Goal: Transaction & Acquisition: Purchase product/service

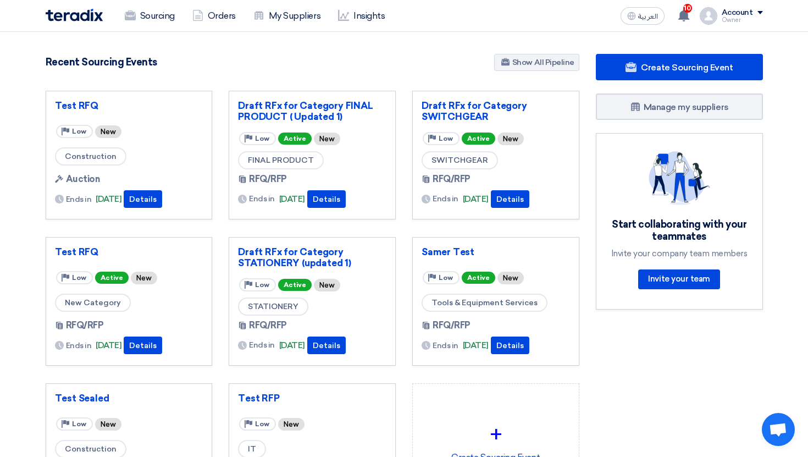
click at [742, 21] on div "Owner" at bounding box center [742, 20] width 41 height 6
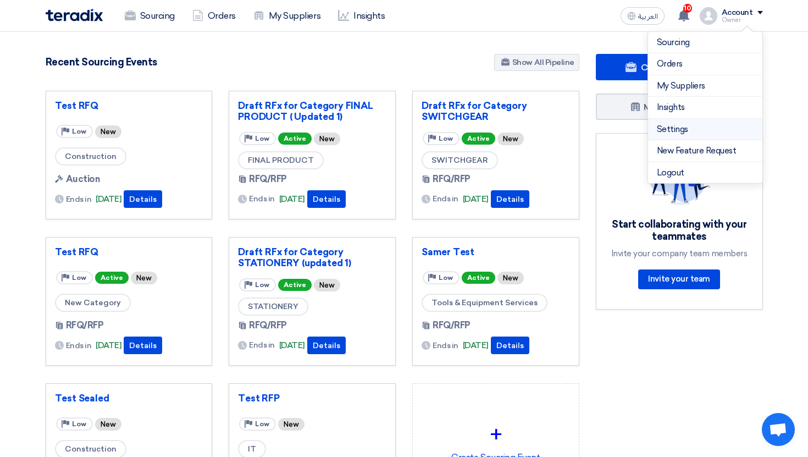
click at [687, 124] on link "Settings" at bounding box center [705, 129] width 97 height 13
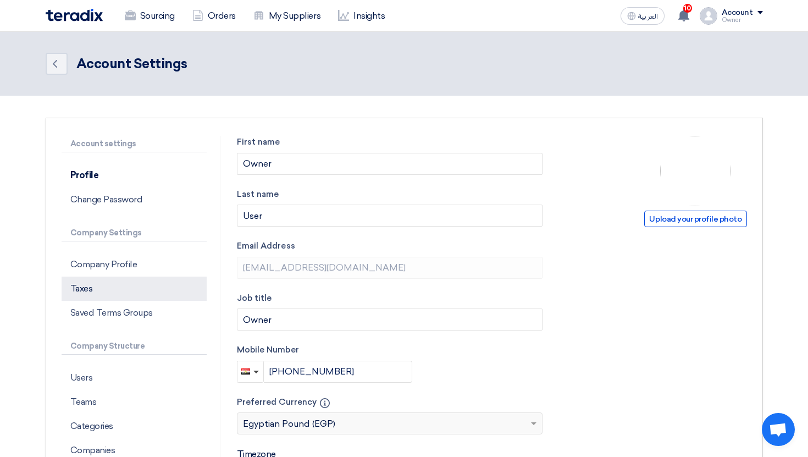
click at [159, 280] on p "Taxes" at bounding box center [134, 288] width 145 height 24
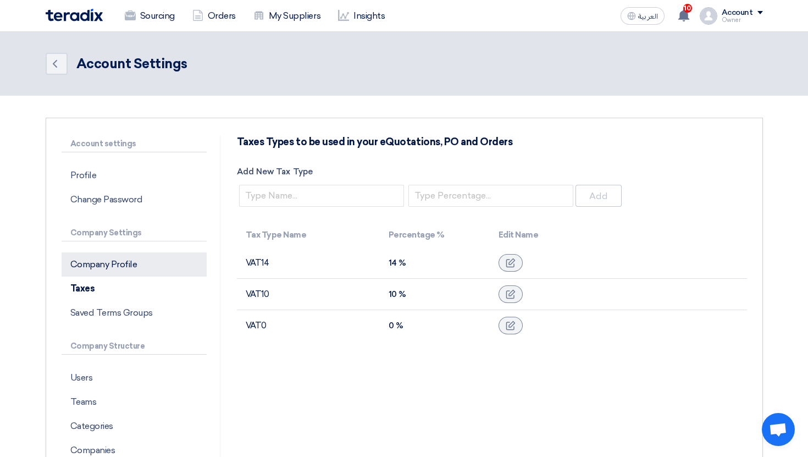
click at [153, 265] on p "Company Profile" at bounding box center [134, 264] width 145 height 24
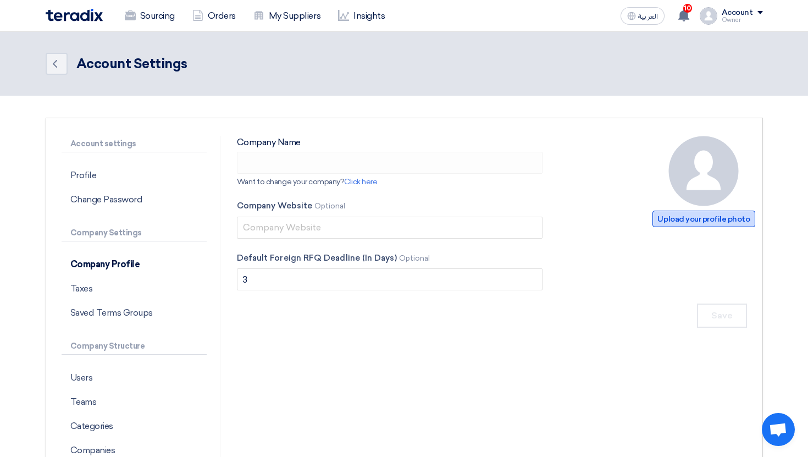
click at [659, 216] on span "Upload your profile photo" at bounding box center [703, 218] width 102 height 16
type input "ApprovalTest"
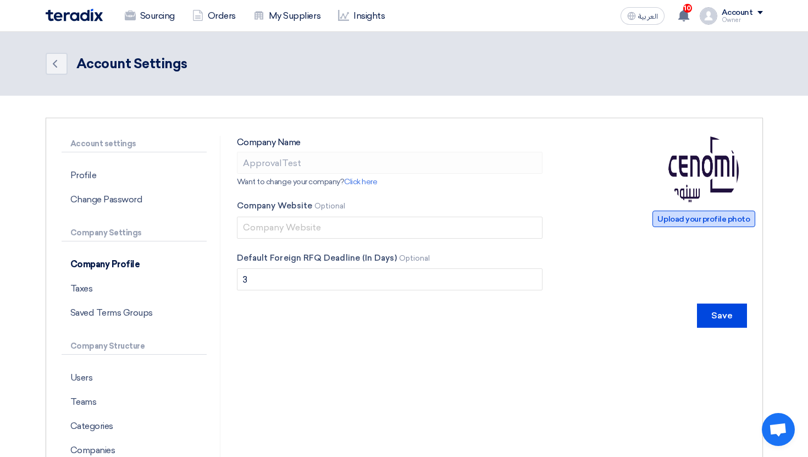
type input "C:\fakepath\wdc.png"
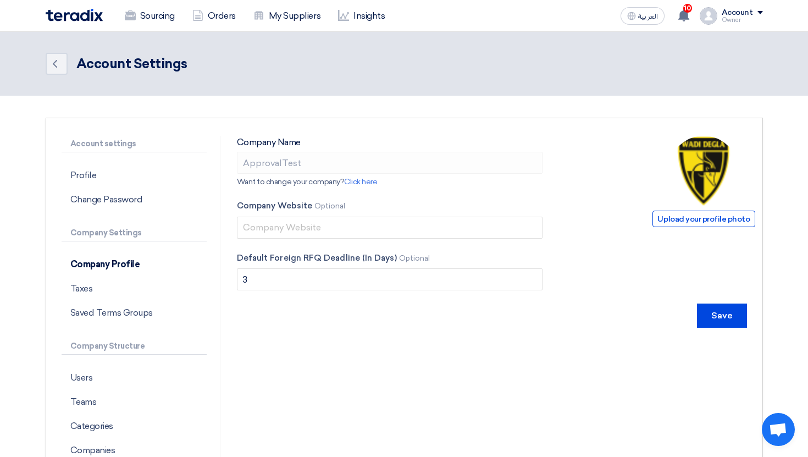
click at [618, 282] on form "Upload your profile photo Company Name ApprovalTest Want to change your company…" at bounding box center [492, 232] width 510 height 192
click at [722, 310] on input "Save" at bounding box center [722, 315] width 50 height 24
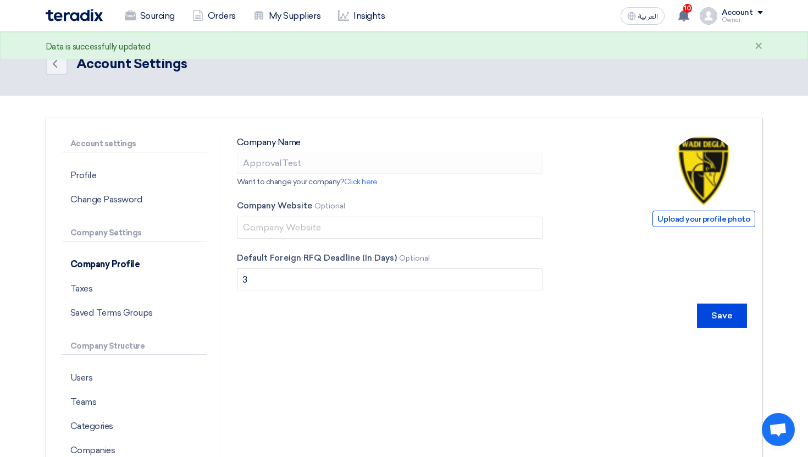
click at [744, 19] on div "Owner" at bounding box center [742, 20] width 41 height 6
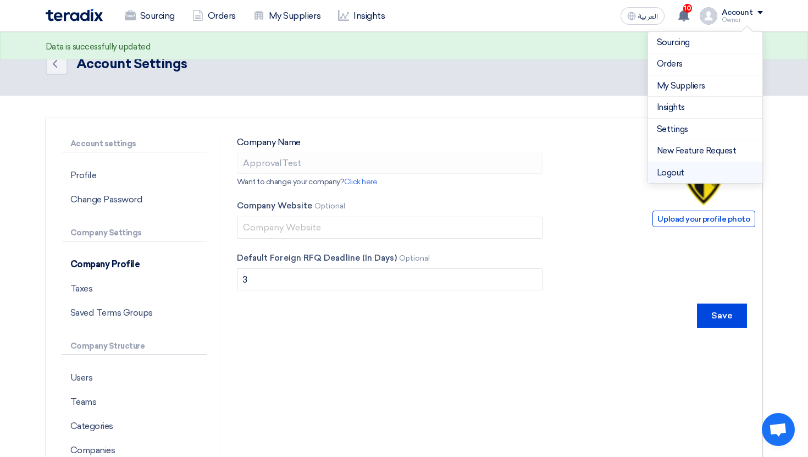
click at [691, 177] on li "Logout" at bounding box center [705, 172] width 114 height 21
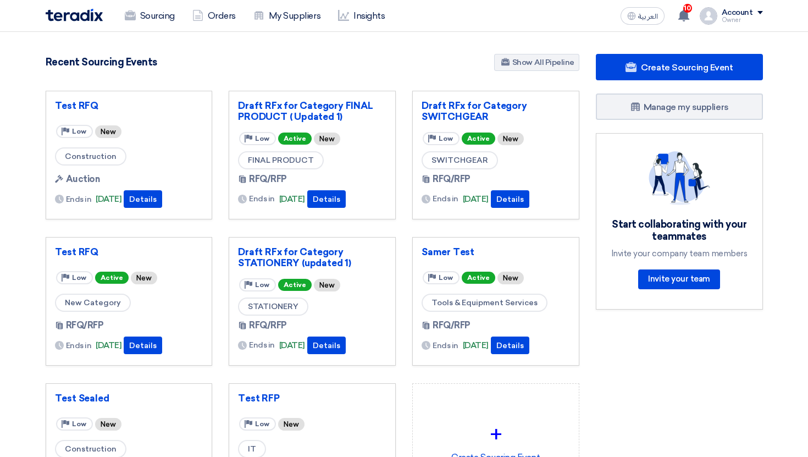
click at [741, 21] on div "Owner" at bounding box center [742, 20] width 41 height 6
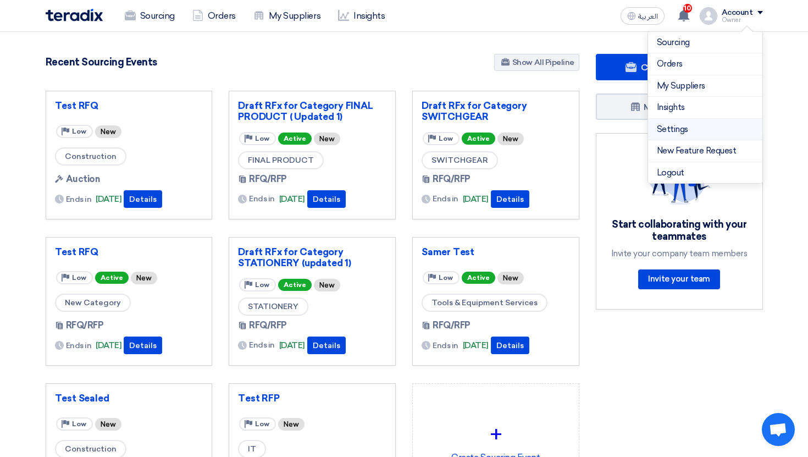
click at [657, 125] on link "Settings" at bounding box center [705, 129] width 97 height 13
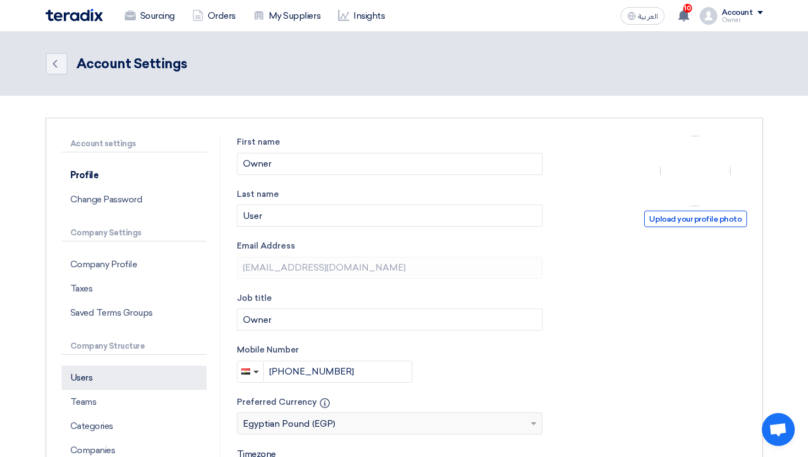
click at [152, 373] on p "Users" at bounding box center [134, 377] width 145 height 24
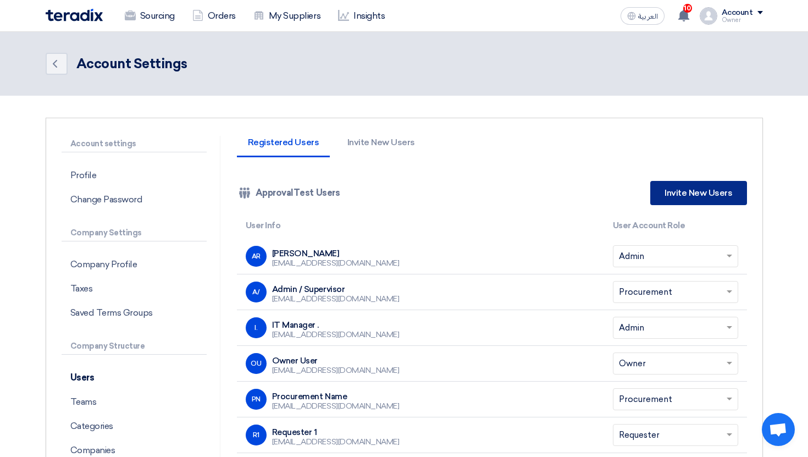
click at [696, 192] on link "Invite New Users" at bounding box center [698, 193] width 96 height 24
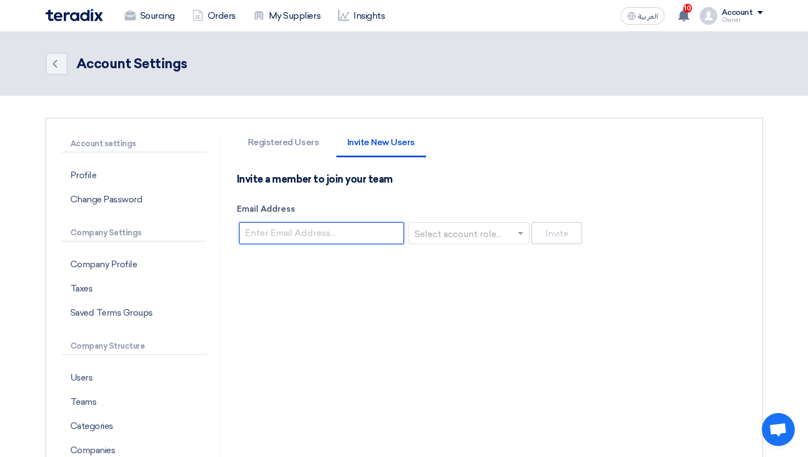
click at [328, 231] on input "Email Address" at bounding box center [321, 233] width 165 height 22
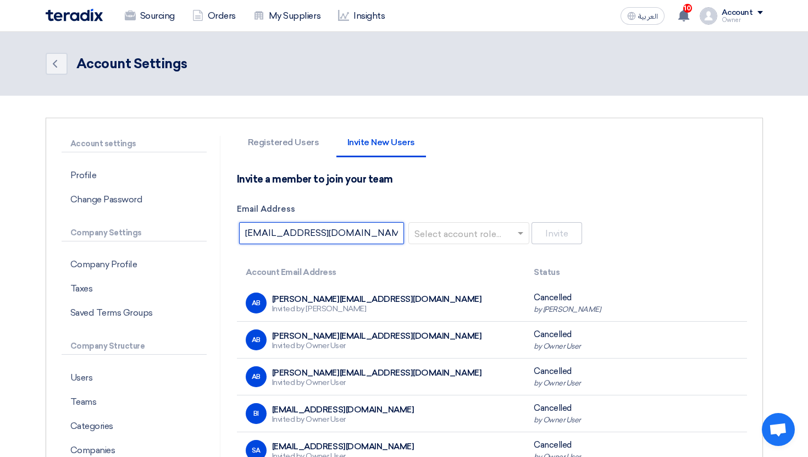
type input "dferte44@teradix.com"
click at [457, 236] on input "text" at bounding box center [466, 234] width 98 height 18
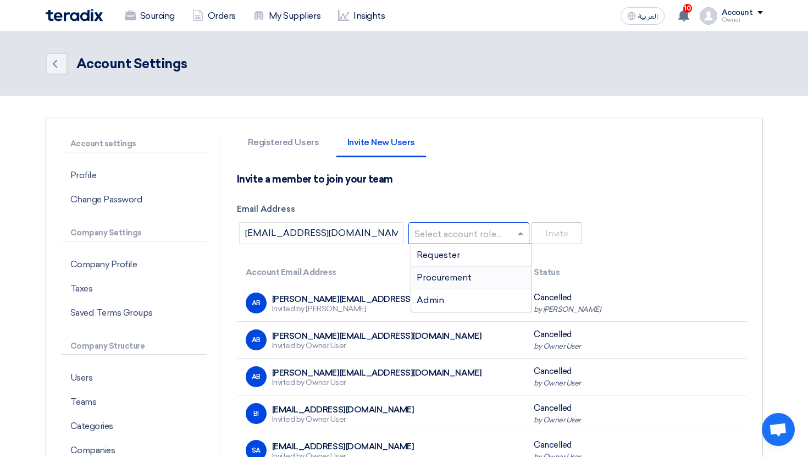
click at [453, 279] on span "Procurement" at bounding box center [444, 277] width 55 height 10
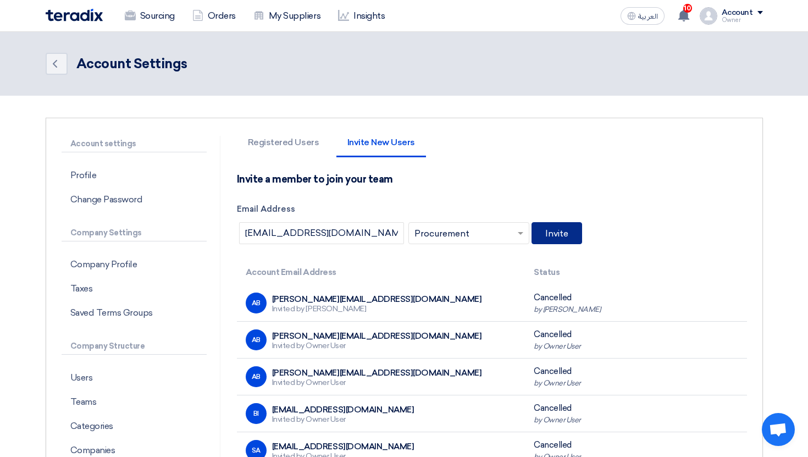
click at [571, 237] on button "Invite" at bounding box center [556, 233] width 51 height 22
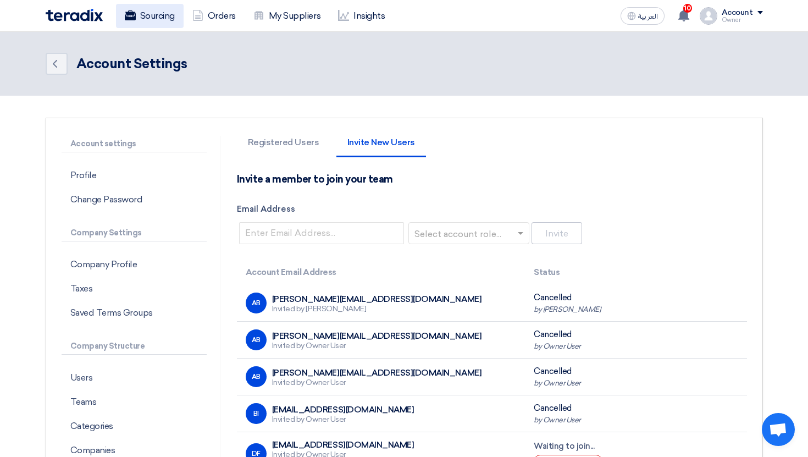
click at [127, 19] on use at bounding box center [129, 15] width 11 height 10
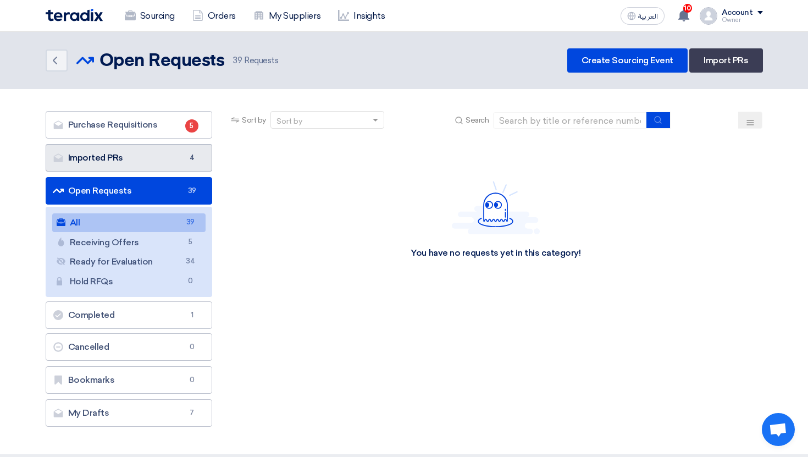
click at [184, 160] on link "Imported PRs Imported PRs 4" at bounding box center [129, 157] width 167 height 27
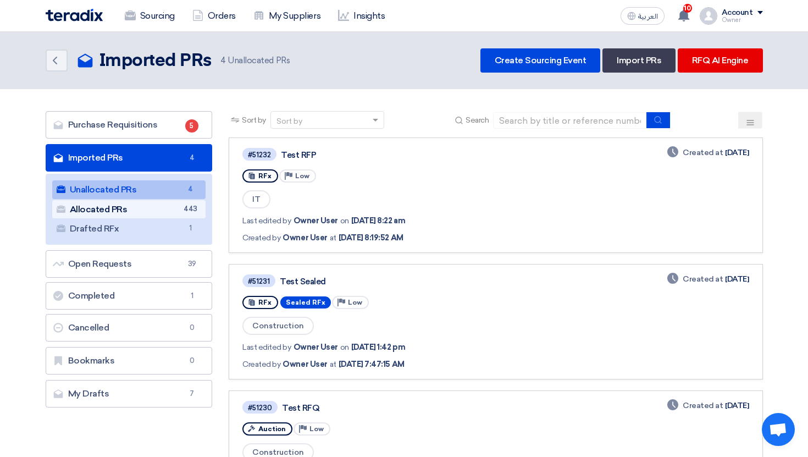
click at [196, 207] on span "443" at bounding box center [190, 209] width 13 height 12
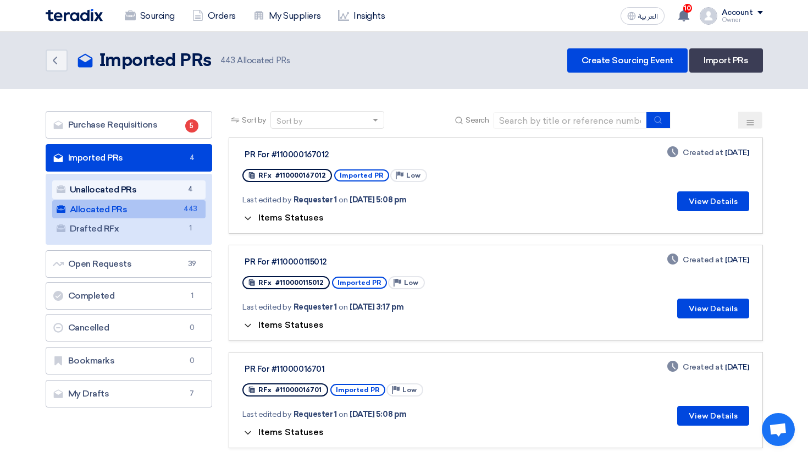
click at [192, 189] on span "4" at bounding box center [190, 190] width 13 height 12
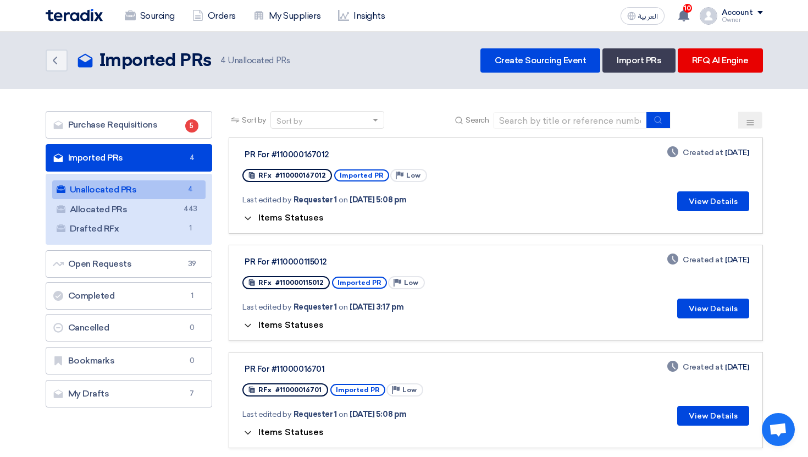
click at [287, 225] on link "PR For #110000167012 RFx #110000167012 Imported PR Priority Low Last edited by …" at bounding box center [496, 185] width 534 height 96
click at [287, 223] on button "Items Statuses" at bounding box center [282, 218] width 81 height 11
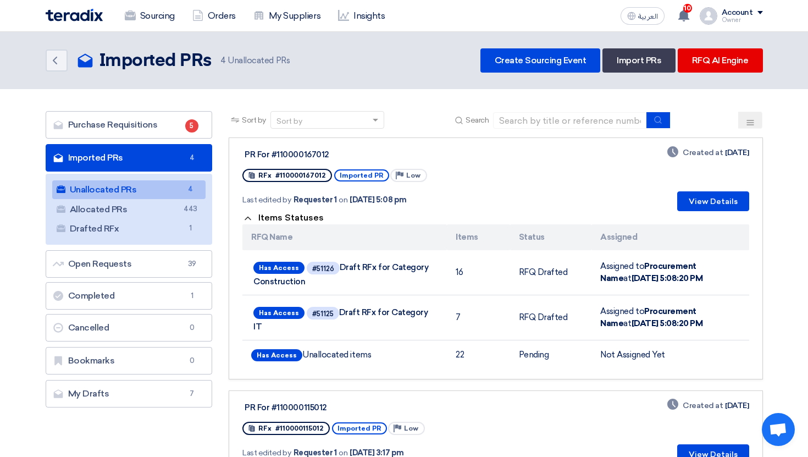
click at [293, 219] on span "Items Statuses" at bounding box center [290, 217] width 65 height 10
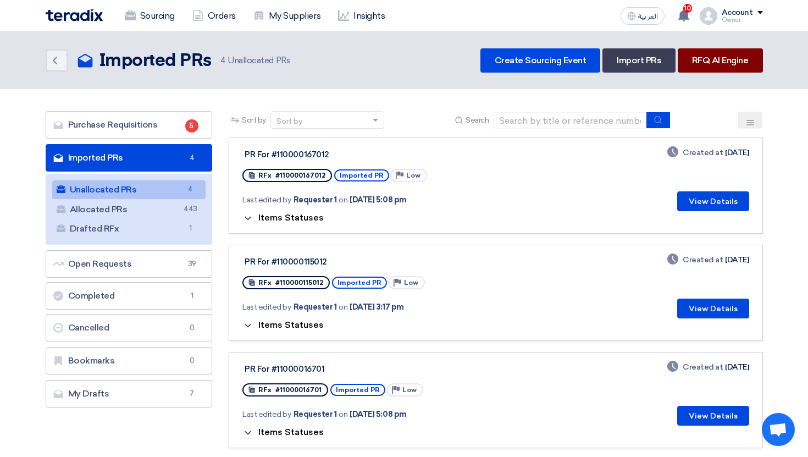
click at [713, 63] on link "RFQ AI Engine" at bounding box center [720, 60] width 85 height 24
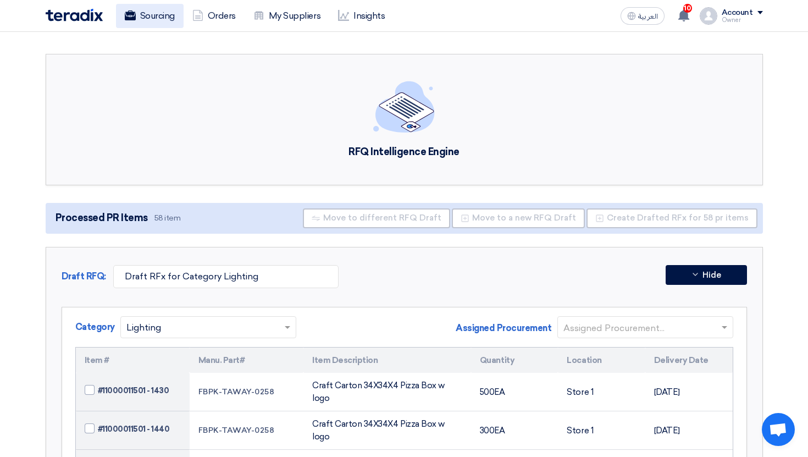
click at [156, 19] on link "Sourcing" at bounding box center [150, 16] width 68 height 24
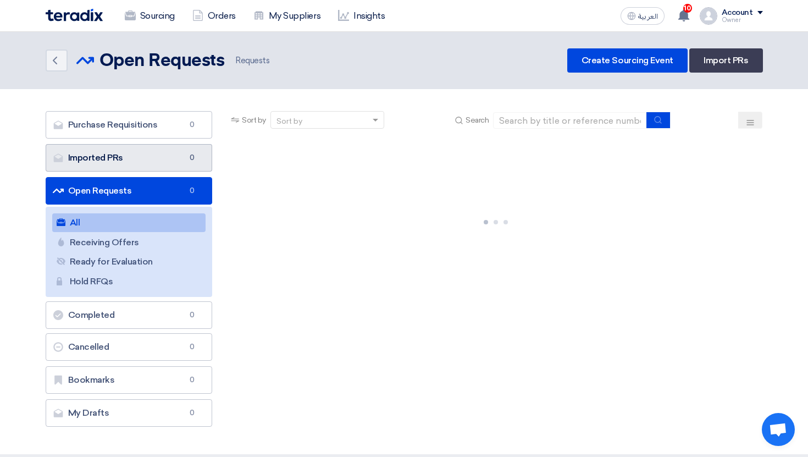
click at [176, 152] on link "Imported PRs Imported PRs 0" at bounding box center [129, 157] width 167 height 27
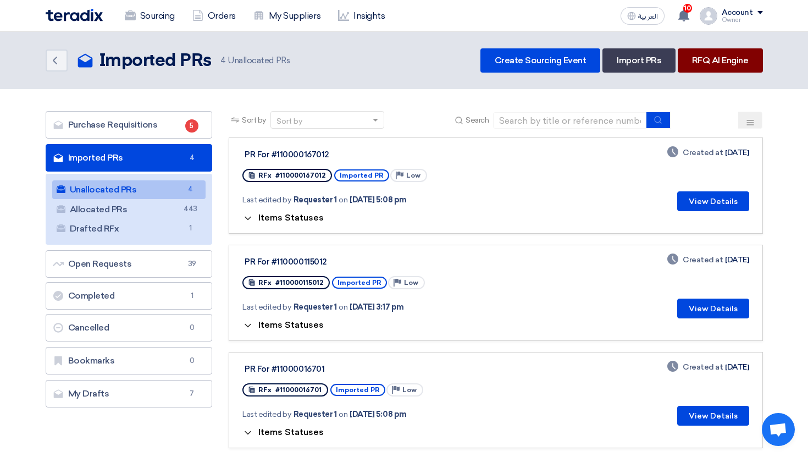
click at [722, 50] on link "RFQ AI Engine" at bounding box center [720, 60] width 85 height 24
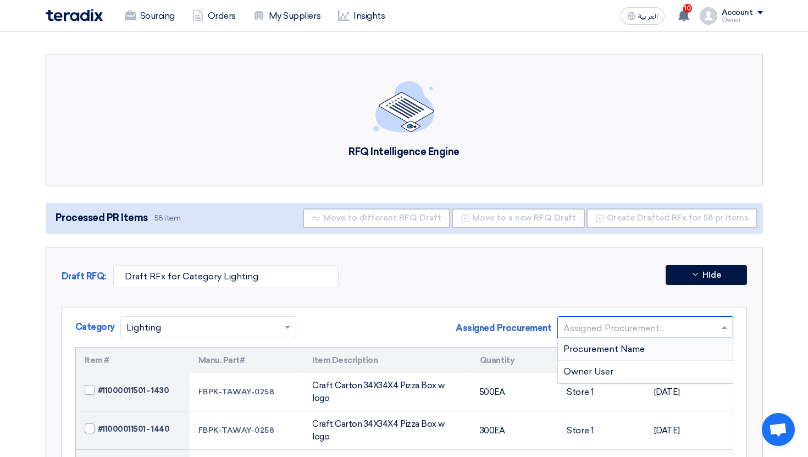
click at [653, 325] on input "text" at bounding box center [639, 328] width 153 height 18
click at [633, 350] on span "Procurement Name" at bounding box center [603, 348] width 81 height 10
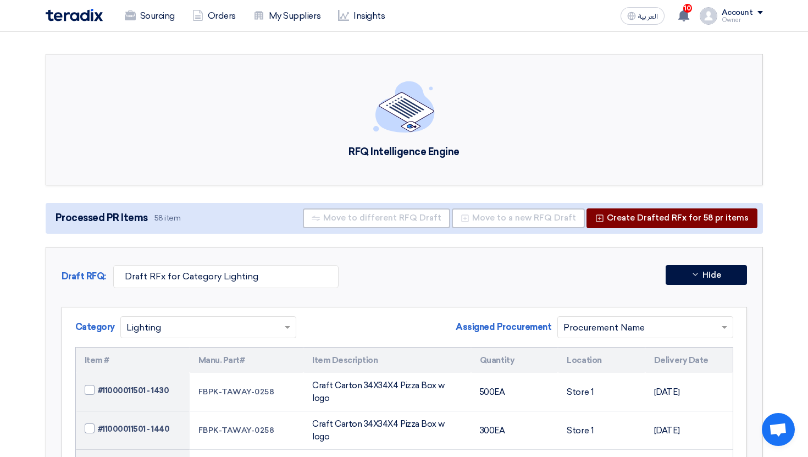
click at [659, 225] on button "Create Drafted RFx for 58 pr items" at bounding box center [671, 218] width 171 height 20
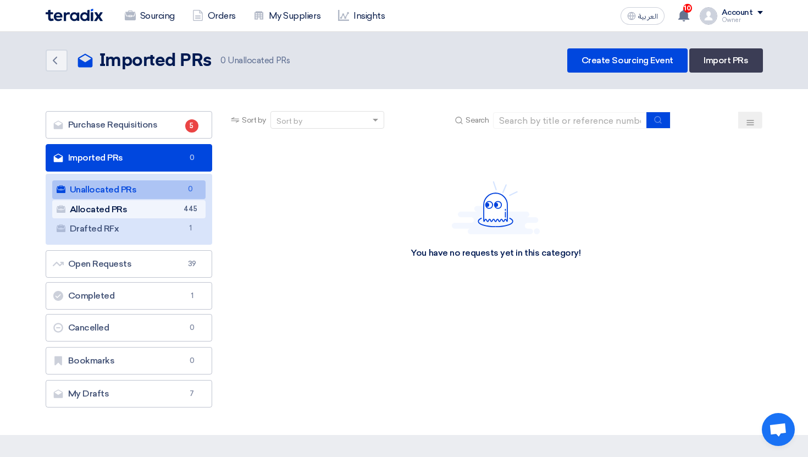
click at [182, 212] on link "Allocated PRs Allocated PRs 445" at bounding box center [129, 209] width 154 height 19
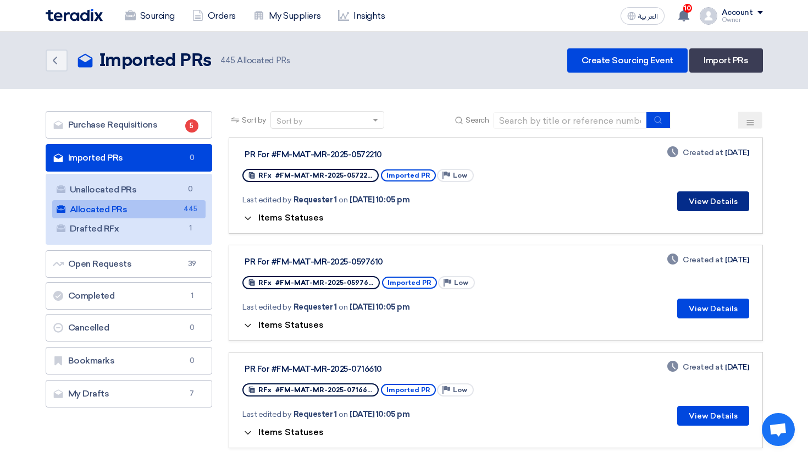
click at [706, 208] on button "View Details" at bounding box center [713, 201] width 72 height 20
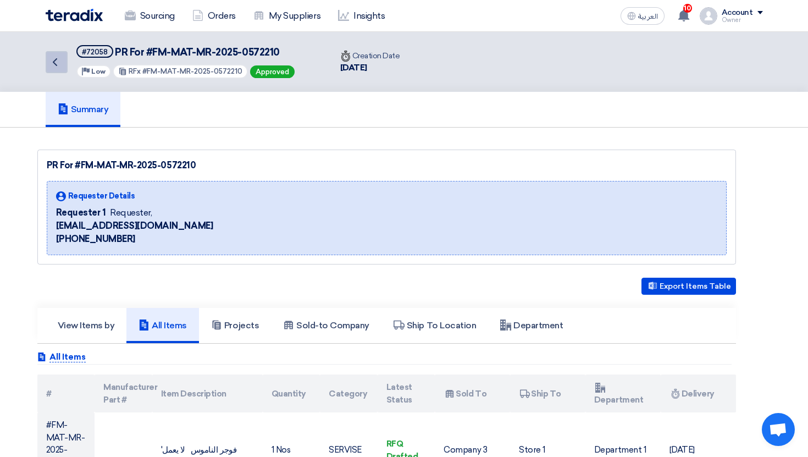
click at [55, 68] on icon "Back" at bounding box center [54, 62] width 13 height 13
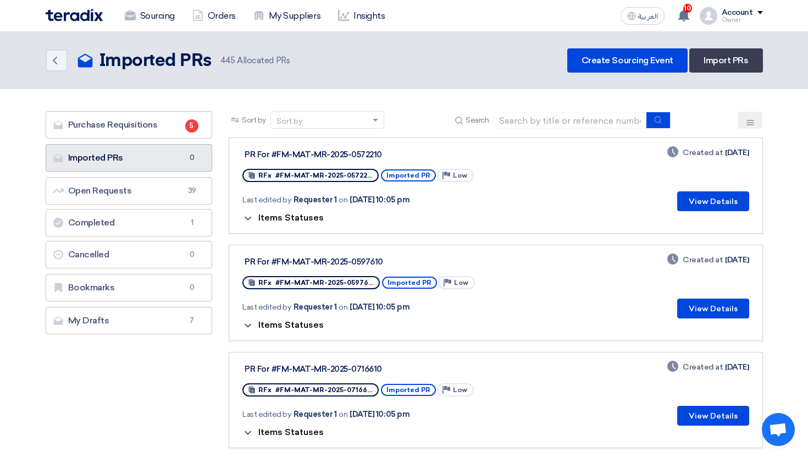
click at [169, 156] on link "Imported PRs Imported PRs 0" at bounding box center [129, 157] width 167 height 27
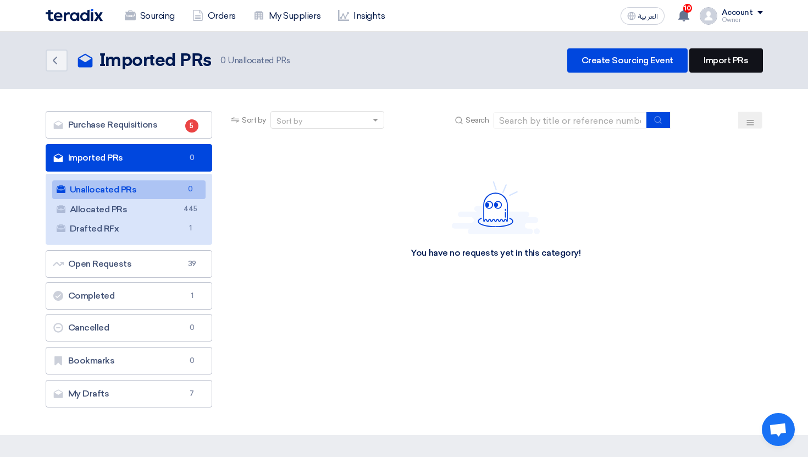
click at [734, 60] on link "Import PRs" at bounding box center [725, 60] width 73 height 24
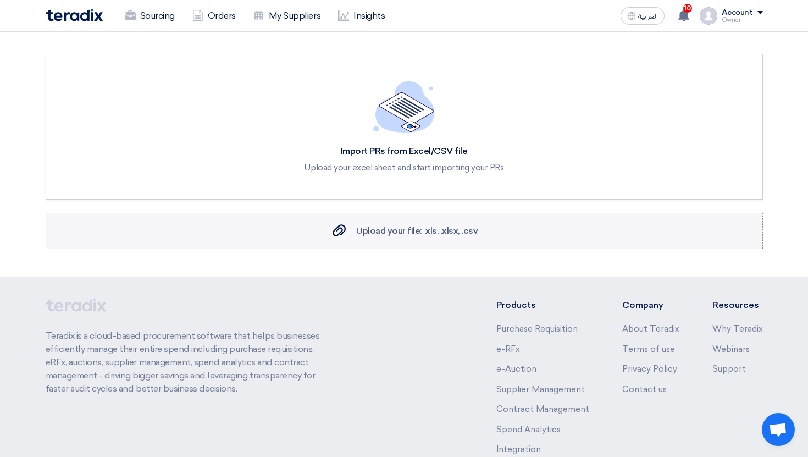
click at [410, 233] on span "Upload your file: .xls, .xlsx, .csv" at bounding box center [416, 230] width 121 height 10
click at [0, 0] on input "Upload your file: .xls, .xlsx, .csv Upload your file: .xls, .xlsx, .csv" at bounding box center [0, 0] width 0 height 0
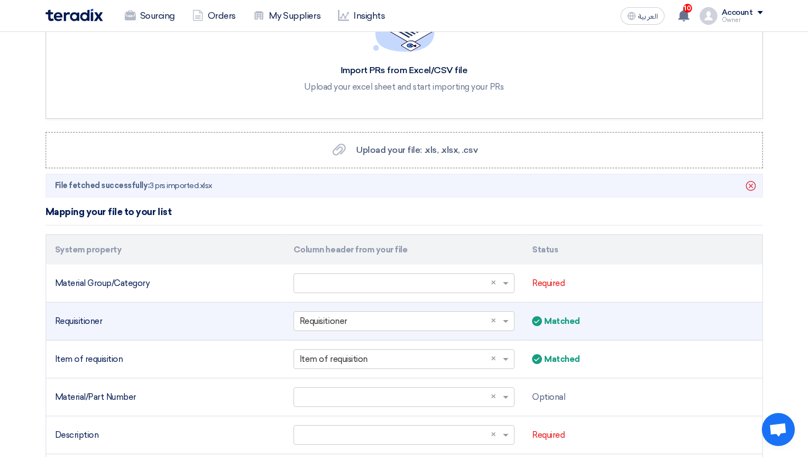
scroll to position [93, 0]
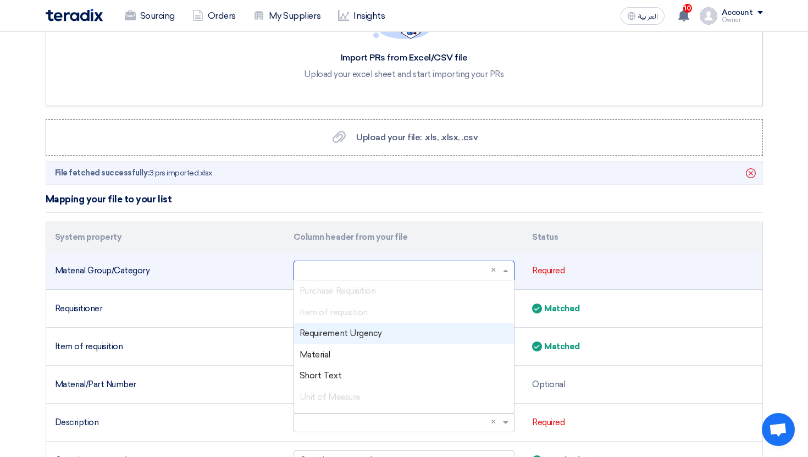
click at [416, 276] on input "text" at bounding box center [399, 271] width 198 height 18
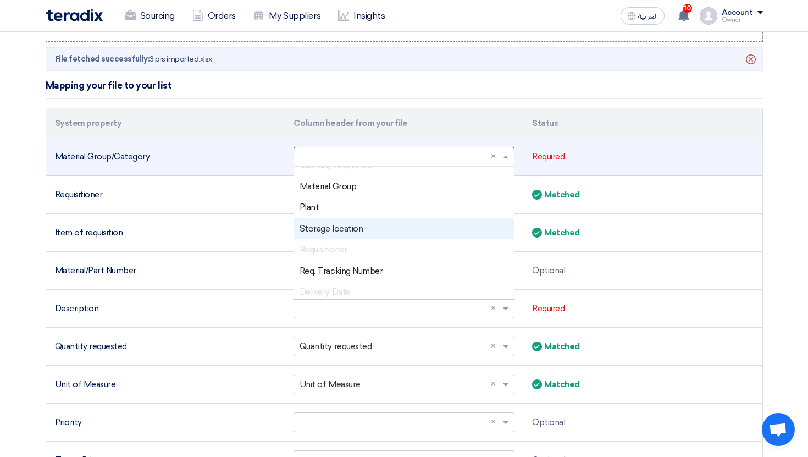
scroll to position [135, 0]
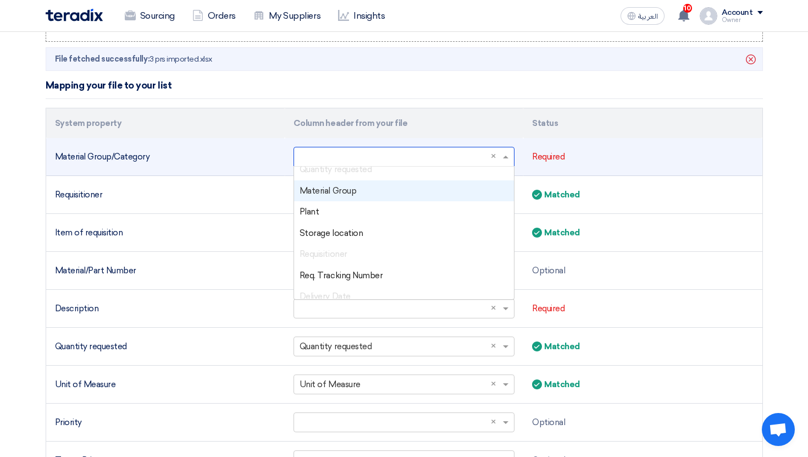
click at [361, 197] on div "Material Group" at bounding box center [404, 190] width 220 height 21
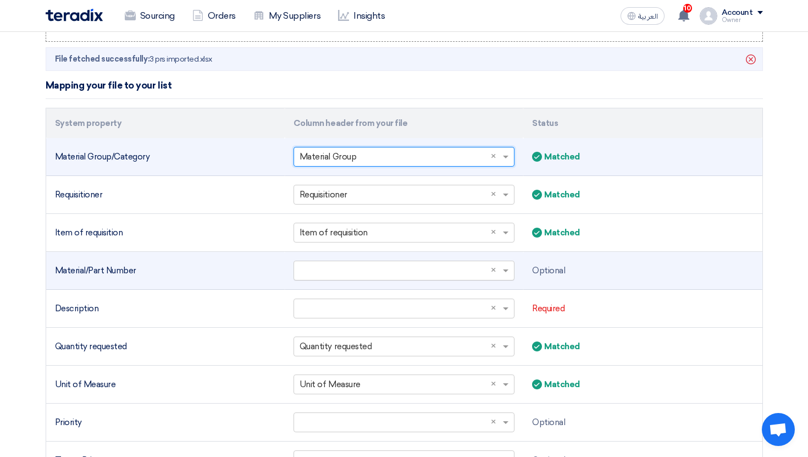
click at [426, 265] on input "text" at bounding box center [399, 271] width 198 height 18
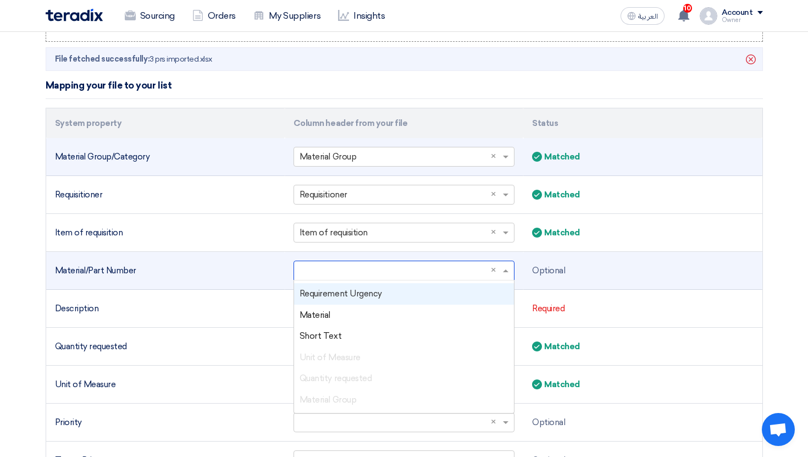
scroll to position [41, 0]
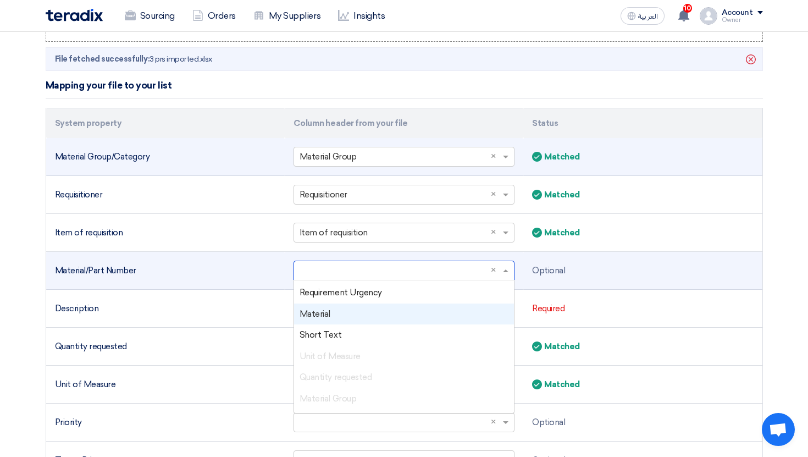
click at [376, 320] on div "Material" at bounding box center [404, 313] width 220 height 21
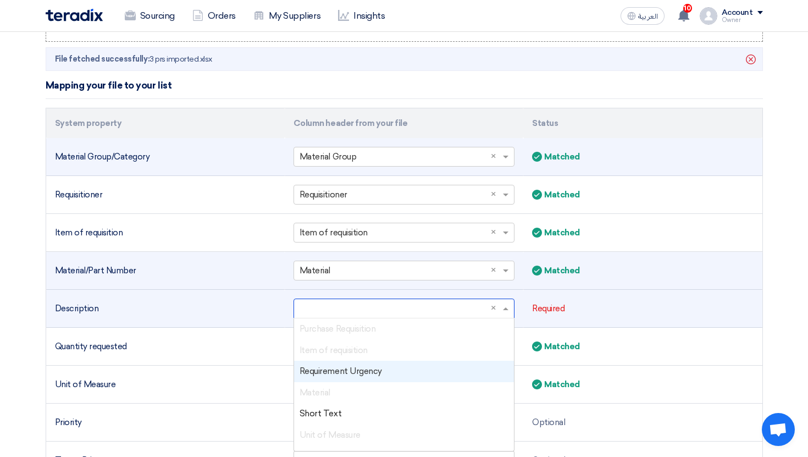
click at [431, 318] on ng-select "Select a column... × × Purchase Requisition Item of requisition Requirement Urg…" at bounding box center [403, 308] width 221 height 20
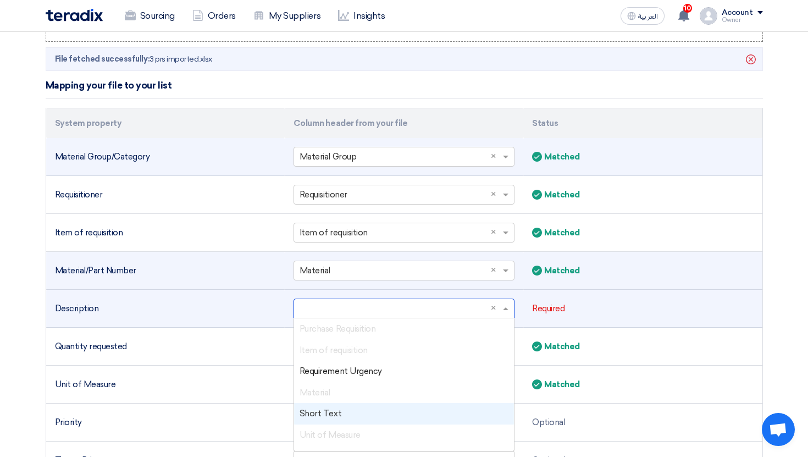
click at [392, 404] on div "Short Text" at bounding box center [404, 413] width 220 height 21
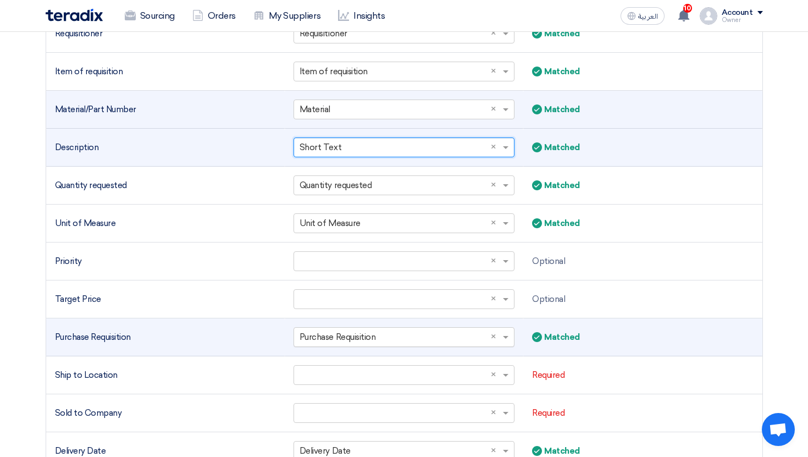
scroll to position [424, 0]
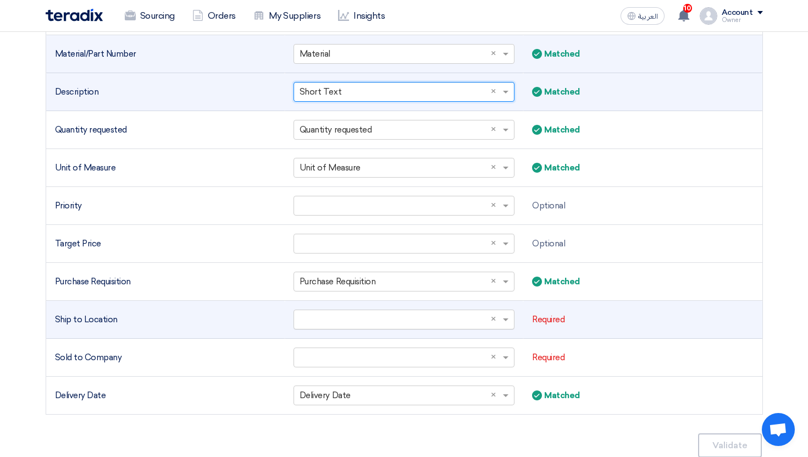
click at [398, 324] on input "text" at bounding box center [399, 320] width 198 height 18
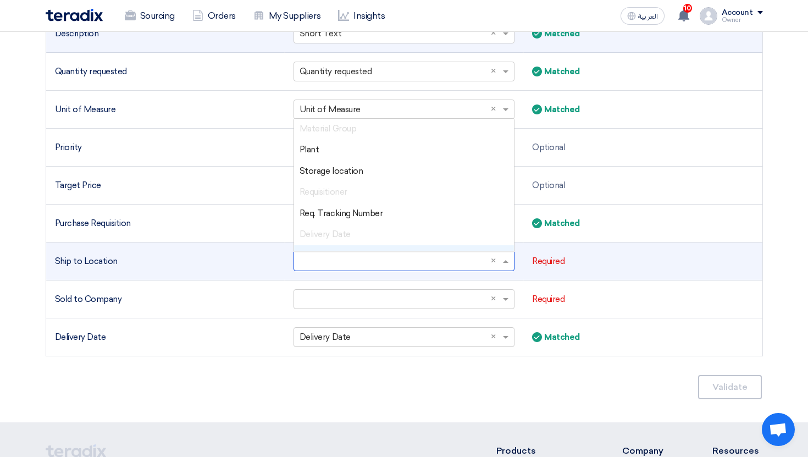
scroll to position [145, 0]
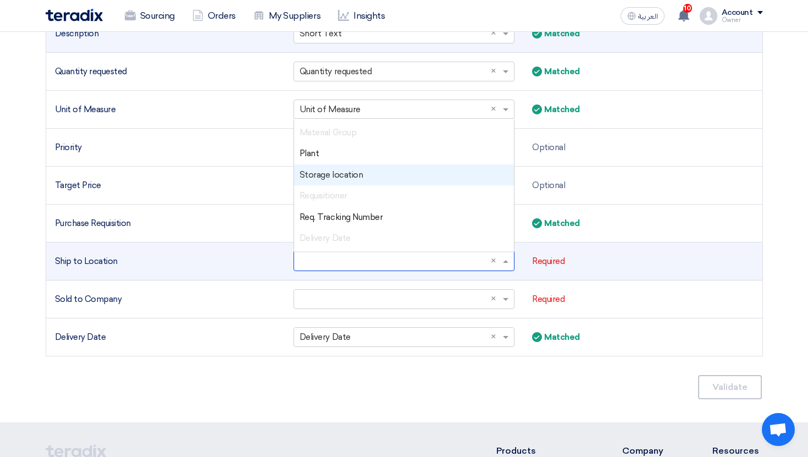
click at [380, 179] on div "Storage location" at bounding box center [404, 174] width 220 height 21
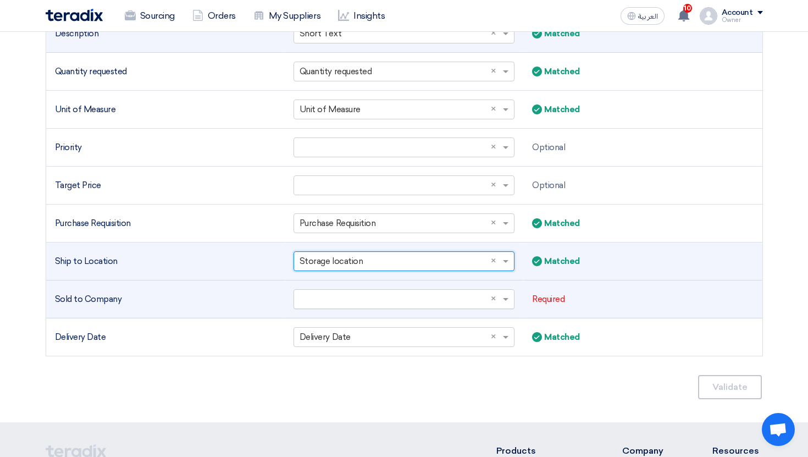
click at [437, 297] on input "text" at bounding box center [399, 299] width 198 height 18
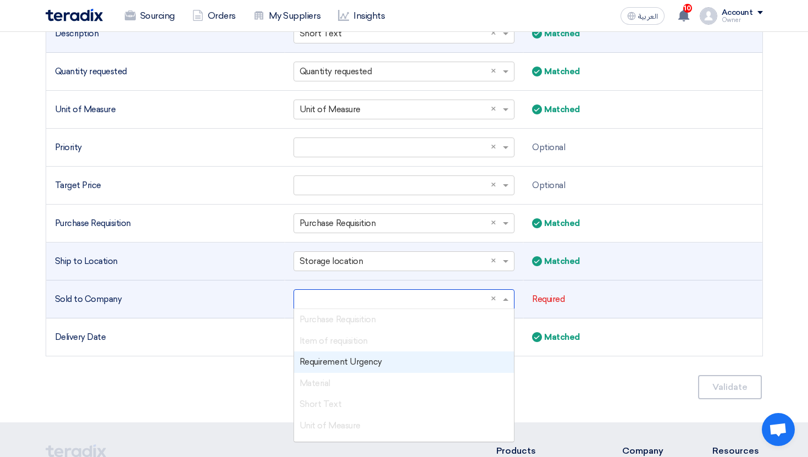
scroll to position [207, 0]
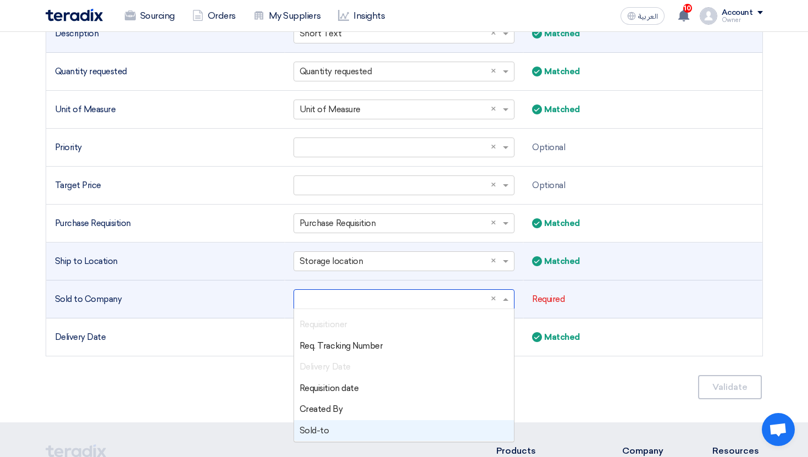
click at [364, 424] on div "Sold-to" at bounding box center [404, 430] width 220 height 21
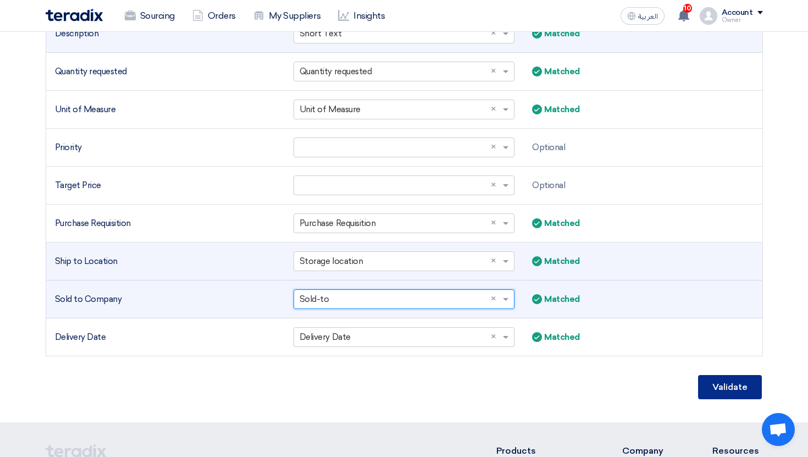
click at [723, 382] on button "Validate" at bounding box center [730, 387] width 64 height 24
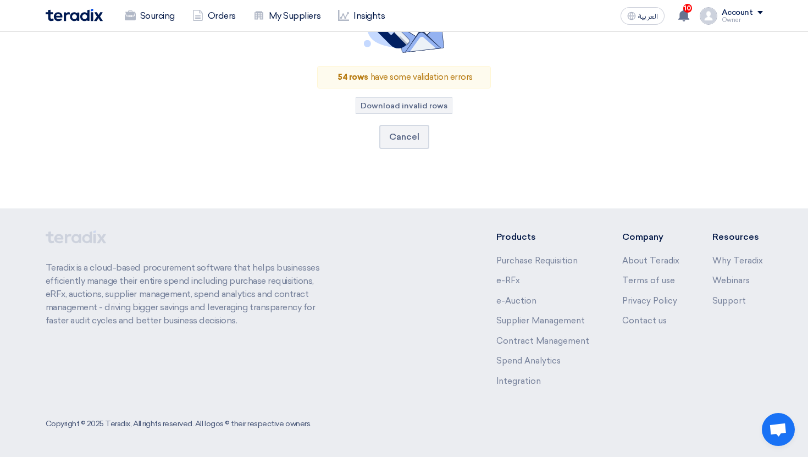
scroll to position [110, 0]
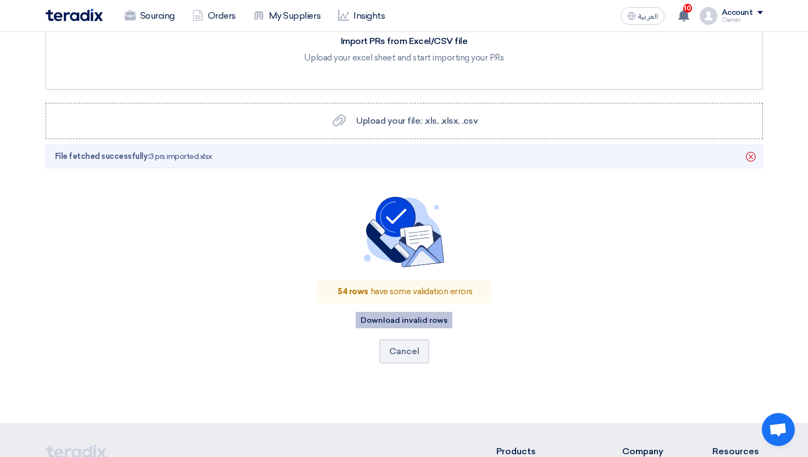
click at [429, 320] on button "Download invalid rows" at bounding box center [404, 320] width 97 height 16
click at [404, 355] on button "Cancel" at bounding box center [404, 351] width 50 height 24
click at [749, 156] on use at bounding box center [751, 157] width 10 height 10
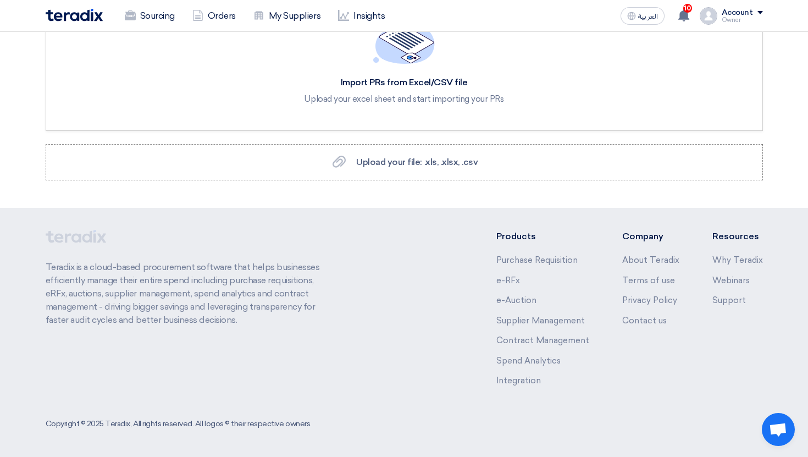
scroll to position [68, 0]
click at [418, 154] on label "Upload your file: .xls, .xlsx, .csv Upload your file: .xls, .xlsx, .csv" at bounding box center [404, 163] width 717 height 36
click at [0, 0] on input "Upload your file: .xls, .xlsx, .csv Upload your file: .xls, .xlsx, .csv" at bounding box center [0, 0] width 0 height 0
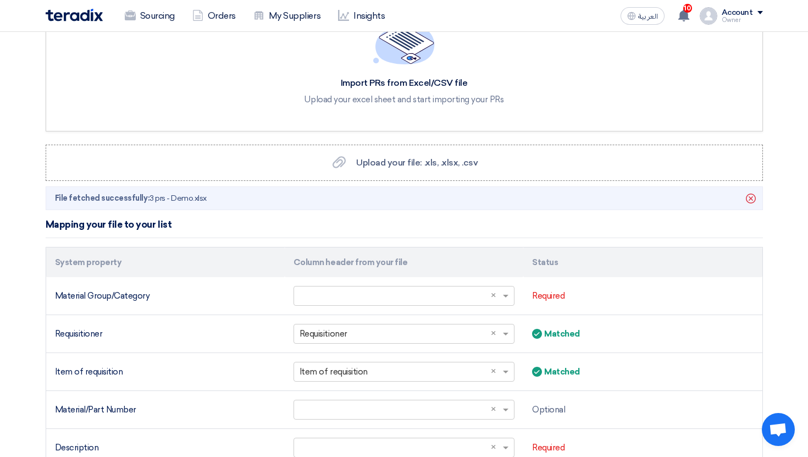
scroll to position [110, 0]
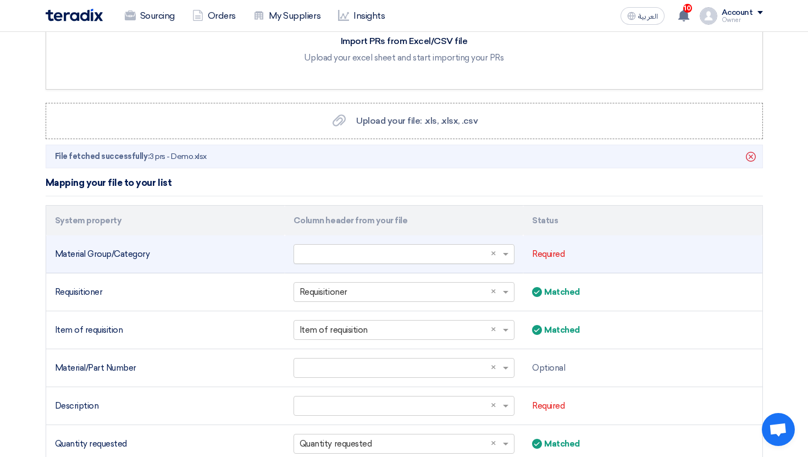
click at [351, 259] on input "text" at bounding box center [399, 254] width 198 height 18
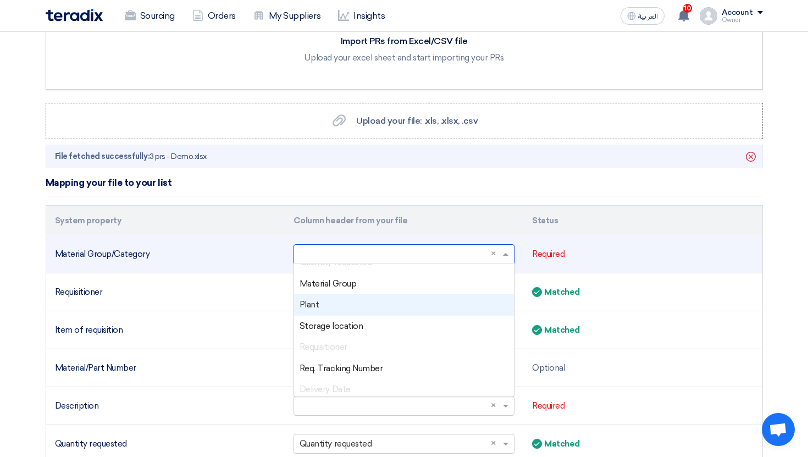
scroll to position [138, 0]
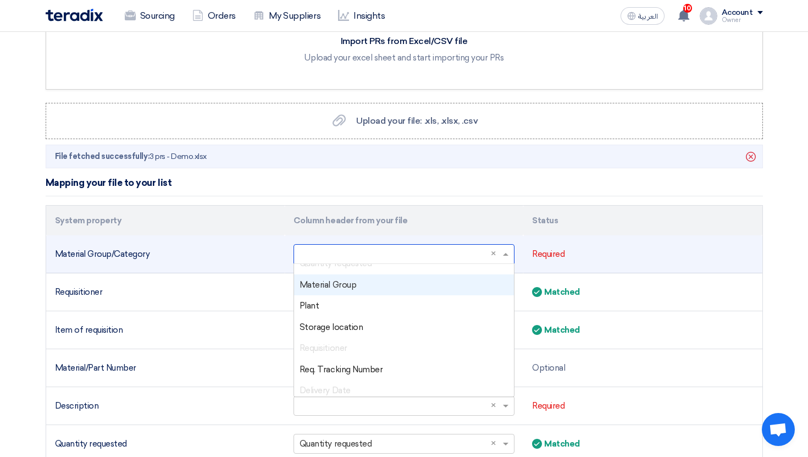
click at [379, 280] on div "Material Group" at bounding box center [404, 284] width 220 height 21
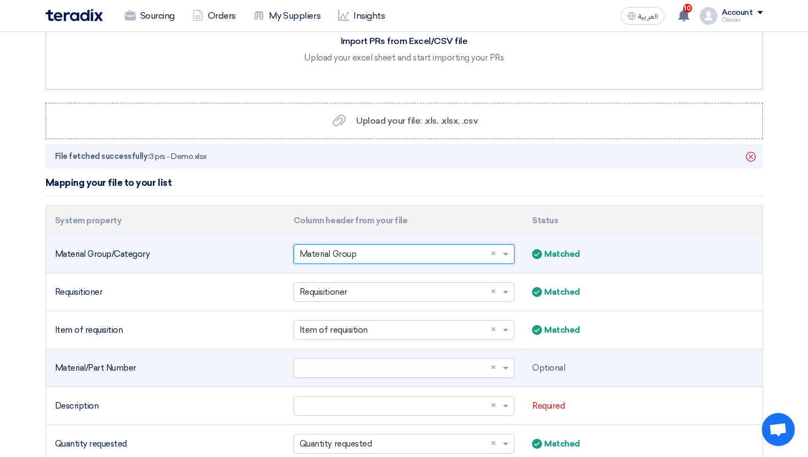
scroll to position [117, 0]
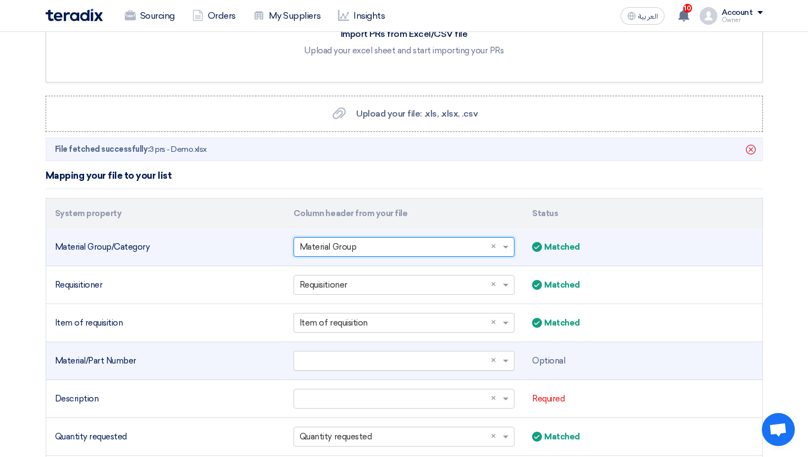
click at [426, 364] on input "text" at bounding box center [399, 361] width 198 height 18
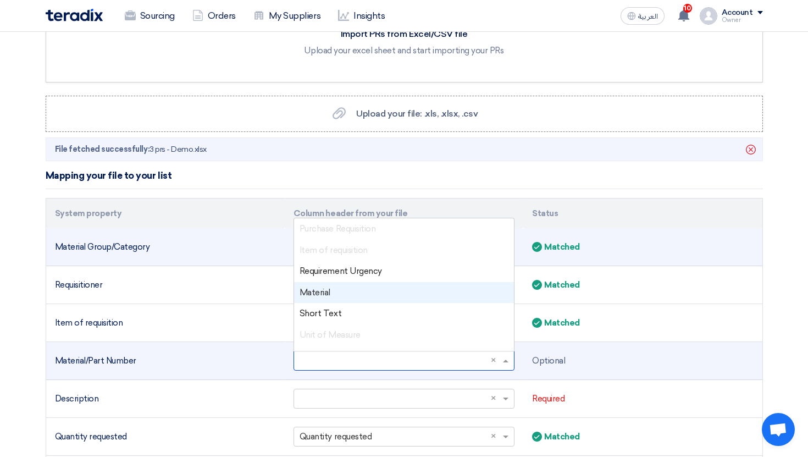
click at [382, 284] on div "Material" at bounding box center [404, 292] width 220 height 21
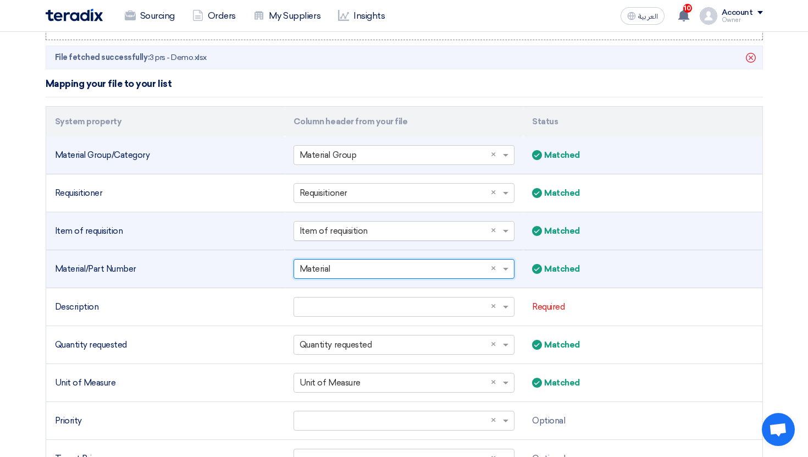
scroll to position [277, 0]
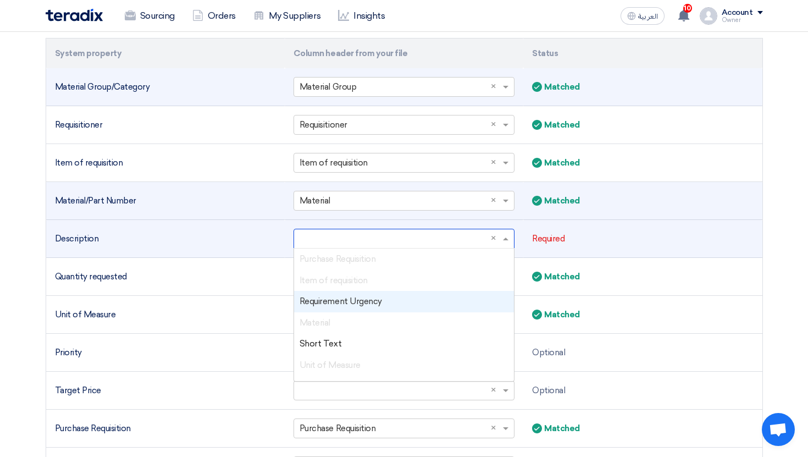
click at [375, 236] on input "text" at bounding box center [399, 239] width 198 height 18
click at [387, 321] on div "Material" at bounding box center [404, 322] width 220 height 21
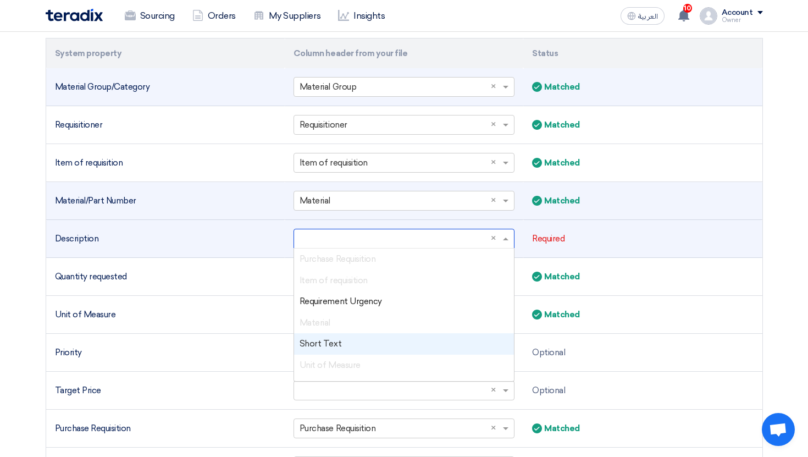
click at [383, 338] on div "Short Text" at bounding box center [404, 343] width 220 height 21
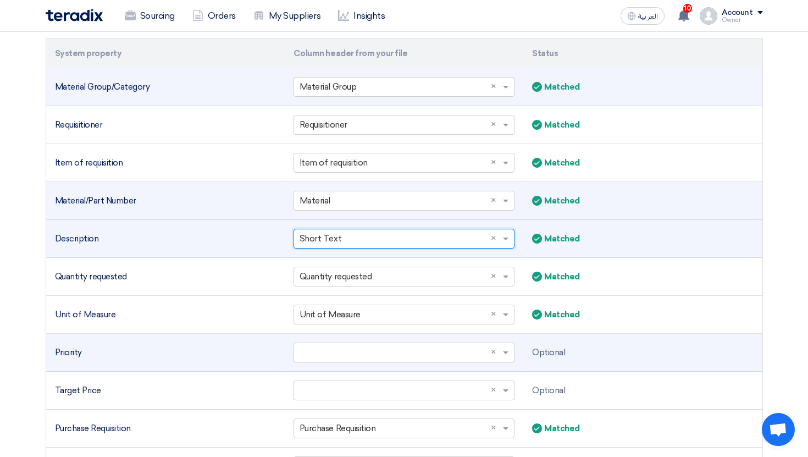
scroll to position [308, 0]
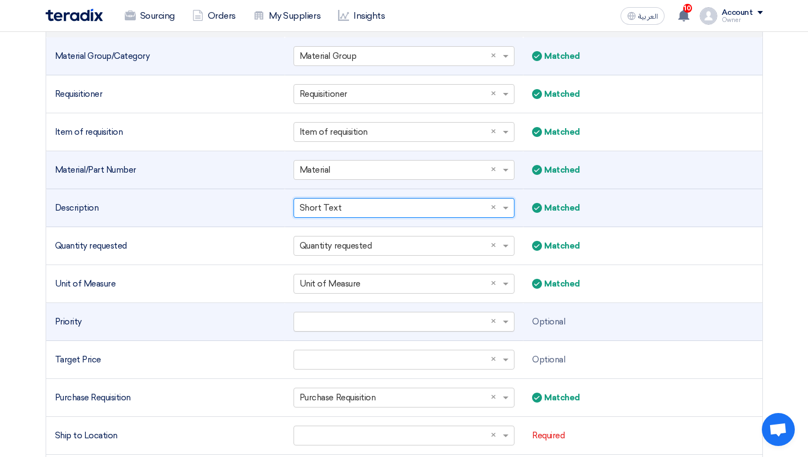
click at [388, 316] on input "text" at bounding box center [399, 322] width 198 height 18
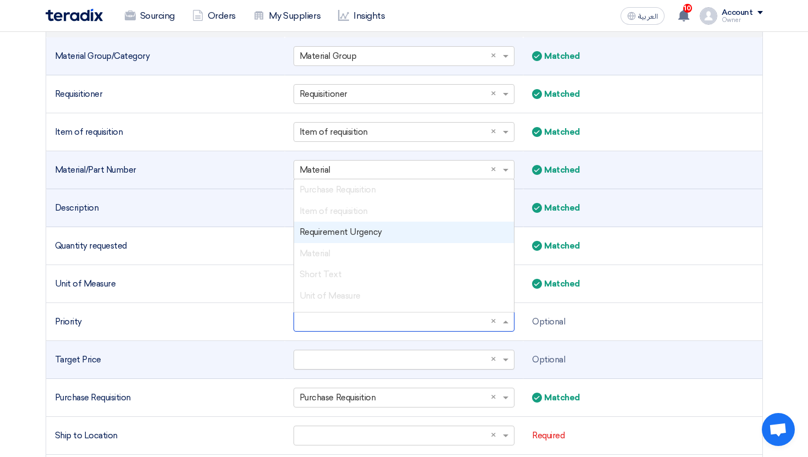
click at [369, 358] on input "text" at bounding box center [399, 360] width 198 height 18
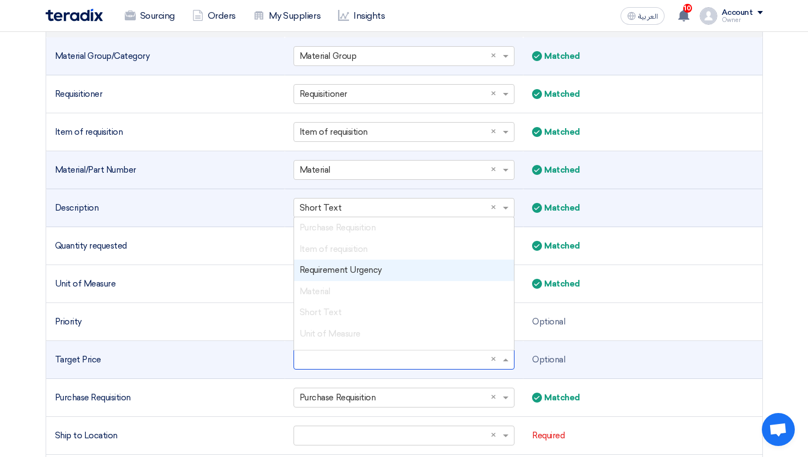
scroll to position [435, 0]
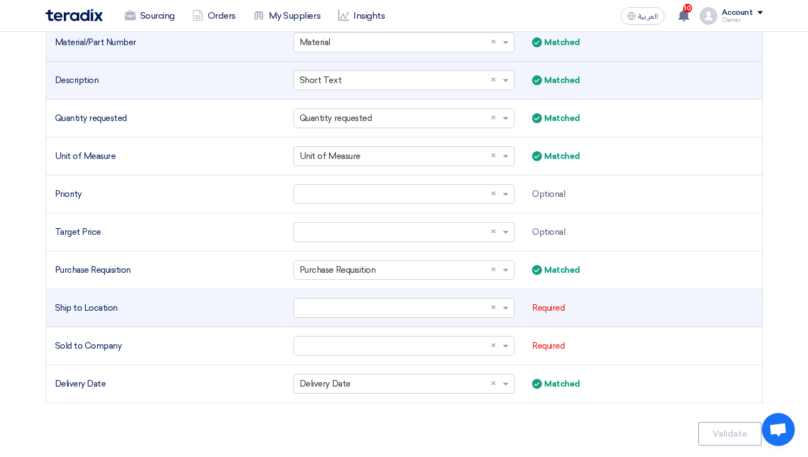
click at [360, 318] on td "Select a column... × ×" at bounding box center [404, 308] width 239 height 38
click at [358, 312] on input "text" at bounding box center [399, 308] width 198 height 18
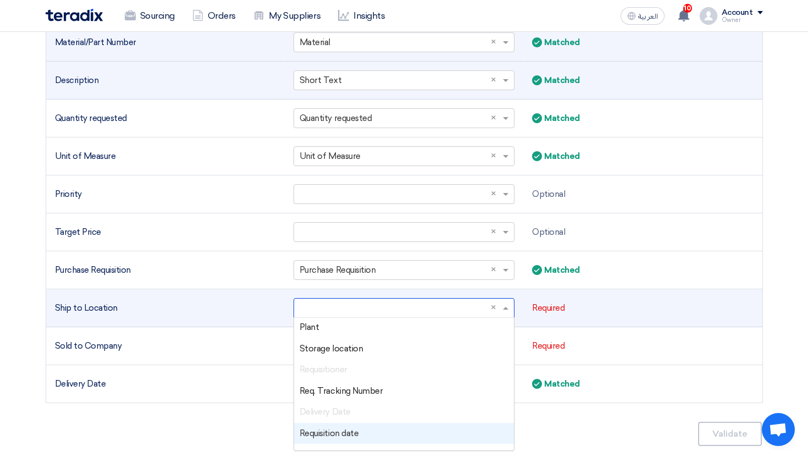
scroll to position [160, 0]
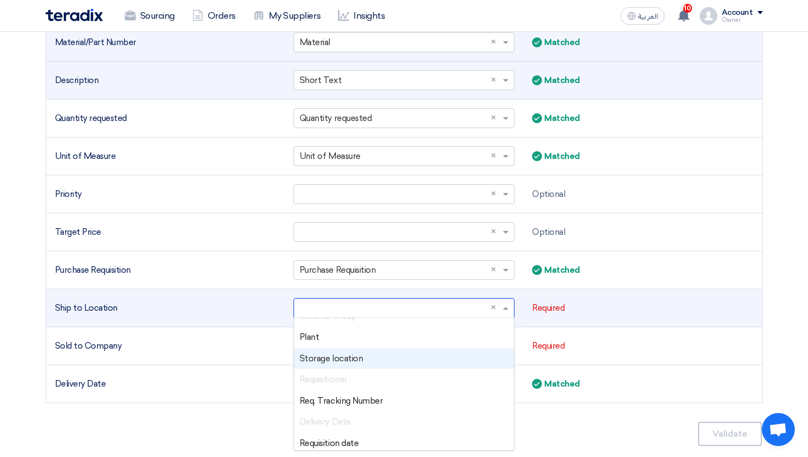
click at [358, 356] on span "Storage location" at bounding box center [331, 358] width 63 height 10
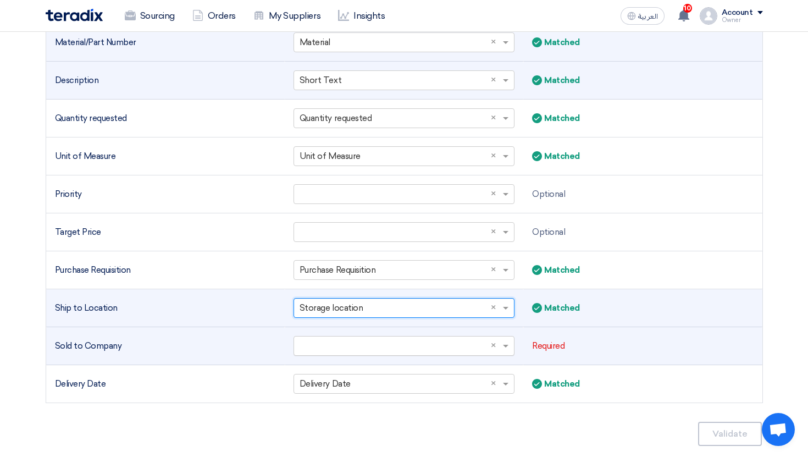
click at [337, 352] on input "text" at bounding box center [399, 346] width 198 height 18
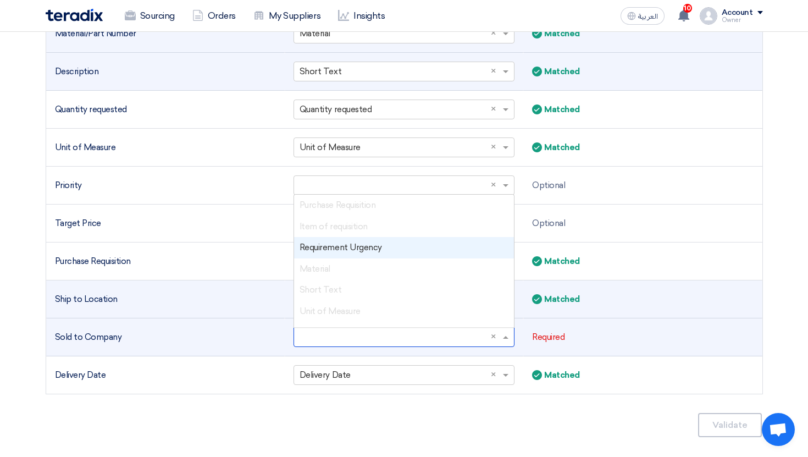
scroll to position [207, 0]
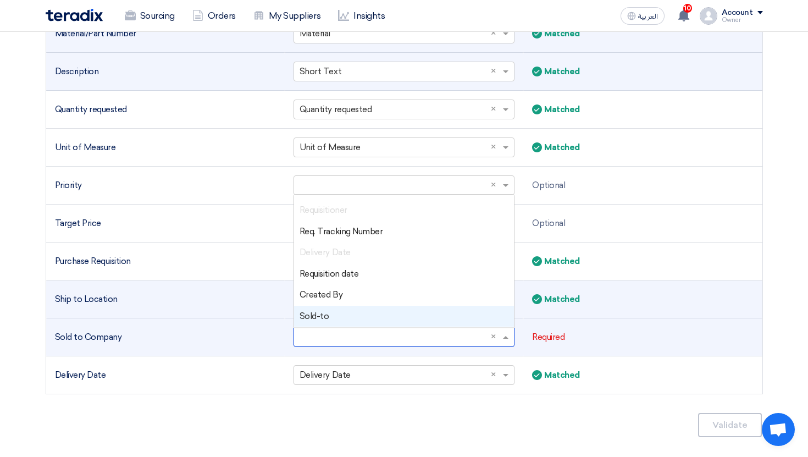
click at [351, 314] on div "Sold-to" at bounding box center [404, 316] width 220 height 21
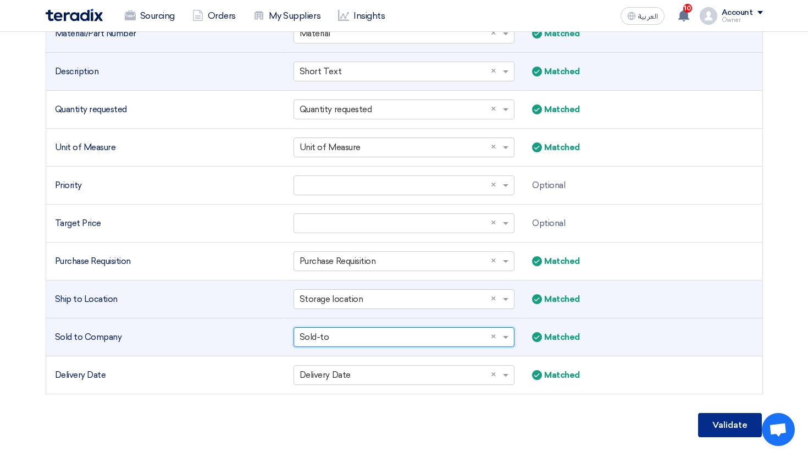
click at [704, 419] on button "Validate" at bounding box center [730, 425] width 64 height 24
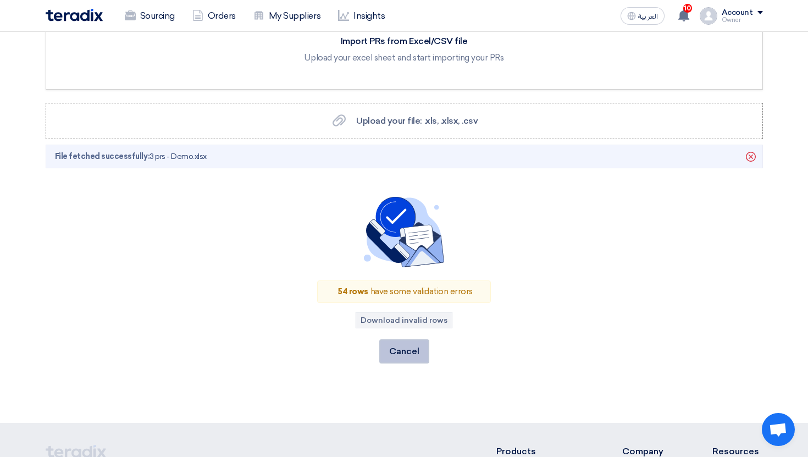
click at [409, 351] on button "Cancel" at bounding box center [404, 351] width 50 height 24
click at [744, 158] on icon "Delete" at bounding box center [750, 156] width 19 height 19
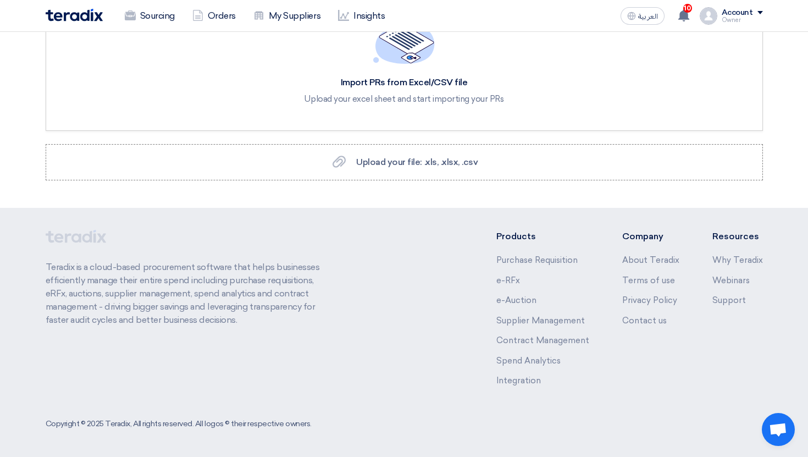
scroll to position [68, 0]
click at [731, 16] on div "Account" at bounding box center [737, 12] width 31 height 9
click at [696, 129] on link "Settings" at bounding box center [705, 129] width 97 height 13
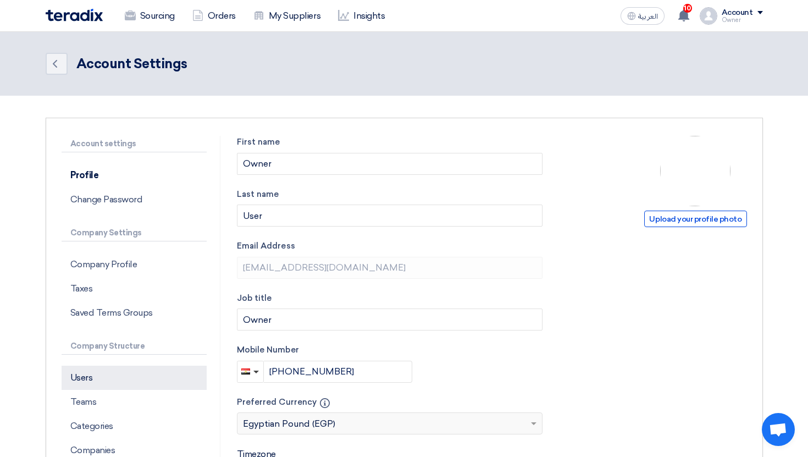
click at [127, 375] on p "Users" at bounding box center [134, 377] width 145 height 24
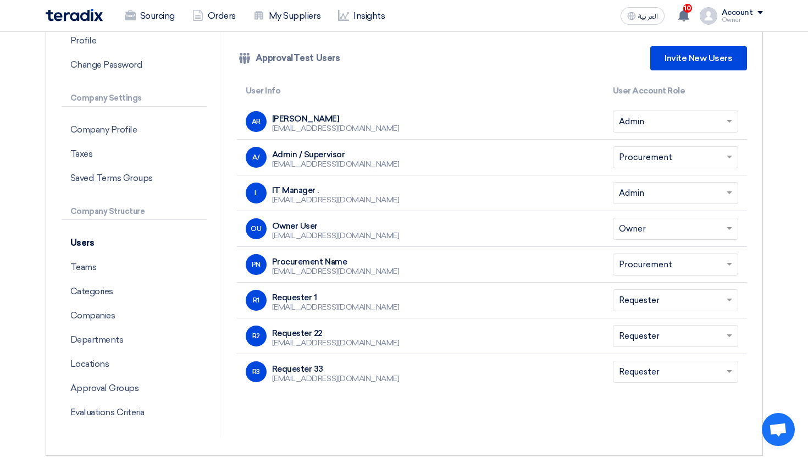
scroll to position [157, 0]
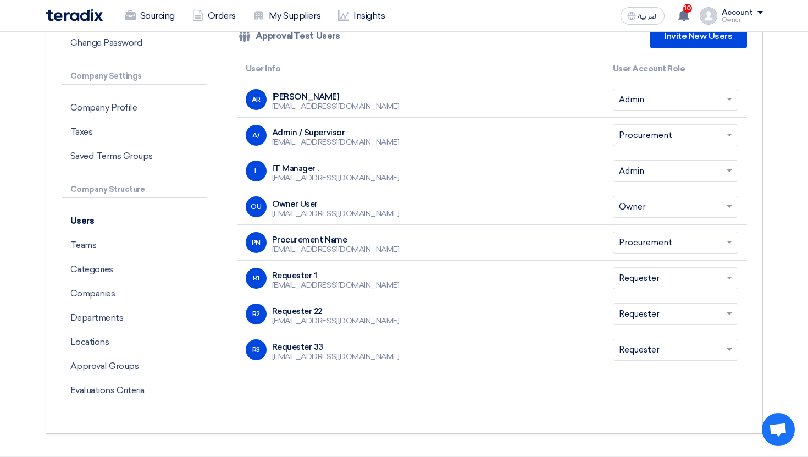
click at [327, 280] on div "kavoga1064@tsderp.com" at bounding box center [335, 285] width 127 height 10
drag, startPoint x: 325, startPoint y: 276, endPoint x: 264, endPoint y: 273, distance: 61.1
click at [264, 273] on div "R1 Requester 1 kavoga1064@tsderp.com" at bounding box center [421, 278] width 350 height 21
copy div "Requester 1"
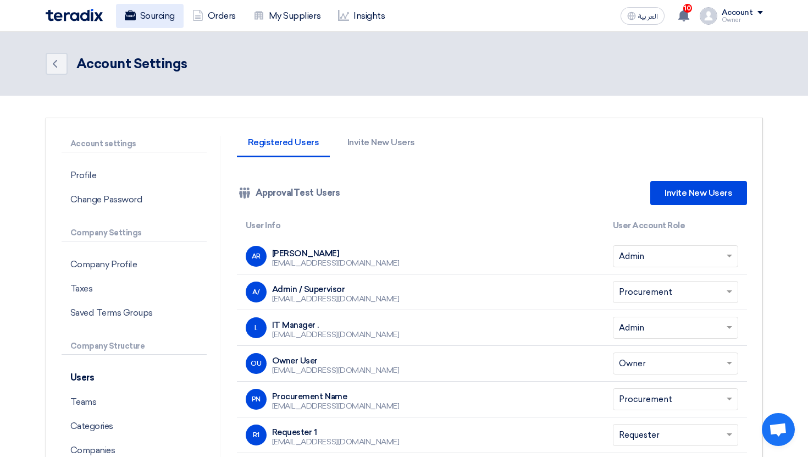
click at [163, 17] on link "Sourcing" at bounding box center [150, 16] width 68 height 24
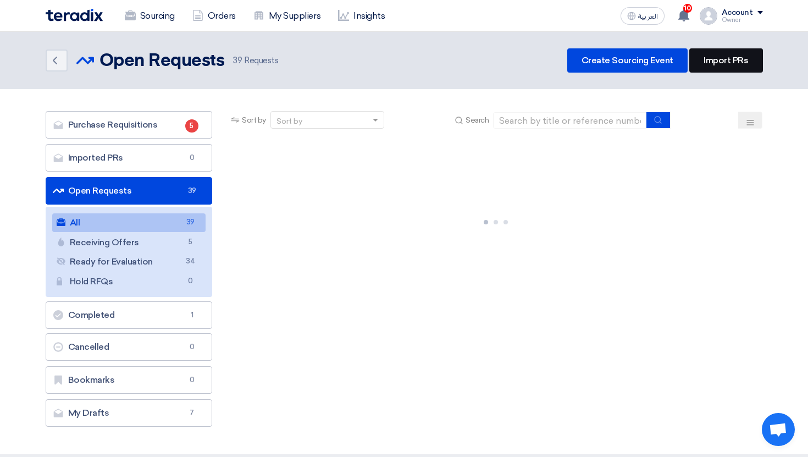
click at [719, 62] on link "Import PRs" at bounding box center [725, 60] width 73 height 24
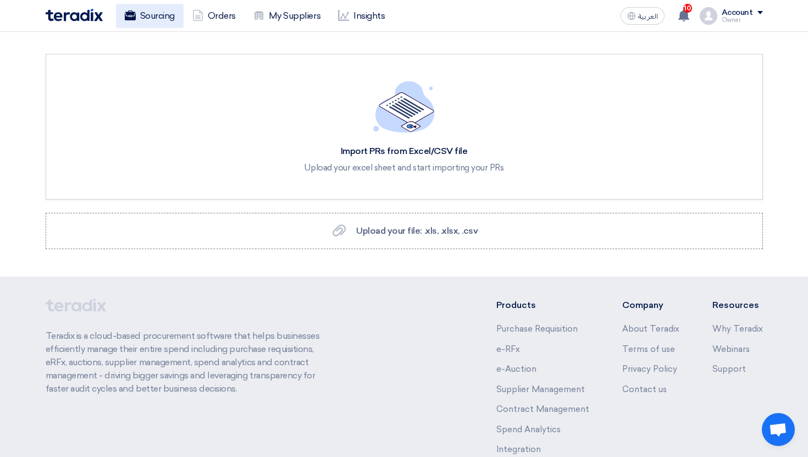
click at [148, 24] on link "Sourcing" at bounding box center [150, 16] width 68 height 24
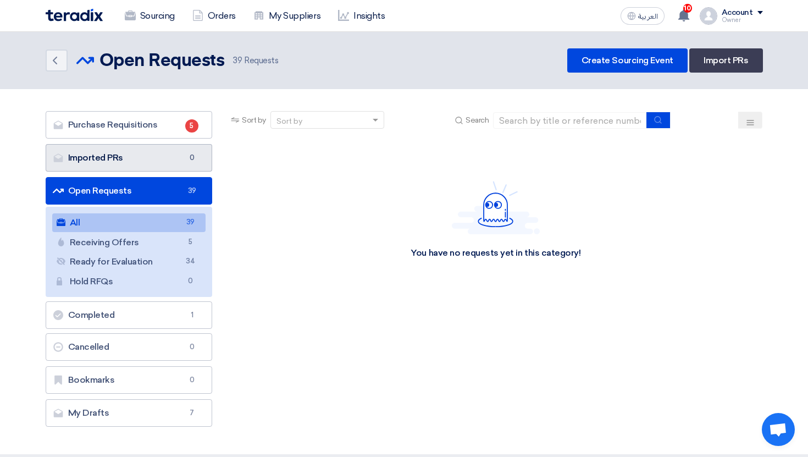
click at [148, 157] on link "Imported PRs Imported PRs 0" at bounding box center [129, 157] width 167 height 27
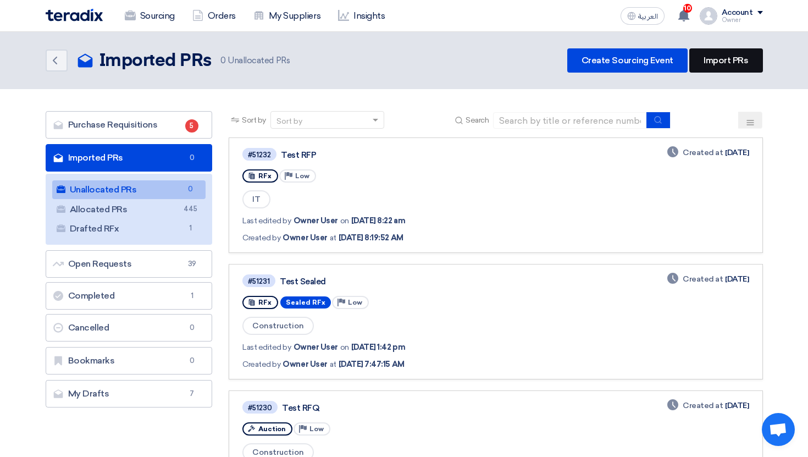
click at [708, 69] on link "Import PRs" at bounding box center [725, 60] width 73 height 24
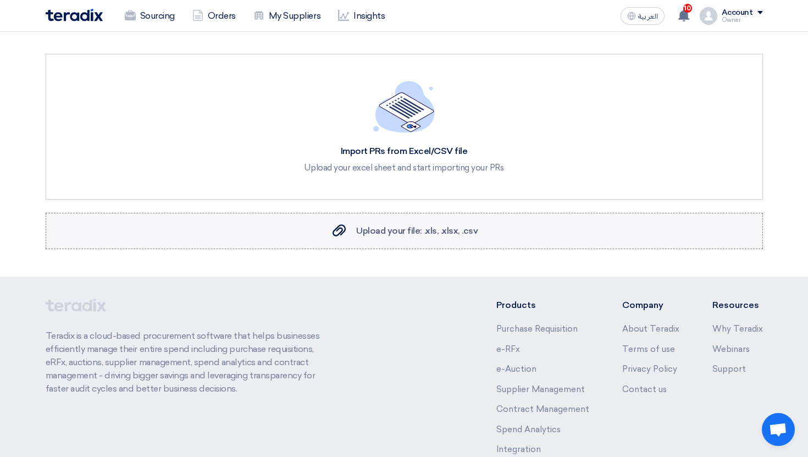
click at [406, 235] on span "Upload your file: .xls, .xlsx, .csv" at bounding box center [416, 230] width 121 height 10
click at [0, 0] on input "Upload your file: .xls, .xlsx, .csv Upload your file: .xls, .xlsx, .csv" at bounding box center [0, 0] width 0 height 0
click at [402, 234] on span "Upload your file: .xls, .xlsx, .csv" at bounding box center [416, 230] width 121 height 10
click at [0, 0] on input "Upload your file: .xls, .xlsx, .csv Upload your file: .xls, .xlsx, .csv" at bounding box center [0, 0] width 0 height 0
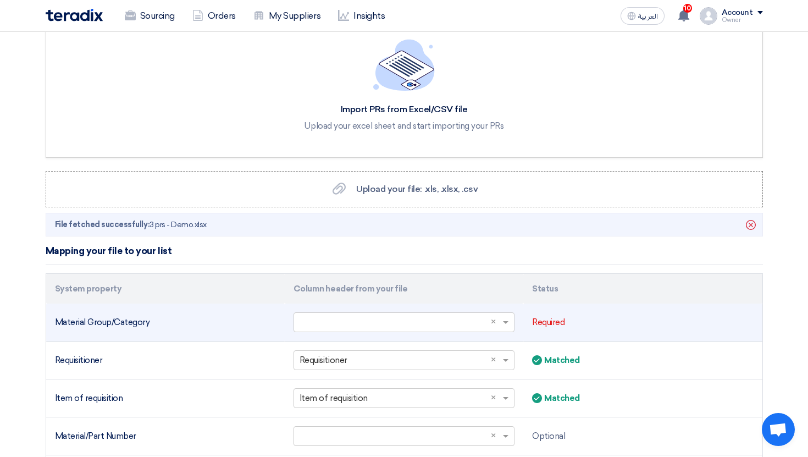
scroll to position [83, 0]
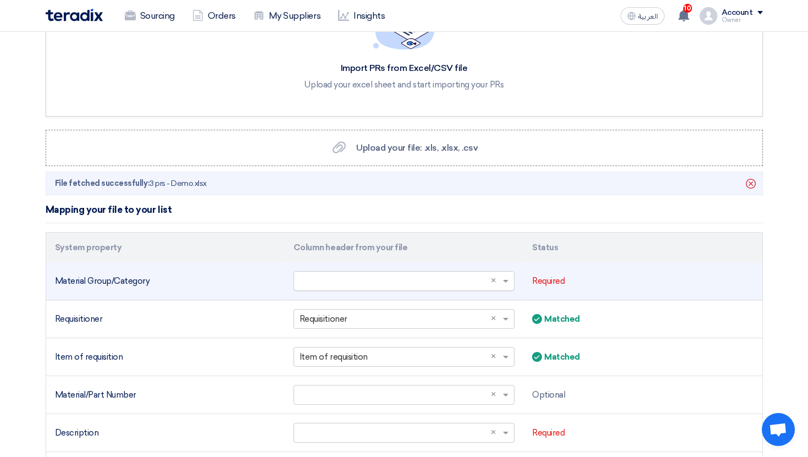
click at [386, 281] on input "text" at bounding box center [399, 281] width 198 height 18
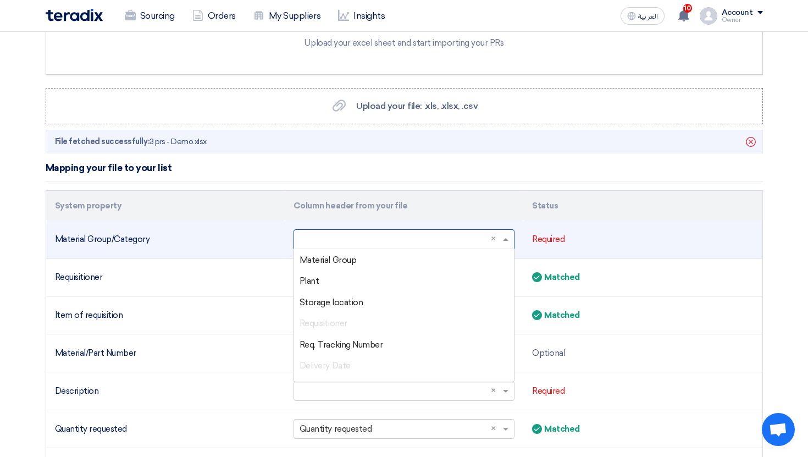
scroll to position [135, 0]
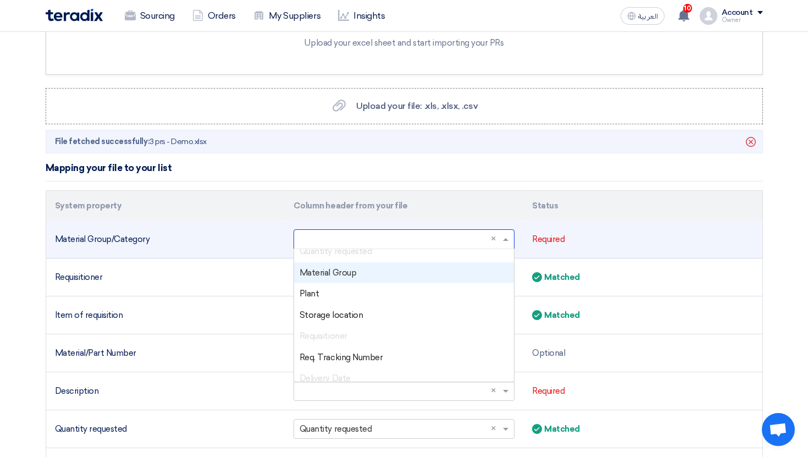
click at [365, 275] on div "Material Group" at bounding box center [404, 272] width 220 height 21
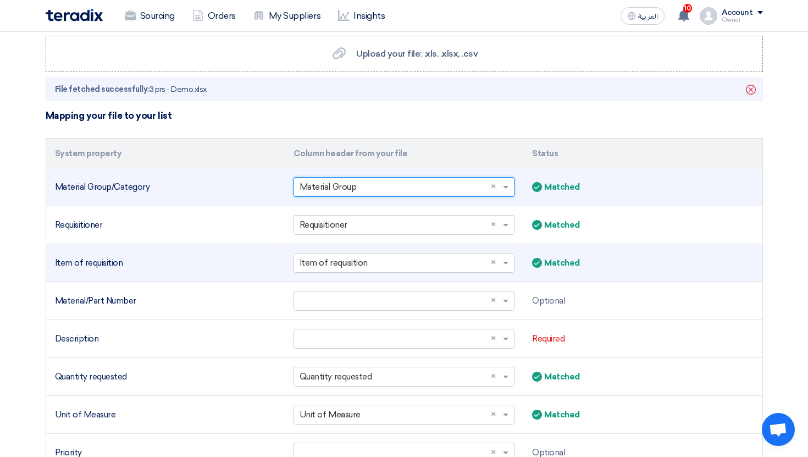
scroll to position [170, 0]
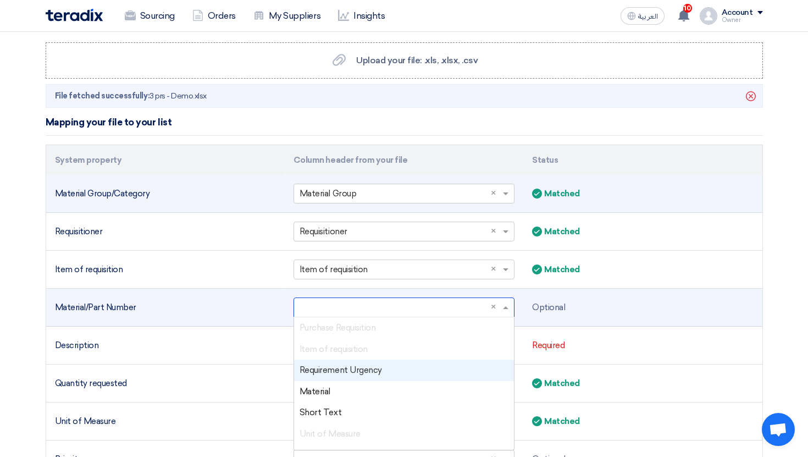
click at [394, 309] on input "text" at bounding box center [399, 307] width 198 height 18
click at [337, 379] on div "Requirement Urgency" at bounding box center [404, 369] width 220 height 21
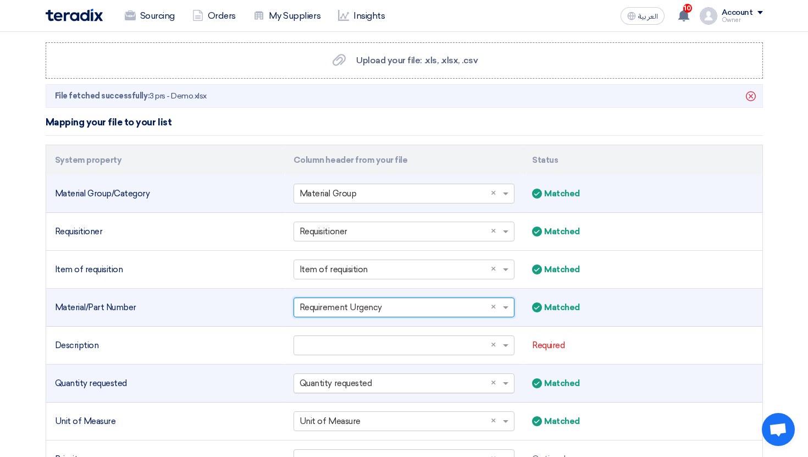
click at [334, 386] on input "text" at bounding box center [399, 383] width 198 height 18
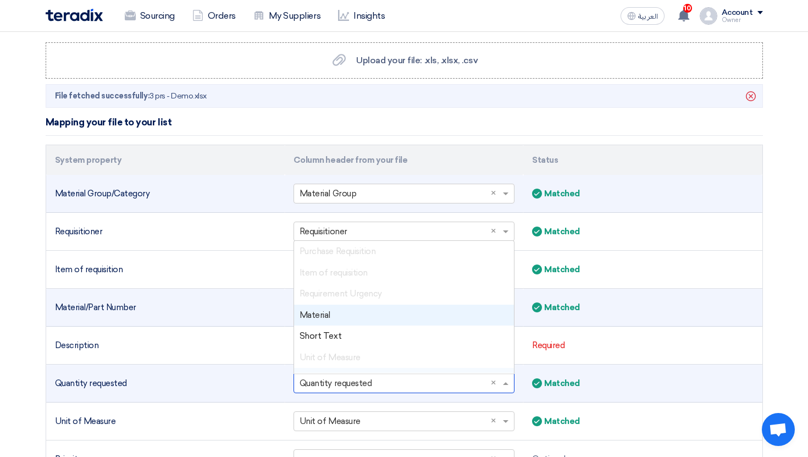
click at [328, 320] on div "Material" at bounding box center [404, 314] width 220 height 21
click at [490, 379] on input "text" at bounding box center [399, 383] width 198 height 18
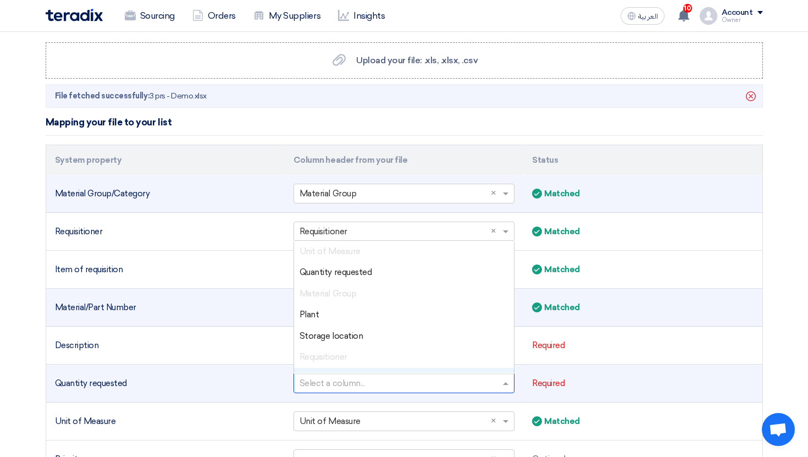
scroll to position [103, 0]
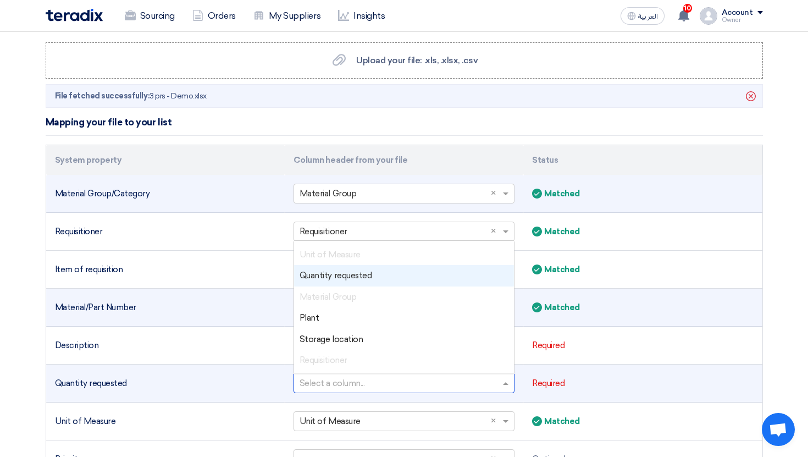
click at [366, 275] on span "Quantity requested" at bounding box center [336, 275] width 72 height 10
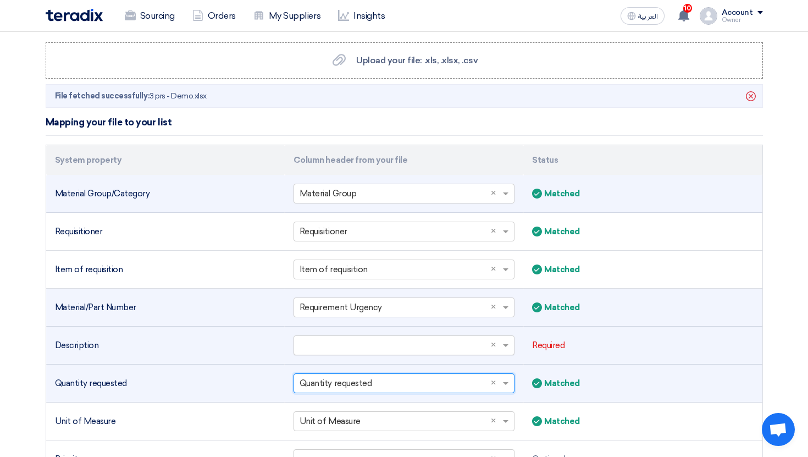
click at [360, 338] on input "text" at bounding box center [399, 345] width 198 height 18
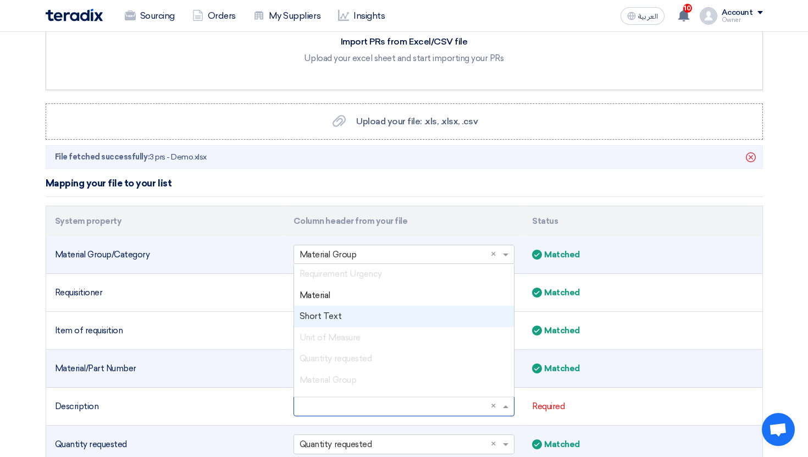
scroll to position [130, 0]
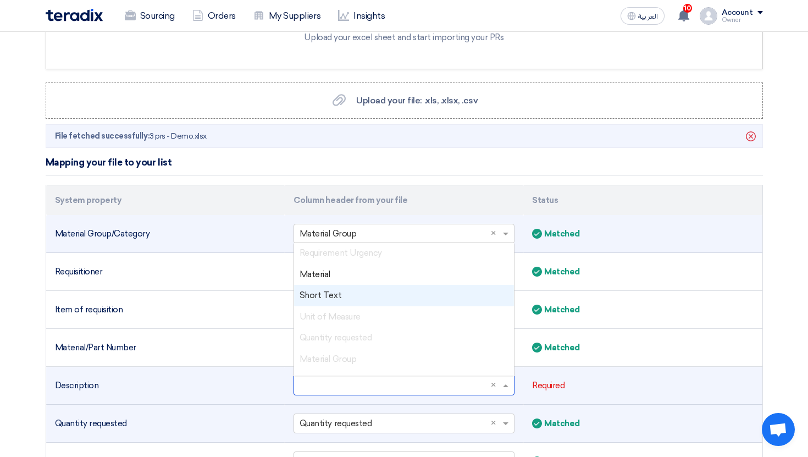
click at [351, 294] on div "Short Text" at bounding box center [404, 295] width 220 height 21
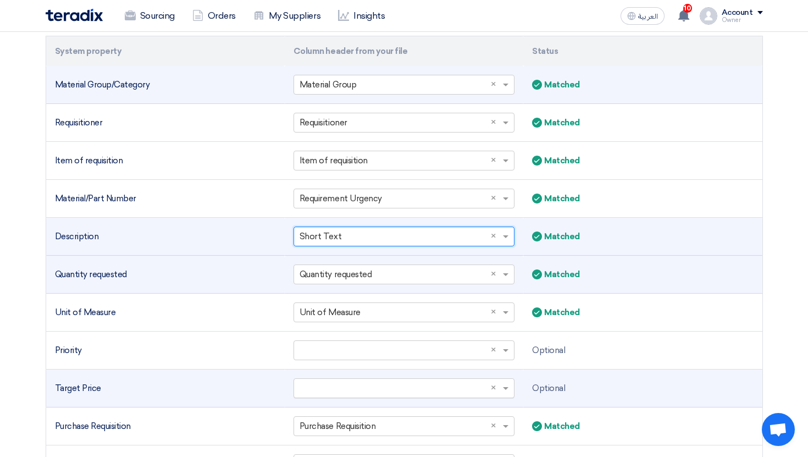
scroll to position [300, 0]
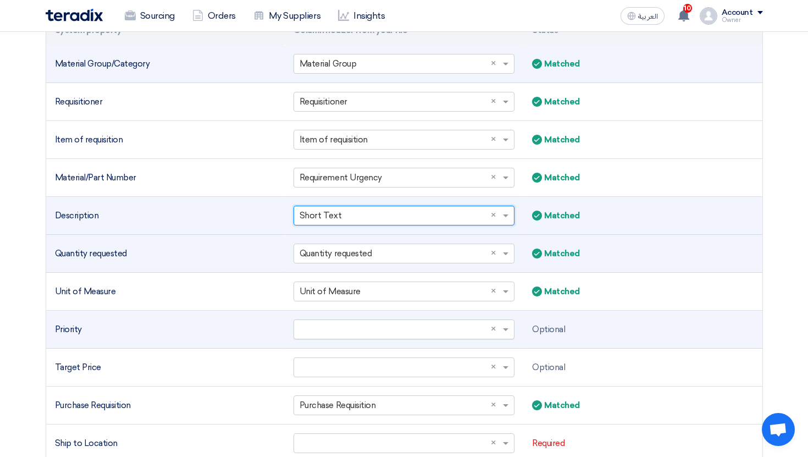
click at [358, 322] on input "text" at bounding box center [399, 329] width 198 height 18
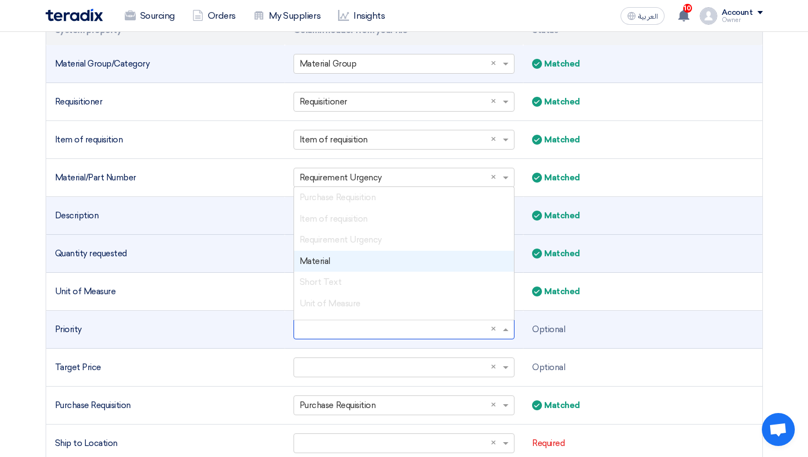
click at [264, 336] on td "Priority" at bounding box center [165, 330] width 239 height 38
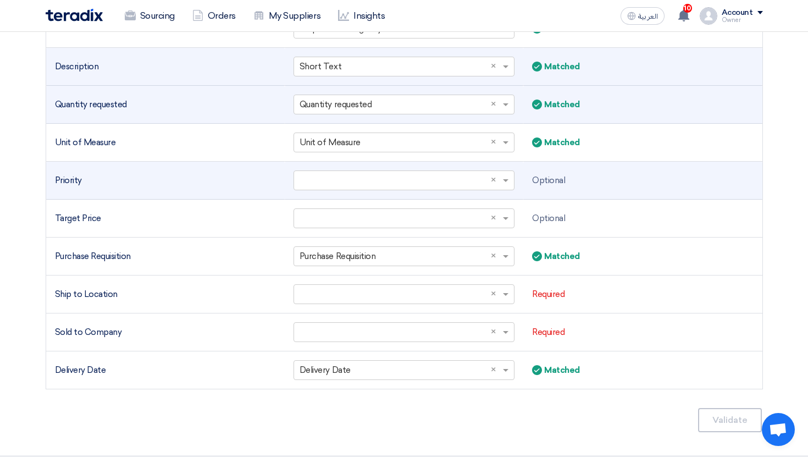
scroll to position [512, 0]
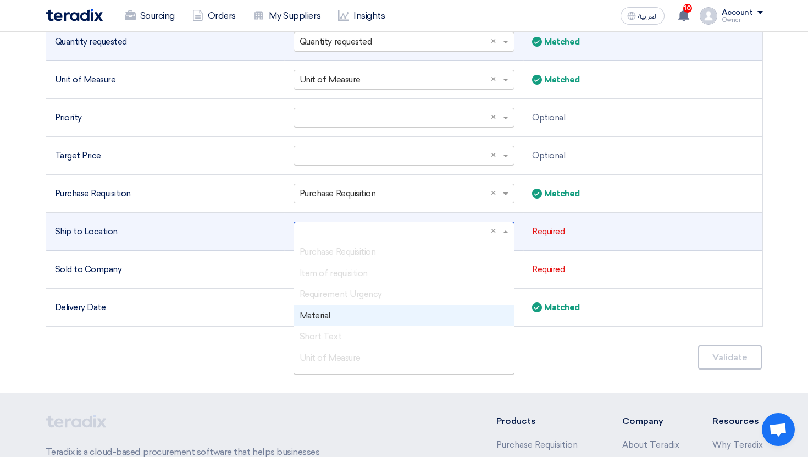
click at [339, 234] on input "text" at bounding box center [399, 232] width 198 height 18
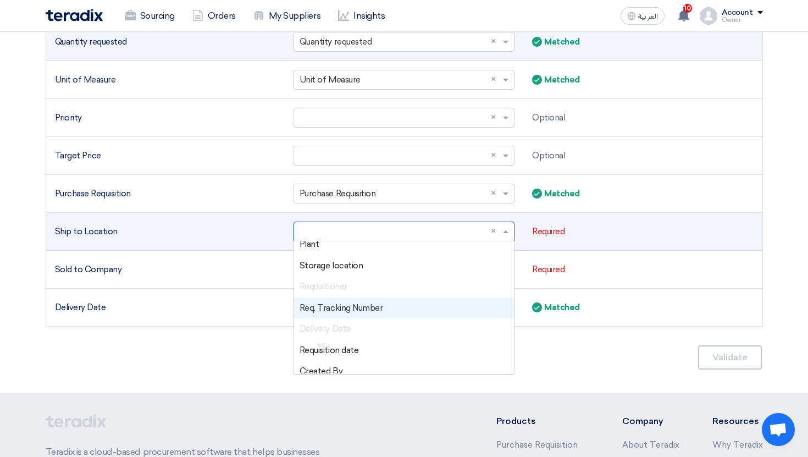
scroll to position [167, 0]
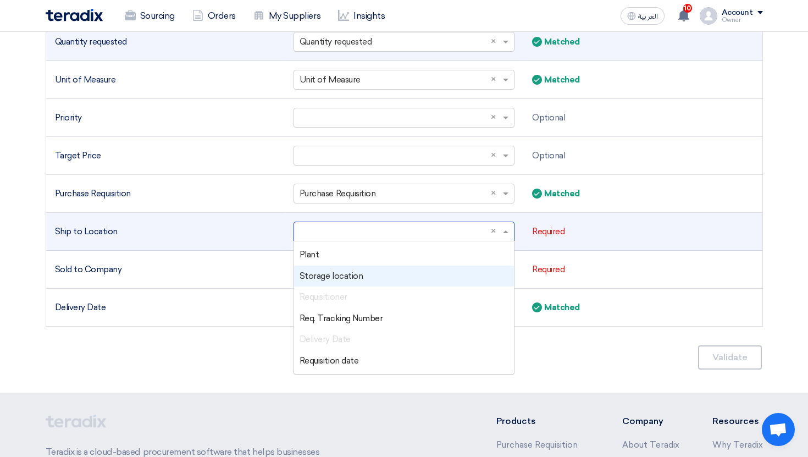
click at [343, 265] on div "Storage location" at bounding box center [404, 275] width 220 height 21
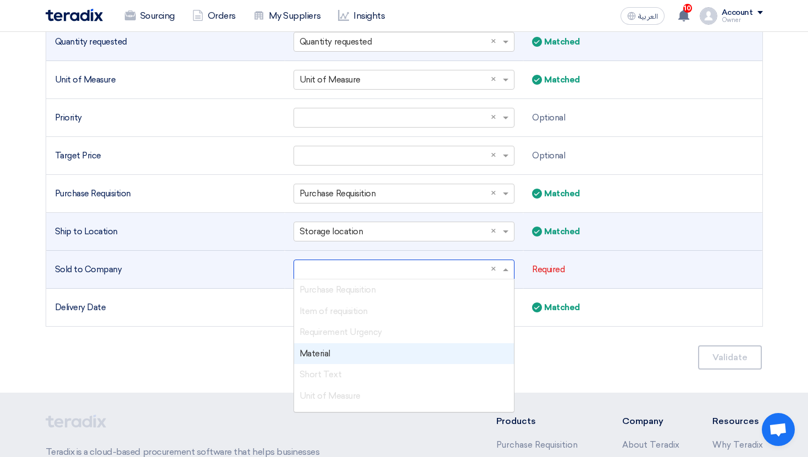
click at [327, 273] on input "text" at bounding box center [399, 269] width 198 height 18
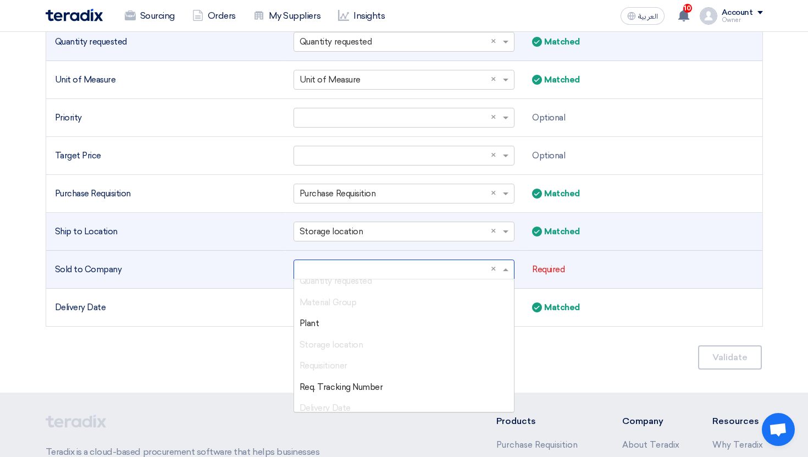
scroll to position [207, 0]
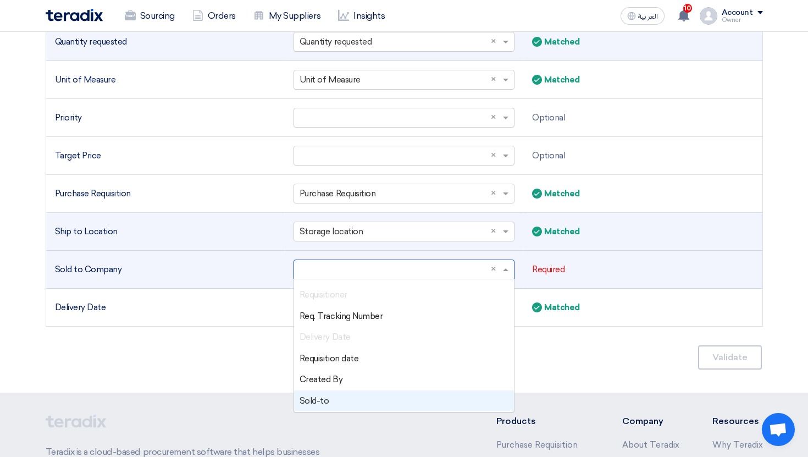
click at [340, 397] on div "Sold-to" at bounding box center [404, 400] width 220 height 21
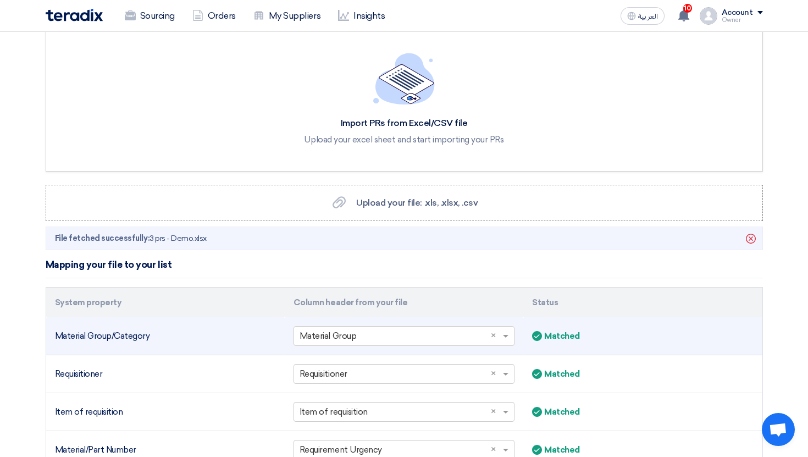
scroll to position [0, 0]
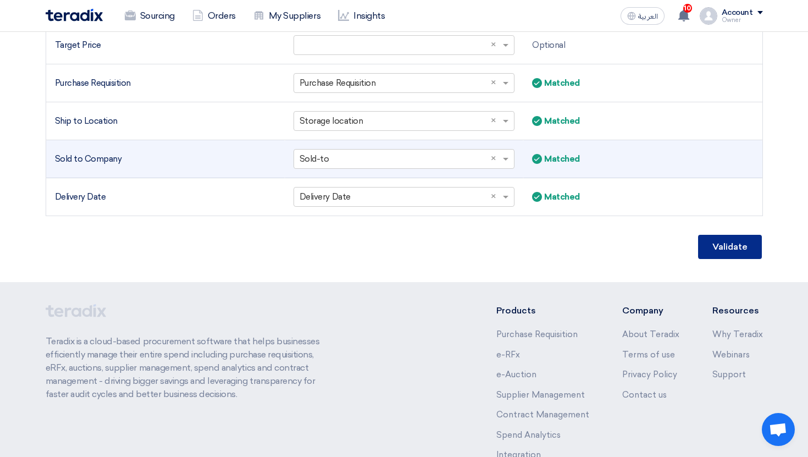
click at [733, 240] on button "Validate" at bounding box center [730, 247] width 64 height 24
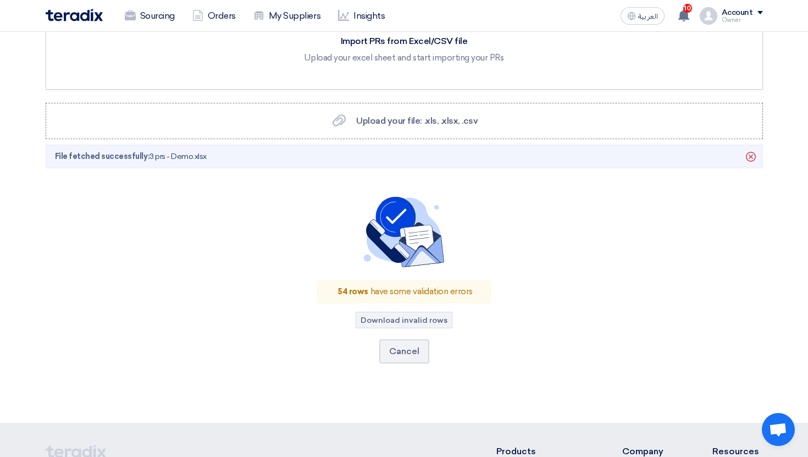
click at [419, 306] on div "54 rows have some validation errors Download invalid rows" at bounding box center [404, 304] width 174 height 48
click at [419, 318] on button "Download invalid rows" at bounding box center [404, 320] width 97 height 16
click at [753, 149] on icon "Delete" at bounding box center [750, 156] width 19 height 19
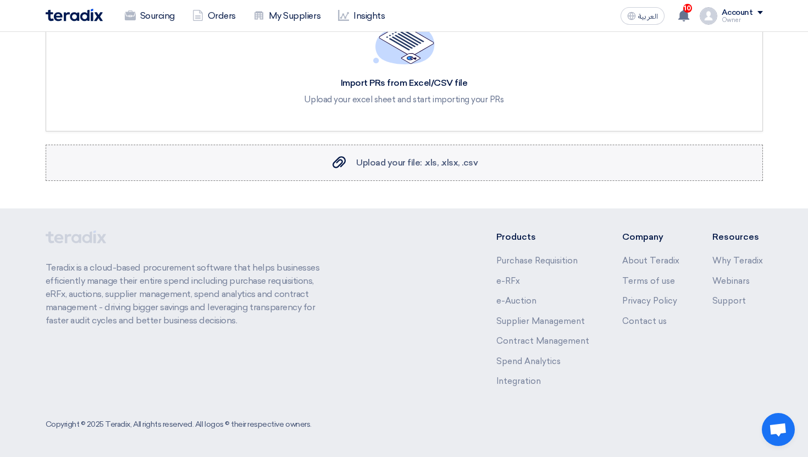
click at [411, 159] on span "Upload your file: .xls, .xlsx, .csv" at bounding box center [416, 162] width 121 height 10
click at [0, 0] on input "Upload your file: .xls, .xlsx, .csv Upload your file: .xls, .xlsx, .csv" at bounding box center [0, 0] width 0 height 0
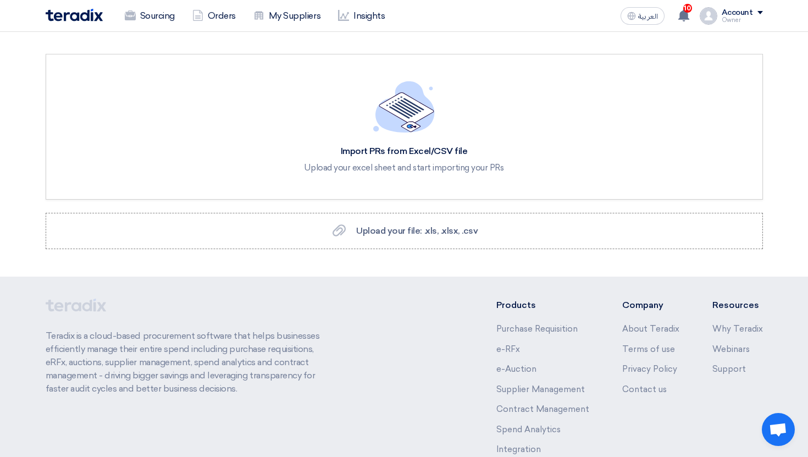
click at [744, 16] on div "Account" at bounding box center [737, 12] width 31 height 9
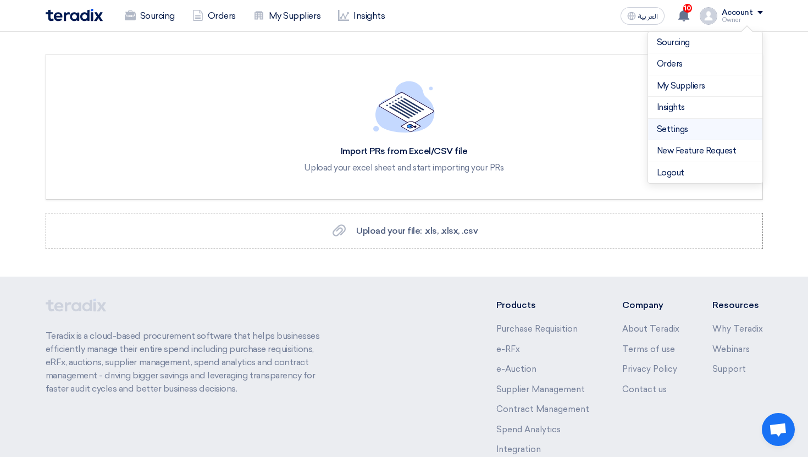
click at [686, 135] on li "Settings" at bounding box center [705, 130] width 114 height 22
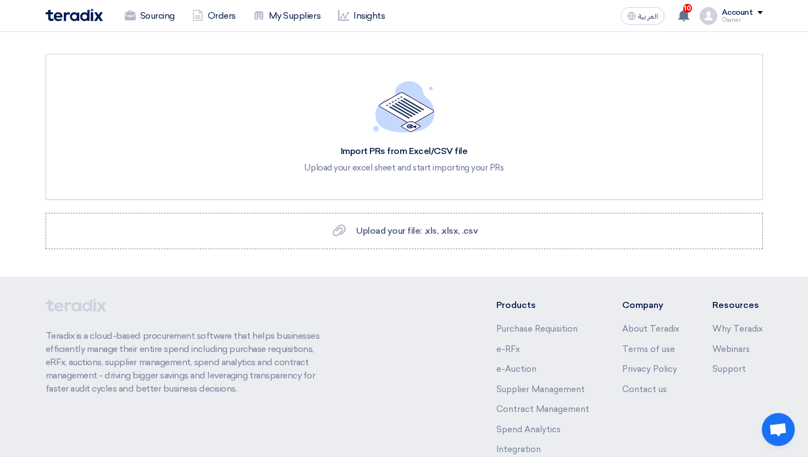
click at [749, 9] on div "Account" at bounding box center [737, 12] width 31 height 9
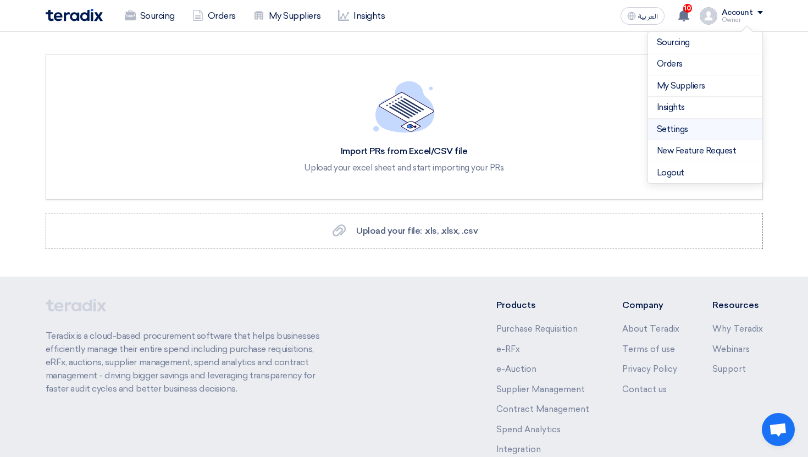
click at [662, 125] on link "Settings" at bounding box center [705, 129] width 97 height 13
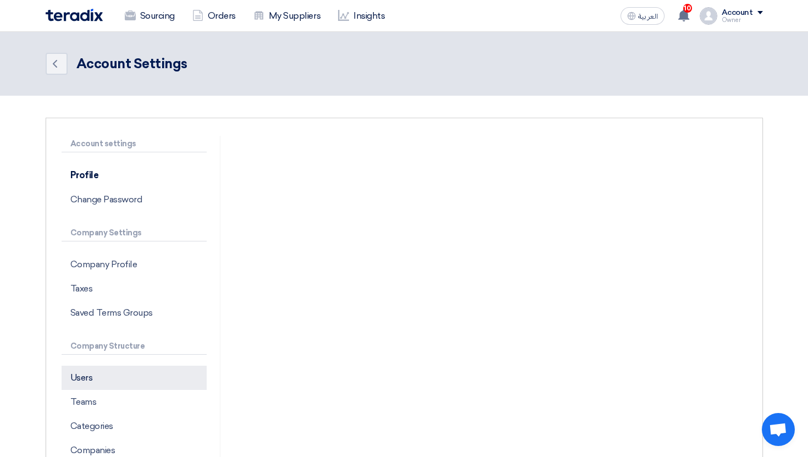
click at [143, 369] on p "Users" at bounding box center [134, 377] width 145 height 24
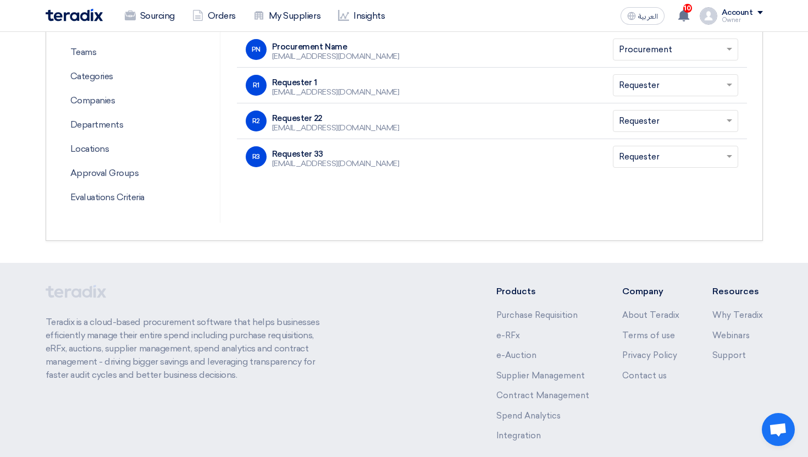
scroll to position [257, 0]
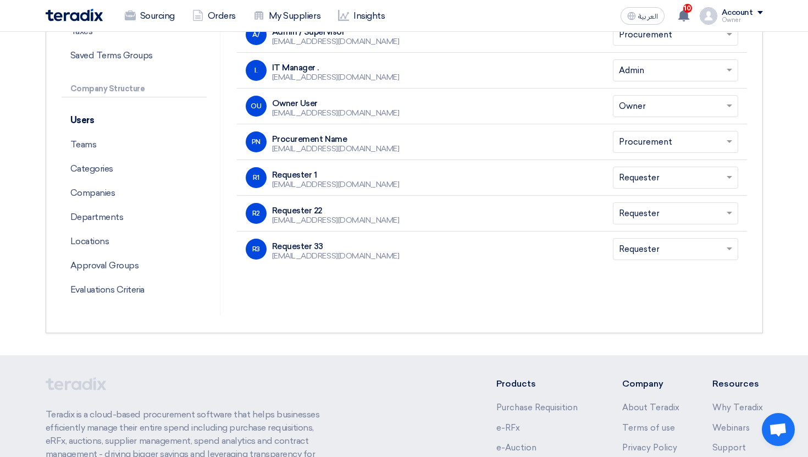
drag, startPoint x: 300, startPoint y: 175, endPoint x: 330, endPoint y: 175, distance: 30.2
click at [330, 175] on div "Requester 1" at bounding box center [335, 175] width 127 height 10
drag, startPoint x: 324, startPoint y: 174, endPoint x: 269, endPoint y: 174, distance: 54.4
click at [269, 174] on div "R1 Requester 1 kavoga1064@tsderp.com" at bounding box center [421, 177] width 350 height 21
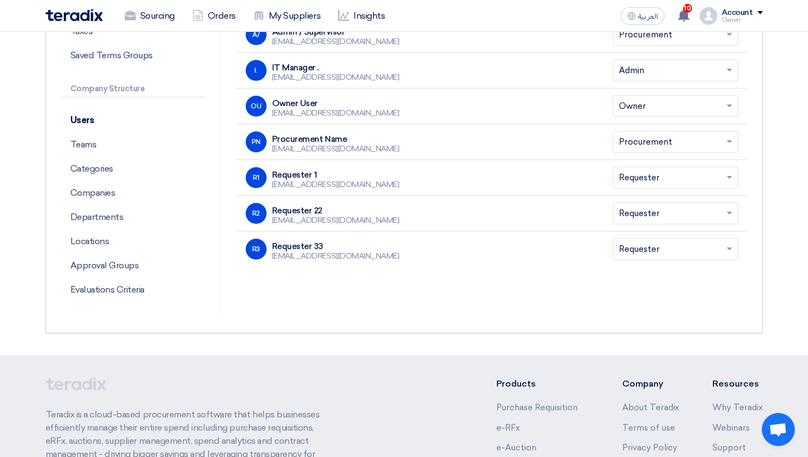
click at [297, 174] on div "Requester 1" at bounding box center [335, 175] width 127 height 10
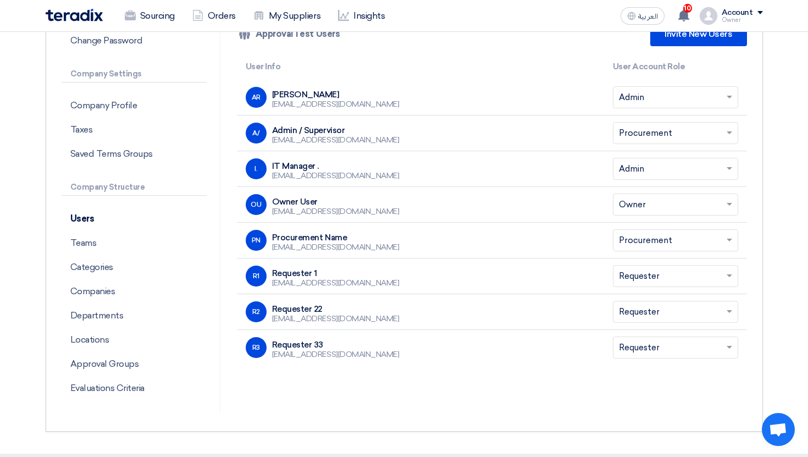
scroll to position [181, 0]
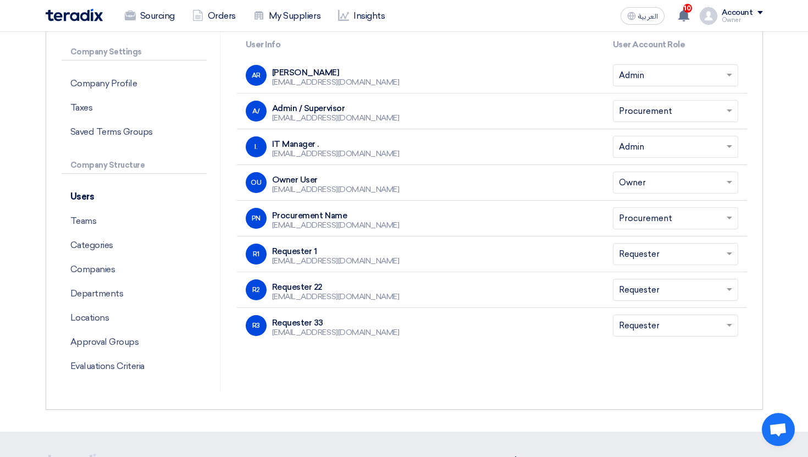
drag, startPoint x: 274, startPoint y: 245, endPoint x: 333, endPoint y: 245, distance: 59.4
click at [333, 245] on div "Requester 1 kavoga1064@tsderp.com" at bounding box center [335, 255] width 127 height 20
drag, startPoint x: 286, startPoint y: 252, endPoint x: 371, endPoint y: 252, distance: 84.6
click at [371, 252] on div "R1 Requester 1 kavoga1064@tsderp.com" at bounding box center [421, 253] width 350 height 21
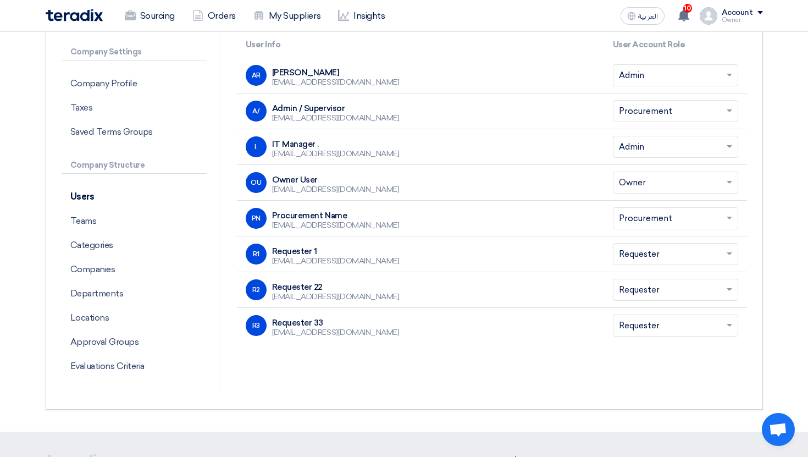
click at [371, 252] on div "R1 Requester 1 kavoga1064@tsderp.com" at bounding box center [421, 253] width 350 height 21
click at [179, 18] on link "Sourcing" at bounding box center [150, 16] width 68 height 24
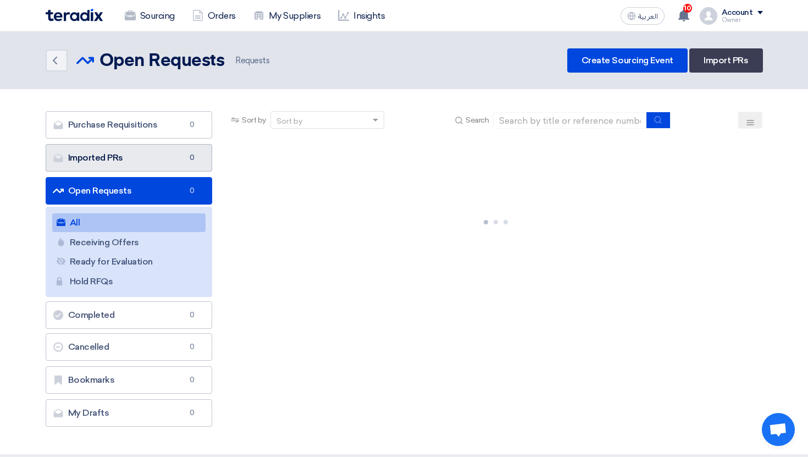
click at [151, 162] on link "Imported PRs Imported PRs 0" at bounding box center [129, 157] width 167 height 27
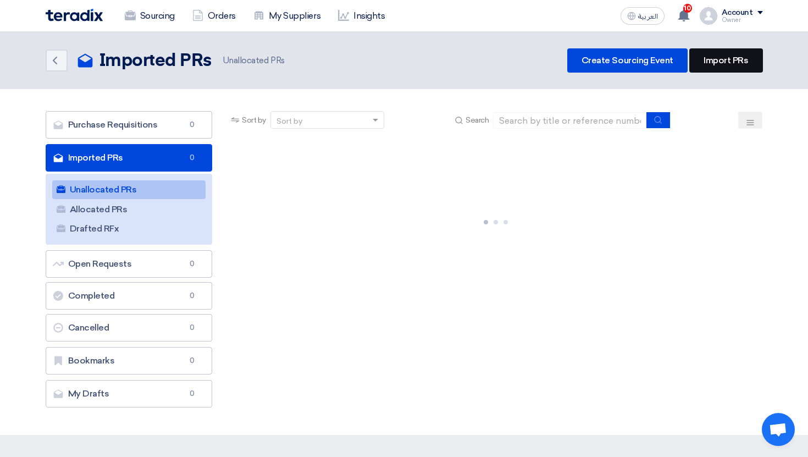
click at [749, 62] on link "Import PRs" at bounding box center [725, 60] width 73 height 24
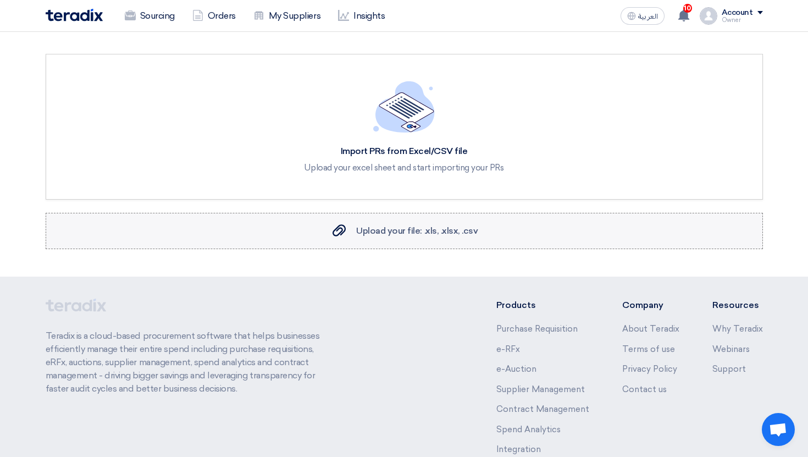
click at [414, 232] on span "Upload your file: .xls, .xlsx, .csv" at bounding box center [416, 230] width 121 height 10
click at [0, 0] on input "Upload your file: .xls, .xlsx, .csv Upload your file: .xls, .xlsx, .csv" at bounding box center [0, 0] width 0 height 0
click at [391, 240] on label "Upload your file: .xls, .xlsx, .csv Upload your file: .xls, .xlsx, .csv" at bounding box center [404, 231] width 717 height 36
click at [0, 0] on input "Upload your file: .xls, .xlsx, .csv Upload your file: .xls, .xlsx, .csv" at bounding box center [0, 0] width 0 height 0
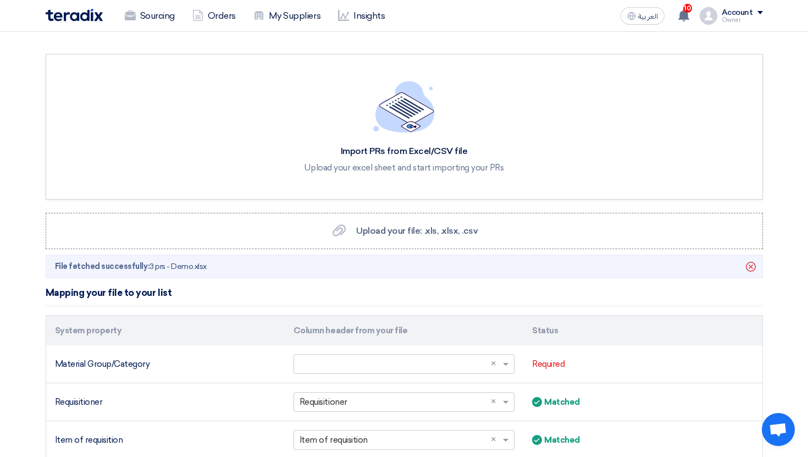
scroll to position [42, 0]
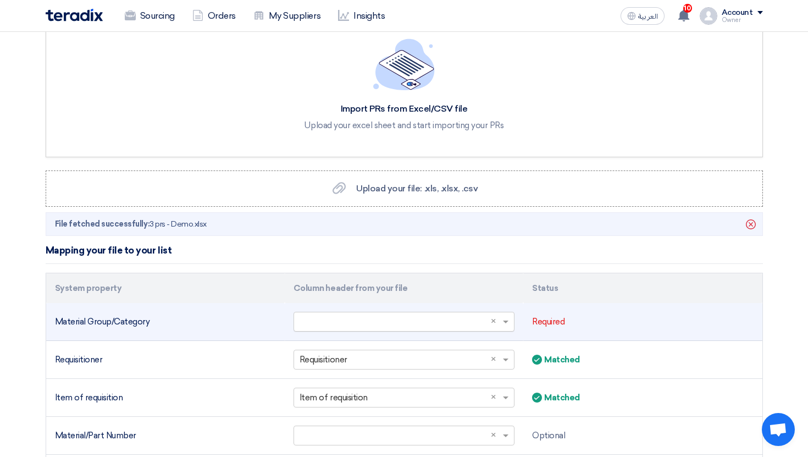
click at [424, 325] on input "text" at bounding box center [399, 322] width 198 height 18
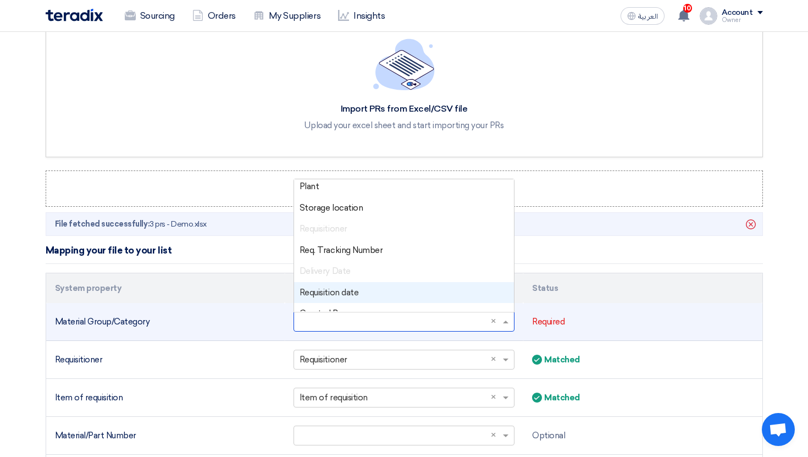
scroll to position [135, 0]
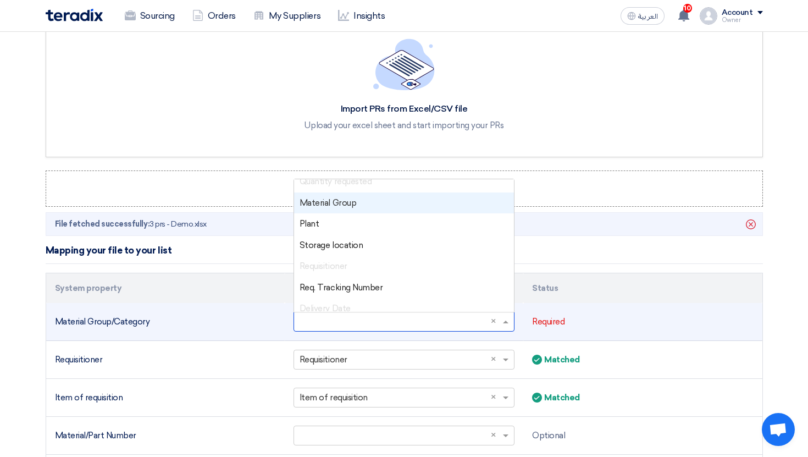
click at [376, 208] on div "Material Group" at bounding box center [404, 202] width 220 height 21
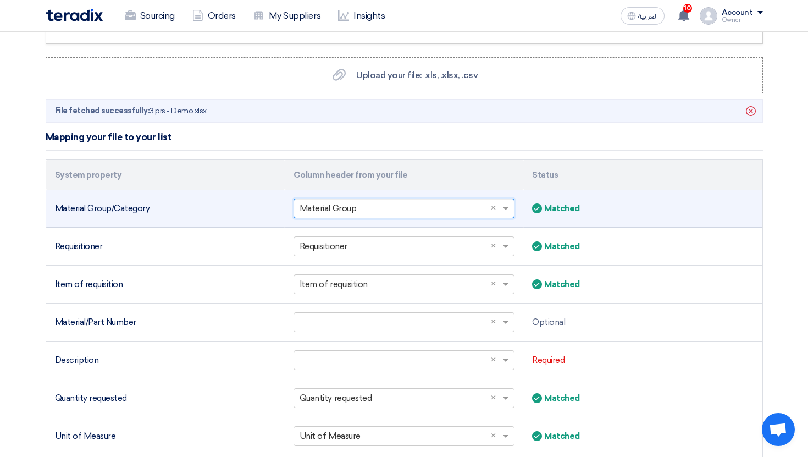
scroll to position [159, 0]
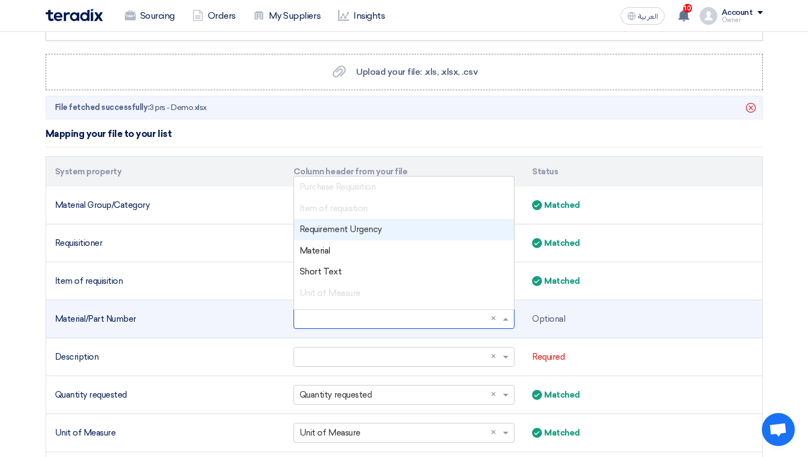
click at [393, 317] on input "text" at bounding box center [399, 319] width 198 height 18
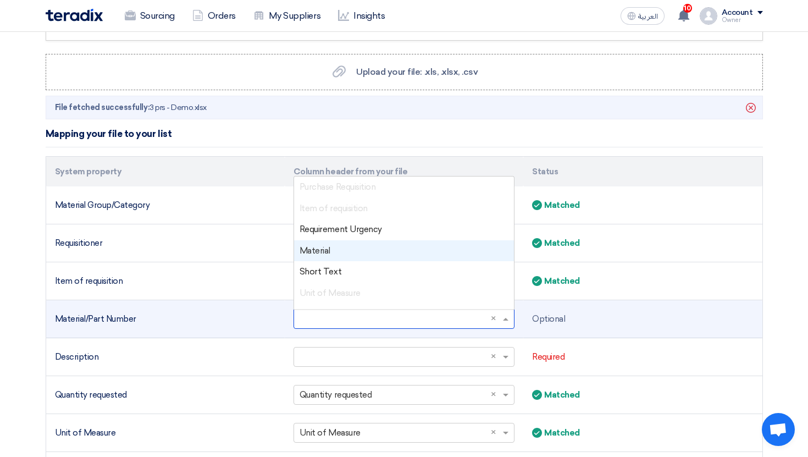
click at [376, 256] on div "Material" at bounding box center [404, 250] width 220 height 21
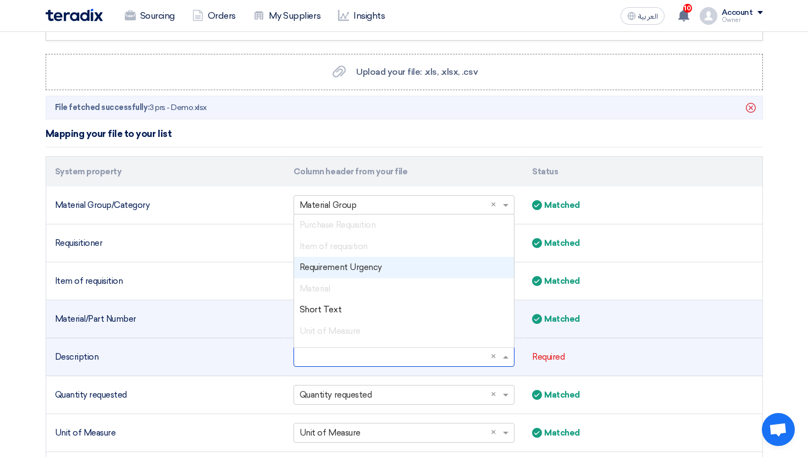
click at [373, 356] on input "text" at bounding box center [399, 357] width 198 height 18
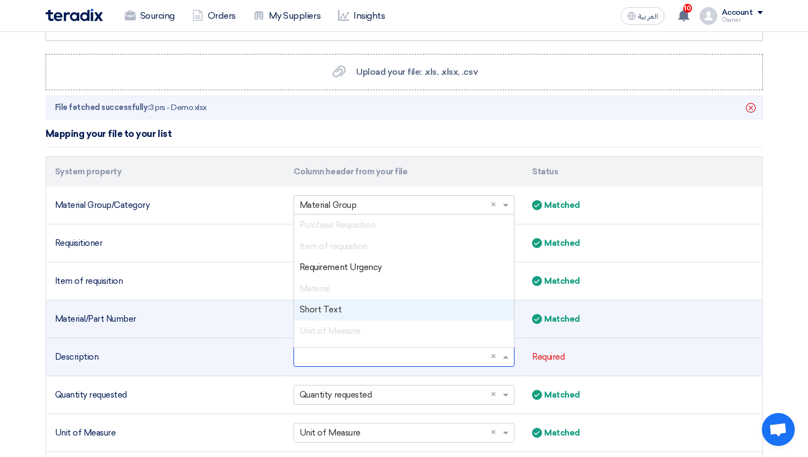
click at [362, 307] on div "Short Text" at bounding box center [404, 309] width 220 height 21
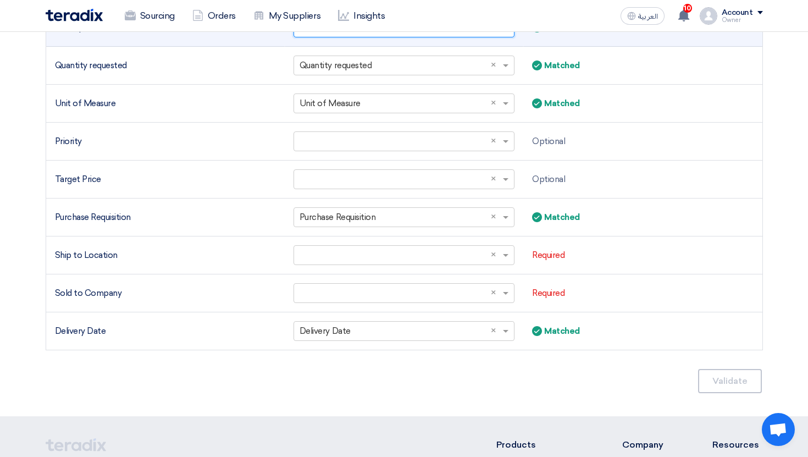
scroll to position [487, 0]
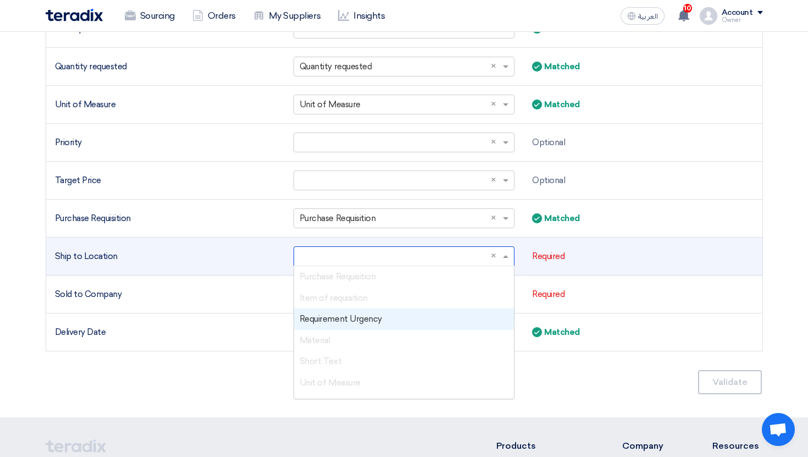
click at [385, 260] on input "text" at bounding box center [399, 256] width 198 height 18
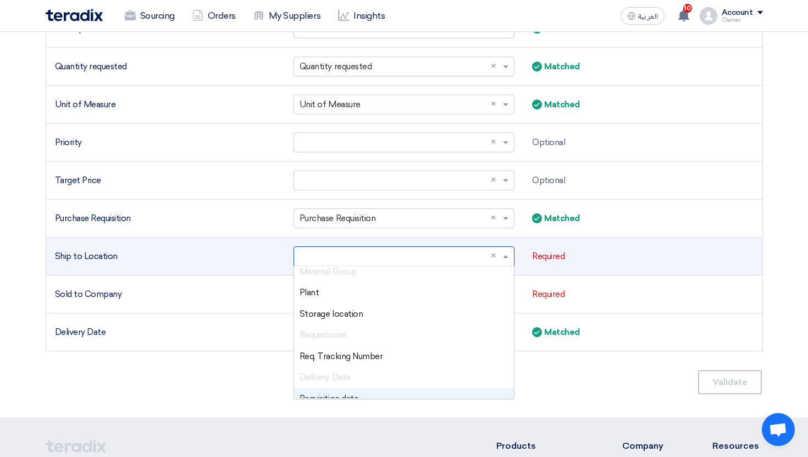
scroll to position [119, 0]
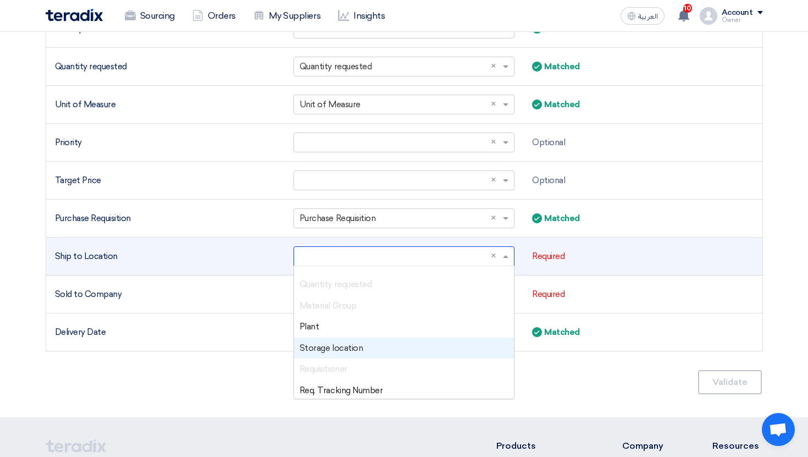
click at [353, 343] on span "Storage location" at bounding box center [331, 348] width 63 height 10
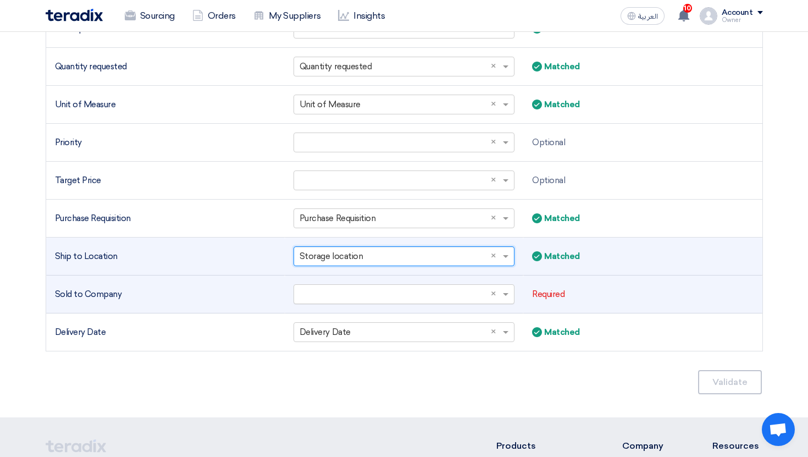
click at [334, 300] on input "text" at bounding box center [399, 294] width 198 height 18
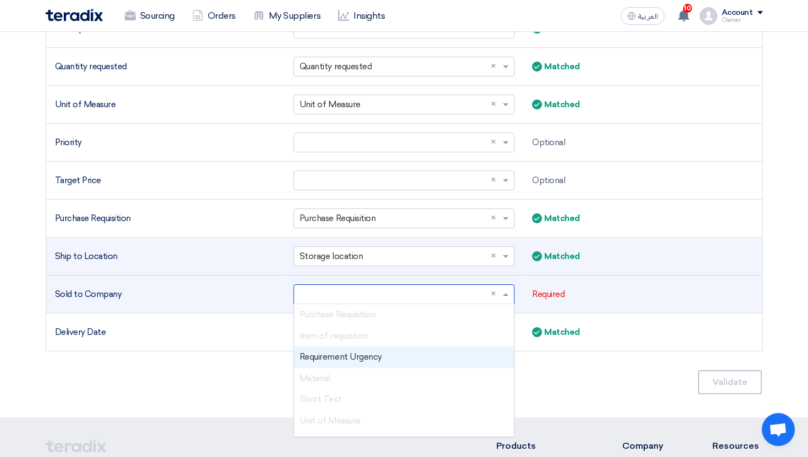
scroll to position [207, 0]
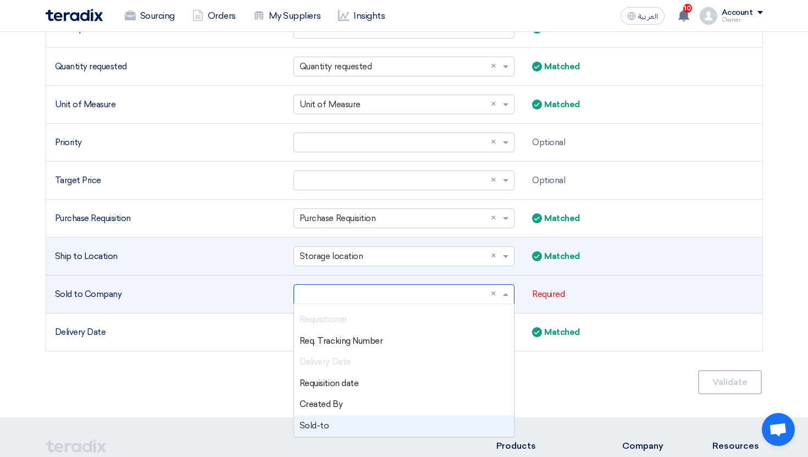
click at [343, 420] on div "Sold-to" at bounding box center [404, 425] width 220 height 21
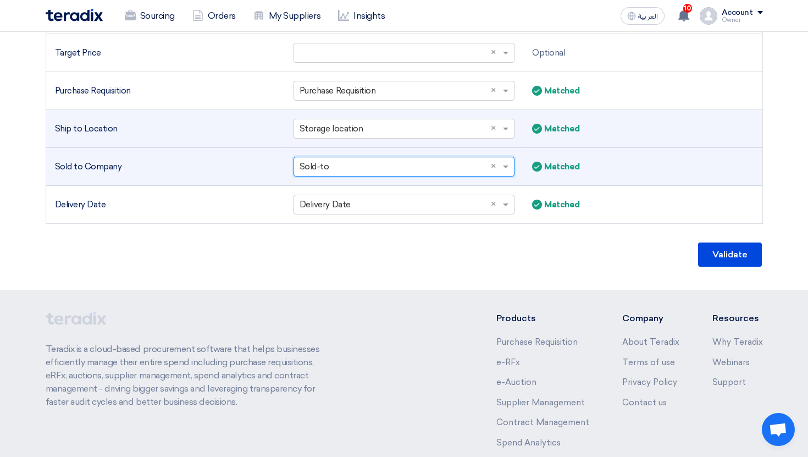
scroll to position [696, 0]
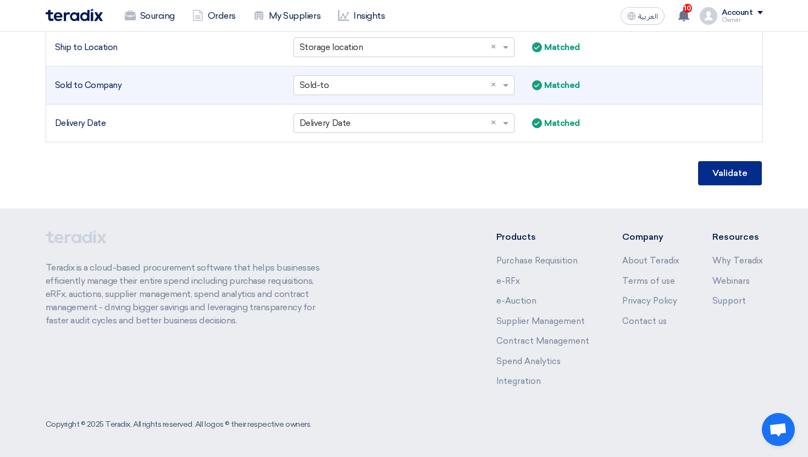
click at [734, 175] on button "Validate" at bounding box center [730, 173] width 64 height 24
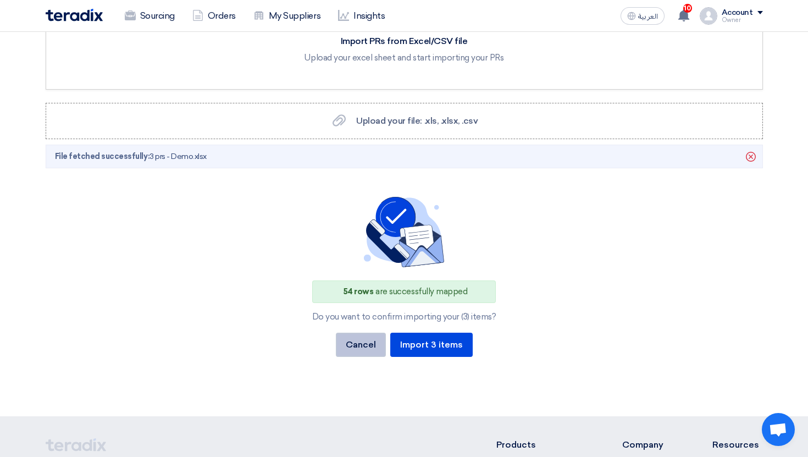
click at [375, 347] on button "Cancel" at bounding box center [361, 344] width 50 height 24
click at [291, 337] on div "54 rows are successfully mapped Do you want to confirm importing your (3) items…" at bounding box center [404, 282] width 682 height 171
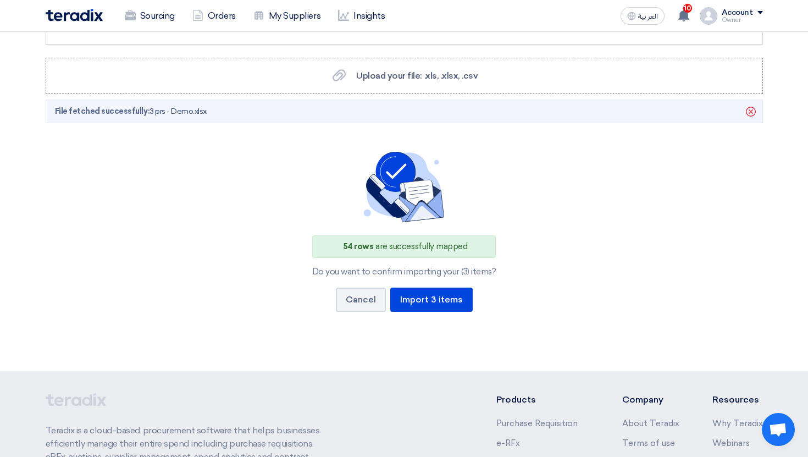
scroll to position [156, 0]
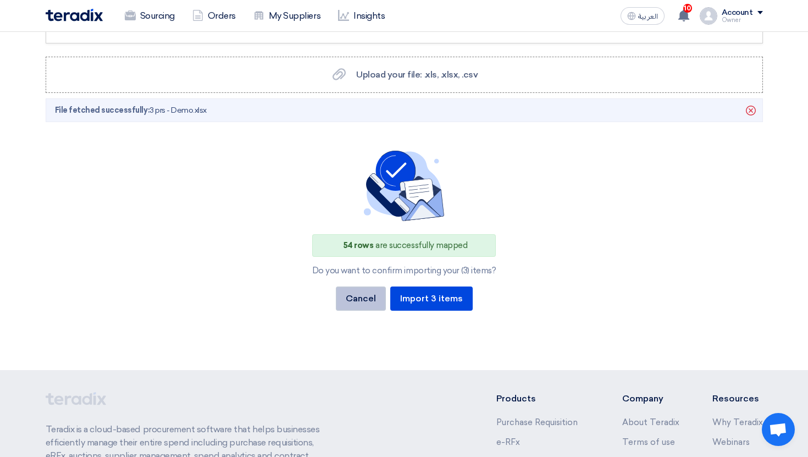
click at [342, 301] on button "Cancel" at bounding box center [361, 298] width 50 height 24
click at [752, 112] on icon "Delete" at bounding box center [750, 110] width 19 height 19
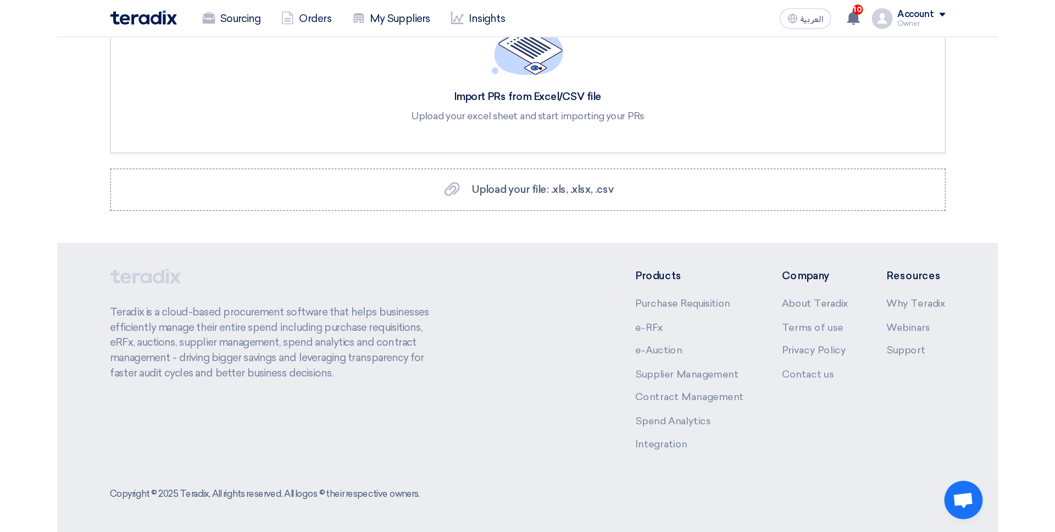
scroll to position [0, 0]
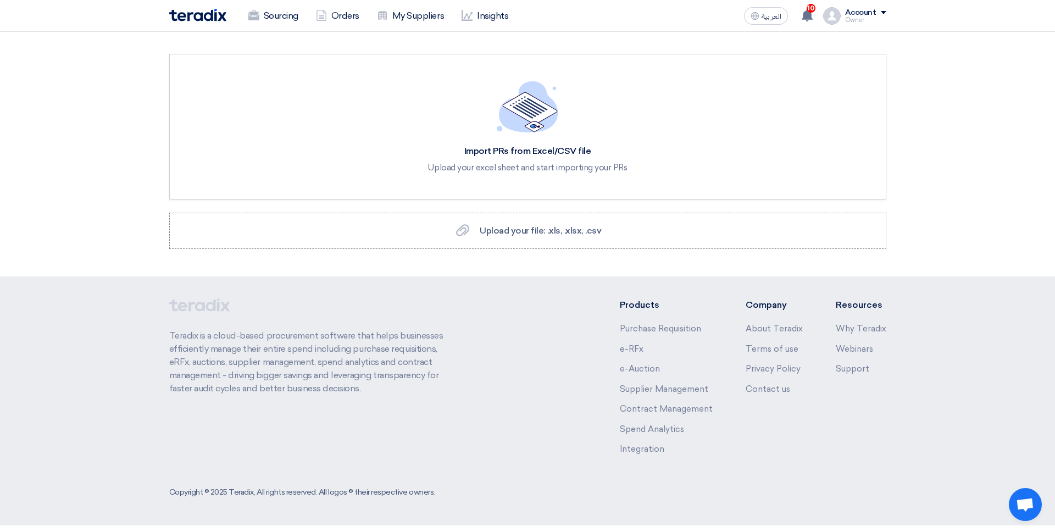
click at [194, 16] on img at bounding box center [197, 15] width 57 height 13
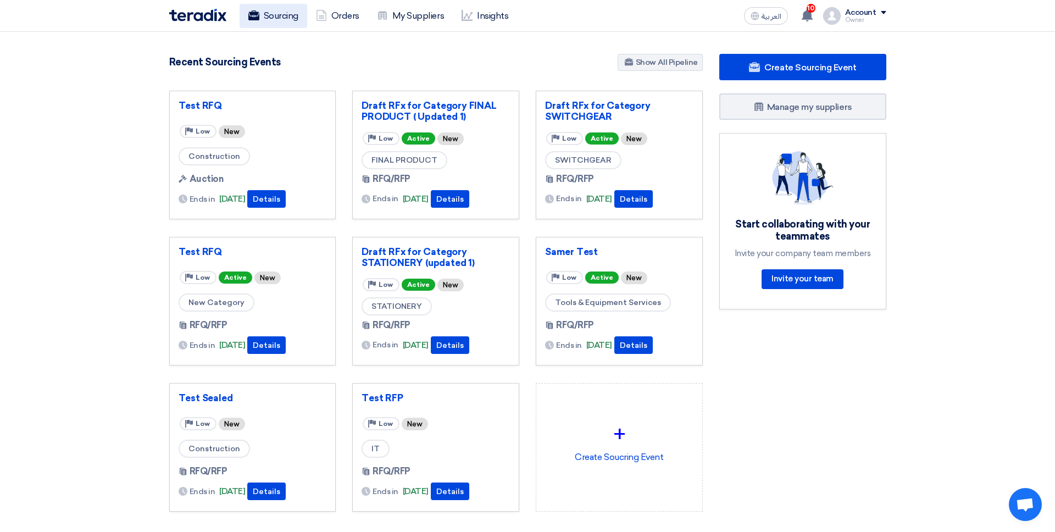
click at [278, 27] on link "Sourcing" at bounding box center [274, 16] width 68 height 24
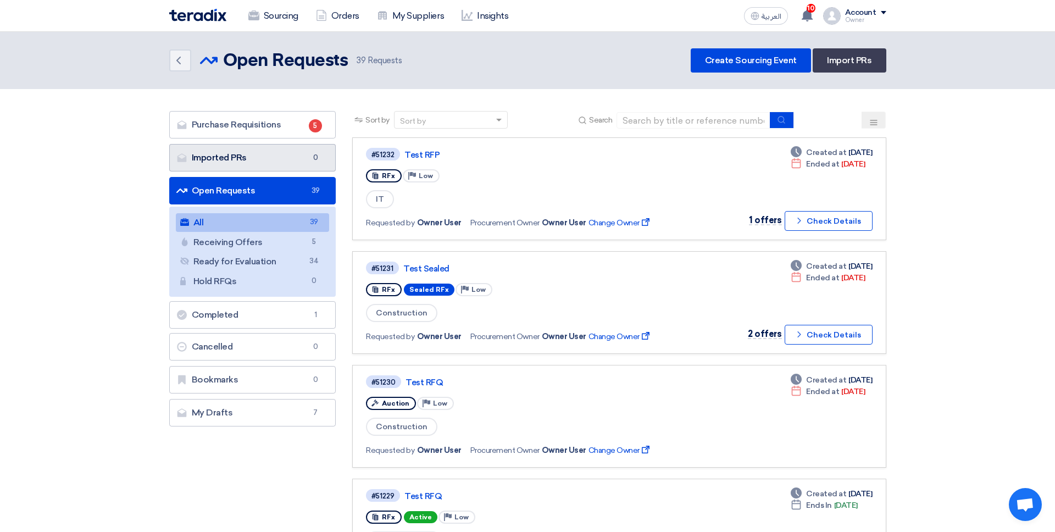
click at [302, 148] on link "Imported PRs Imported PRs 0" at bounding box center [252, 157] width 167 height 27
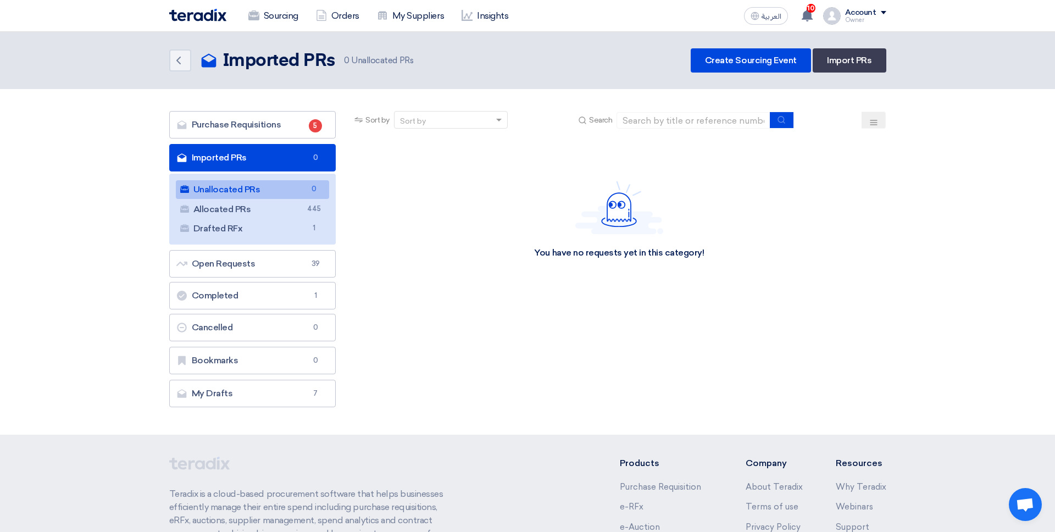
click at [318, 193] on span "0" at bounding box center [313, 190] width 13 height 12
click at [383, 203] on div "You have no requests yet in this category!" at bounding box center [619, 219] width 534 height 165
click at [307, 203] on link "Allocated PRs Allocated PRs 445" at bounding box center [253, 209] width 154 height 19
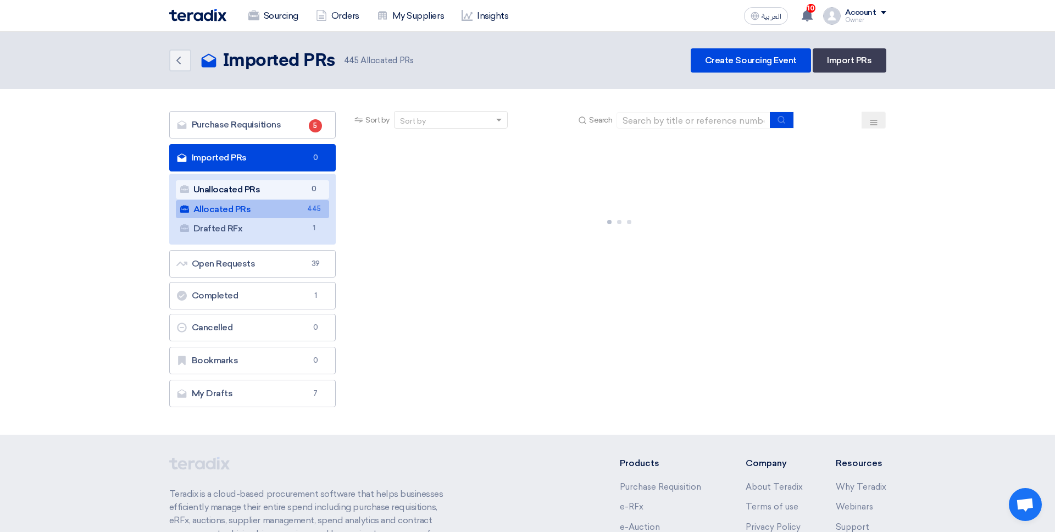
click at [307, 196] on link "Unallocated PRs Unallocated PRs 0" at bounding box center [253, 189] width 154 height 19
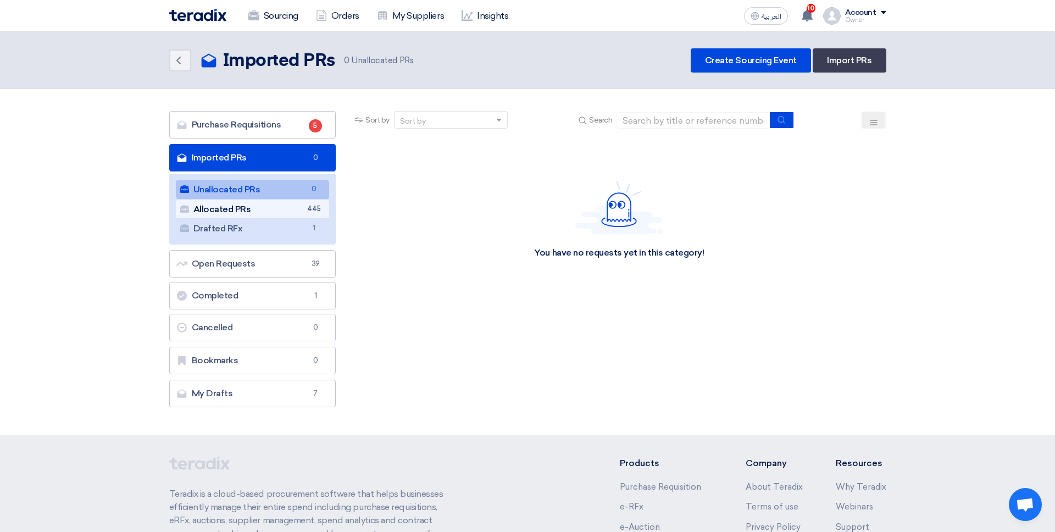
click at [324, 211] on link "Allocated PRs Allocated PRs 445" at bounding box center [253, 209] width 154 height 19
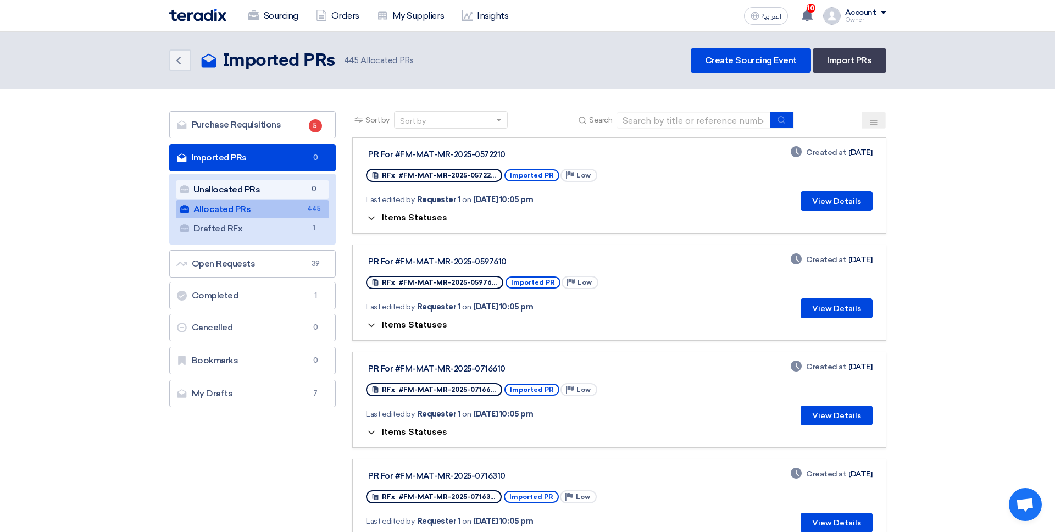
click at [308, 195] on link "Unallocated PRs Unallocated PRs 0" at bounding box center [253, 189] width 154 height 19
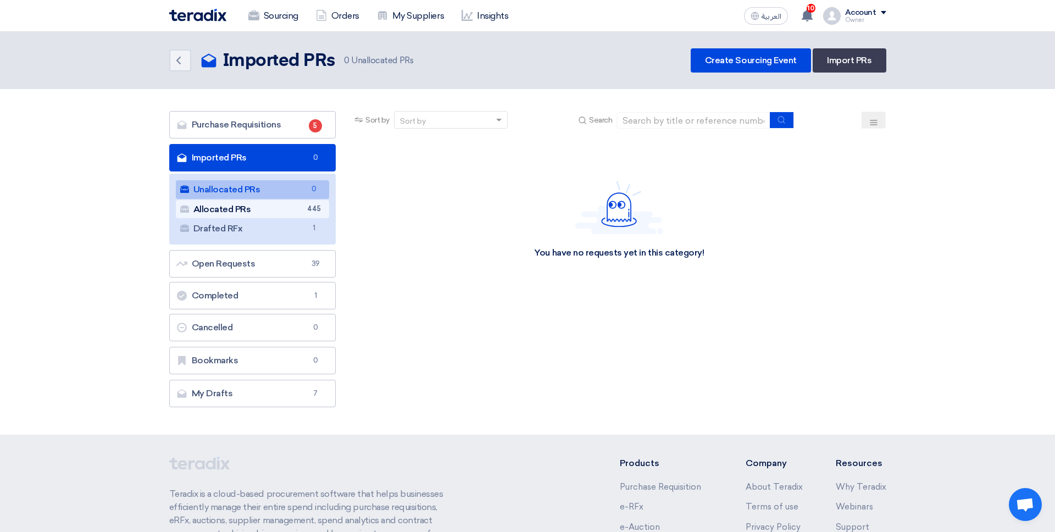
click at [305, 204] on link "Allocated PRs Allocated PRs 445" at bounding box center [253, 209] width 154 height 19
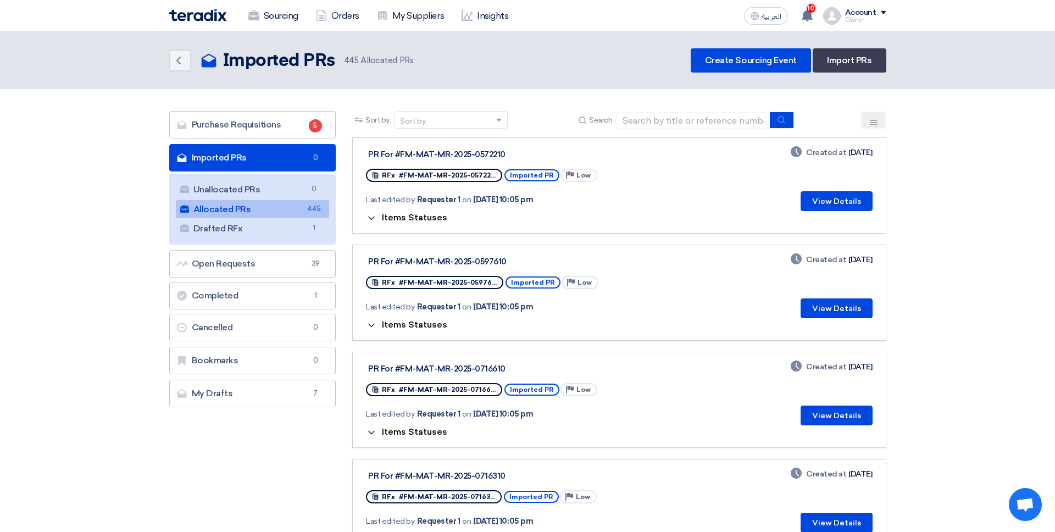
click at [570, 87] on header "Back Imported PRs Imported PRs 445" at bounding box center [527, 60] width 1055 height 57
click at [653, 59] on div "Back Imported PRs Imported PRs 445 Allocated PRs Create Sourcing Event Import P…" at bounding box center [527, 60] width 717 height 24
click at [293, 129] on link "Purchase Requisitions Purchase Requisitions 5" at bounding box center [252, 124] width 167 height 27
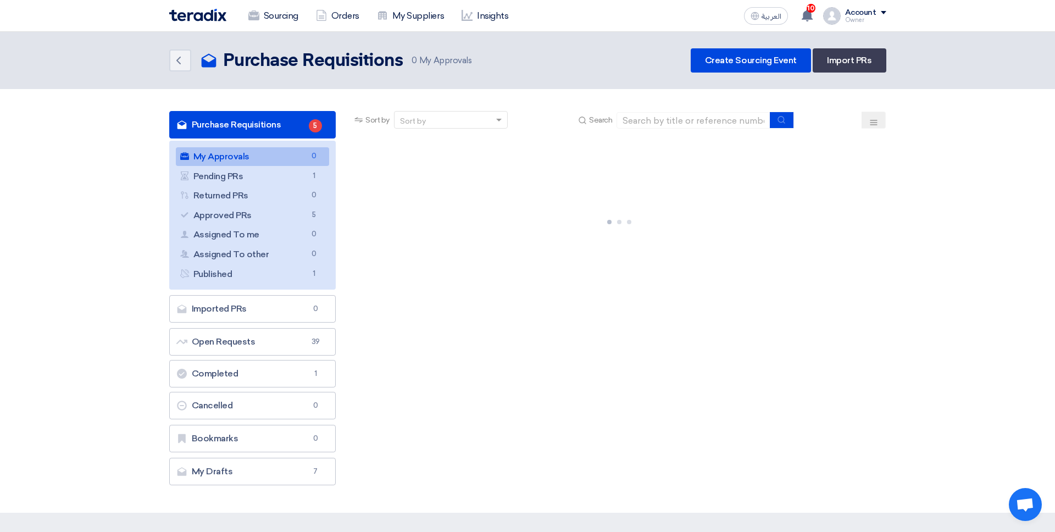
click at [279, 147] on link "My Approvals My Approvals 0" at bounding box center [253, 156] width 154 height 19
click at [280, 118] on link "Purchase Requisitions Purchase Requisitions 5" at bounding box center [252, 124] width 167 height 27
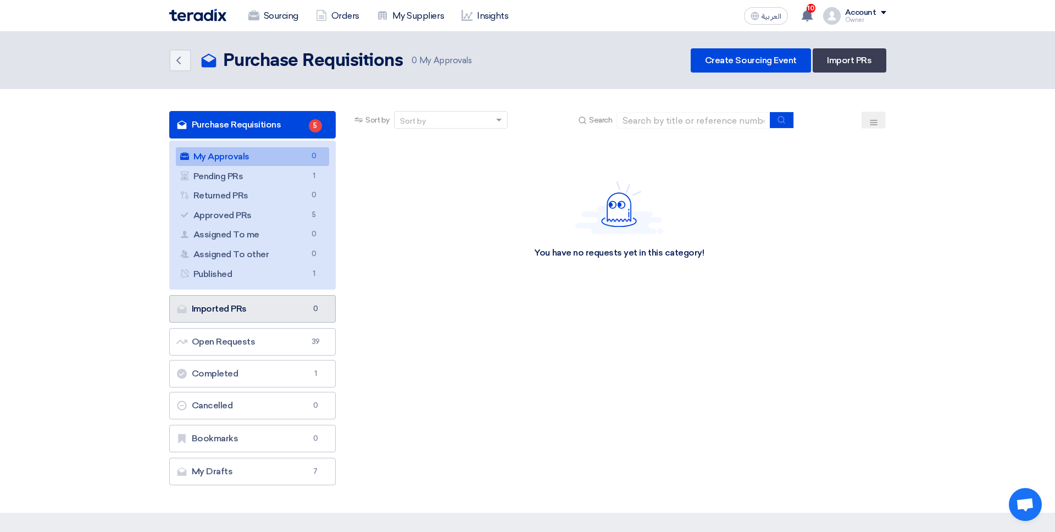
click at [264, 303] on link "Imported PRs Imported PRs 0" at bounding box center [252, 308] width 167 height 27
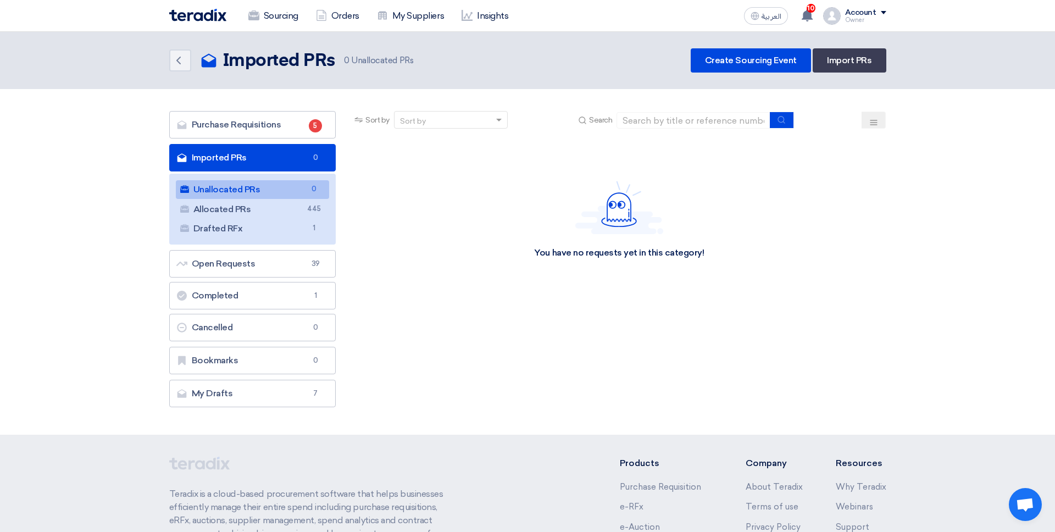
click at [397, 201] on div "You have no requests yet in this category!" at bounding box center [619, 219] width 534 height 165
click at [309, 196] on link "Unallocated PRs Unallocated PRs 0" at bounding box center [253, 189] width 154 height 19
click at [807, 67] on link "Import PRs" at bounding box center [849, 60] width 73 height 24
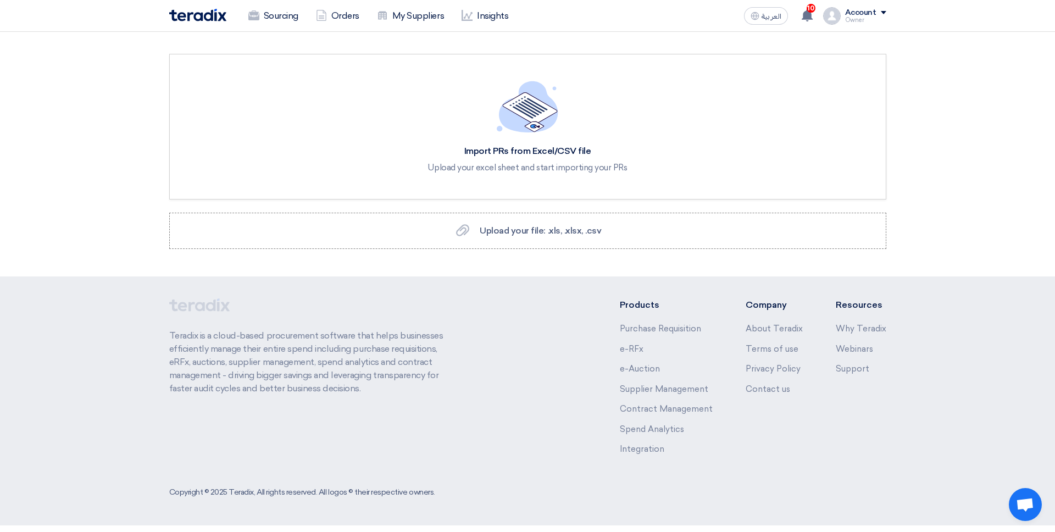
click at [484, 258] on section "Import PRs from Excel/CSV file Upload your excel sheet and start importing your…" at bounding box center [527, 154] width 1055 height 245
click at [492, 252] on section "Import PRs from Excel/CSV file Upload your excel sheet and start importing your…" at bounding box center [527, 154] width 1055 height 245
click at [492, 236] on div "Upload your file: .xls, .xlsx, .csv Upload your file: .xls, .xlsx, .csv" at bounding box center [528, 230] width 148 height 13
click at [0, 0] on input "Upload your file: .xls, .xlsx, .csv Upload your file: .xls, .xlsx, .csv" at bounding box center [0, 0] width 0 height 0
click at [571, 228] on span "Upload your file: .xls, .xlsx, .csv" at bounding box center [540, 230] width 121 height 10
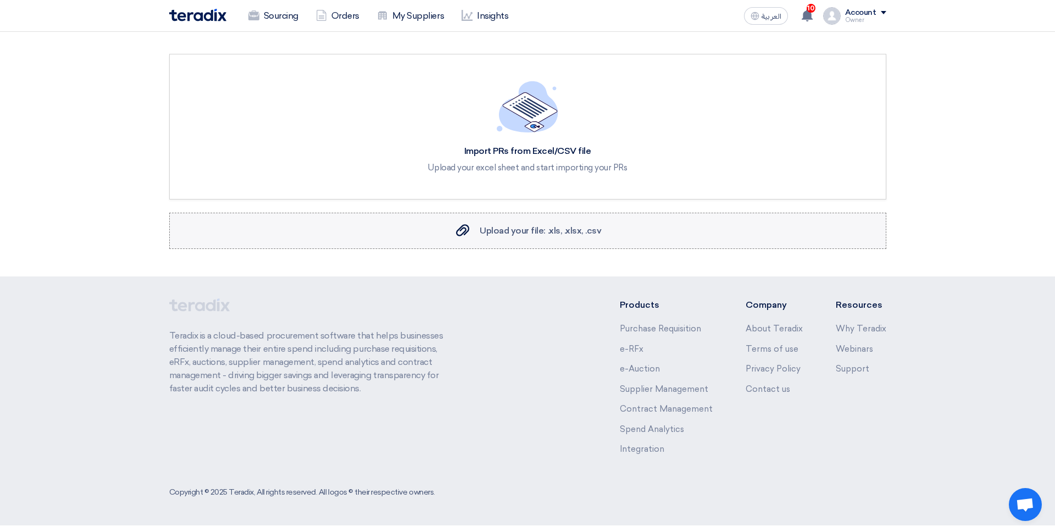
click at [0, 0] on input "Upload your file: .xls, .xlsx, .csv Upload your file: .xls, .xlsx, .csv" at bounding box center [0, 0] width 0 height 0
click at [266, 19] on link "Sourcing" at bounding box center [274, 16] width 68 height 24
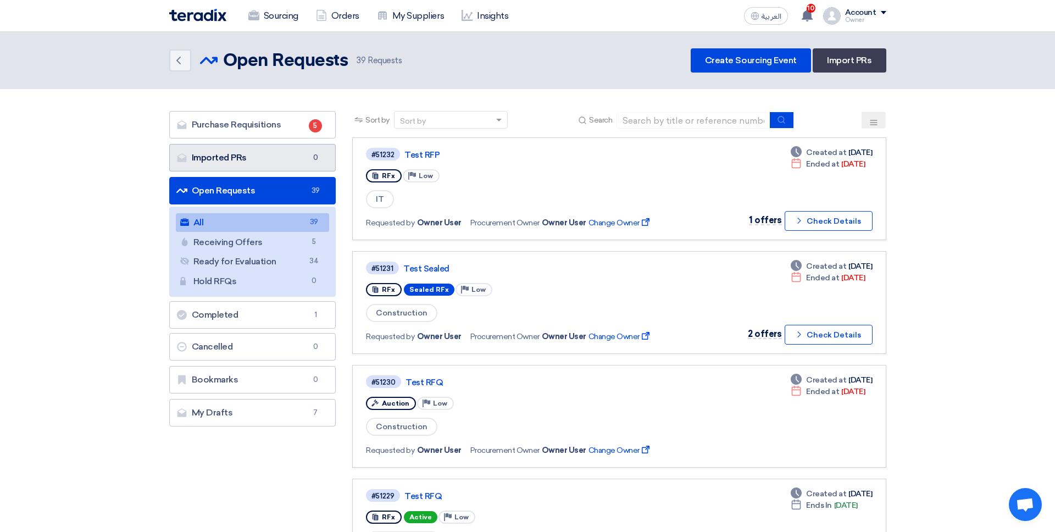
click at [263, 164] on link "Imported PRs Imported PRs 0" at bounding box center [252, 157] width 167 height 27
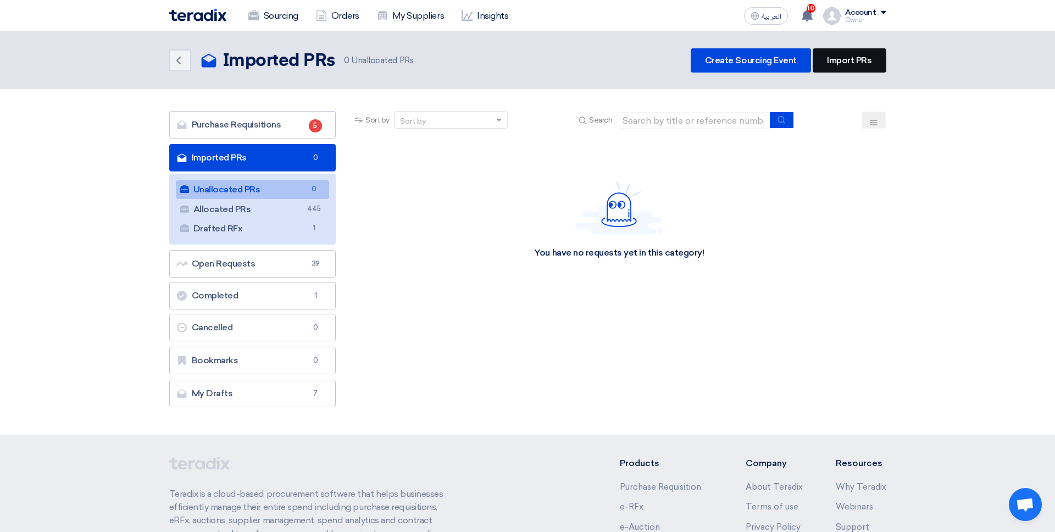
click at [807, 60] on link "Import PRs" at bounding box center [849, 60] width 73 height 24
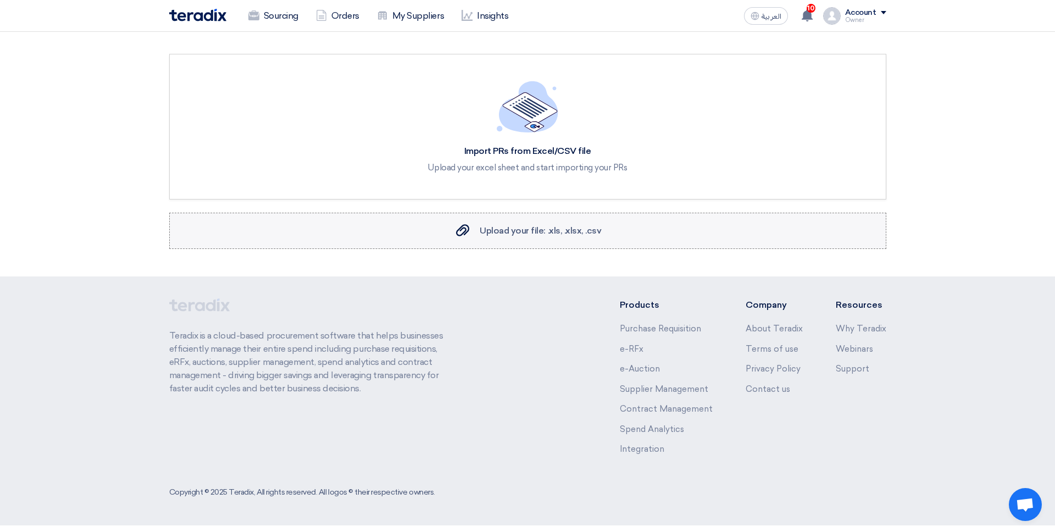
click at [538, 228] on span "Upload your file: .xls, .xlsx, .csv" at bounding box center [540, 230] width 121 height 10
click at [0, 0] on input "Upload your file: .xls, .xlsx, .csv Upload your file: .xls, .xlsx, .csv" at bounding box center [0, 0] width 0 height 0
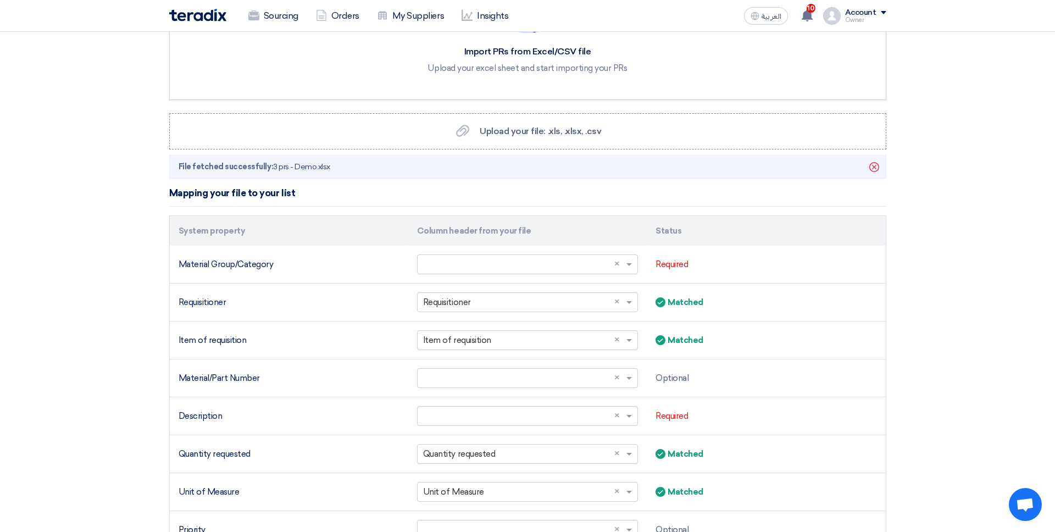
scroll to position [87, 0]
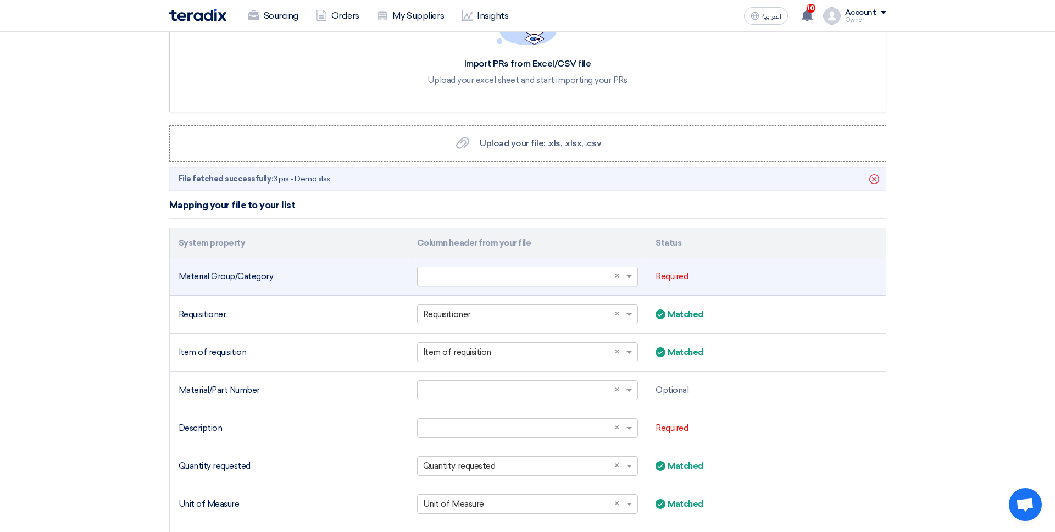
click at [543, 279] on input "text" at bounding box center [522, 277] width 198 height 18
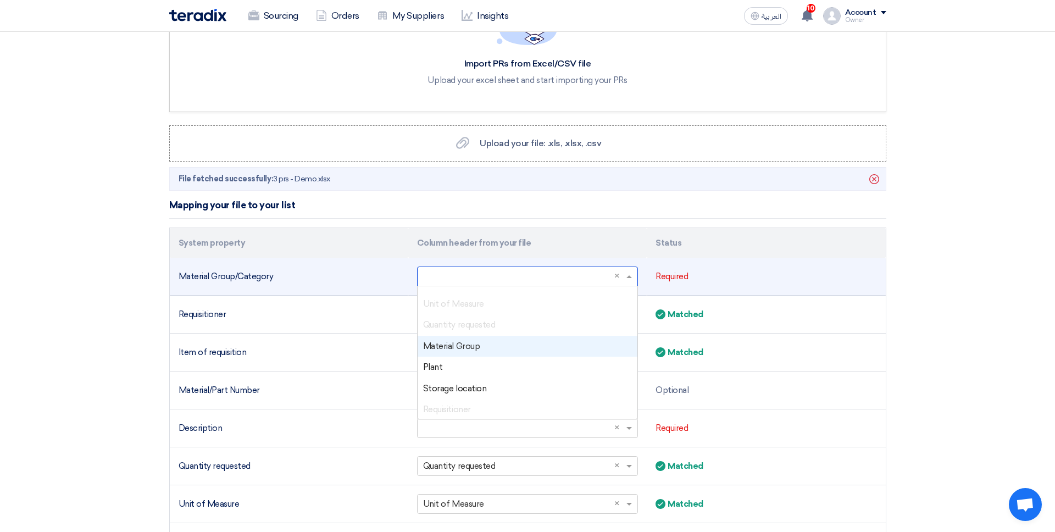
click at [501, 346] on div "Material Group" at bounding box center [528, 346] width 220 height 21
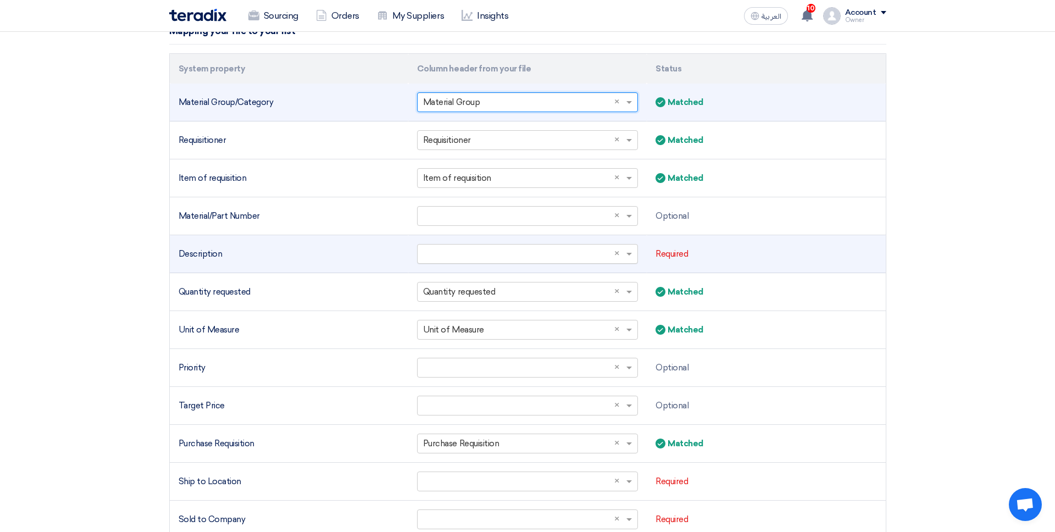
scroll to position [264, 0]
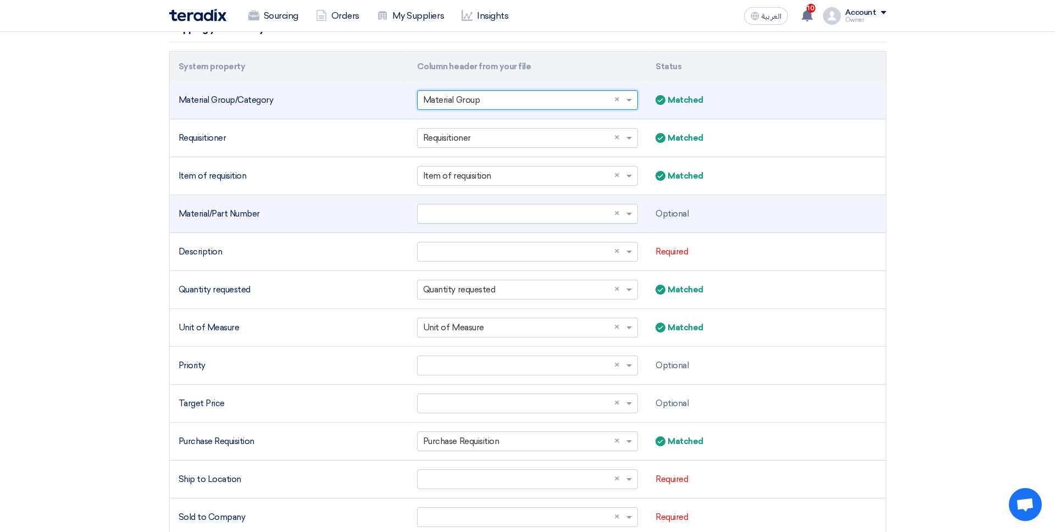
click at [505, 220] on input "text" at bounding box center [522, 214] width 198 height 18
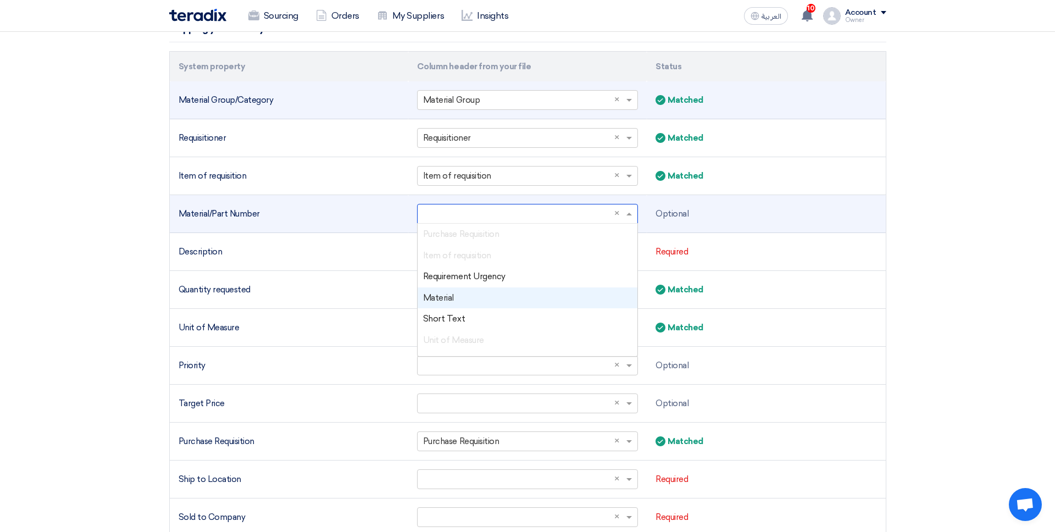
click at [509, 298] on div "Material" at bounding box center [528, 297] width 220 height 21
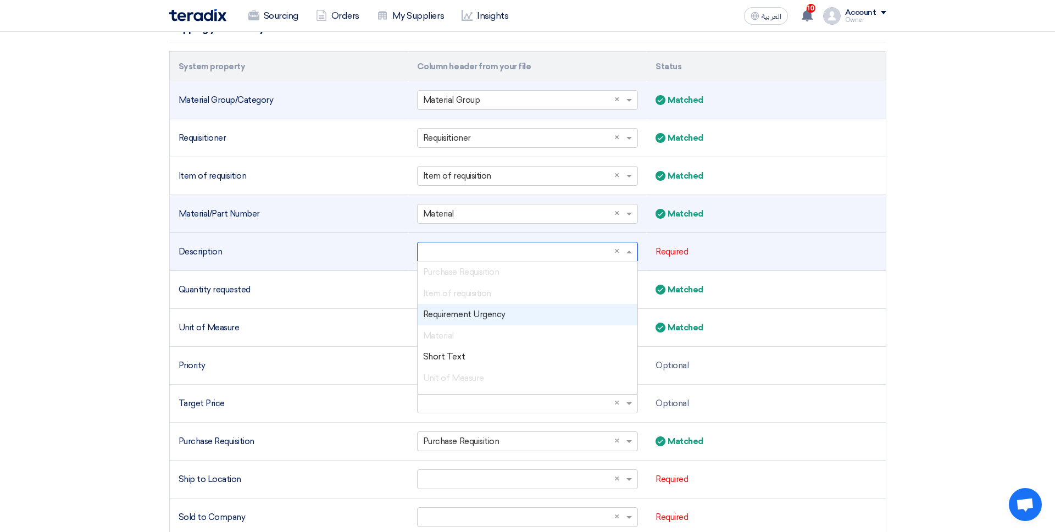
click at [493, 251] on input "text" at bounding box center [522, 252] width 198 height 18
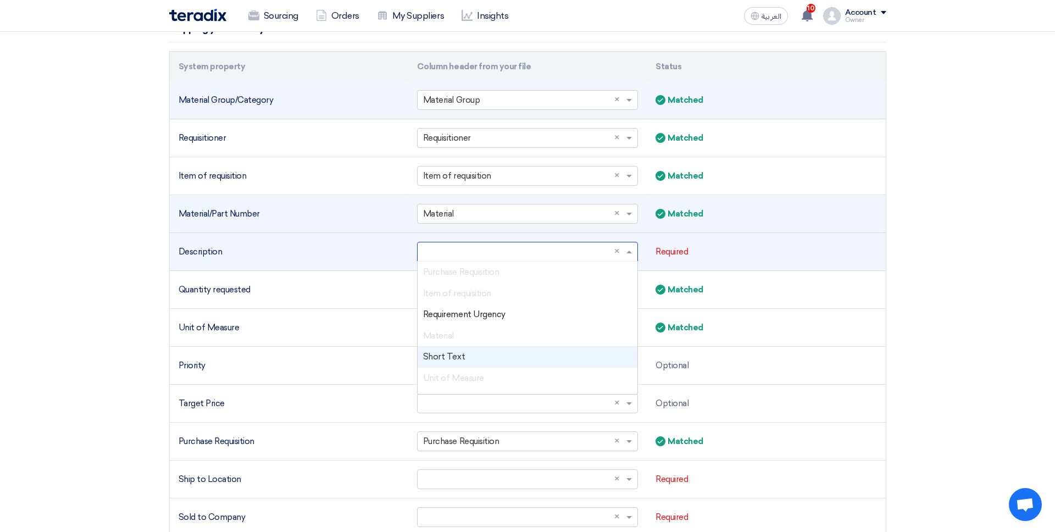
click at [481, 353] on div "Short Text" at bounding box center [528, 356] width 220 height 21
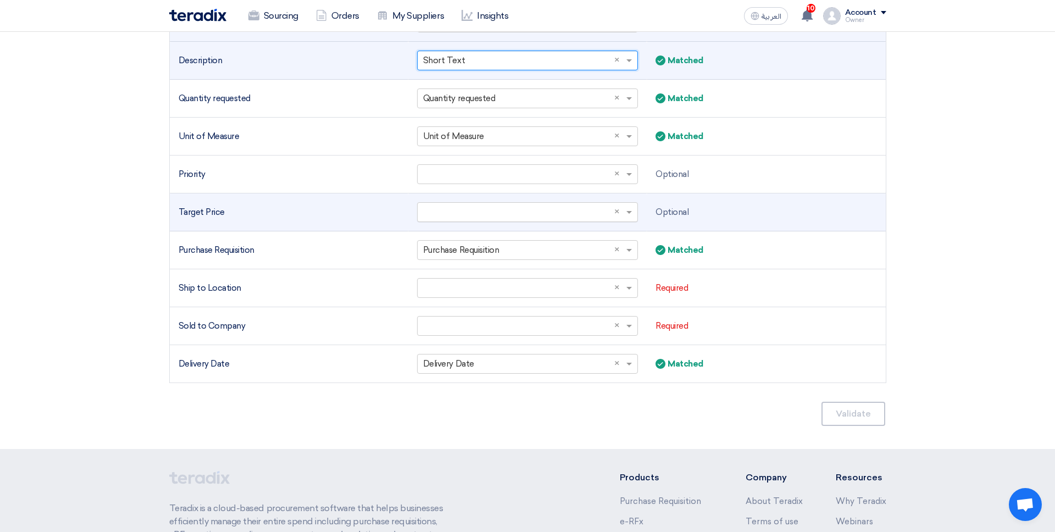
scroll to position [469, 0]
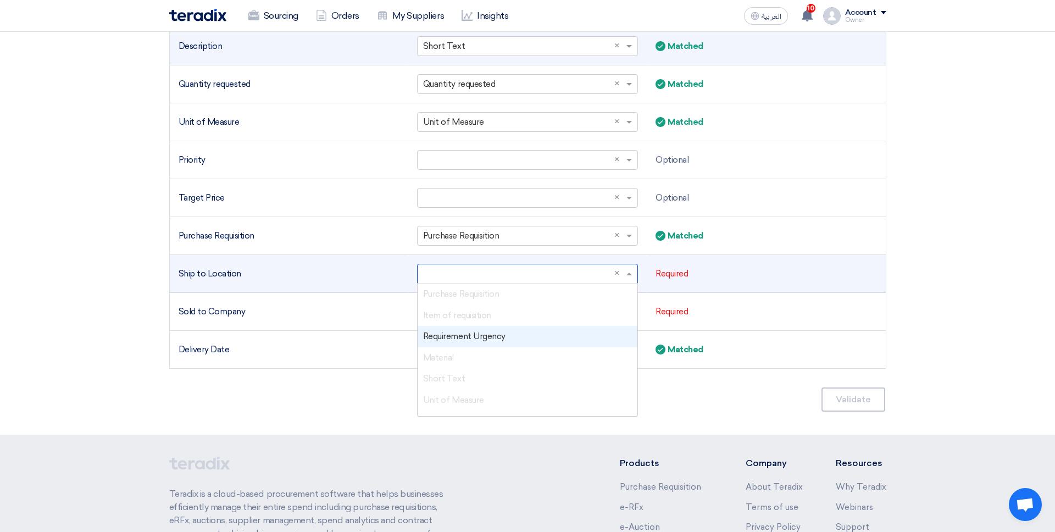
click at [472, 275] on input "text" at bounding box center [522, 274] width 198 height 18
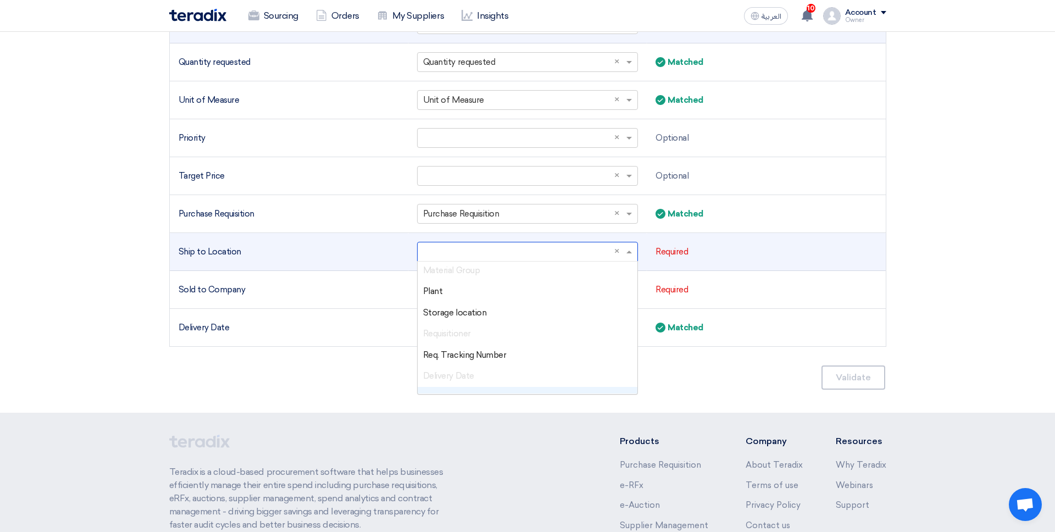
scroll to position [148, 0]
click at [487, 317] on div "Storage location" at bounding box center [528, 314] width 220 height 21
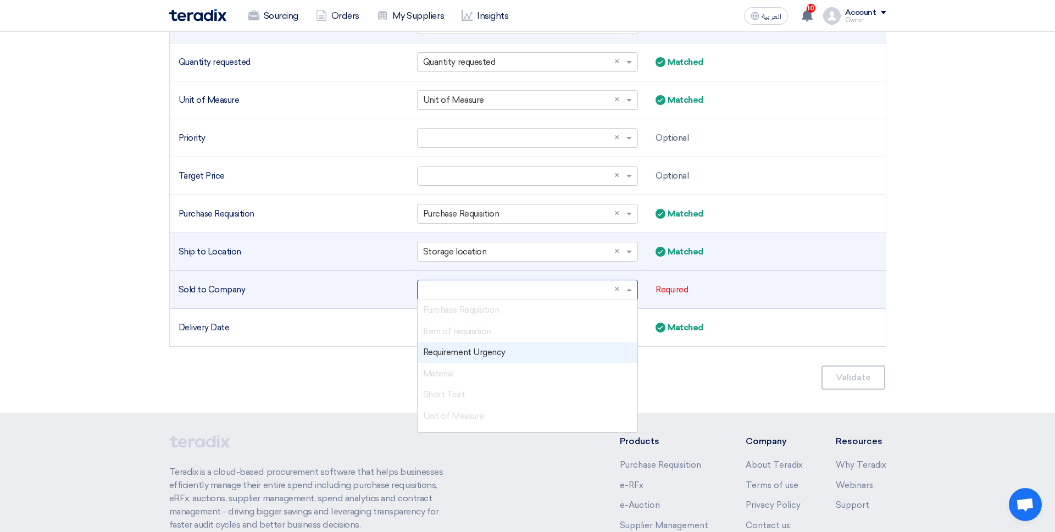
click at [491, 292] on input "text" at bounding box center [522, 290] width 198 height 18
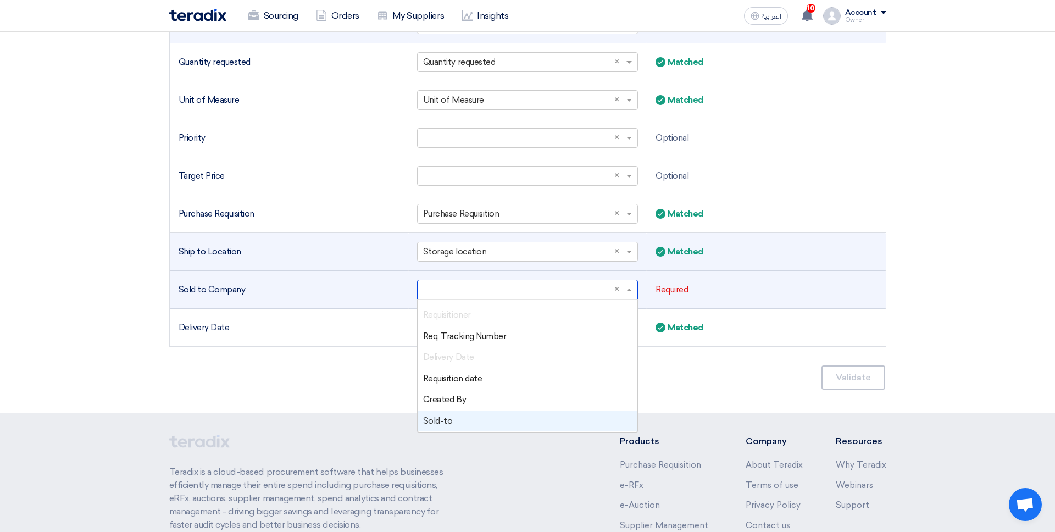
click at [496, 417] on div "Sold-to" at bounding box center [528, 421] width 220 height 21
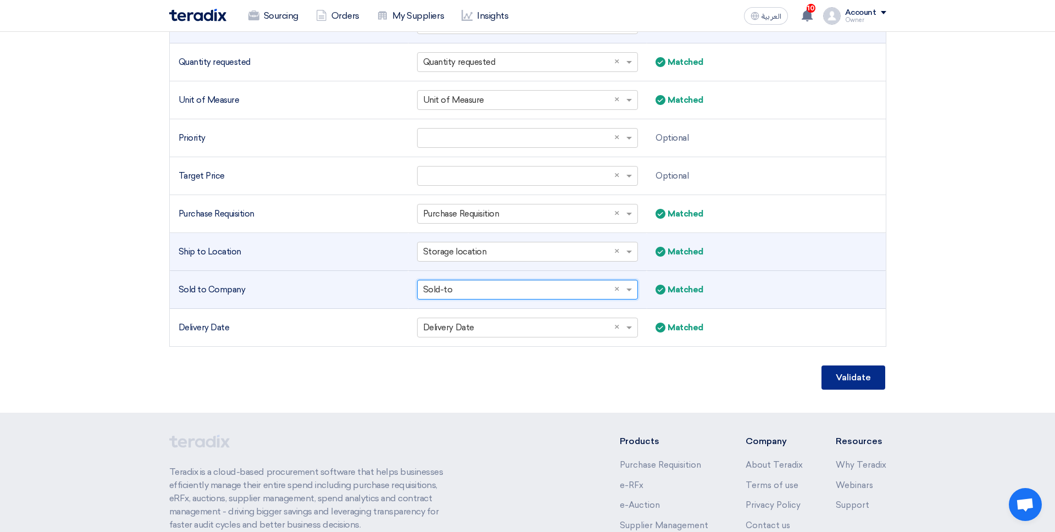
click at [807, 370] on button "Validate" at bounding box center [854, 377] width 64 height 24
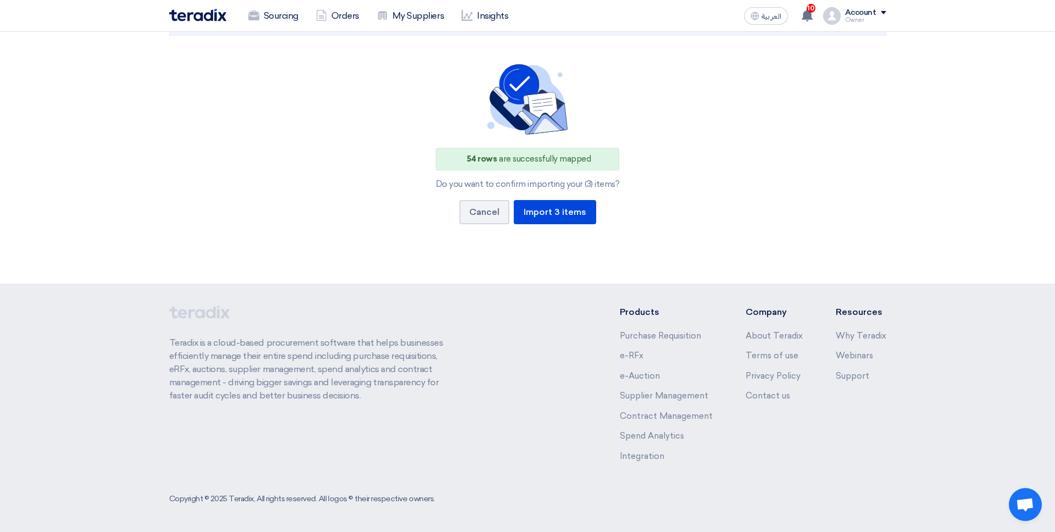
scroll to position [110, 0]
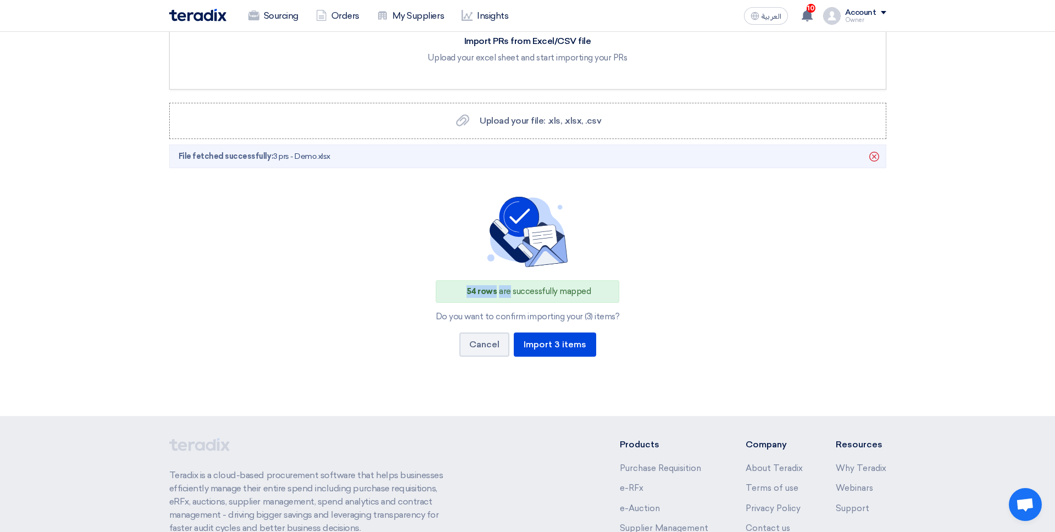
drag, startPoint x: 468, startPoint y: 293, endPoint x: 507, endPoint y: 293, distance: 39.0
click at [507, 293] on div "54 rows are successfully mapped" at bounding box center [528, 291] width 184 height 23
click at [478, 293] on span "54 rows" at bounding box center [482, 291] width 31 height 10
drag, startPoint x: 582, startPoint y: 314, endPoint x: 616, endPoint y: 314, distance: 34.1
click at [616, 314] on div "Do you want to confirm importing your (3) items?" at bounding box center [528, 317] width 184 height 10
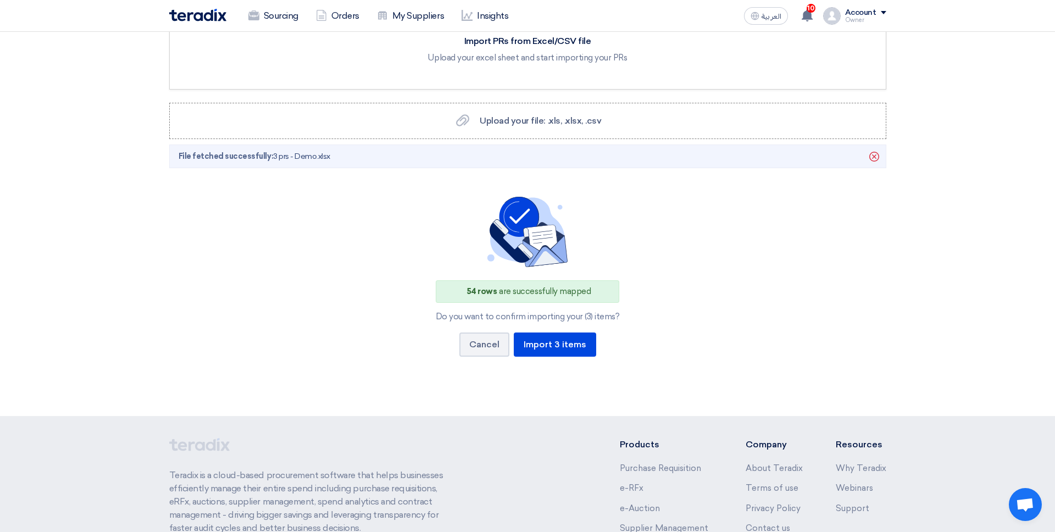
click at [650, 307] on div "54 rows are successfully mapped Do you want to confirm importing your (3) items…" at bounding box center [528, 282] width 682 height 171
click at [684, 310] on div "54 rows are successfully mapped Do you want to confirm importing your (3) items…" at bounding box center [528, 282] width 682 height 171
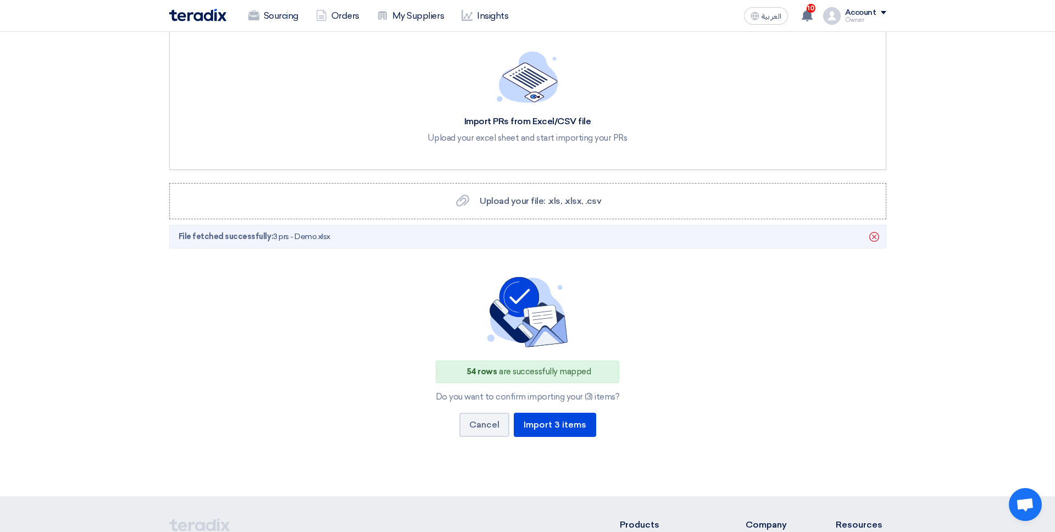
scroll to position [28, 0]
click at [558, 420] on button "Import 3 items" at bounding box center [555, 426] width 82 height 24
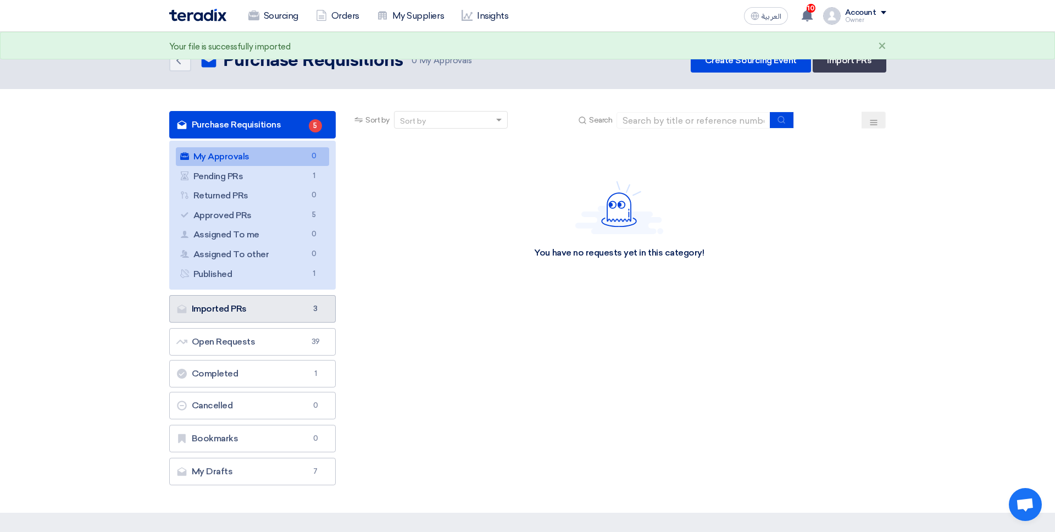
click at [308, 317] on link "Imported PRs Imported PRs 3" at bounding box center [252, 308] width 167 height 27
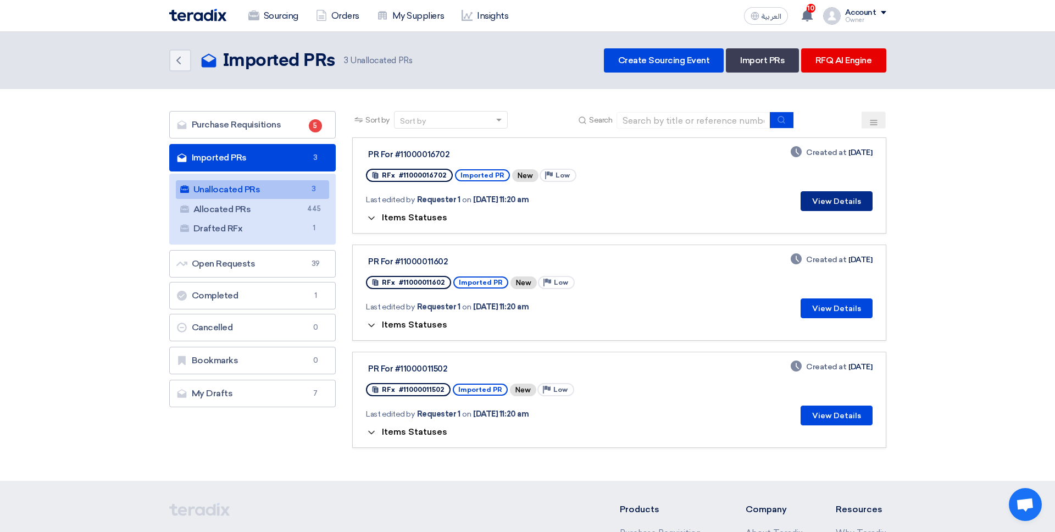
click at [807, 193] on button "View Details" at bounding box center [837, 201] width 72 height 20
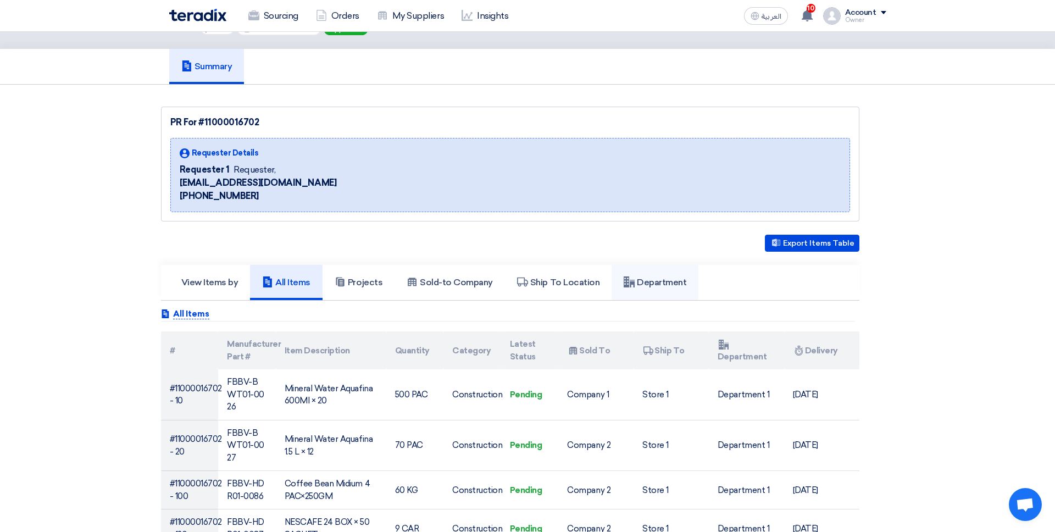
scroll to position [45, 0]
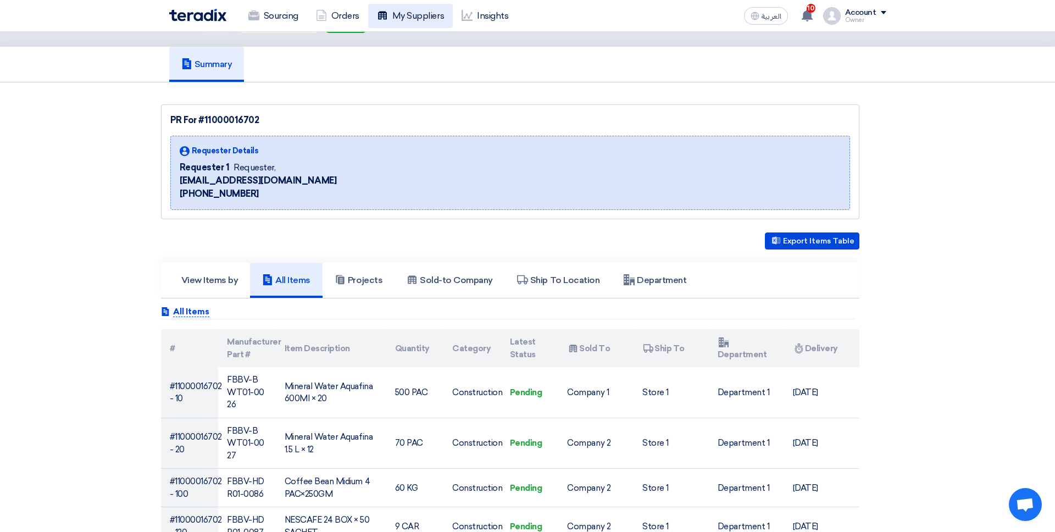
click at [420, 13] on link "My Suppliers" at bounding box center [410, 16] width 85 height 24
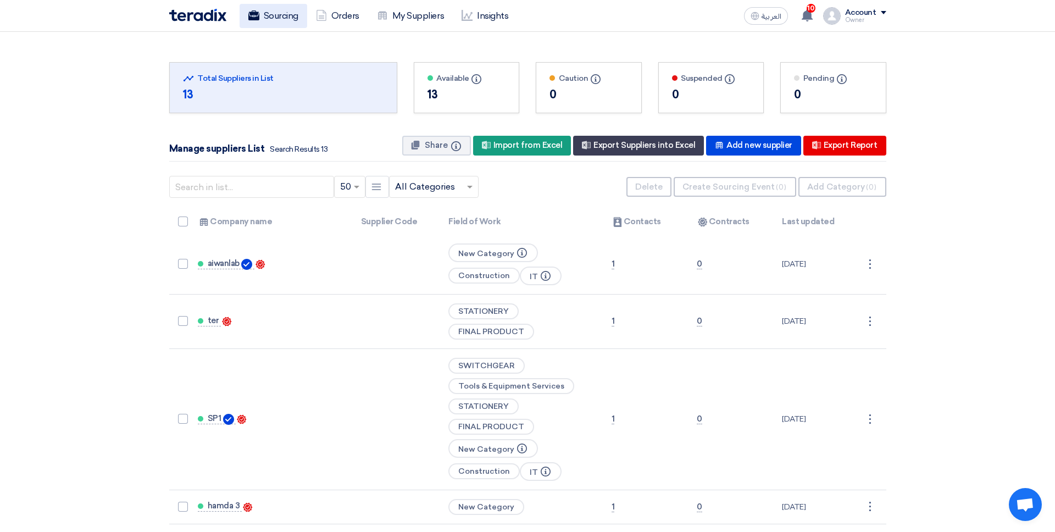
click at [283, 22] on link "Sourcing" at bounding box center [274, 16] width 68 height 24
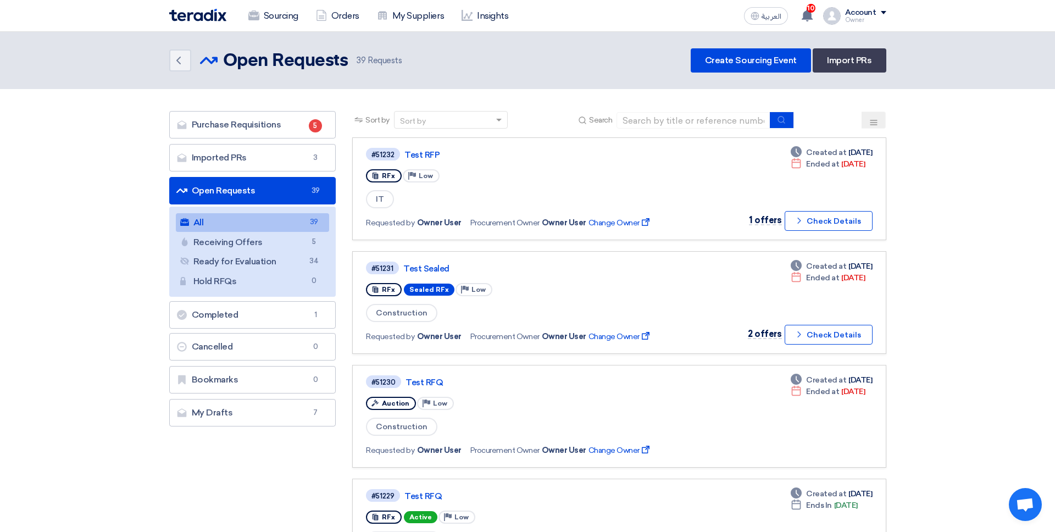
click at [289, 175] on div "Purchase Requisitions Purchase Requisitions 5 Imported PRs Imported PRs 3 Open …" at bounding box center [252, 268] width 167 height 315
click at [289, 172] on div "Purchase Requisitions Purchase Requisitions 5 Imported PRs Imported PRs 3 Open …" at bounding box center [252, 268] width 167 height 315
click at [286, 158] on link "Imported PRs Imported PRs 3" at bounding box center [252, 157] width 167 height 27
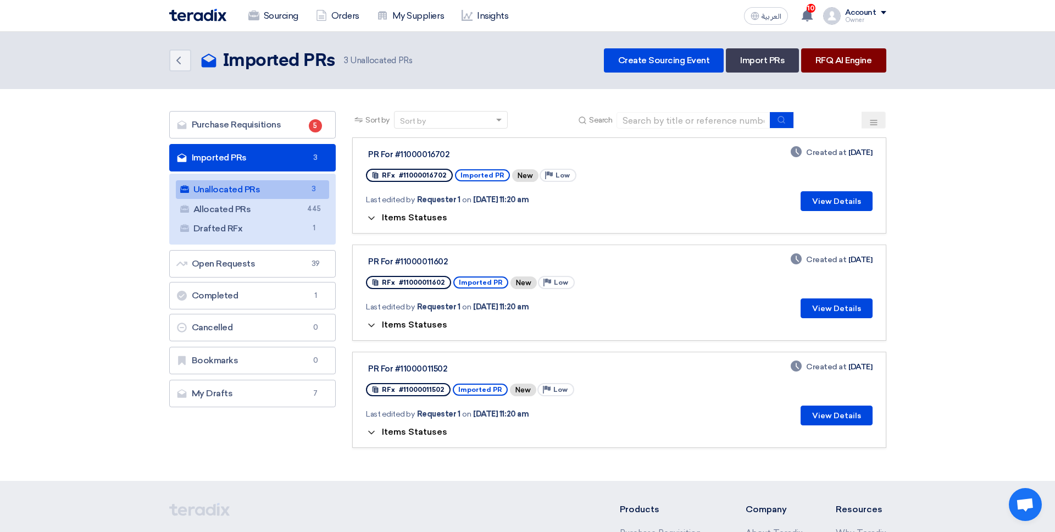
click at [807, 64] on link "RFQ AI Engine" at bounding box center [843, 60] width 85 height 24
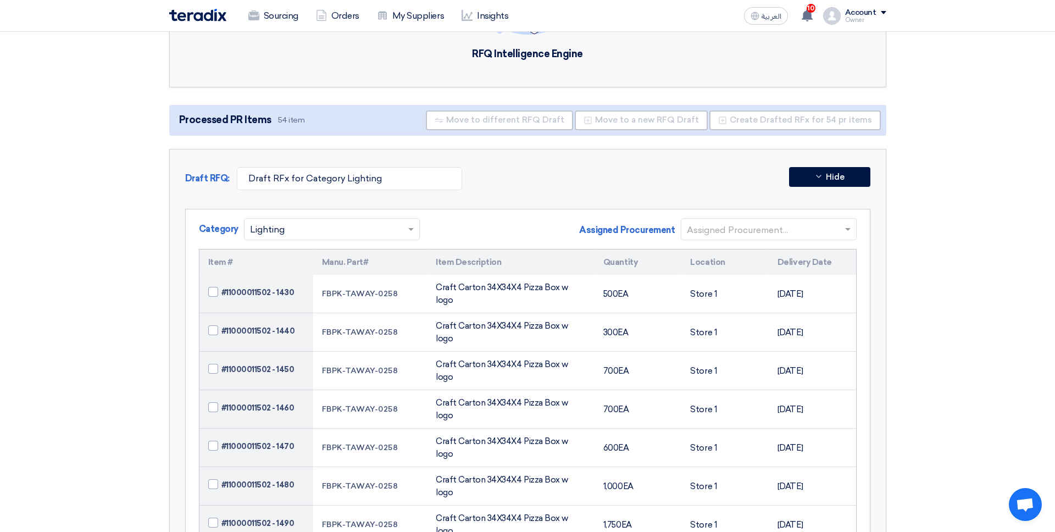
scroll to position [140, 0]
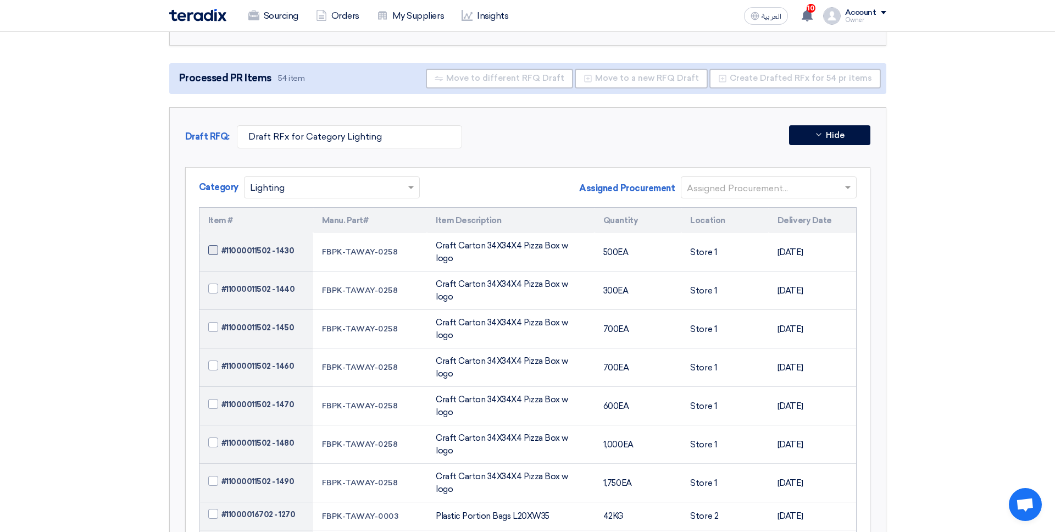
click at [217, 245] on span at bounding box center [213, 250] width 10 height 10
click at [221, 244] on input "#11000011502 - 1430" at bounding box center [269, 251] width 96 height 18
checkbox input "true"
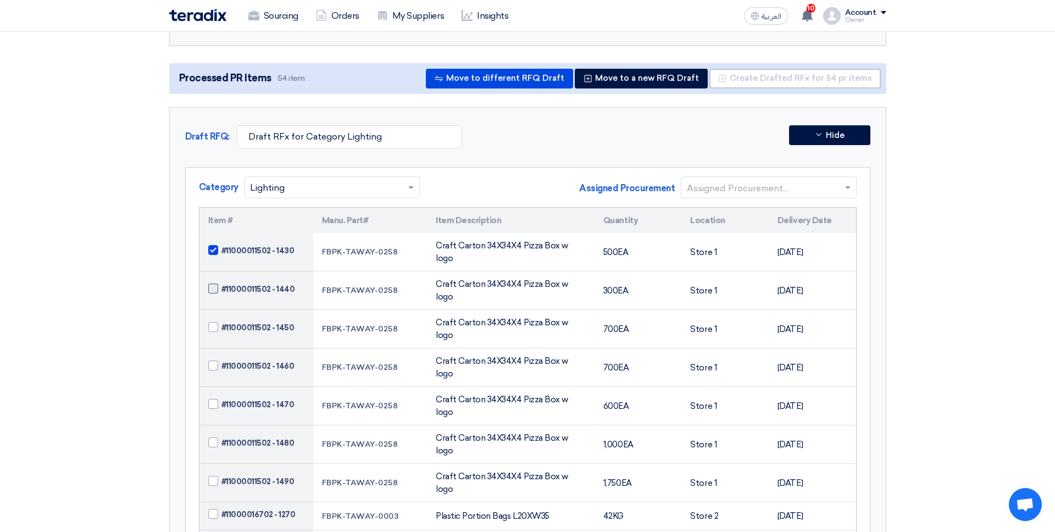
click at [209, 284] on span at bounding box center [213, 289] width 10 height 10
click at [221, 280] on input "#11000011502 - 1440" at bounding box center [269, 289] width 96 height 18
checkbox input "true"
click at [207, 310] on td "#11000011502 - 1450" at bounding box center [256, 329] width 114 height 38
click at [214, 322] on span at bounding box center [213, 327] width 10 height 10
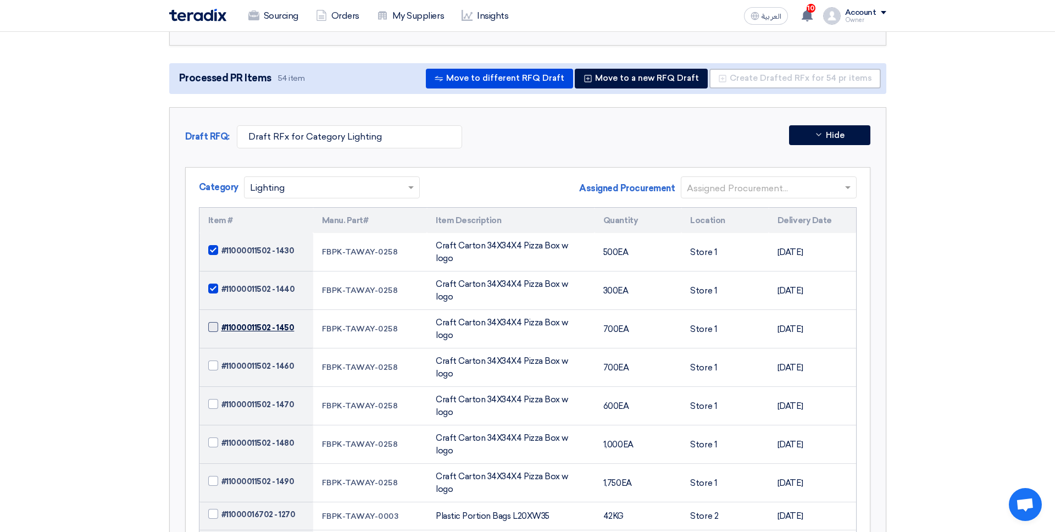
click at [221, 319] on input "#11000011502 - 1450" at bounding box center [269, 328] width 96 height 18
checkbox input "true"
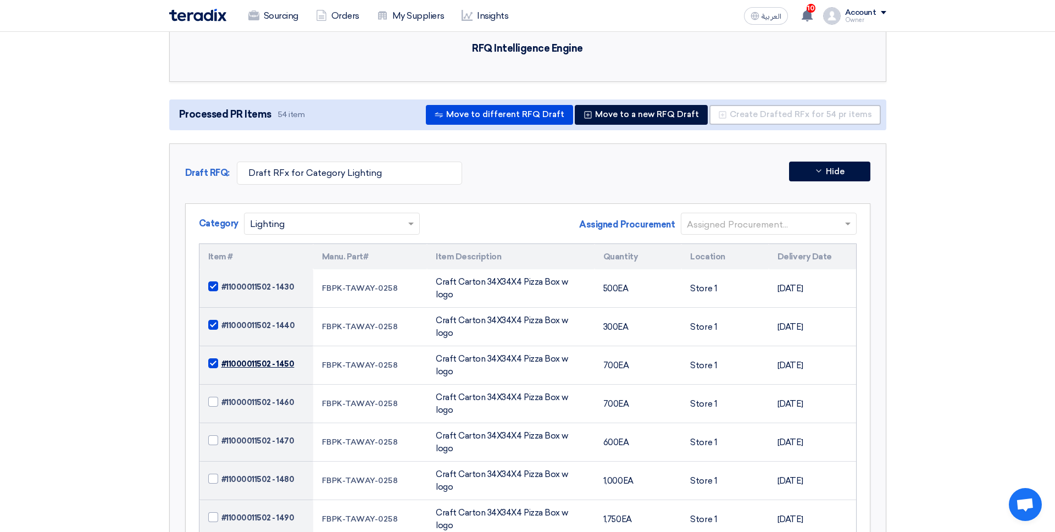
scroll to position [69, 0]
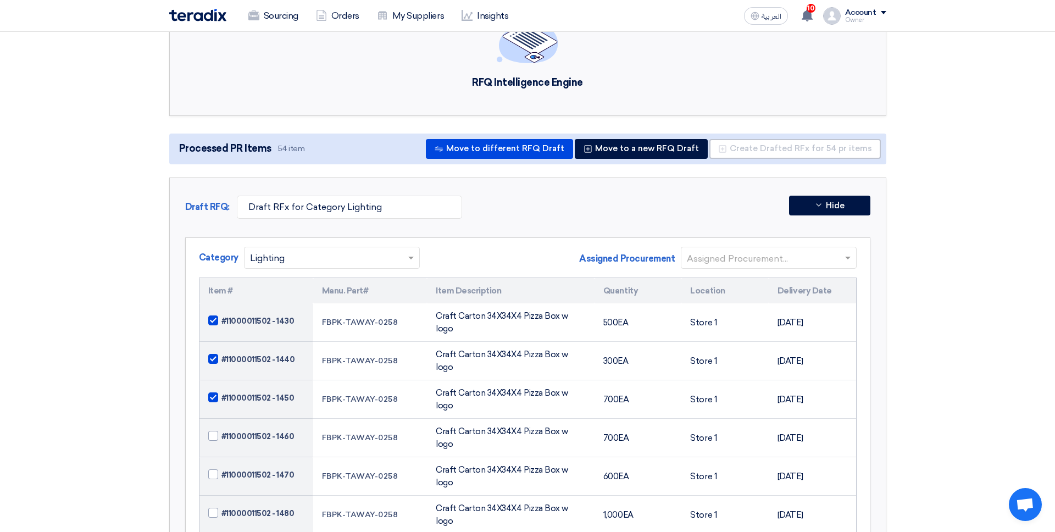
click at [724, 253] on input "text" at bounding box center [763, 259] width 153 height 18
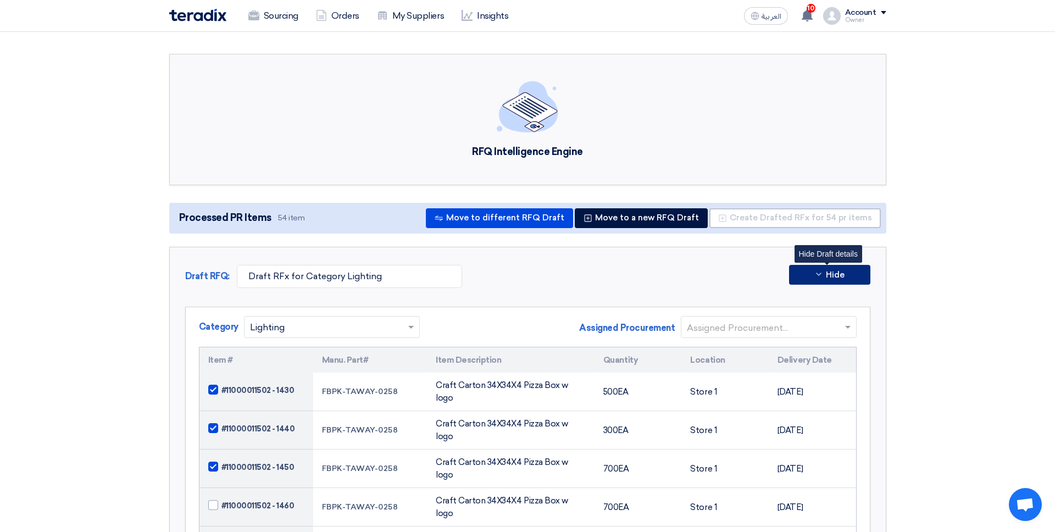
click at [807, 271] on span "Hide" at bounding box center [835, 275] width 19 height 8
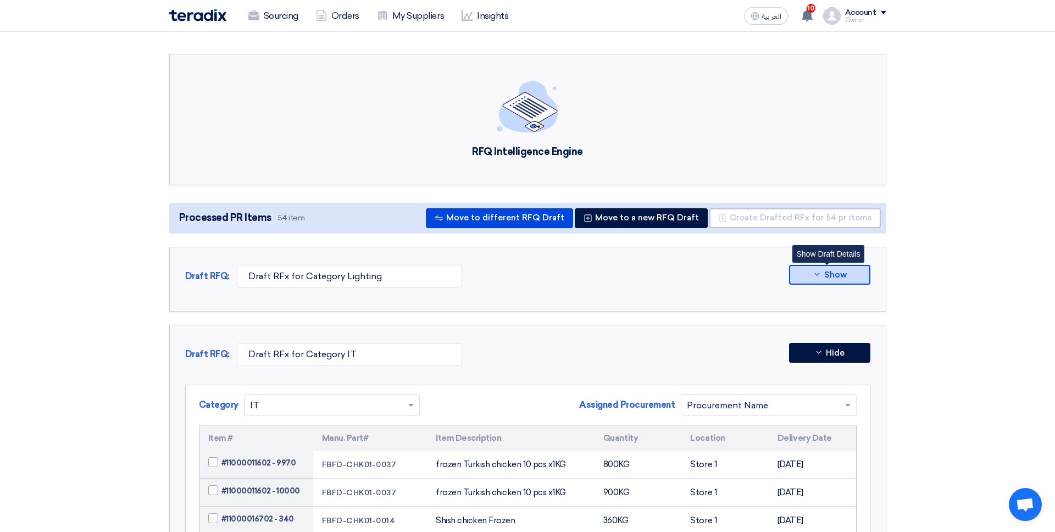
click at [807, 274] on span "Show" at bounding box center [835, 275] width 23 height 8
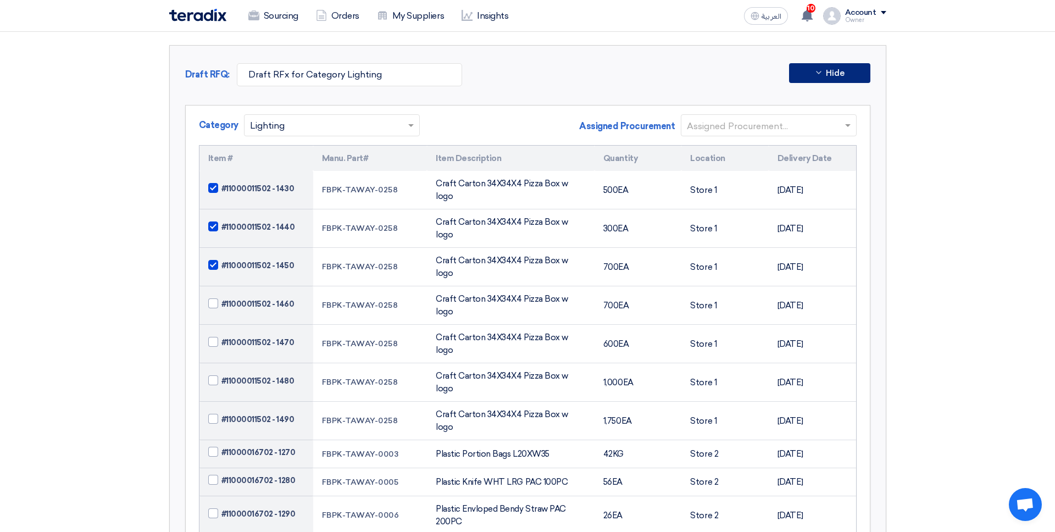
scroll to position [109, 0]
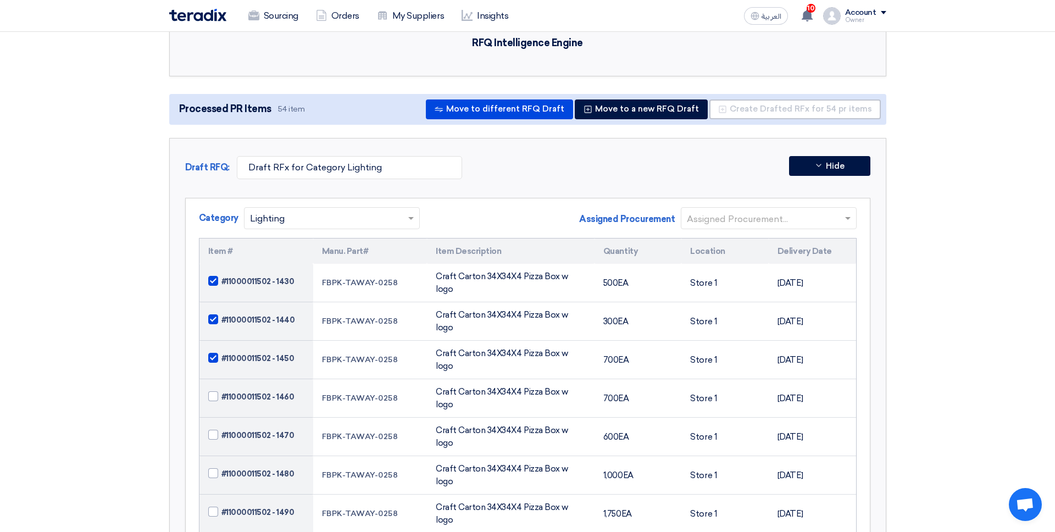
click at [211, 276] on span at bounding box center [213, 281] width 10 height 10
click at [221, 275] on input "#11000011502 - 1430" at bounding box center [269, 282] width 96 height 18
checkbox input "false"
click at [212, 314] on span at bounding box center [213, 319] width 10 height 10
click at [221, 311] on input "#11000011502 - 1440" at bounding box center [269, 320] width 96 height 18
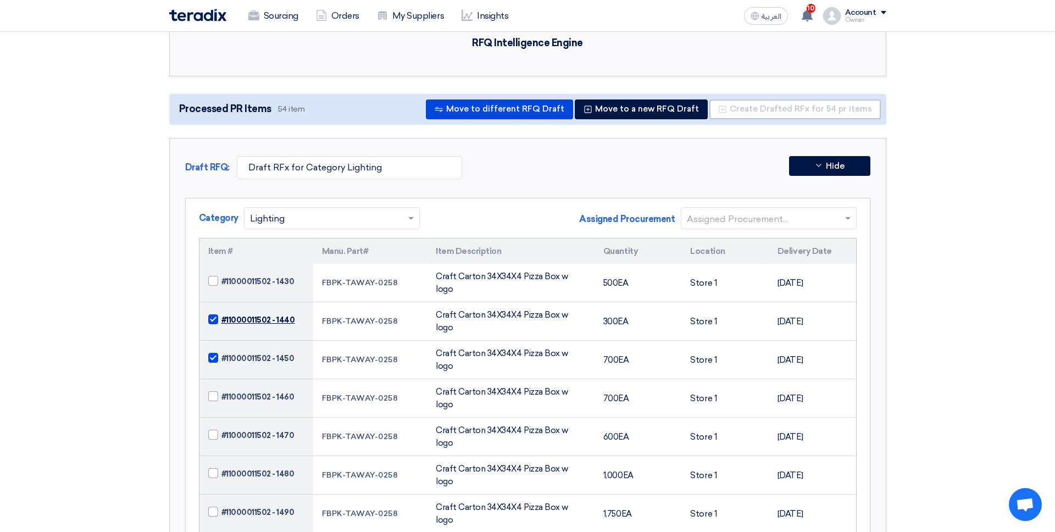
checkbox input "false"
click at [212, 353] on span at bounding box center [213, 358] width 10 height 10
click at [221, 350] on input "#11000011502 - 1450" at bounding box center [269, 359] width 96 height 18
checkbox input "false"
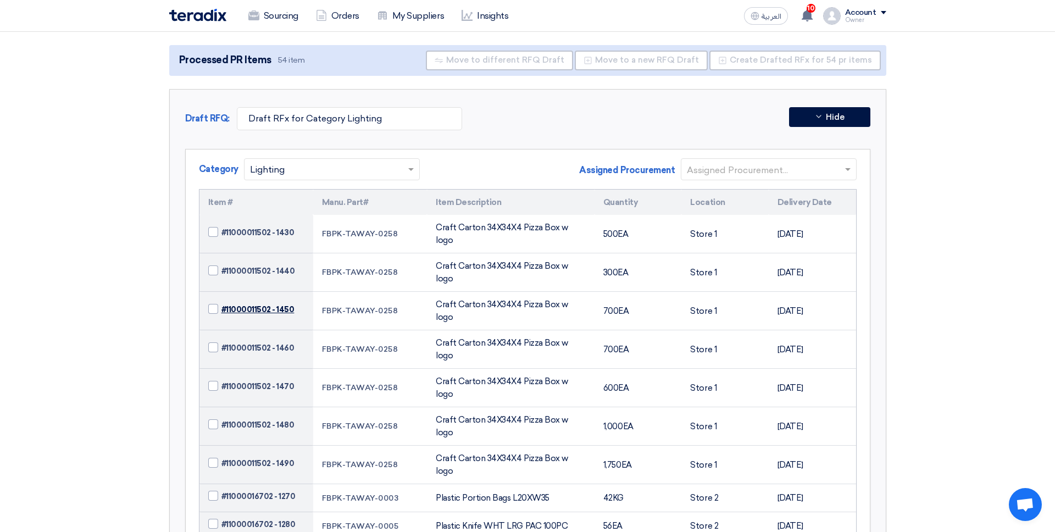
scroll to position [159, 0]
click at [807, 172] on input "text" at bounding box center [763, 168] width 153 height 18
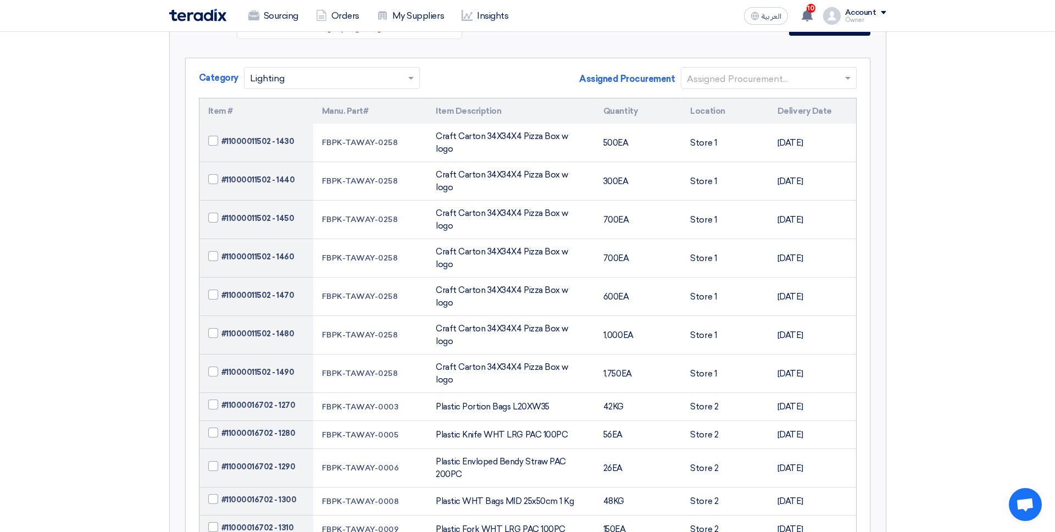
scroll to position [262, 0]
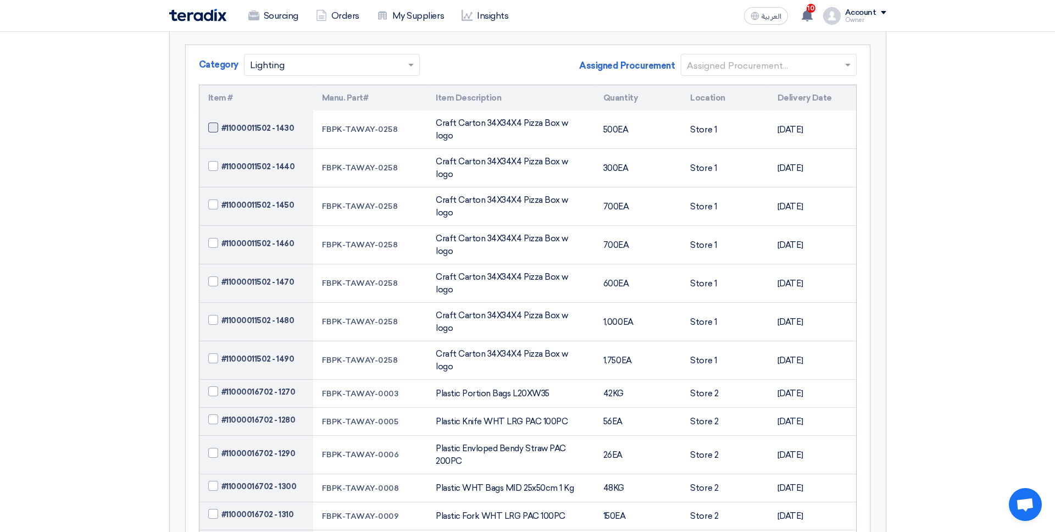
click at [212, 126] on span at bounding box center [213, 128] width 10 height 10
click at [221, 126] on input "#11000011502 - 1430" at bounding box center [269, 128] width 96 height 18
checkbox input "true"
click at [212, 161] on span at bounding box center [213, 166] width 10 height 10
click at [221, 158] on input "#11000011502 - 1440" at bounding box center [269, 167] width 96 height 18
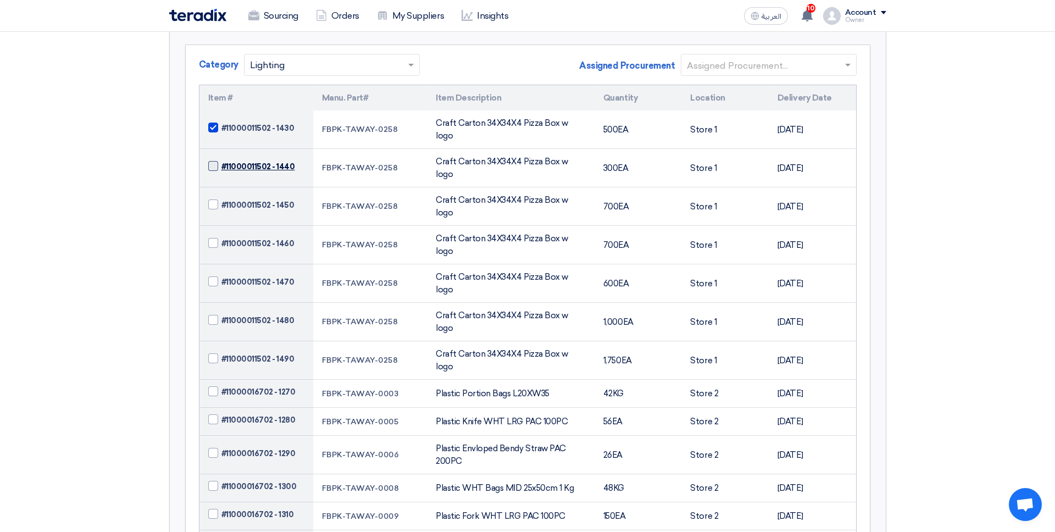
checkbox input "true"
click at [212, 199] on span at bounding box center [213, 204] width 10 height 10
click at [221, 196] on input "#11000011502 - 1450" at bounding box center [269, 205] width 96 height 18
checkbox input "true"
click at [212, 238] on span at bounding box center [213, 243] width 10 height 10
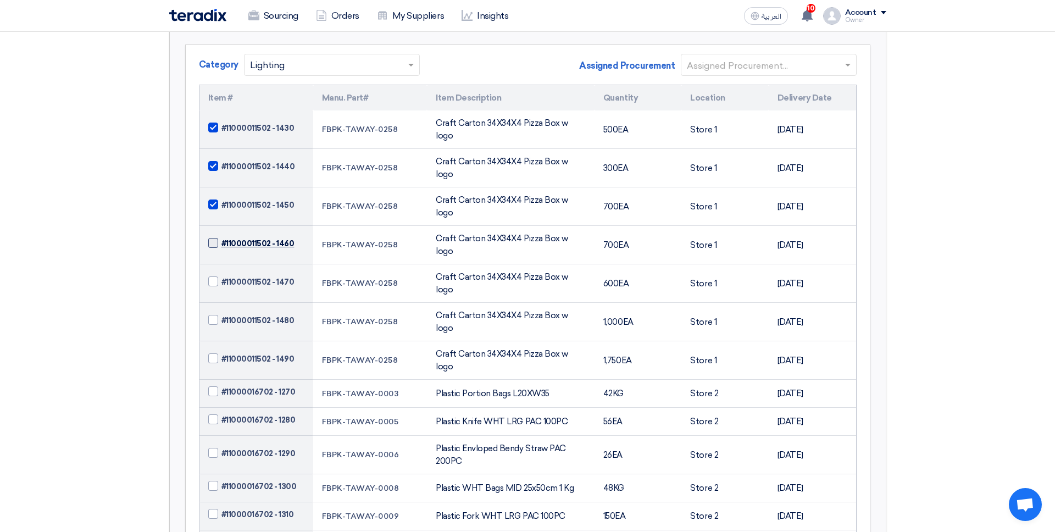
click at [221, 235] on input "#11000011502 - 1460" at bounding box center [269, 244] width 96 height 18
checkbox input "true"
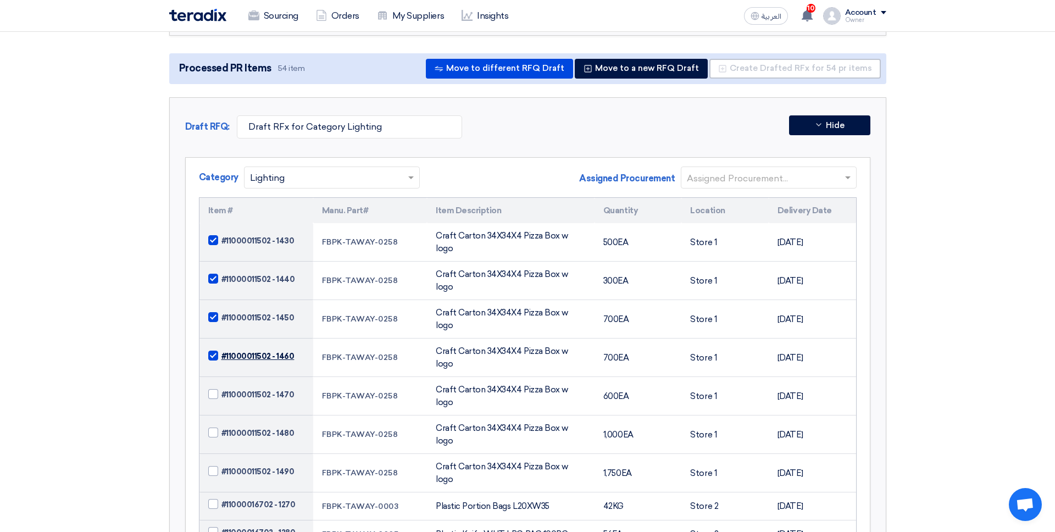
scroll to position [0, 0]
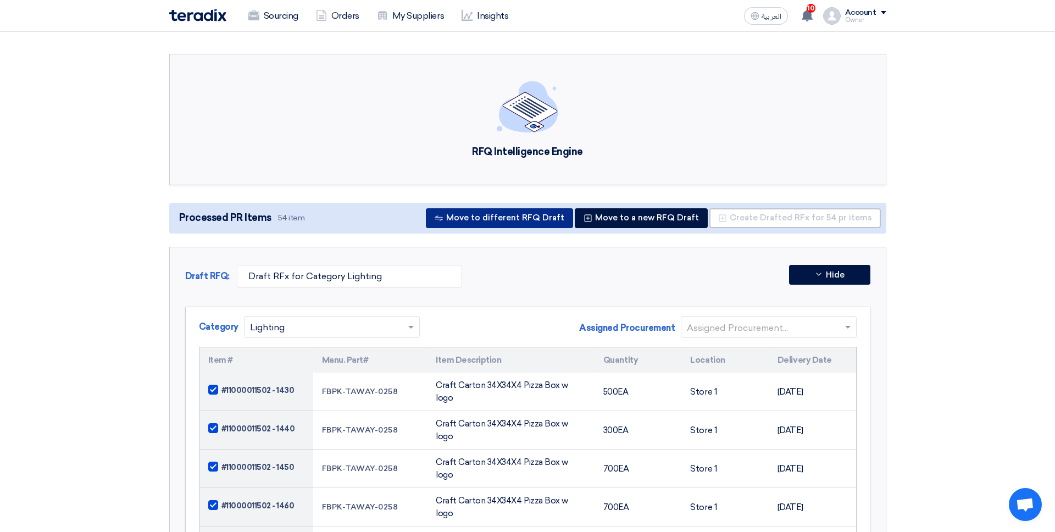
click at [536, 218] on button "Move to different RFQ Draft" at bounding box center [499, 218] width 147 height 20
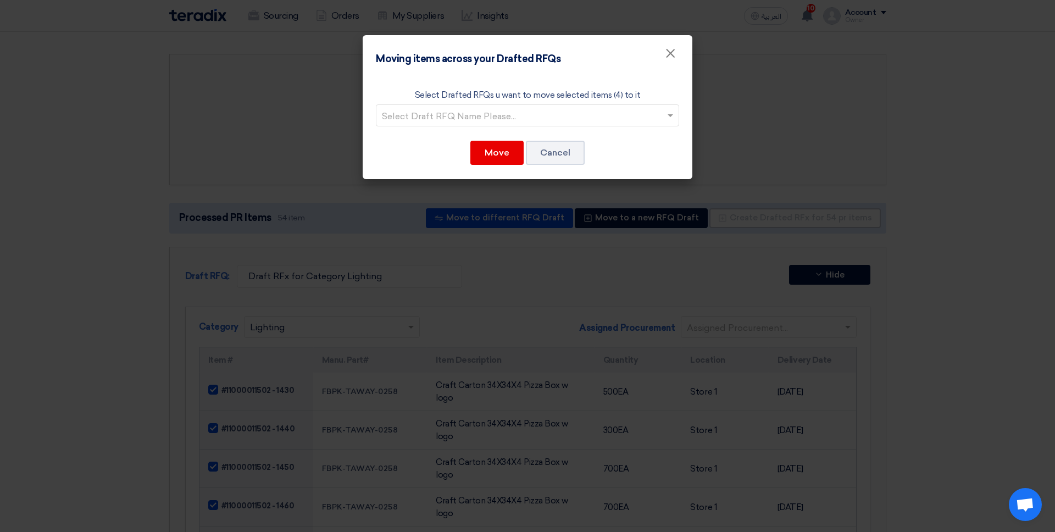
click at [563, 106] on div at bounding box center [527, 115] width 302 height 18
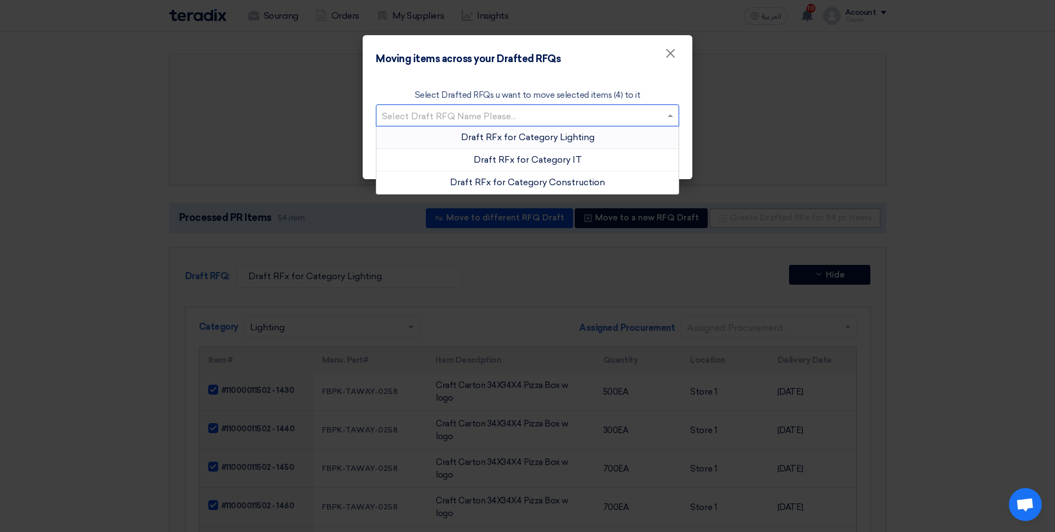
click at [551, 138] on span "Draft RFx for Category Lighting" at bounding box center [528, 137] width 134 height 10
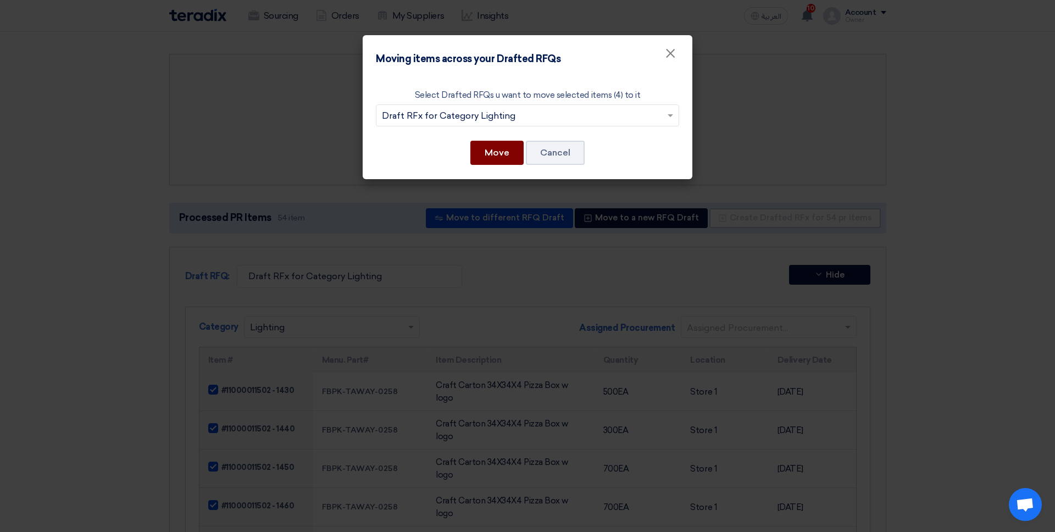
click at [500, 158] on button "Move" at bounding box center [496, 153] width 53 height 24
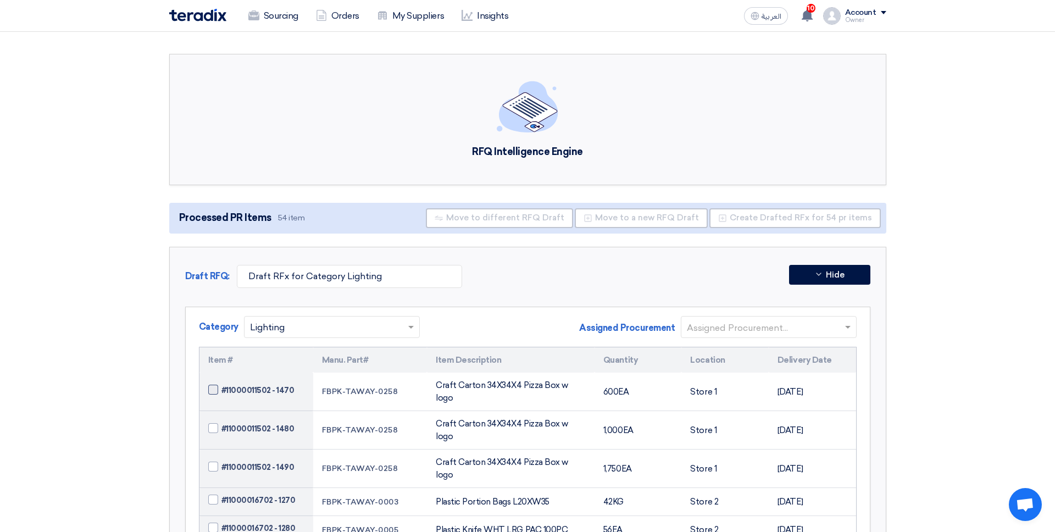
click at [219, 385] on label "#11000011502 - 1470" at bounding box center [256, 391] width 96 height 12
click at [221, 385] on input "#11000011502 - 1470" at bounding box center [269, 390] width 96 height 18
checkbox input "true"
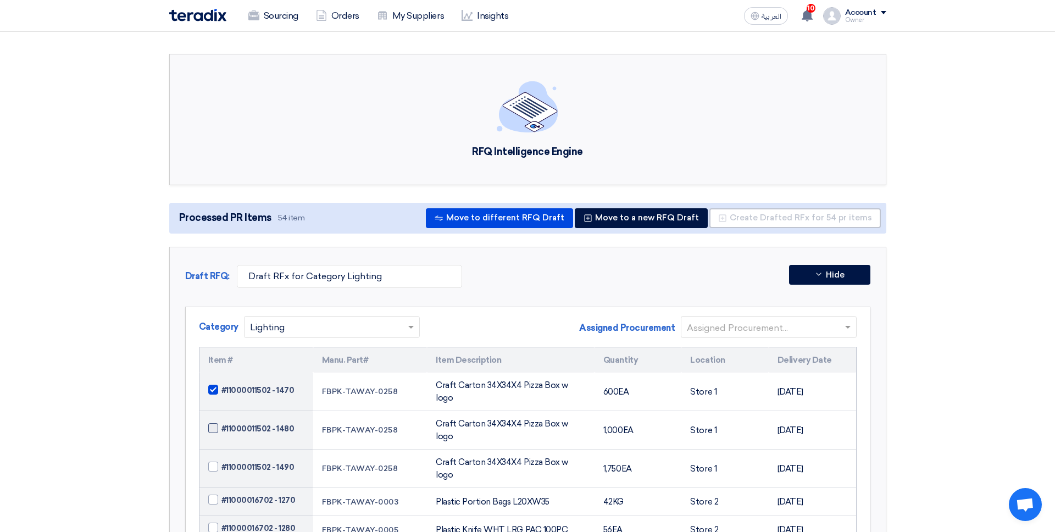
click at [215, 423] on span at bounding box center [213, 428] width 10 height 10
click at [221, 420] on input "#11000011502 - 1480" at bounding box center [269, 429] width 96 height 18
checkbox input "true"
click at [638, 215] on button "Move to a new RFQ Draft" at bounding box center [641, 218] width 133 height 20
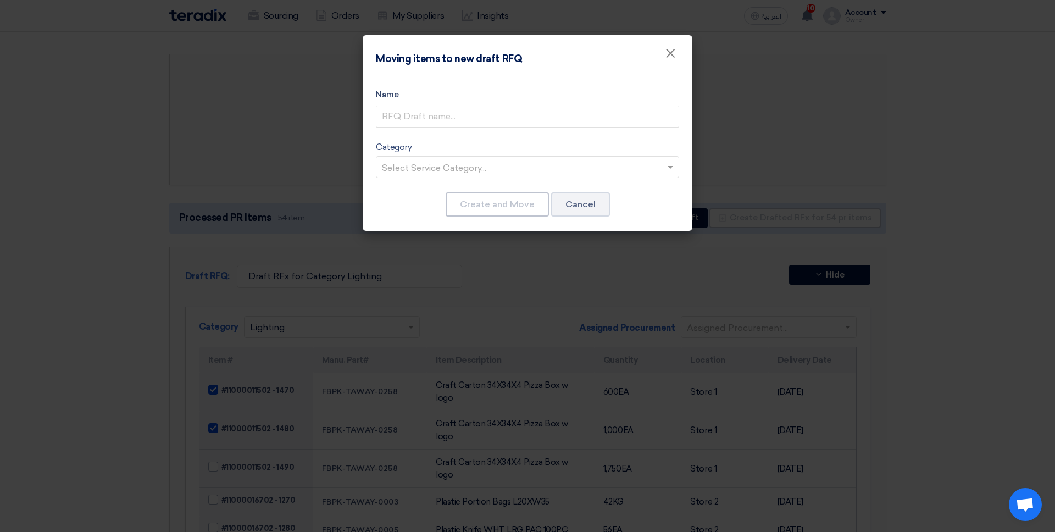
click at [494, 132] on div "Name Category Select Service Category..." at bounding box center [527, 133] width 303 height 90
click at [483, 120] on input "text" at bounding box center [527, 117] width 303 height 22
type input "ersklsdlkdfkljsd"
click at [478, 161] on input "text" at bounding box center [522, 168] width 280 height 18
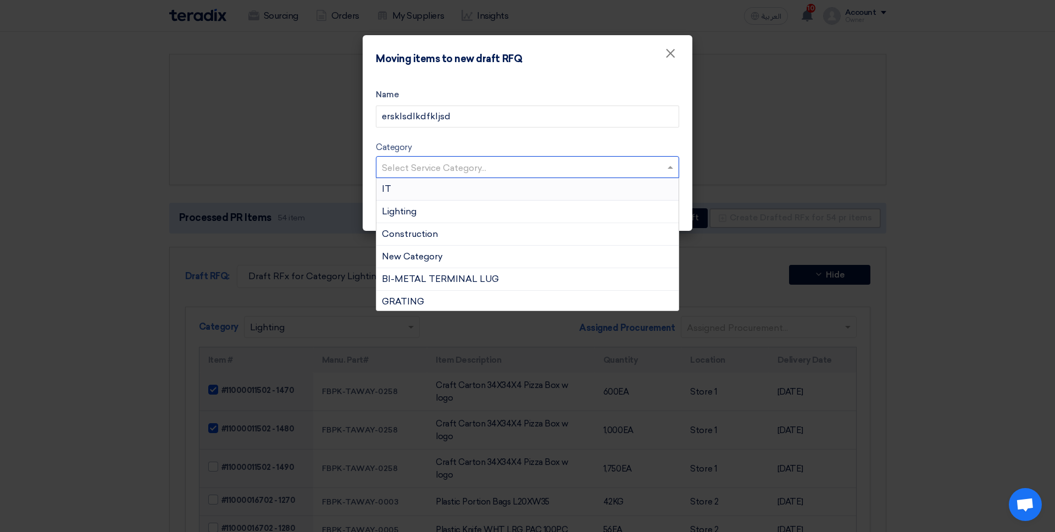
click at [469, 195] on div "IT" at bounding box center [527, 189] width 302 height 23
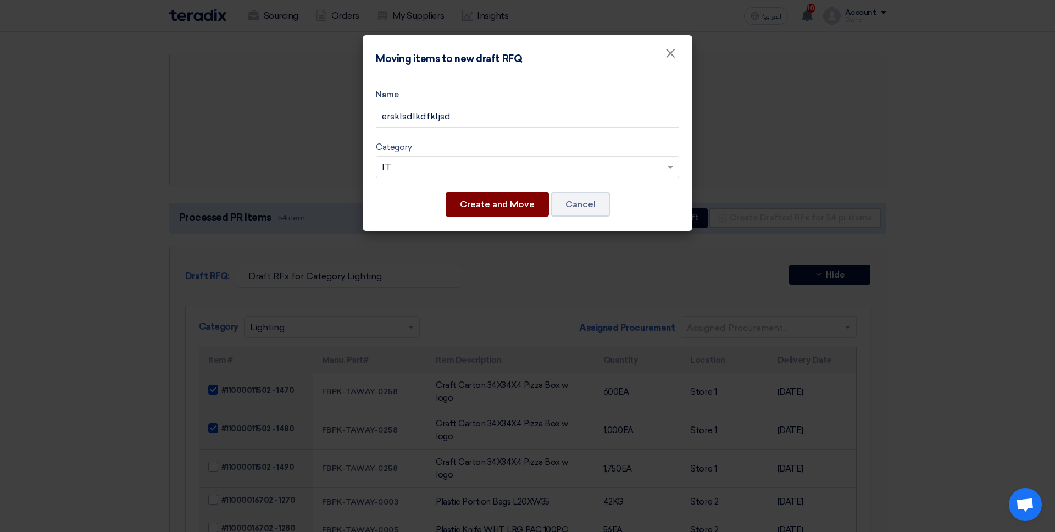
click at [494, 208] on button "Create and Move" at bounding box center [497, 204] width 103 height 24
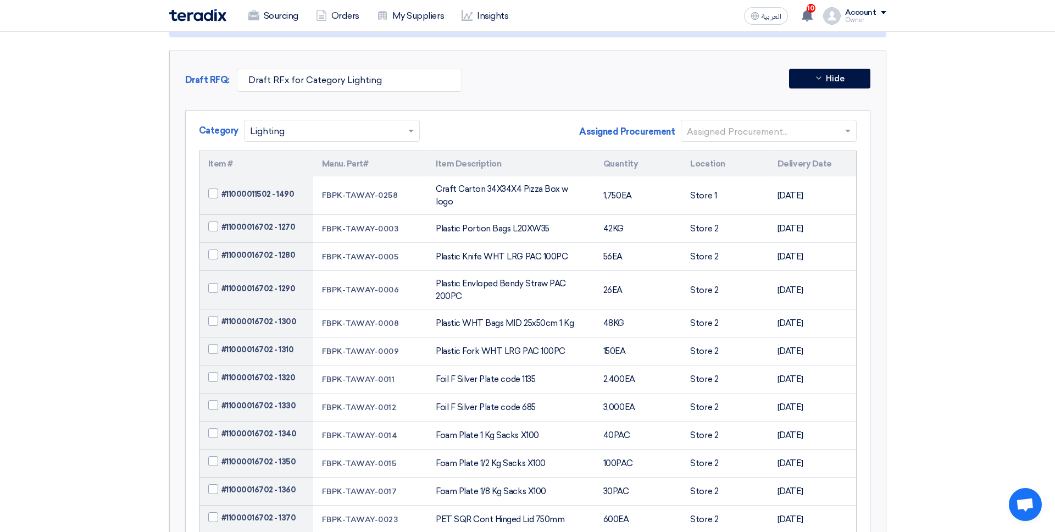
scroll to position [198, 0]
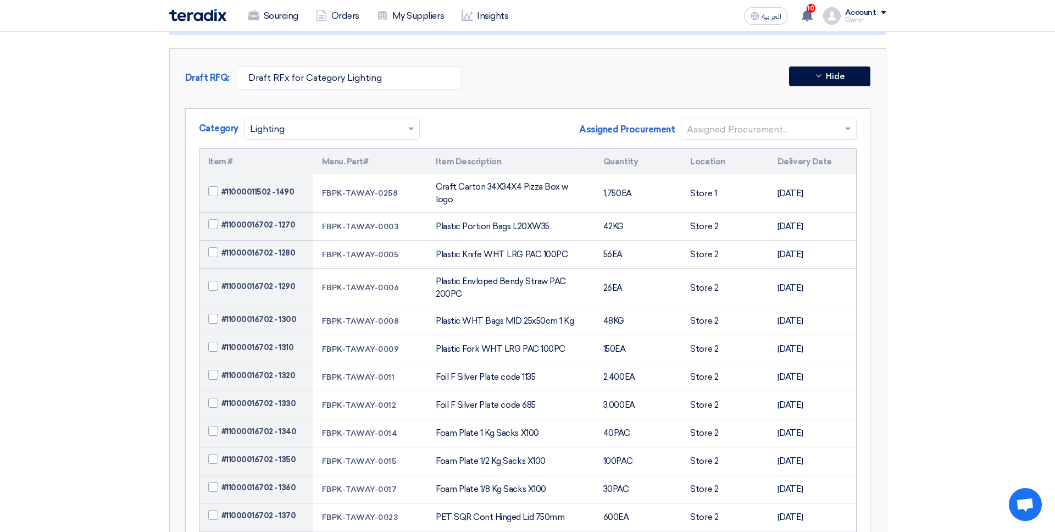
click at [741, 126] on input "text" at bounding box center [763, 129] width 153 height 18
click at [735, 157] on div "Procurement Name" at bounding box center [768, 151] width 175 height 23
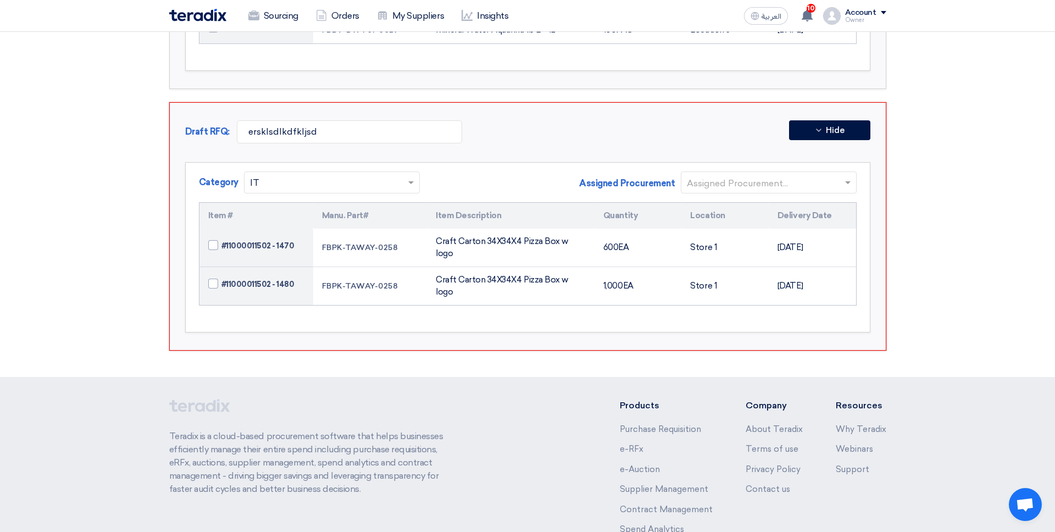
scroll to position [2165, 0]
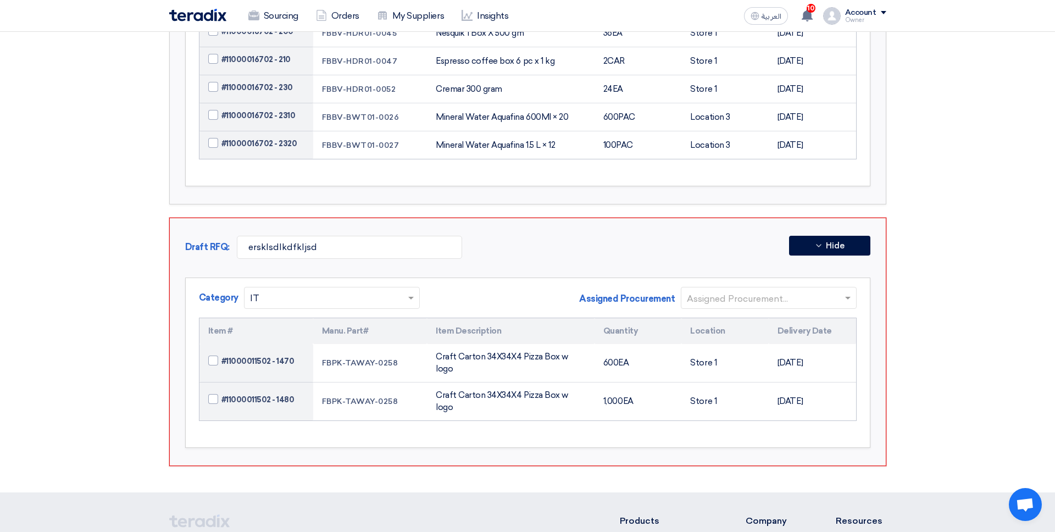
click at [745, 290] on input "text" at bounding box center [763, 299] width 153 height 18
click at [736, 309] on div "Procurement Name" at bounding box center [768, 320] width 175 height 23
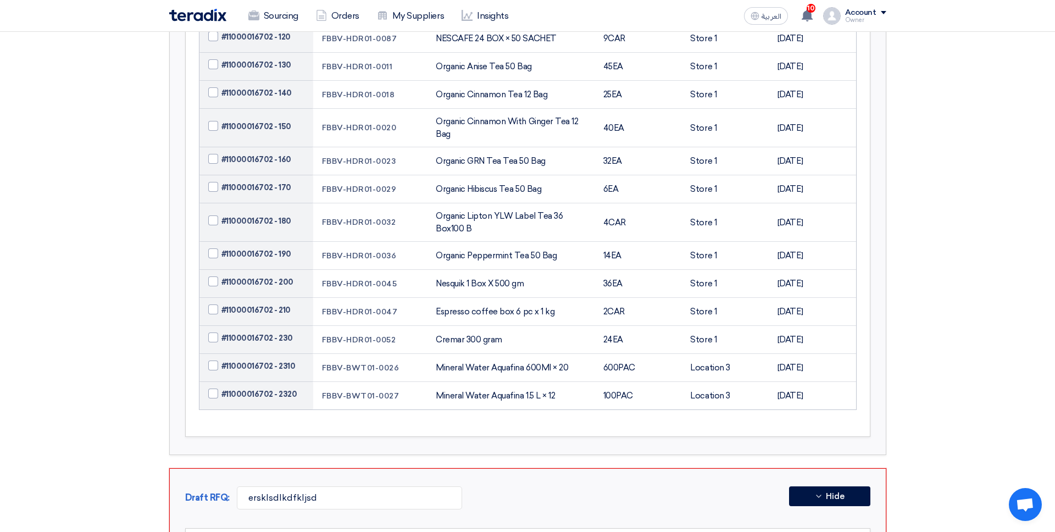
scroll to position [2187, 0]
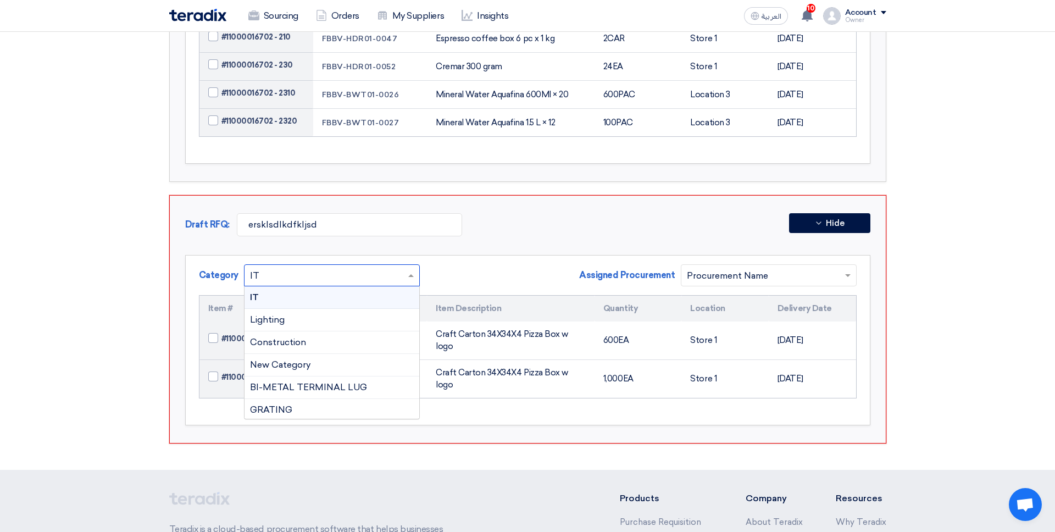
click at [380, 268] on input "text" at bounding box center [326, 277] width 153 height 18
click at [367, 354] on div "New Category" at bounding box center [332, 365] width 175 height 23
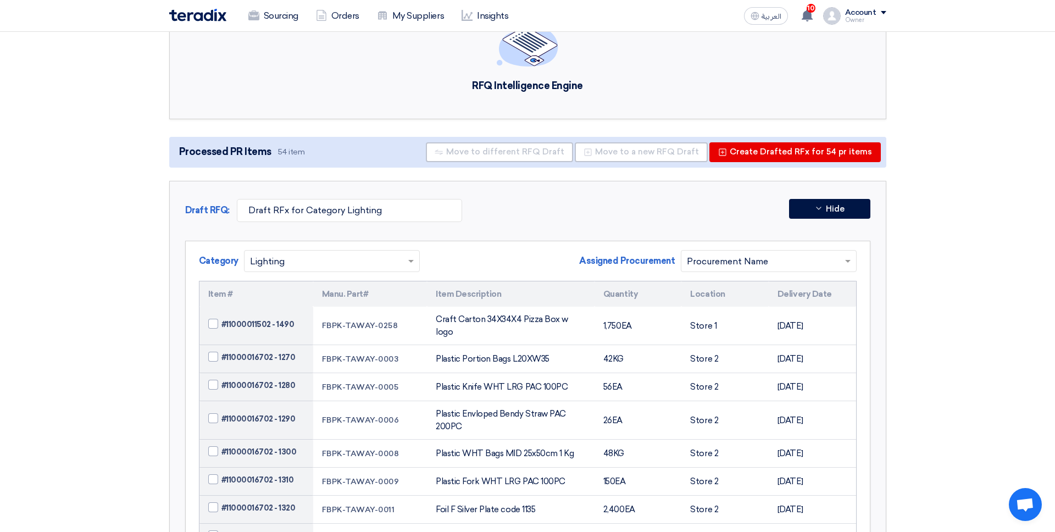
scroll to position [0, 0]
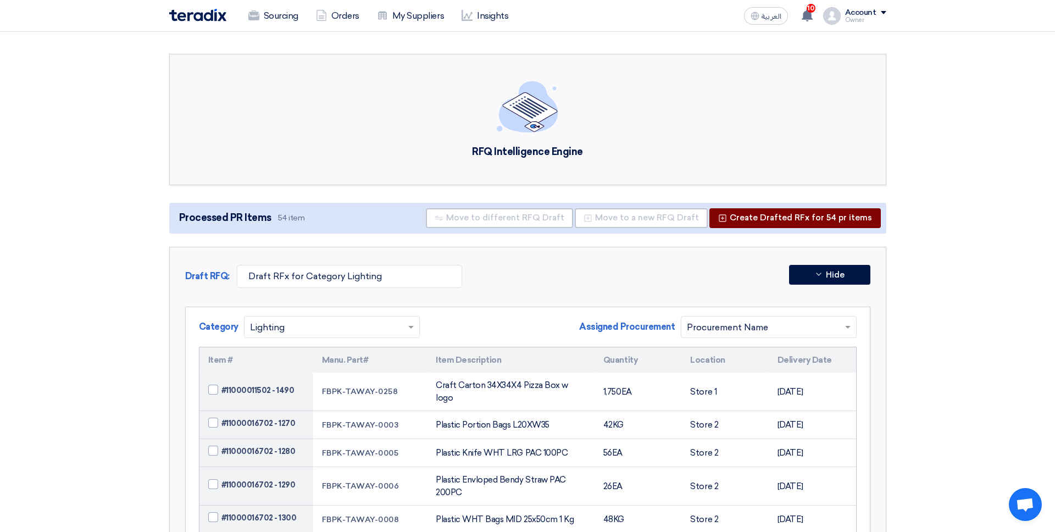
click at [794, 219] on button "Create Drafted RFx for 54 pr items" at bounding box center [794, 218] width 171 height 20
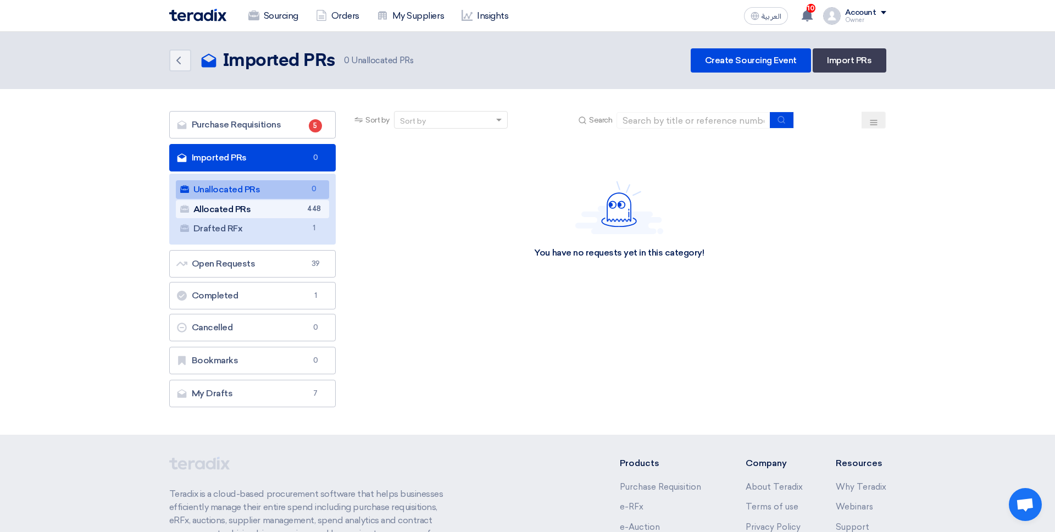
click at [296, 210] on link "Allocated PRs Allocated PRs 448" at bounding box center [253, 209] width 154 height 19
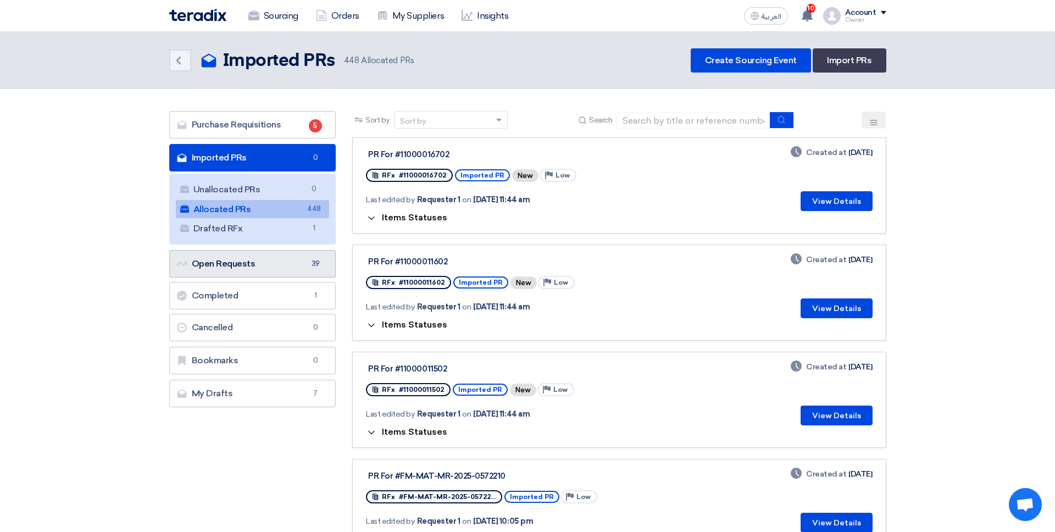
click at [296, 256] on link "Open Requests Open Requests 39" at bounding box center [252, 263] width 167 height 27
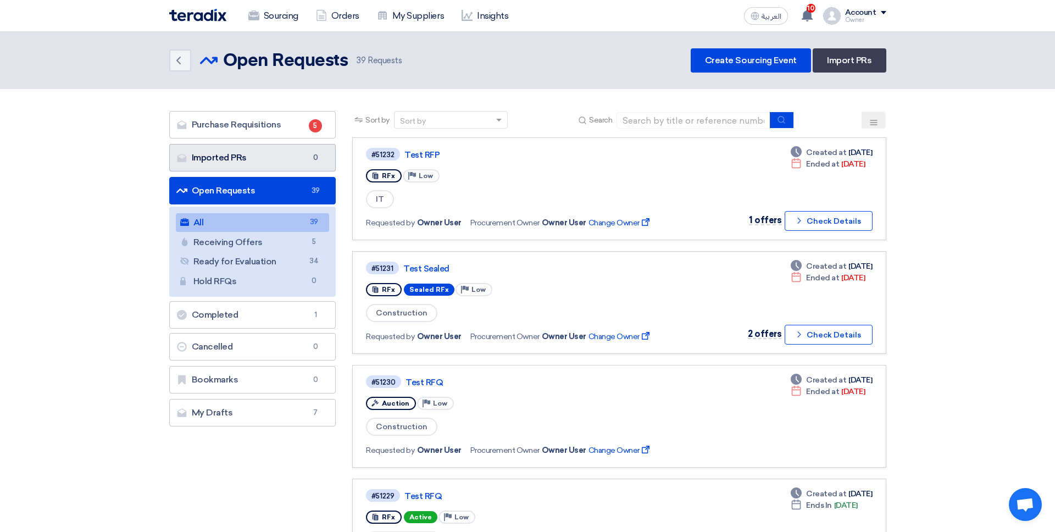
click at [273, 160] on link "Imported PRs Imported PRs 0" at bounding box center [252, 157] width 167 height 27
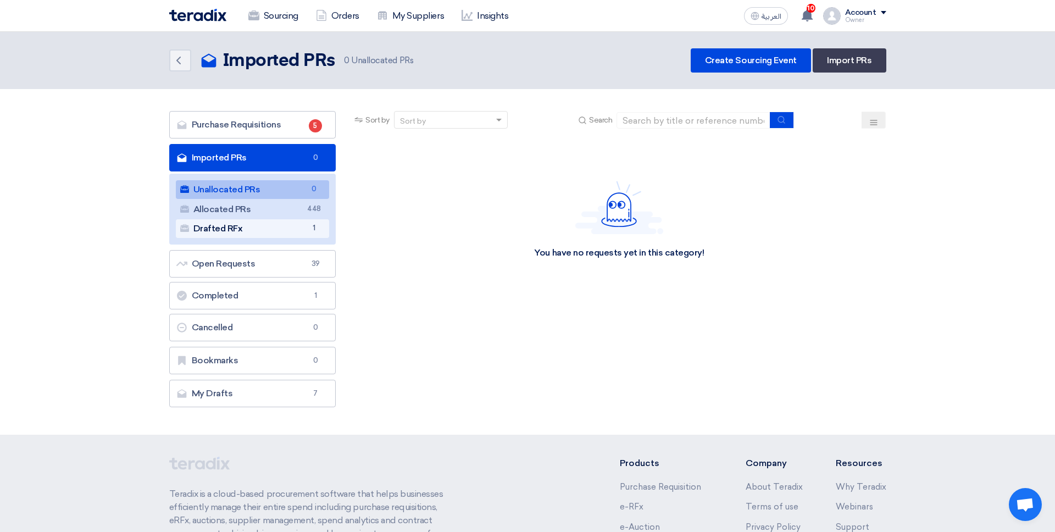
click at [272, 225] on link "Drafted RFx Drafted RFx 1" at bounding box center [253, 228] width 154 height 19
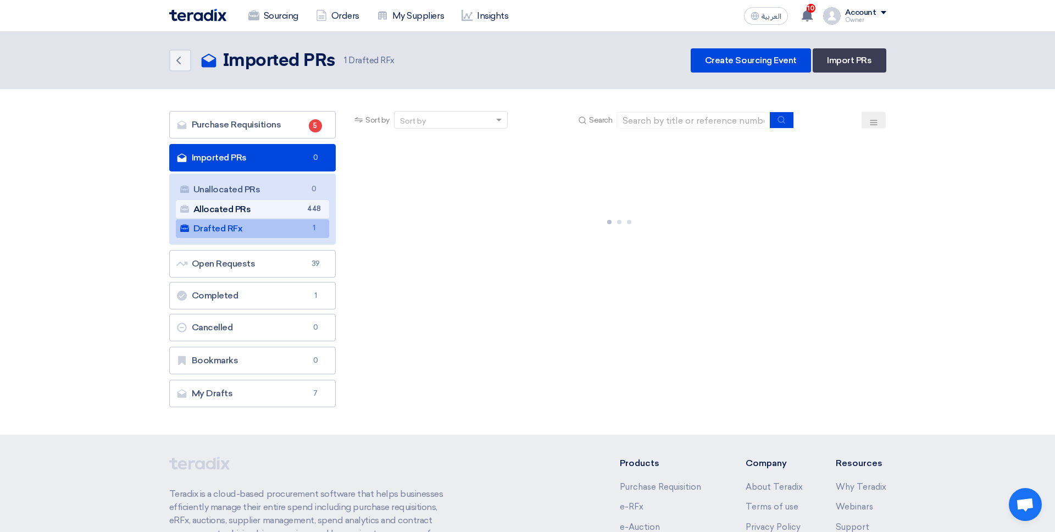
click at [274, 207] on link "Allocated PRs Allocated PRs 448" at bounding box center [253, 209] width 154 height 19
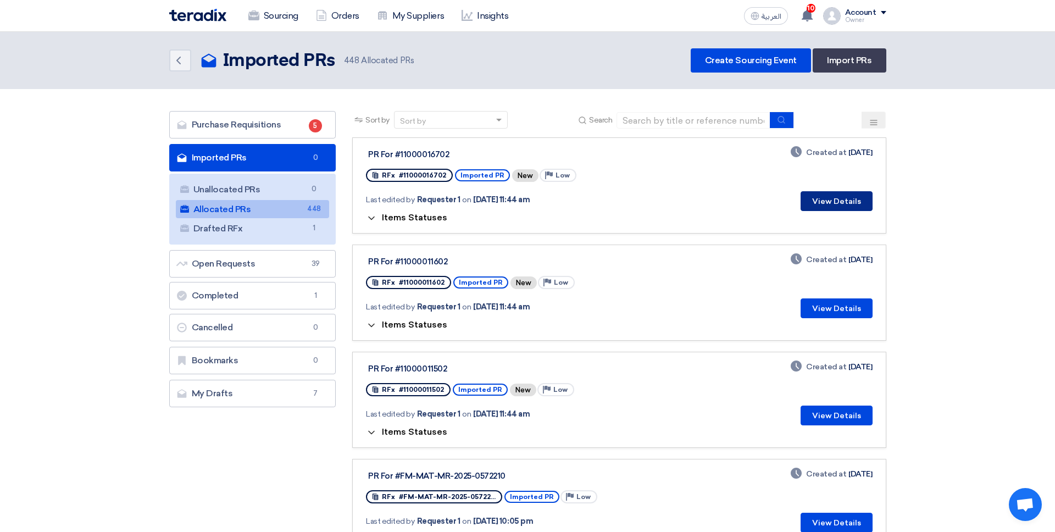
click at [807, 199] on button "View Details" at bounding box center [837, 201] width 72 height 20
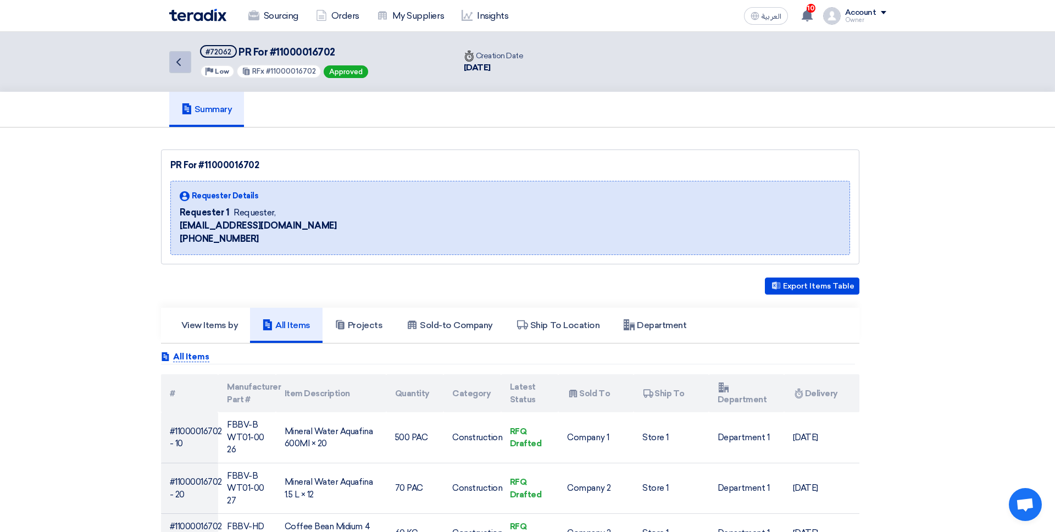
click at [179, 66] on icon "Back" at bounding box center [178, 62] width 13 height 13
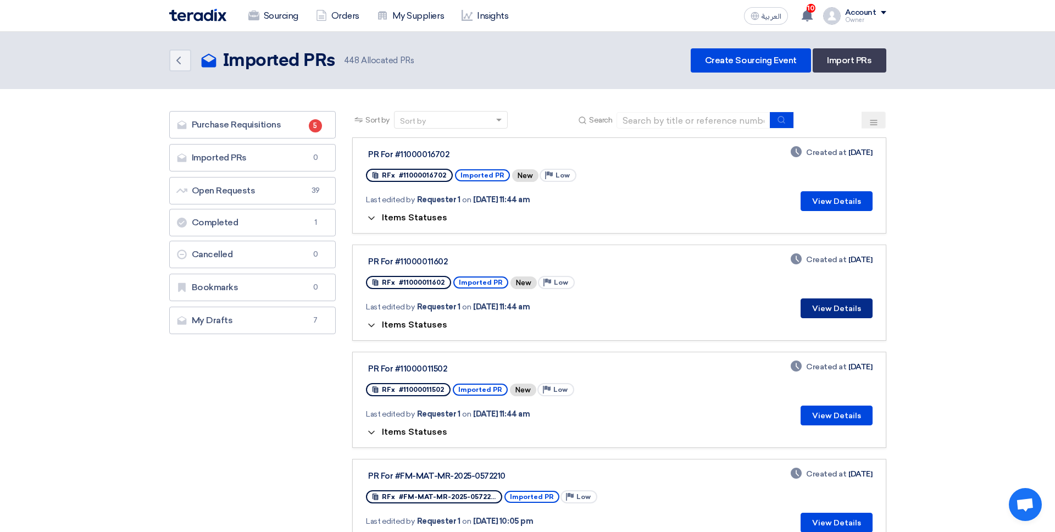
click at [807, 304] on button "View Details" at bounding box center [837, 308] width 72 height 20
click at [273, 153] on link "Imported PRs Imported PRs 0" at bounding box center [252, 157] width 167 height 27
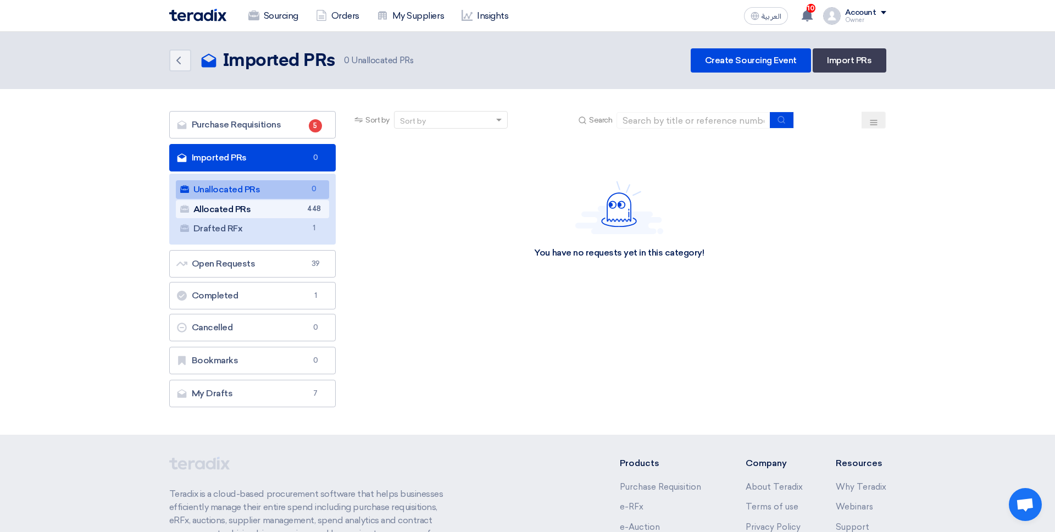
click at [295, 213] on link "Allocated PRs Allocated PRs 448" at bounding box center [253, 209] width 154 height 19
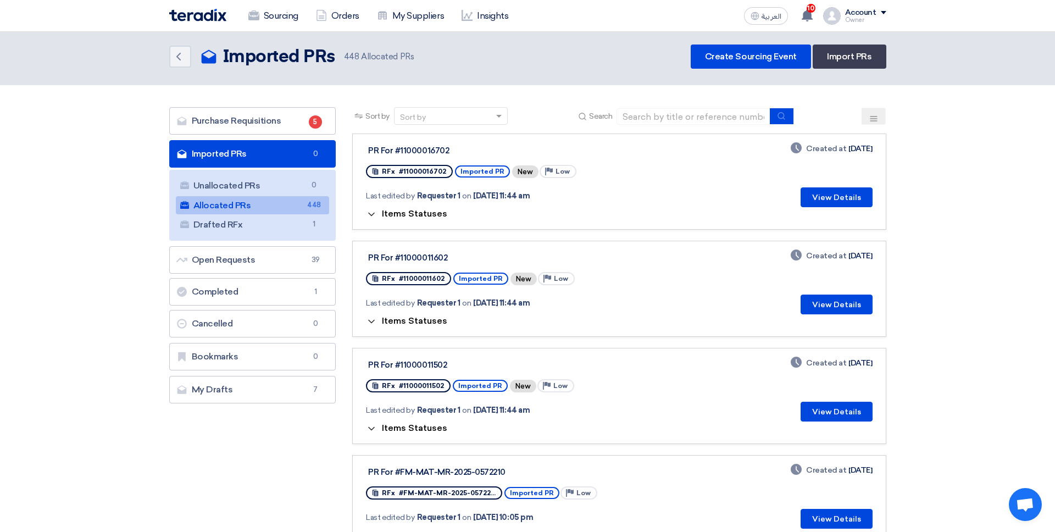
scroll to position [2, 0]
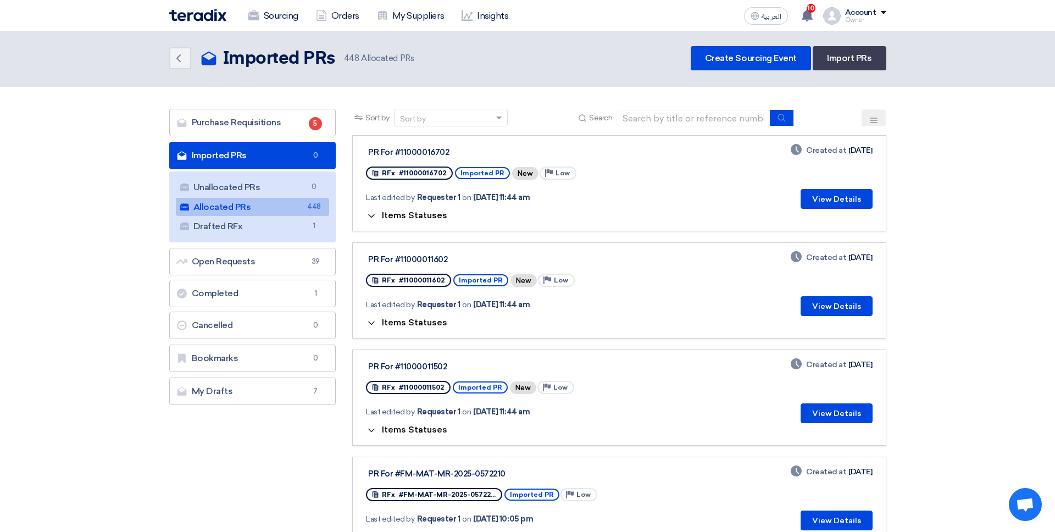
click at [807, 123] on button at bounding box center [874, 117] width 24 height 17
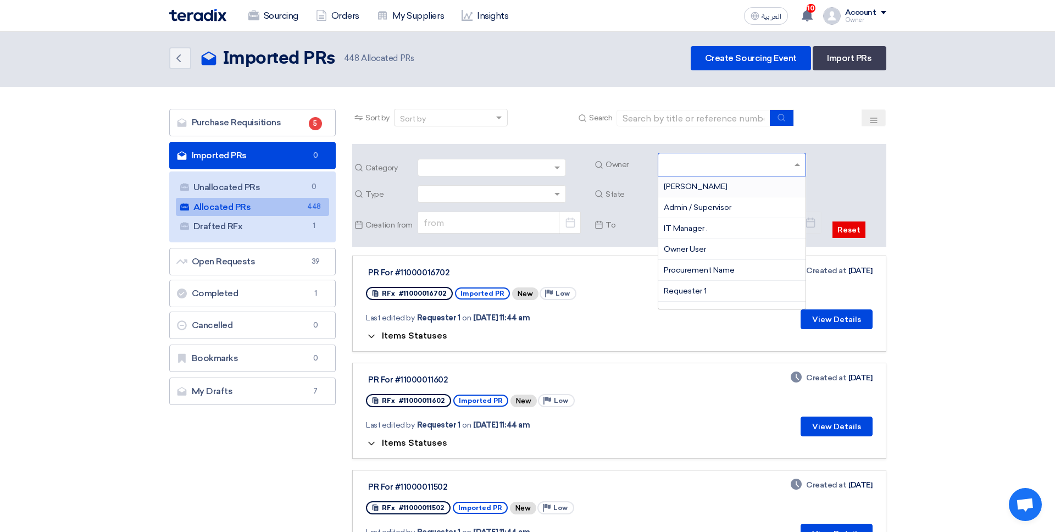
click at [680, 168] on input "text" at bounding box center [733, 166] width 139 height 18
click at [691, 251] on span "Owner User" at bounding box center [685, 249] width 42 height 9
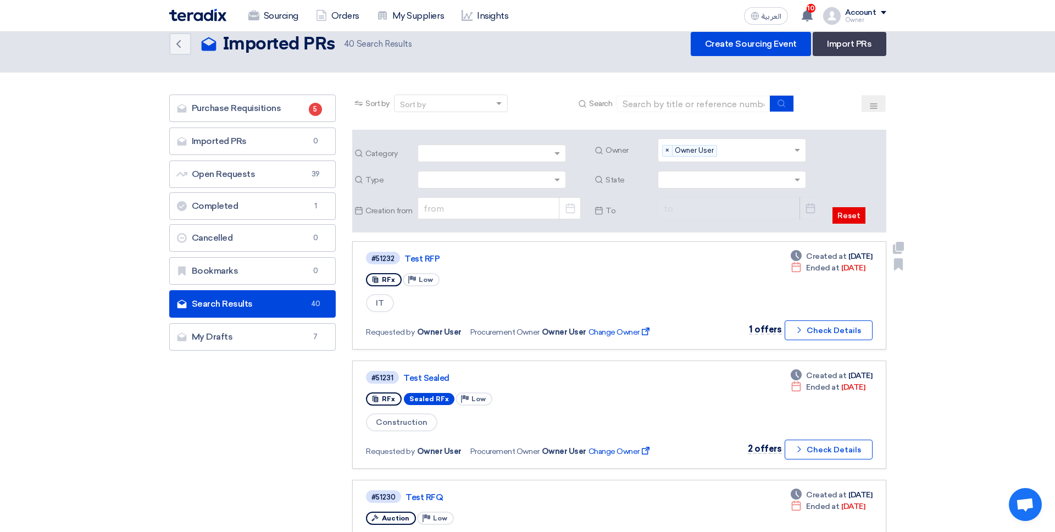
scroll to position [0, 0]
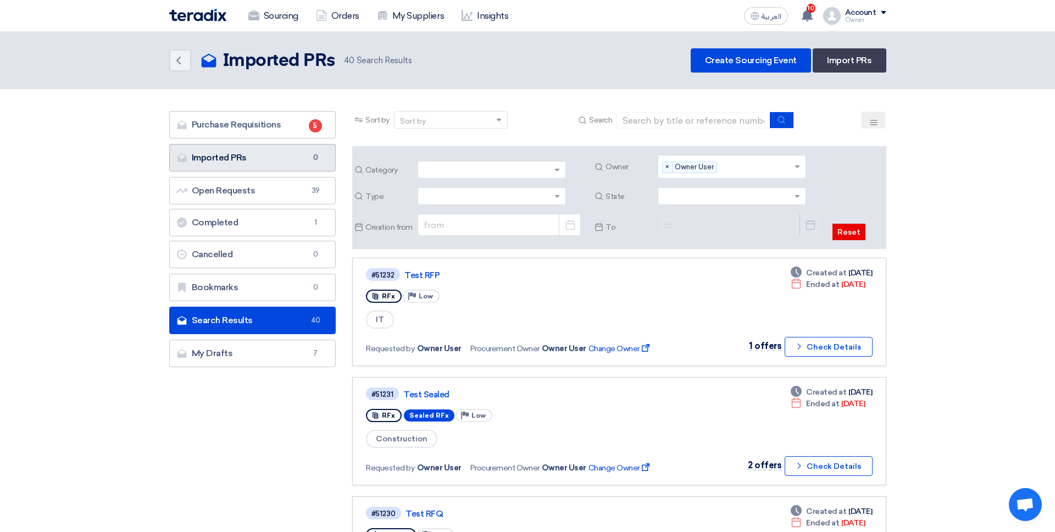
click at [278, 158] on link "Imported PRs Imported PRs 0" at bounding box center [252, 157] width 167 height 27
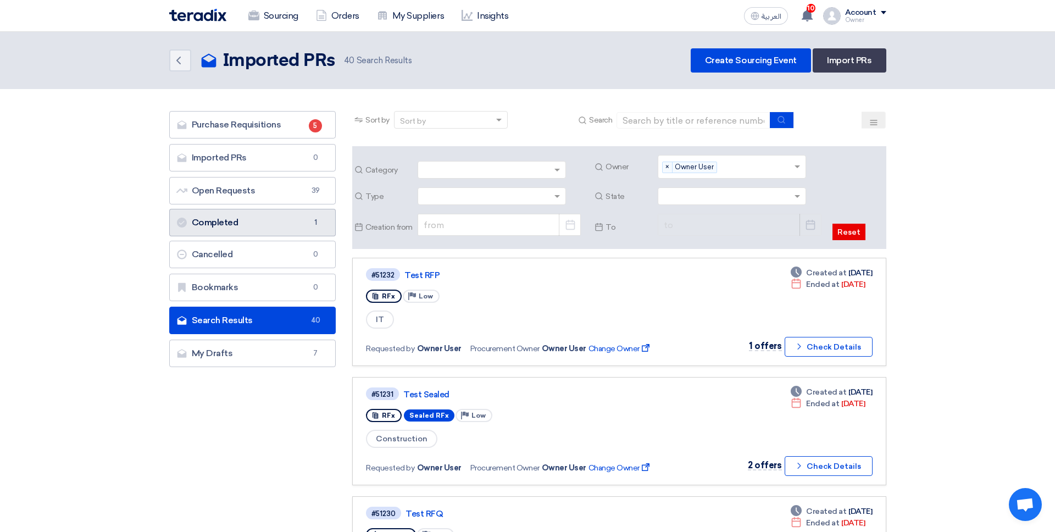
click at [275, 213] on link "Completed Completed 1" at bounding box center [252, 222] width 167 height 27
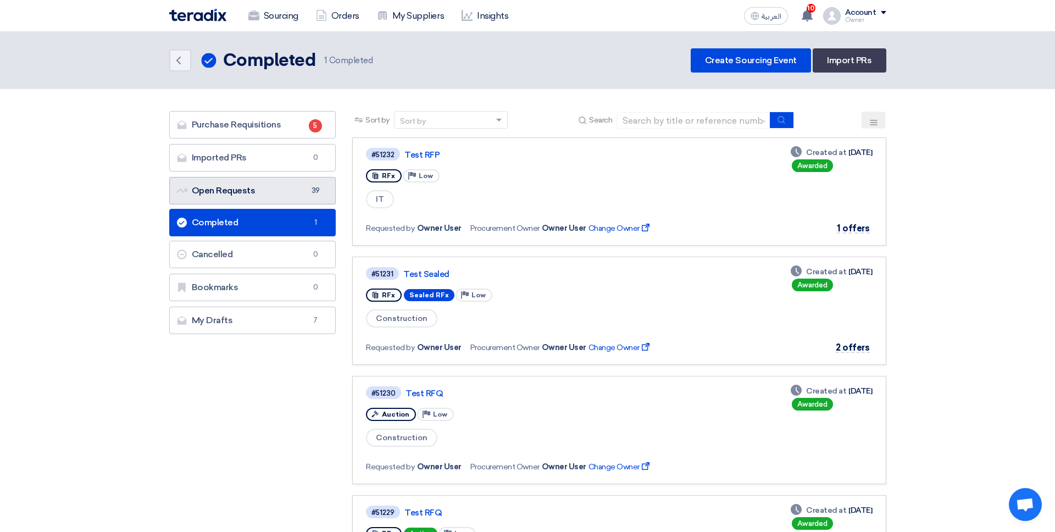
click at [267, 197] on link "Open Requests Open Requests 39" at bounding box center [252, 190] width 167 height 27
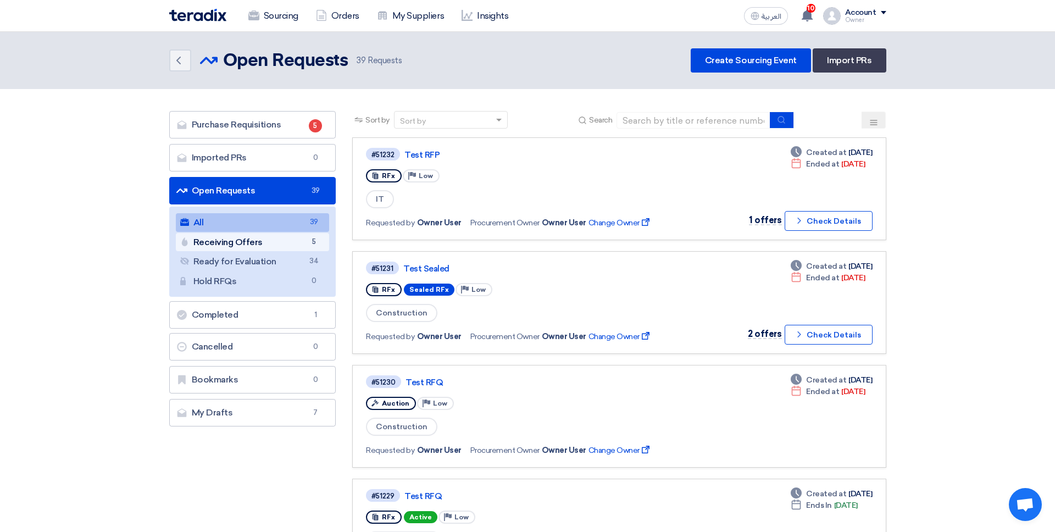
click at [311, 240] on span "5" at bounding box center [313, 242] width 13 height 12
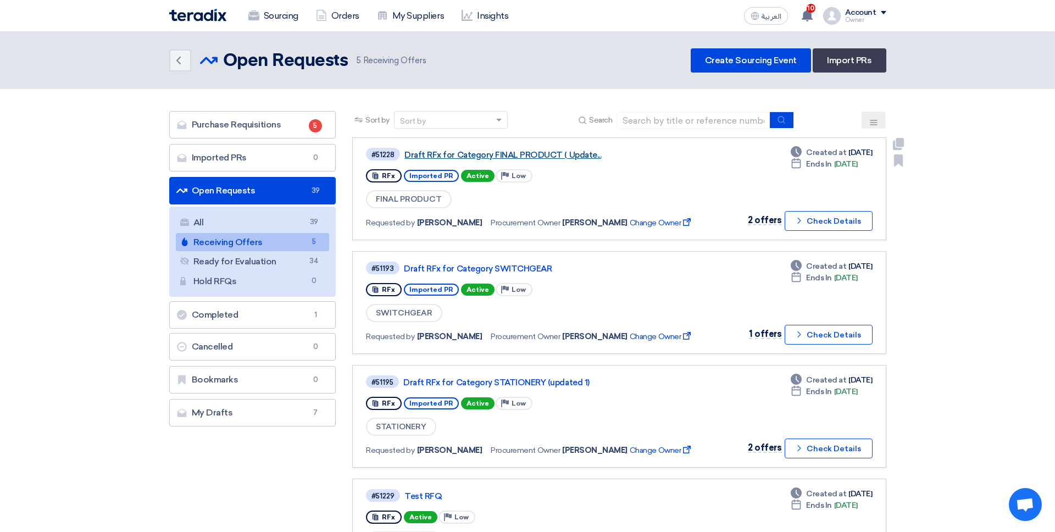
click at [519, 154] on link "Draft RFx for Category FINAL PRODUCT ( Update..." at bounding box center [541, 155] width 275 height 10
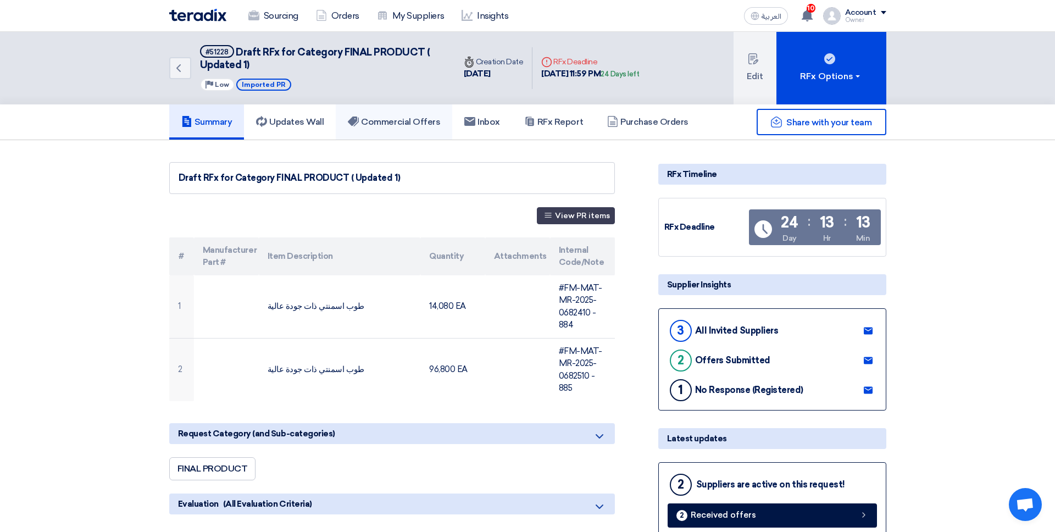
click at [415, 117] on h5 "Commercial Offers" at bounding box center [394, 122] width 92 height 11
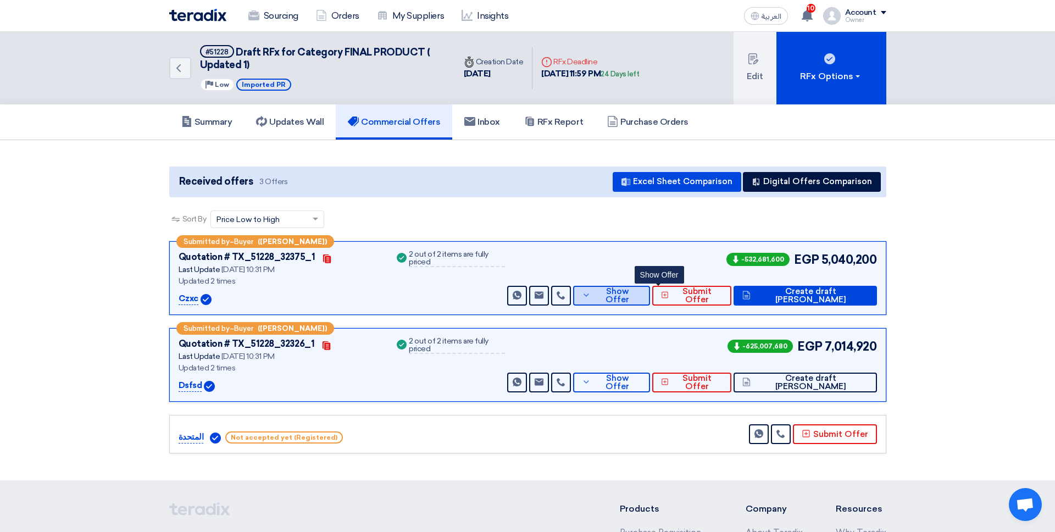
click at [641, 292] on span "Show Offer" at bounding box center [618, 295] width 48 height 16
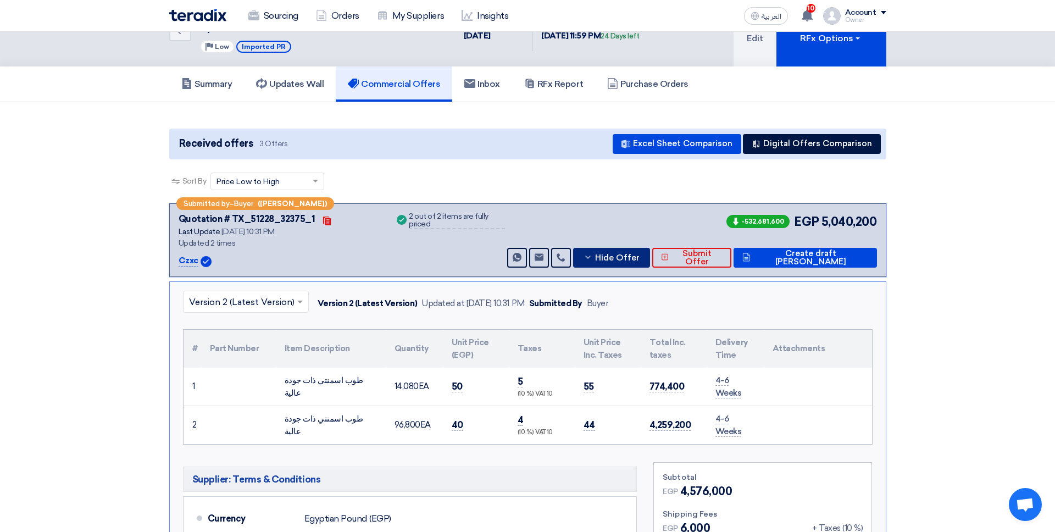
scroll to position [24, 0]
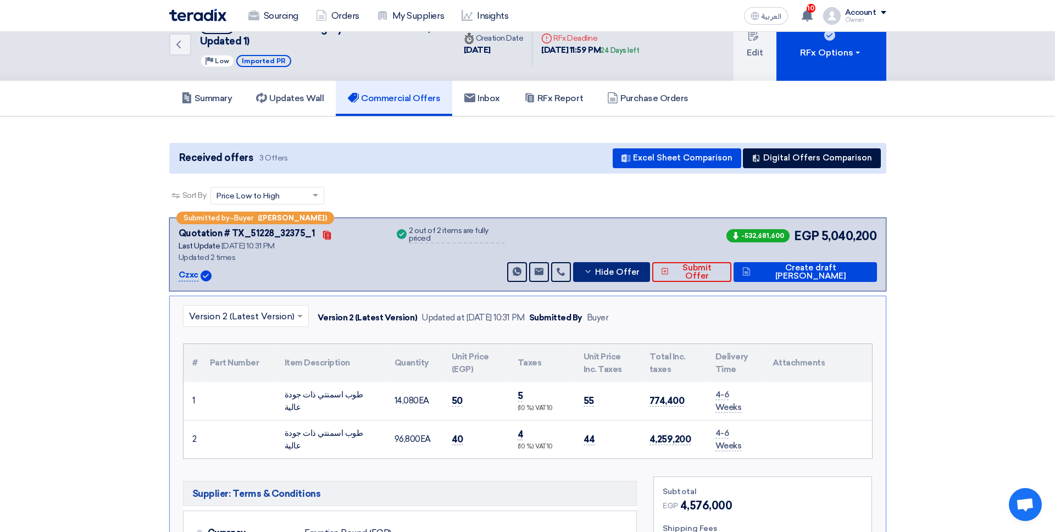
click at [640, 273] on span "Hide Offer" at bounding box center [617, 272] width 45 height 8
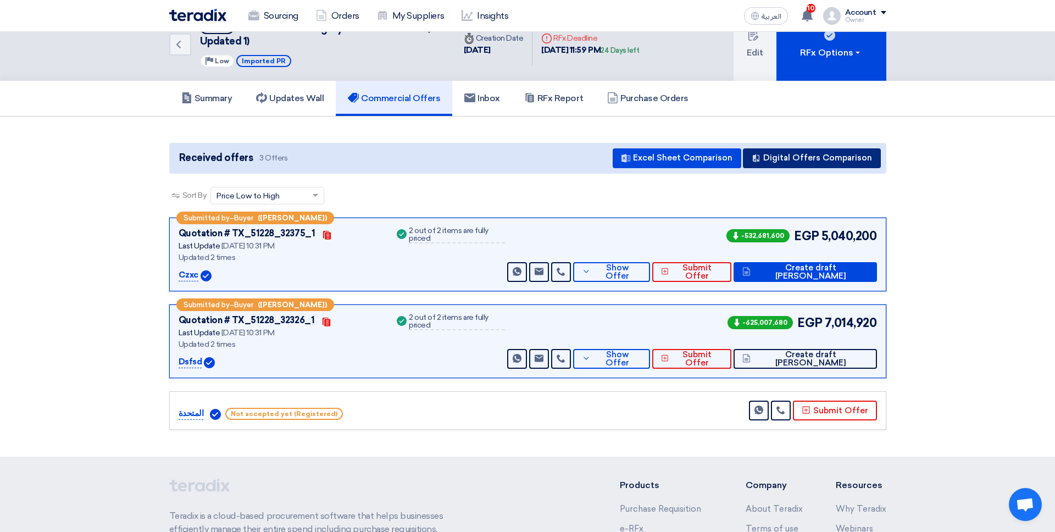
click at [807, 163] on button "Digital Offers Comparison" at bounding box center [812, 158] width 138 height 20
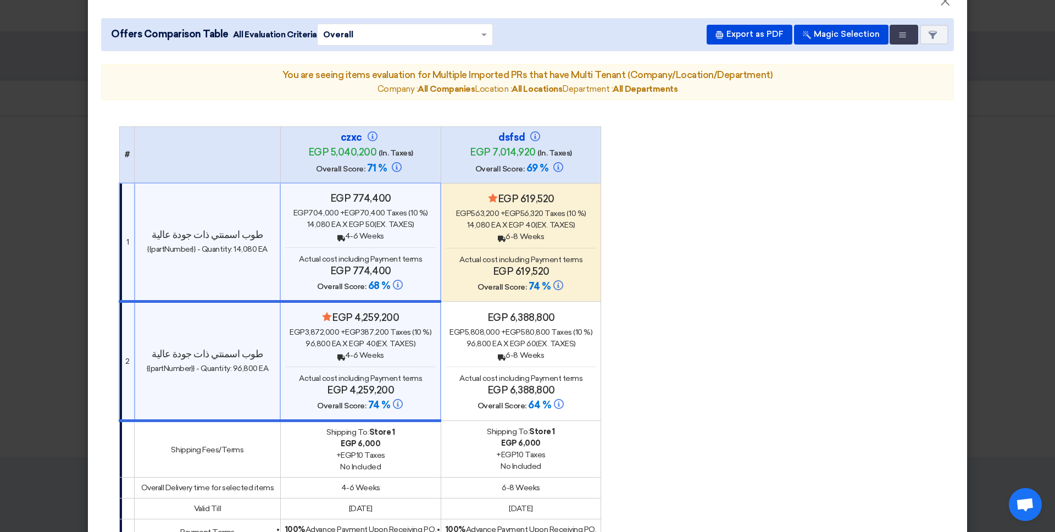
scroll to position [0, 0]
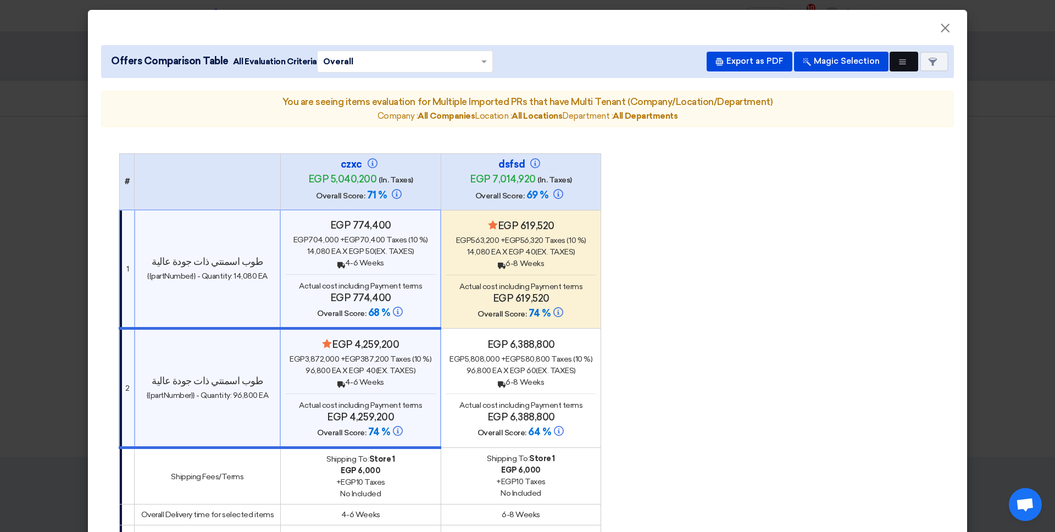
click at [807, 56] on button "Multi Tenant Preferences" at bounding box center [904, 62] width 29 height 20
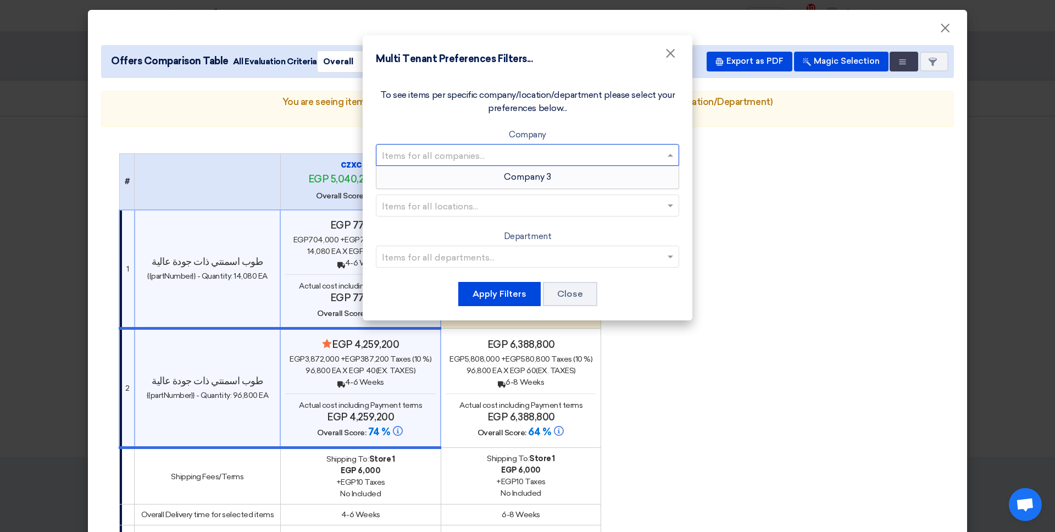
click at [521, 152] on input "text" at bounding box center [522, 155] width 280 height 18
click at [517, 183] on div "Company 3" at bounding box center [527, 177] width 302 height 22
click at [577, 189] on div "Location Items for all locations..." at bounding box center [527, 198] width 303 height 38
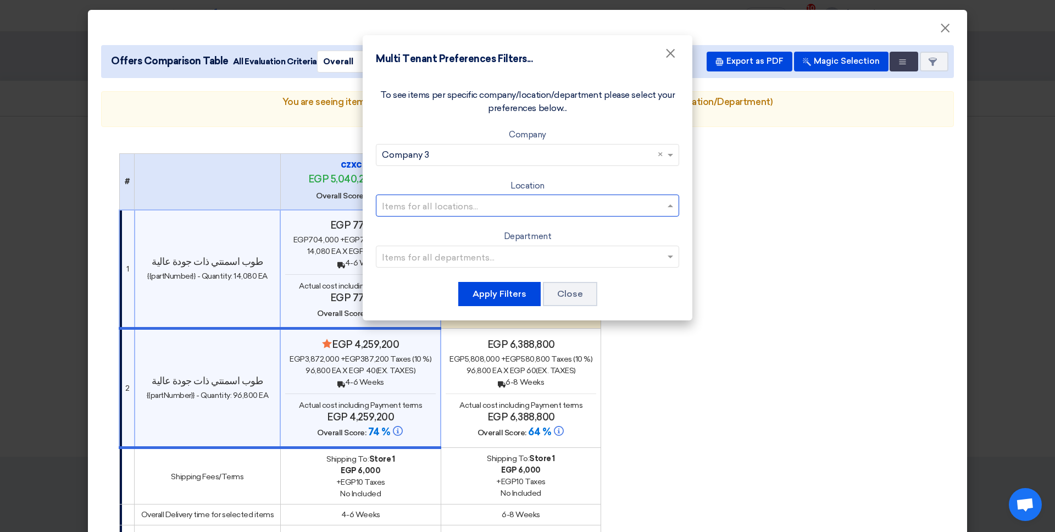
click at [556, 198] on input "text" at bounding box center [522, 206] width 280 height 18
click at [526, 231] on span "Store 1" at bounding box center [527, 227] width 29 height 10
click at [542, 250] on input "text" at bounding box center [522, 256] width 280 height 18
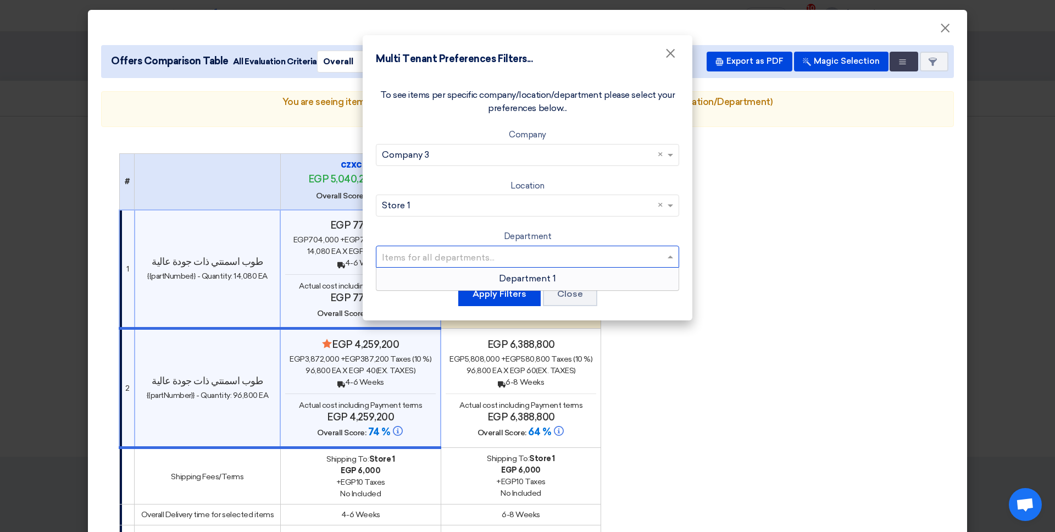
click at [537, 273] on div "Department 1" at bounding box center [527, 279] width 302 height 22
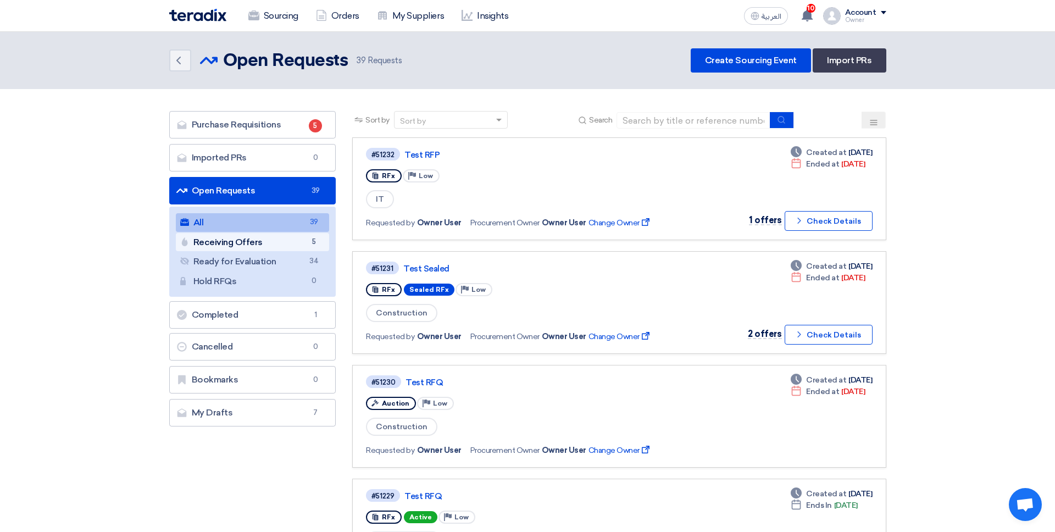
click at [268, 240] on link "Receiving Offers Receiving Offers 5" at bounding box center [253, 242] width 154 height 19
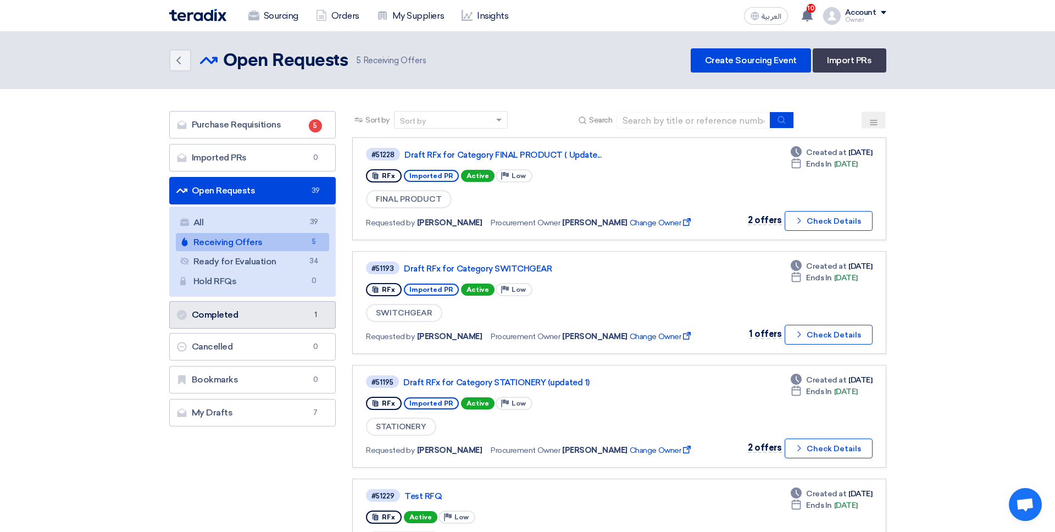
click at [286, 317] on link "Completed Completed 1" at bounding box center [252, 314] width 167 height 27
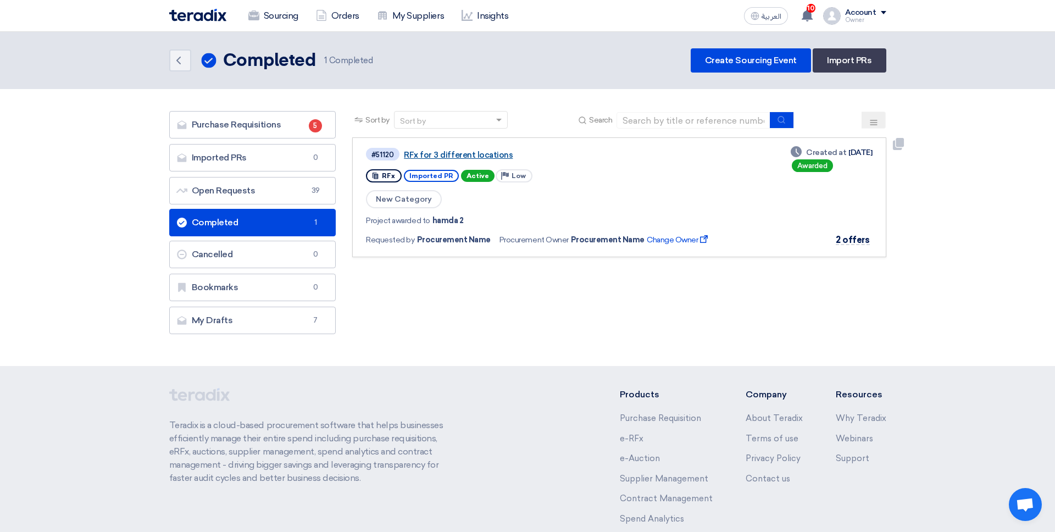
click at [480, 154] on link "RFx for 3 different locations" at bounding box center [541, 155] width 275 height 10
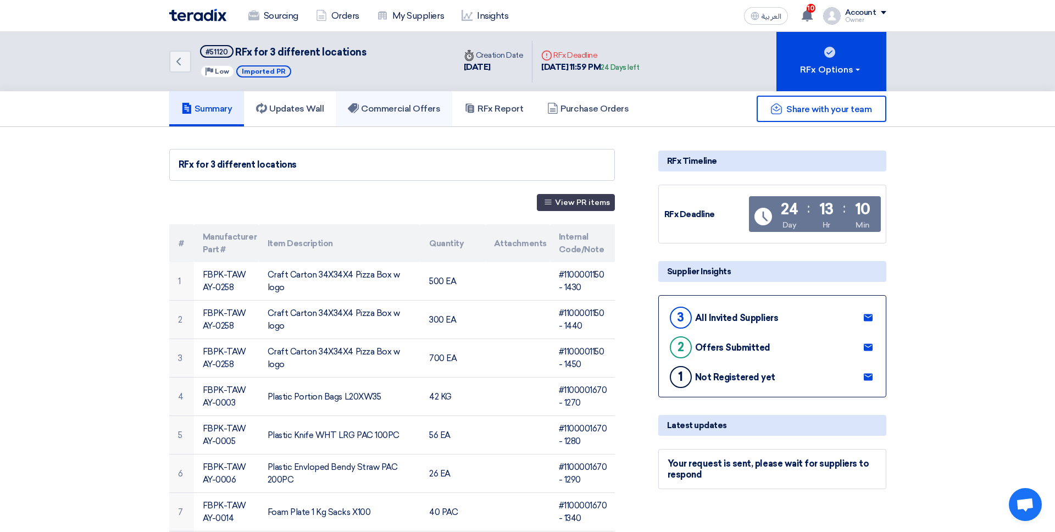
click at [407, 115] on link "Commercial Offers" at bounding box center [394, 108] width 117 height 35
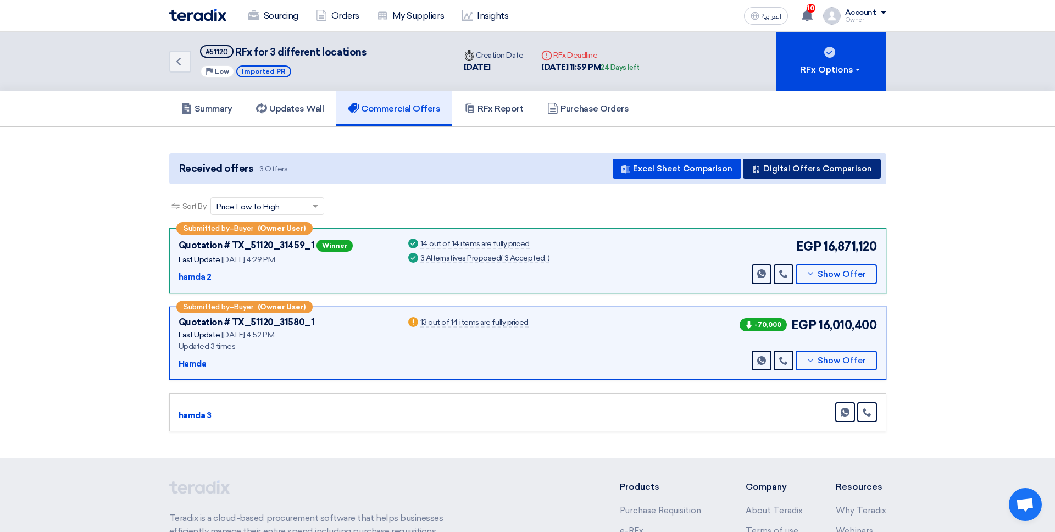
click at [807, 171] on button "Digital Offers Comparison" at bounding box center [812, 169] width 138 height 20
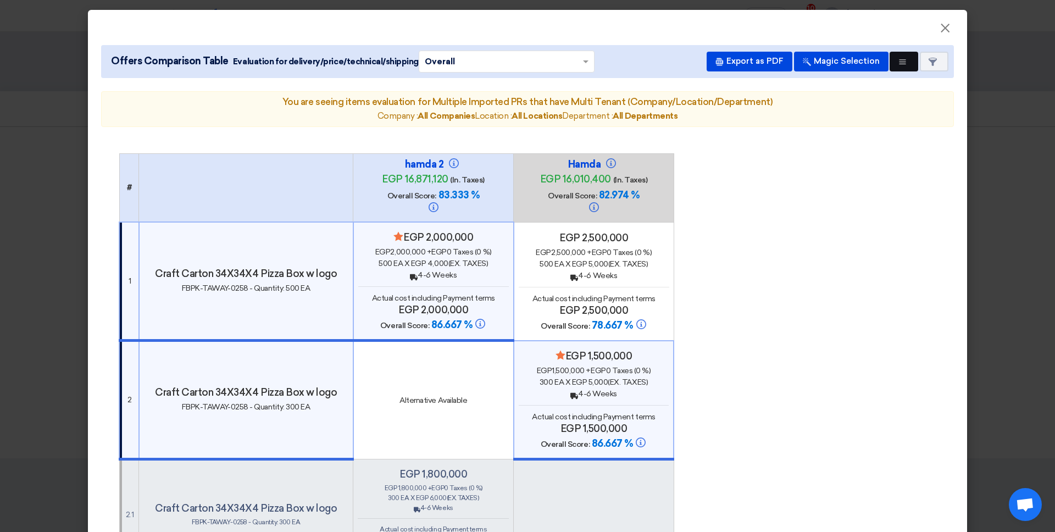
click at [807, 69] on button "Multi Tenant Preferences" at bounding box center [904, 62] width 29 height 20
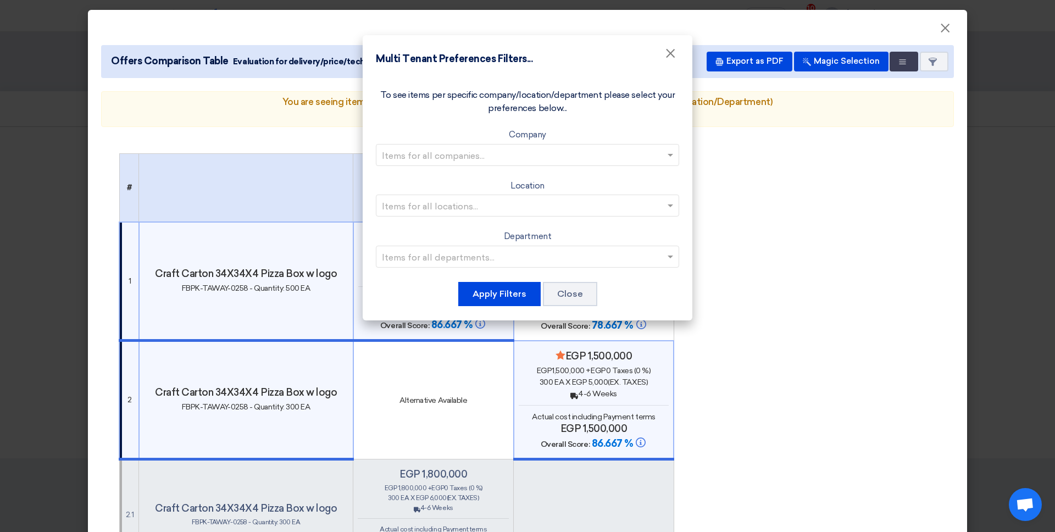
click at [532, 144] on div "Items for all companies..." at bounding box center [527, 155] width 303 height 22
click at [525, 152] on input "text" at bounding box center [522, 155] width 280 height 18
click at [518, 130] on label "Company" at bounding box center [527, 135] width 37 height 13
click at [518, 125] on div "To see items per specific company/location/department please select your prefer…" at bounding box center [528, 197] width 330 height 245
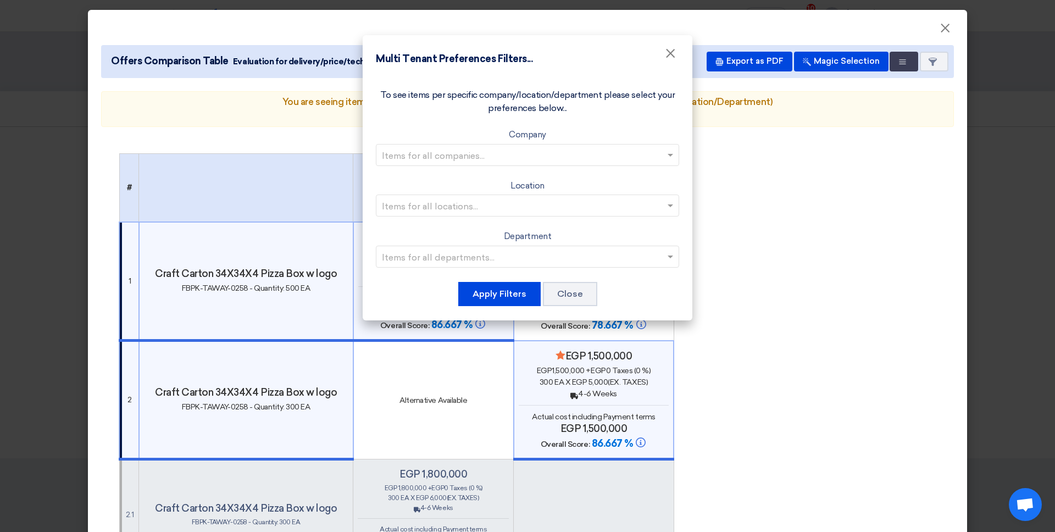
click at [605, 123] on div "To see items per specific company/location/department please select your prefer…" at bounding box center [528, 197] width 330 height 245
click at [602, 159] on input "text" at bounding box center [522, 155] width 280 height 18
click at [589, 181] on div "Company 1" at bounding box center [527, 177] width 302 height 23
click at [559, 209] on input "text" at bounding box center [522, 206] width 280 height 18
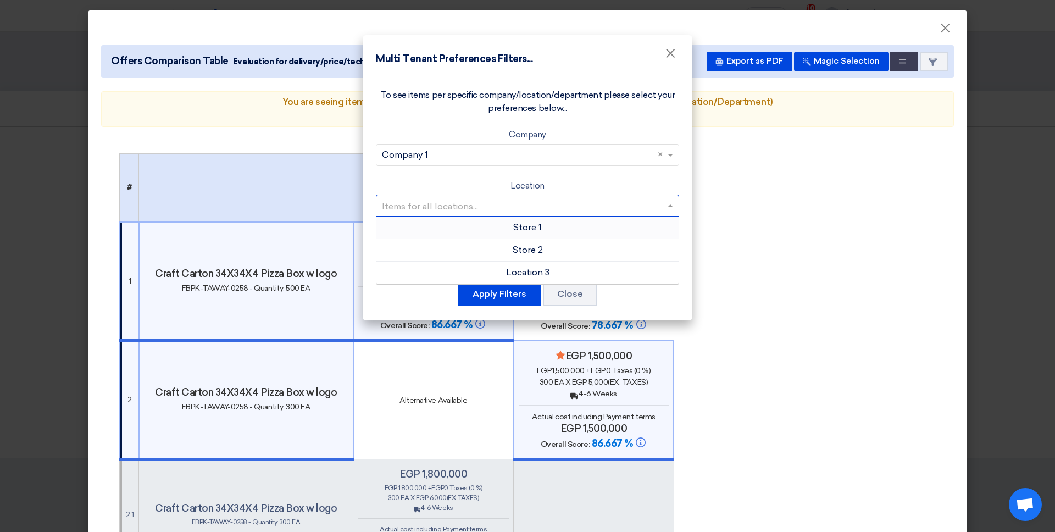
click at [563, 231] on div "Store 1" at bounding box center [527, 228] width 302 height 23
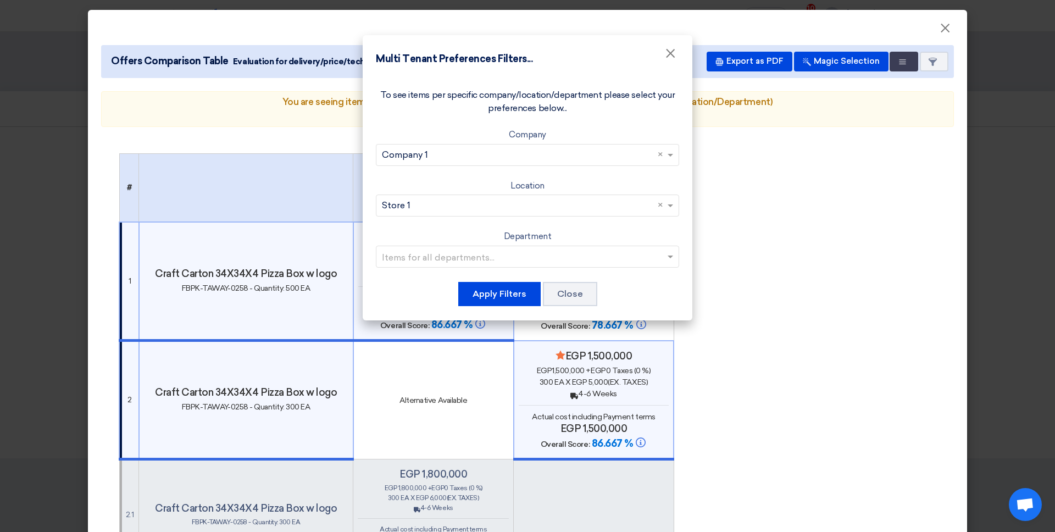
click at [564, 252] on input "text" at bounding box center [522, 256] width 280 height 18
click at [564, 277] on div "Department 1" at bounding box center [527, 279] width 302 height 22
click at [511, 292] on button "Apply Filters" at bounding box center [499, 294] width 82 height 24
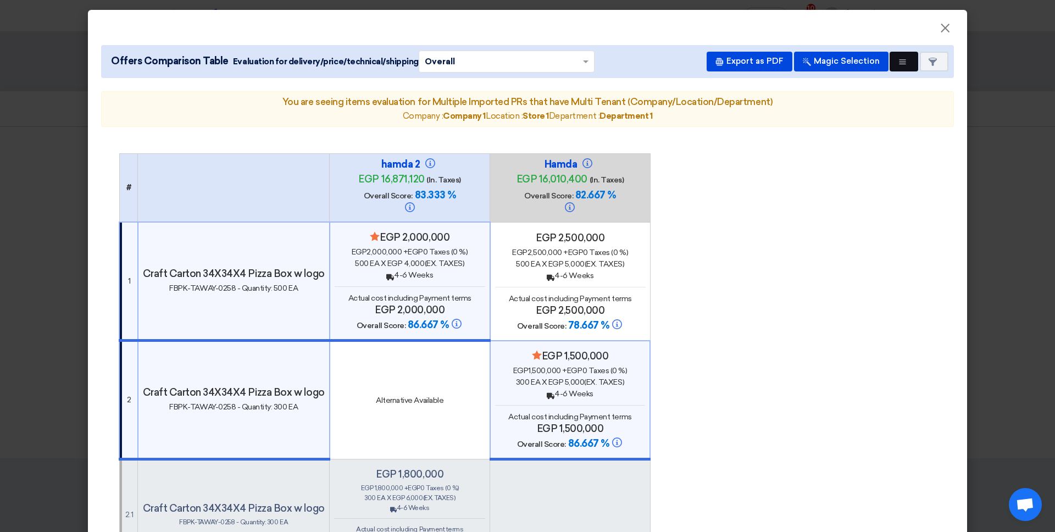
click at [807, 59] on icon "Multi Tenant Preferences" at bounding box center [903, 62] width 8 height 8
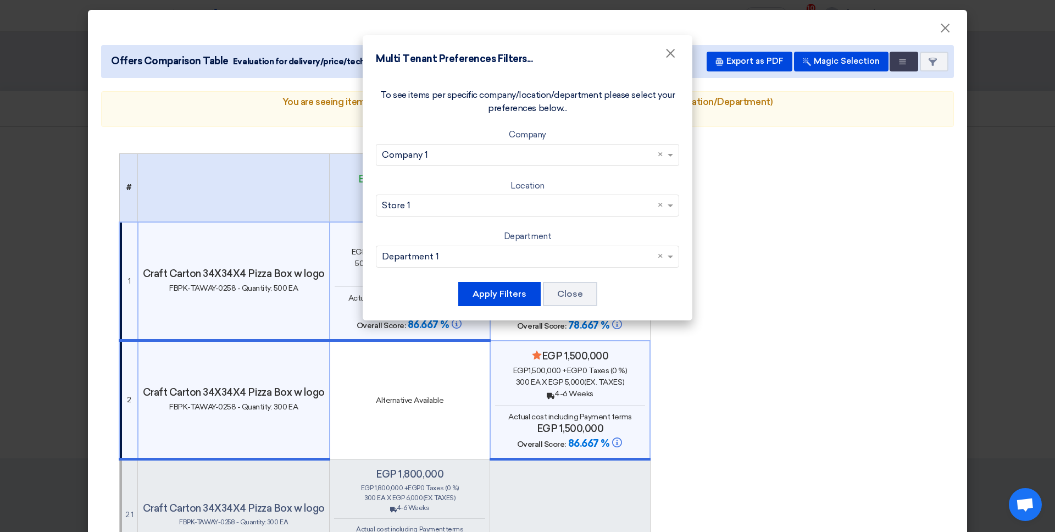
click at [568, 311] on div "To see items per specific company/location/department please select your prefer…" at bounding box center [528, 197] width 330 height 245
click at [568, 300] on button "Close" at bounding box center [570, 294] width 54 height 24
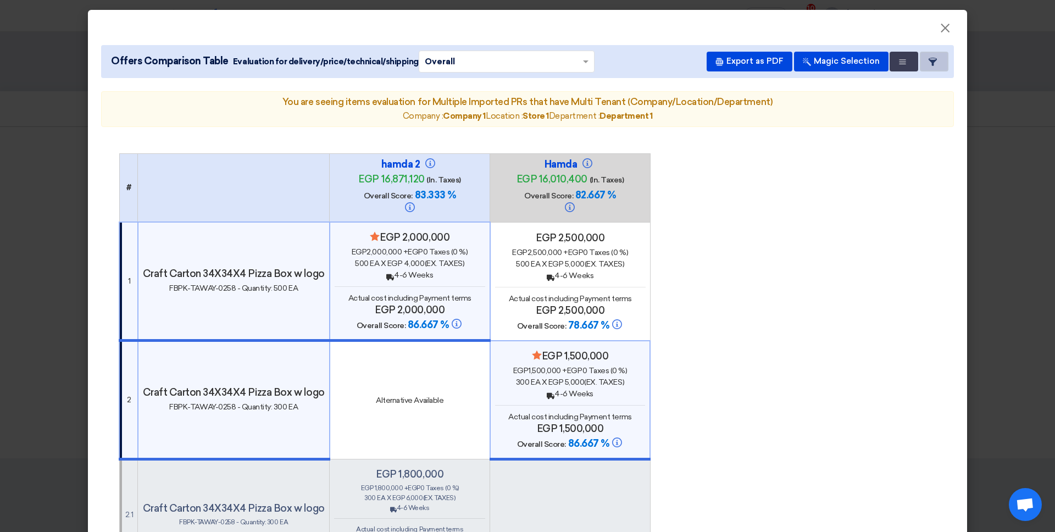
click at [807, 66] on button "Item Card filters" at bounding box center [934, 62] width 29 height 20
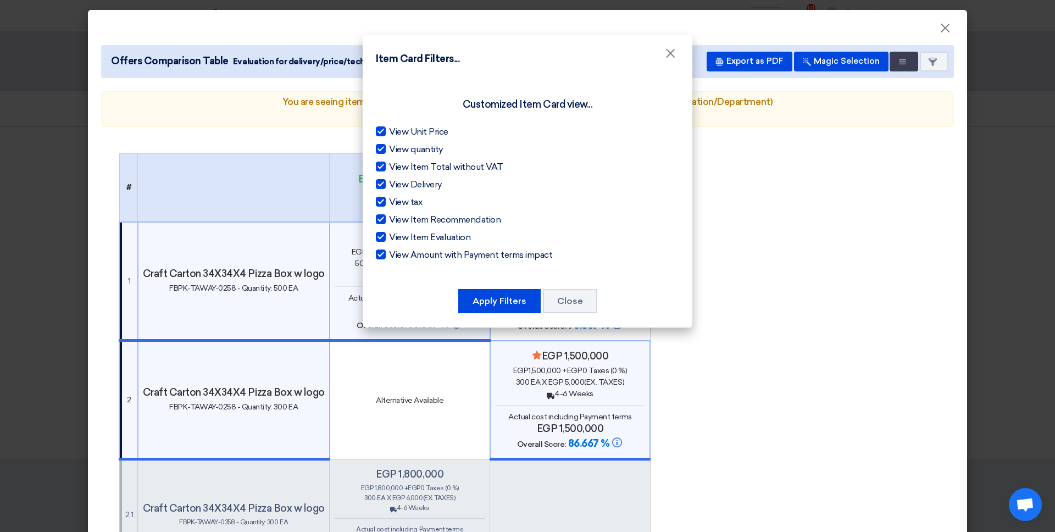
click at [392, 130] on span "View Unit Price" at bounding box center [418, 131] width 59 height 13
click at [392, 130] on input "View Unit Price" at bounding box center [392, 128] width 7 height 7
checkbox input "false"
click at [383, 152] on div at bounding box center [381, 149] width 10 height 10
click at [389, 150] on input "View quantity" at bounding box center [392, 146] width 7 height 7
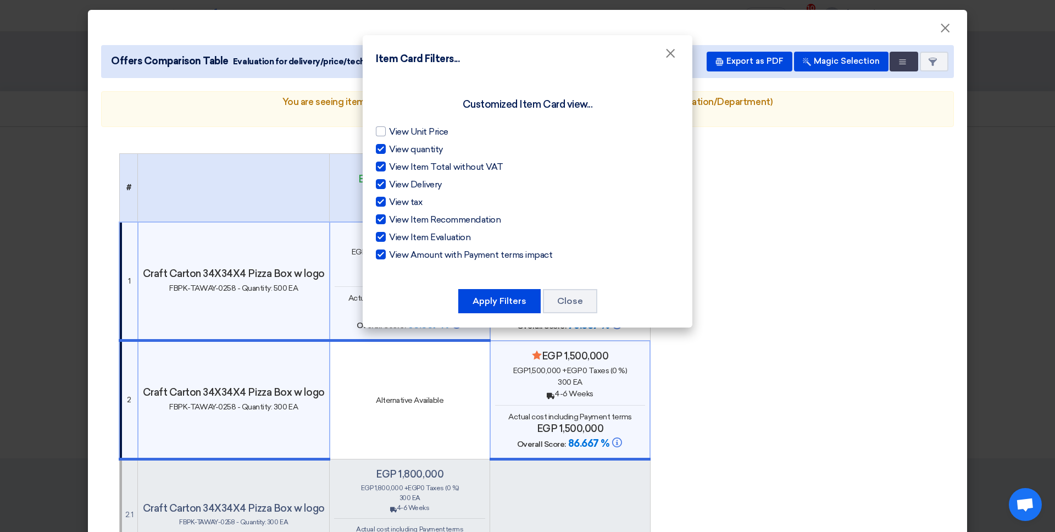
checkbox input "false"
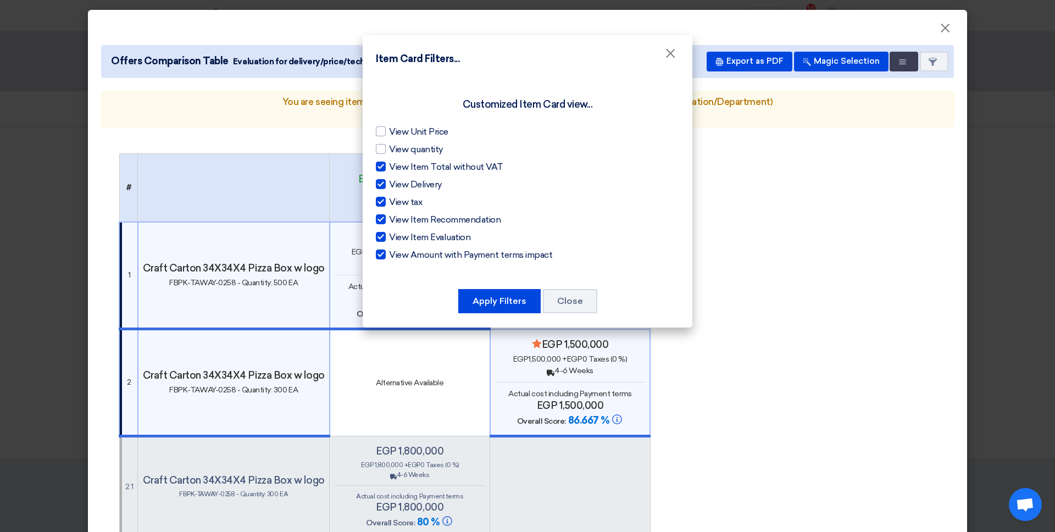
click at [382, 163] on div at bounding box center [381, 167] width 10 height 10
click at [389, 163] on input "View Item Total without VAT" at bounding box center [392, 163] width 7 height 7
checkbox input "false"
click at [380, 182] on div at bounding box center [381, 184] width 10 height 10
click at [389, 182] on input "View Delivery" at bounding box center [392, 181] width 7 height 7
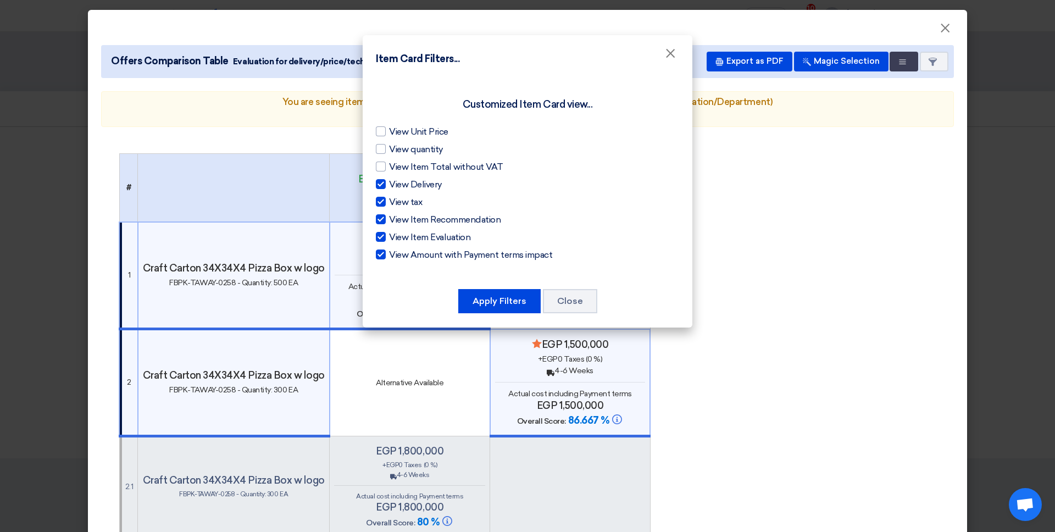
checkbox input "false"
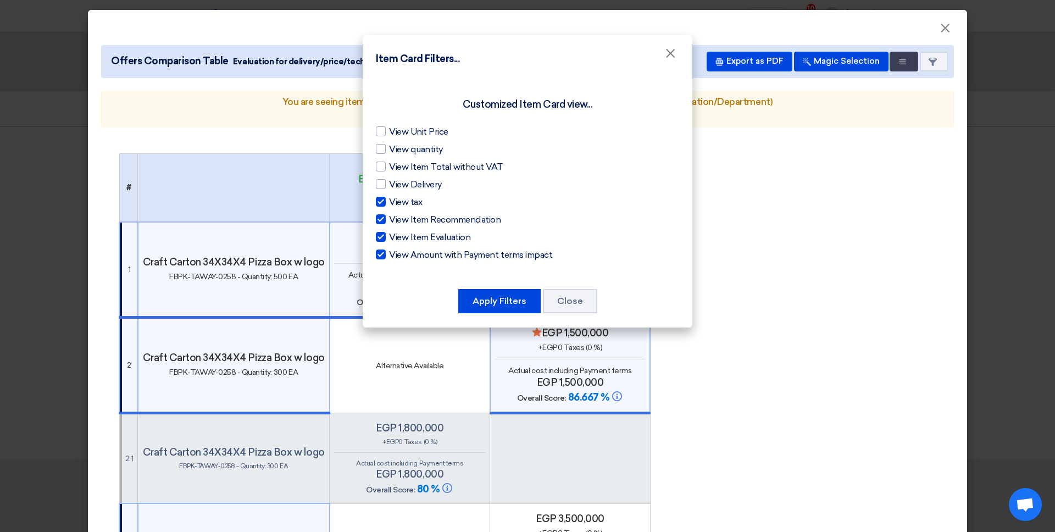
click at [379, 198] on div at bounding box center [381, 202] width 10 height 10
click at [389, 198] on input "View tax" at bounding box center [392, 199] width 7 height 7
checkbox input "false"
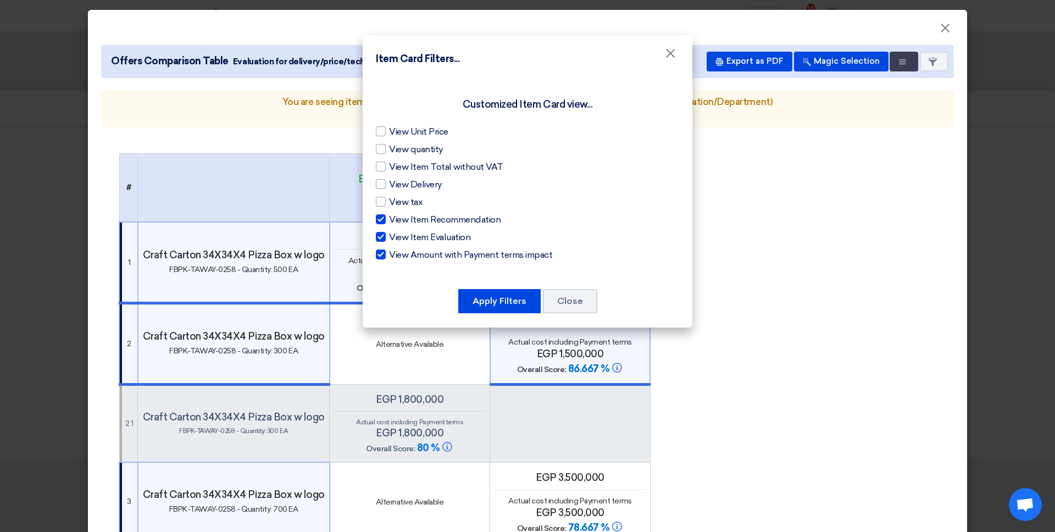
click at [381, 218] on div at bounding box center [381, 219] width 10 height 10
click at [389, 218] on input "View Item Recommendation" at bounding box center [392, 216] width 7 height 7
checkbox input "false"
click at [384, 241] on div at bounding box center [381, 237] width 10 height 10
click at [389, 238] on input "View Item Evaluation" at bounding box center [392, 234] width 7 height 7
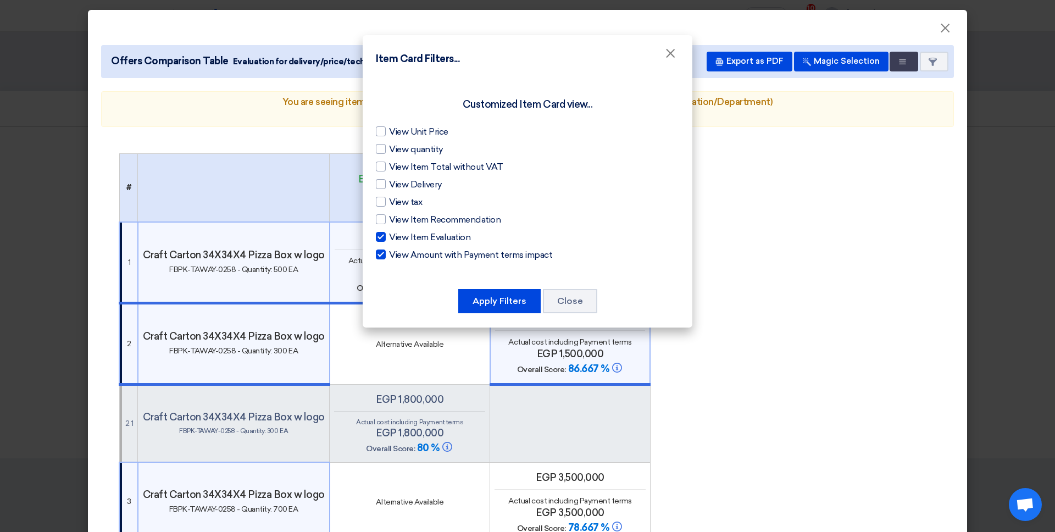
checkbox input "false"
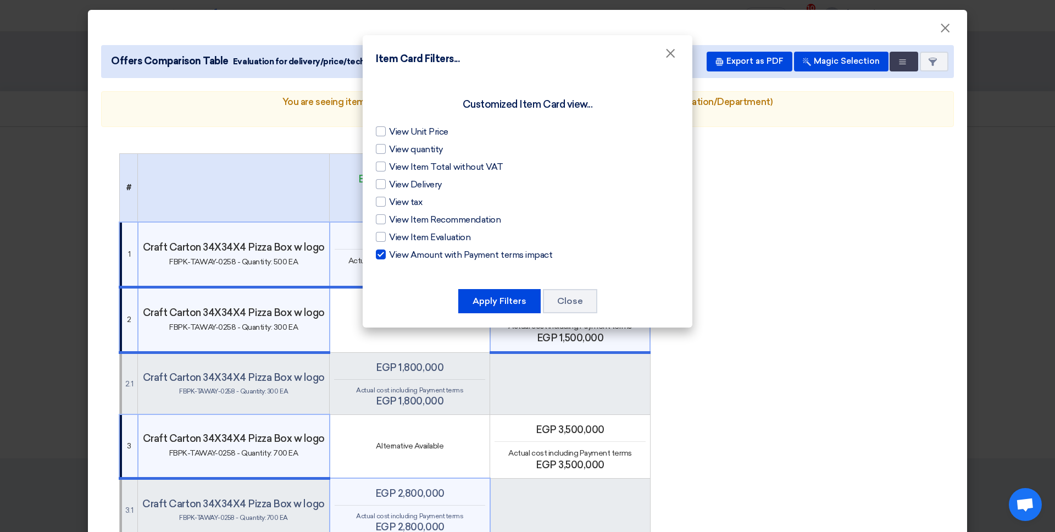
click at [386, 254] on label "View Amount with Payment terms impact" at bounding box center [527, 254] width 303 height 13
click at [389, 254] on input "View Amount with Payment terms impact" at bounding box center [392, 251] width 7 height 7
checkbox input "false"
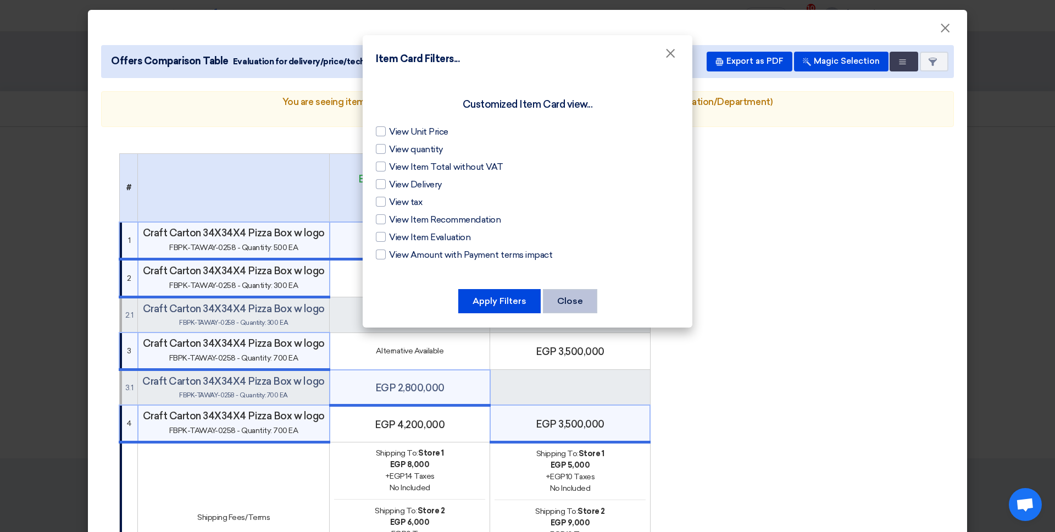
click at [563, 299] on button "Close" at bounding box center [570, 301] width 54 height 24
checkbox input "true"
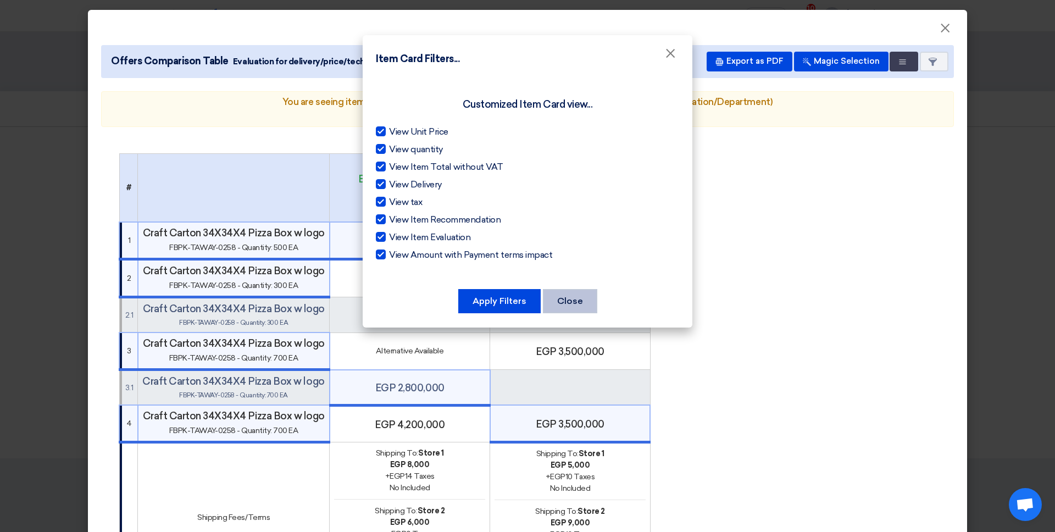
checkbox input "true"
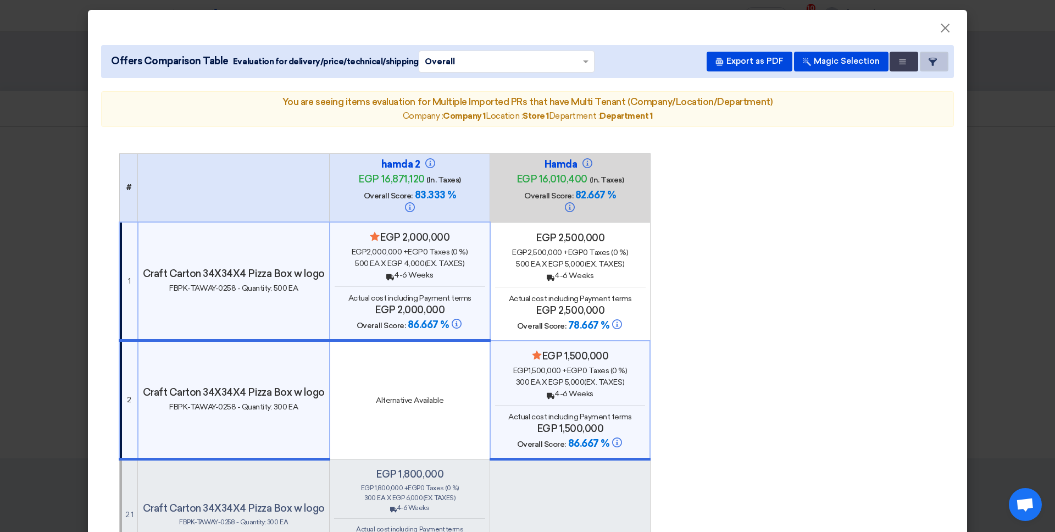
click at [807, 64] on button "Item Card filters" at bounding box center [934, 62] width 29 height 20
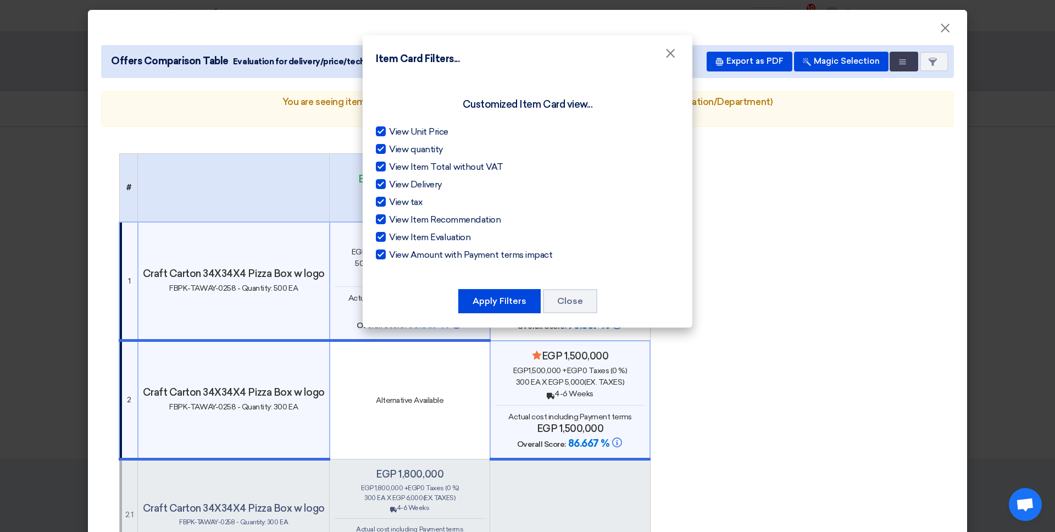
click at [409, 130] on span "View Unit Price" at bounding box center [418, 131] width 59 height 13
click at [396, 130] on input "View Unit Price" at bounding box center [392, 128] width 7 height 7
checkbox input "false"
click at [408, 157] on div "View Unit Price View quantity View Item Total without VAT View Delivery View ta…" at bounding box center [527, 193] width 303 height 136
click at [397, 151] on span "View quantity" at bounding box center [416, 149] width 54 height 13
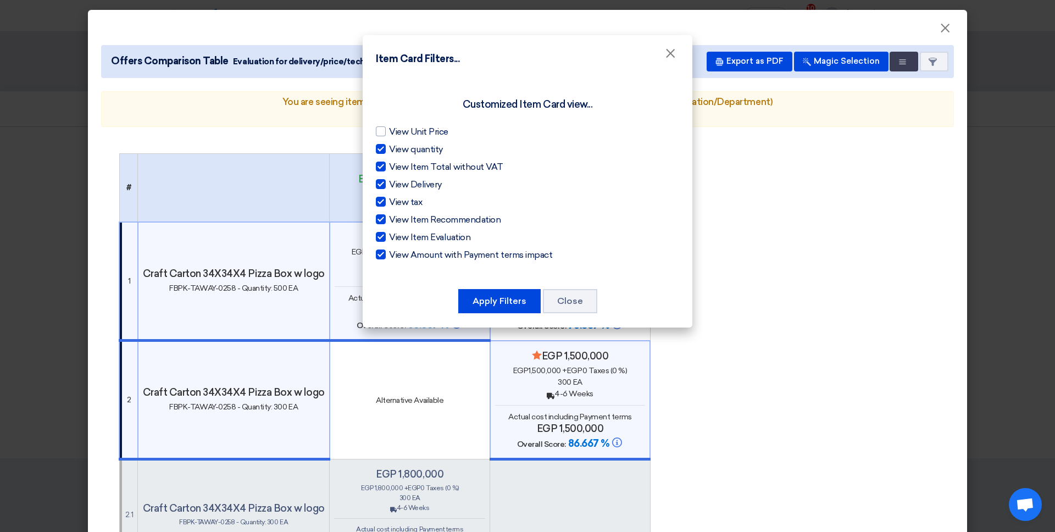
click at [396, 150] on input "View quantity" at bounding box center [392, 146] width 7 height 7
checkbox input "false"
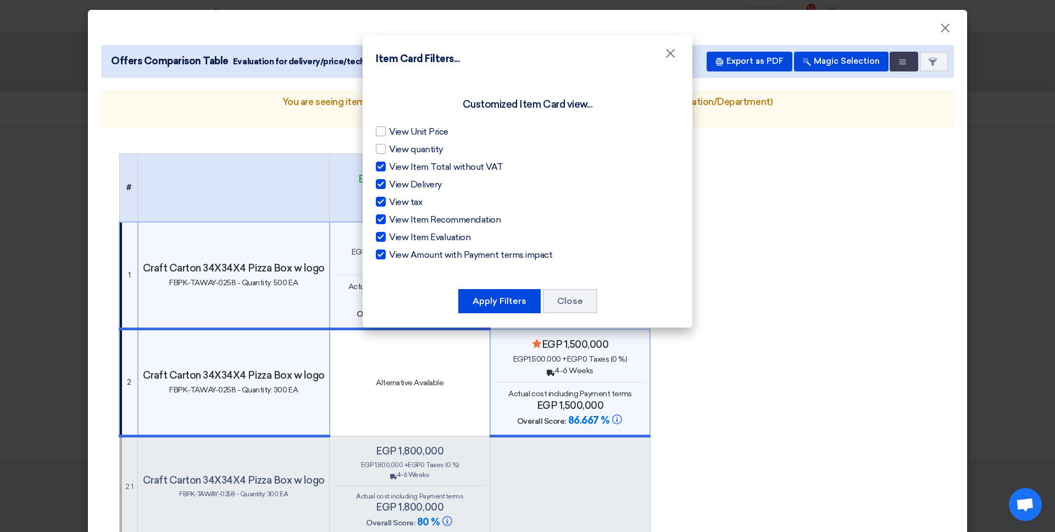
click at [397, 167] on span "View Item Total without VAT" at bounding box center [446, 166] width 114 height 13
click at [396, 167] on input "View Item Total without VAT" at bounding box center [392, 163] width 7 height 7
checkbox input "false"
click at [395, 182] on span "View Delivery" at bounding box center [415, 184] width 53 height 13
click at [395, 182] on input "View Delivery" at bounding box center [392, 181] width 7 height 7
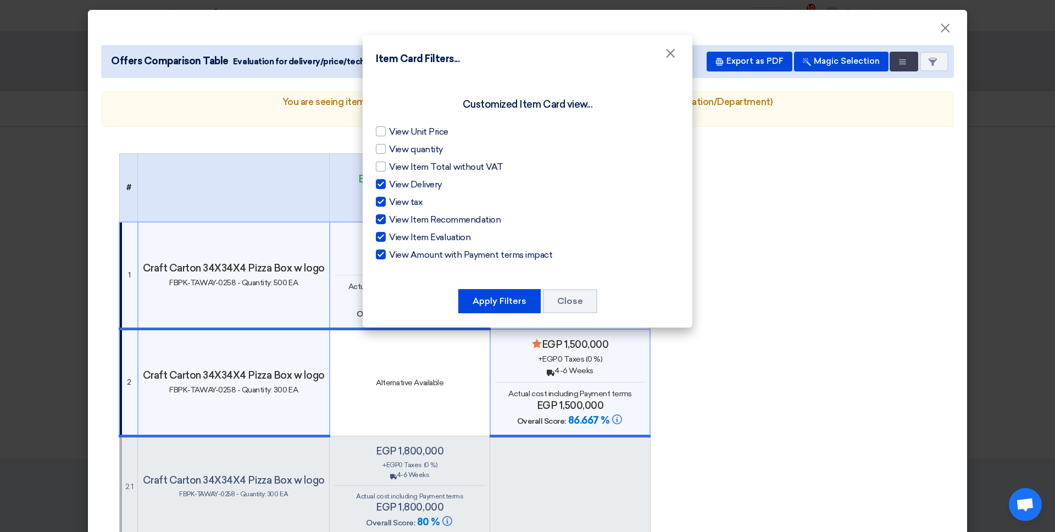
checkbox input "false"
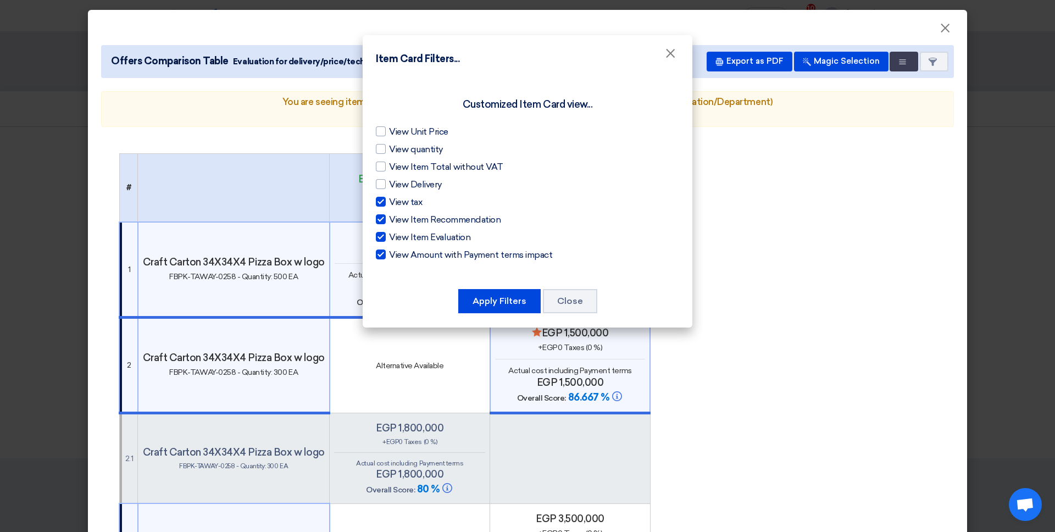
click at [398, 199] on span "View tax" at bounding box center [405, 202] width 33 height 13
click at [396, 199] on input "View tax" at bounding box center [392, 199] width 7 height 7
checkbox input "false"
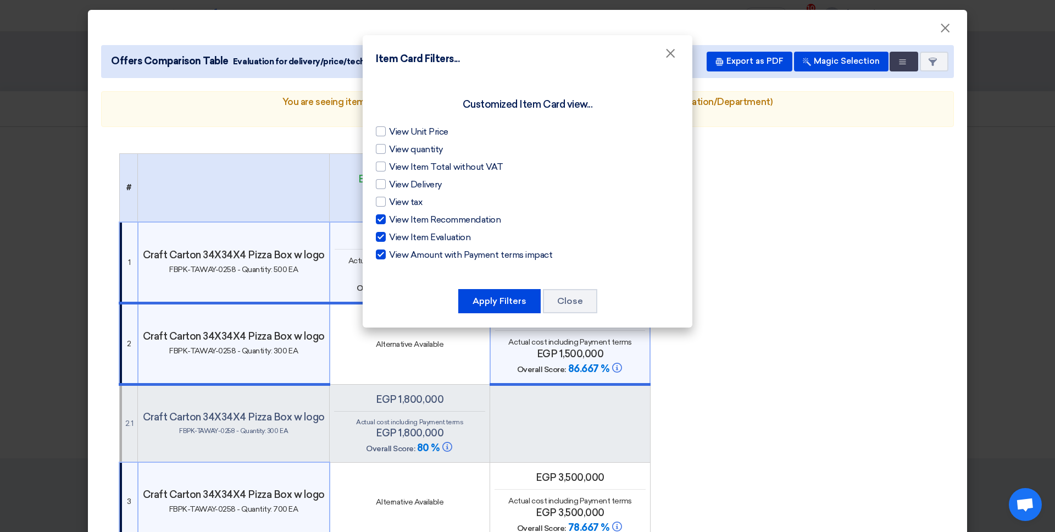
click at [406, 218] on span "View Item Recommendation" at bounding box center [445, 219] width 112 height 13
click at [396, 218] on input "View Item Recommendation" at bounding box center [392, 216] width 7 height 7
checkbox input "false"
click at [406, 230] on div "View Unit Price View quantity View Item Total without VAT View Delivery View ta…" at bounding box center [527, 193] width 303 height 136
click at [406, 239] on span "View Item Evaluation" at bounding box center [429, 237] width 81 height 13
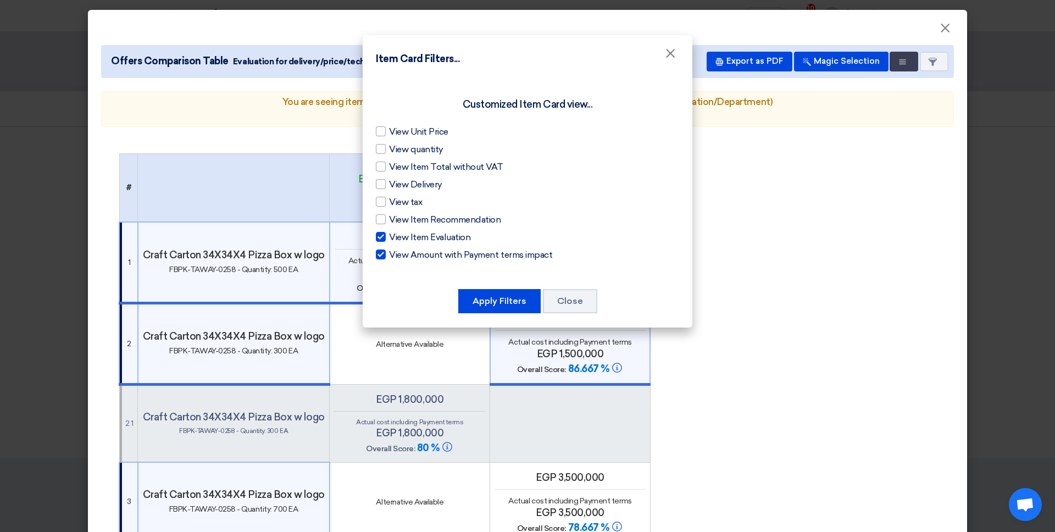
click at [396, 238] on input "View Item Evaluation" at bounding box center [392, 234] width 7 height 7
checkbox input "false"
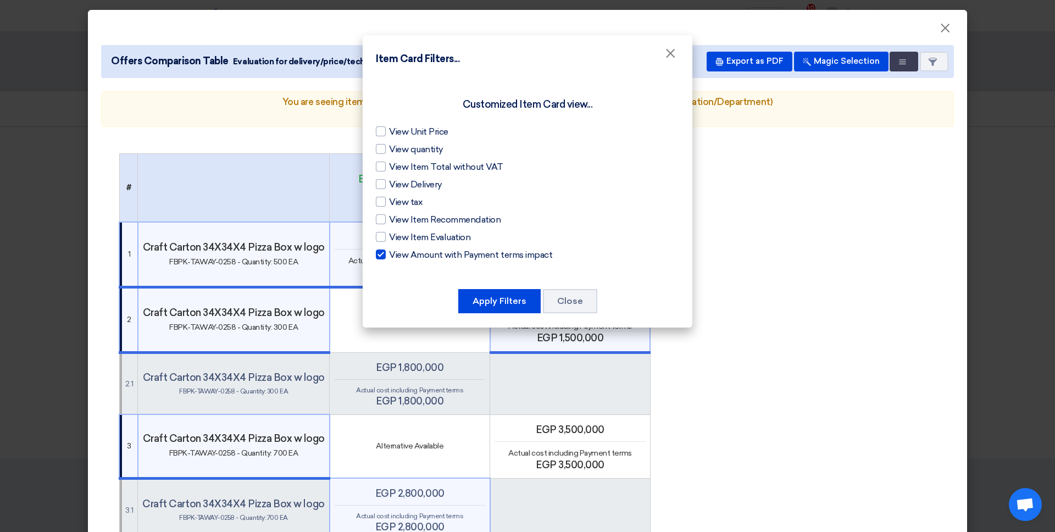
click at [420, 250] on span "View Amount with Payment terms impact" at bounding box center [470, 254] width 163 height 13
click at [396, 250] on input "View Amount with Payment terms impact" at bounding box center [392, 251] width 7 height 7
checkbox input "false"
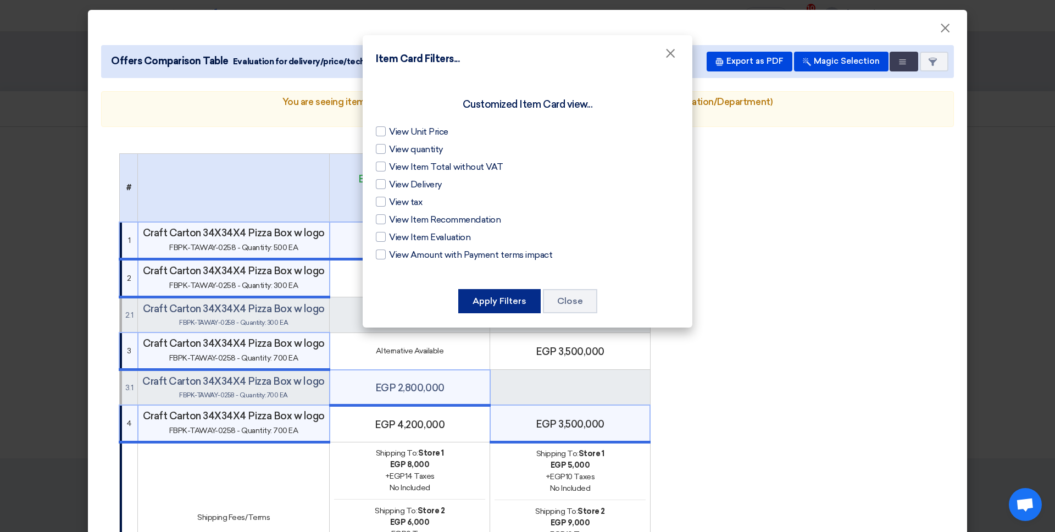
click at [498, 297] on button "Apply Filters" at bounding box center [499, 301] width 82 height 24
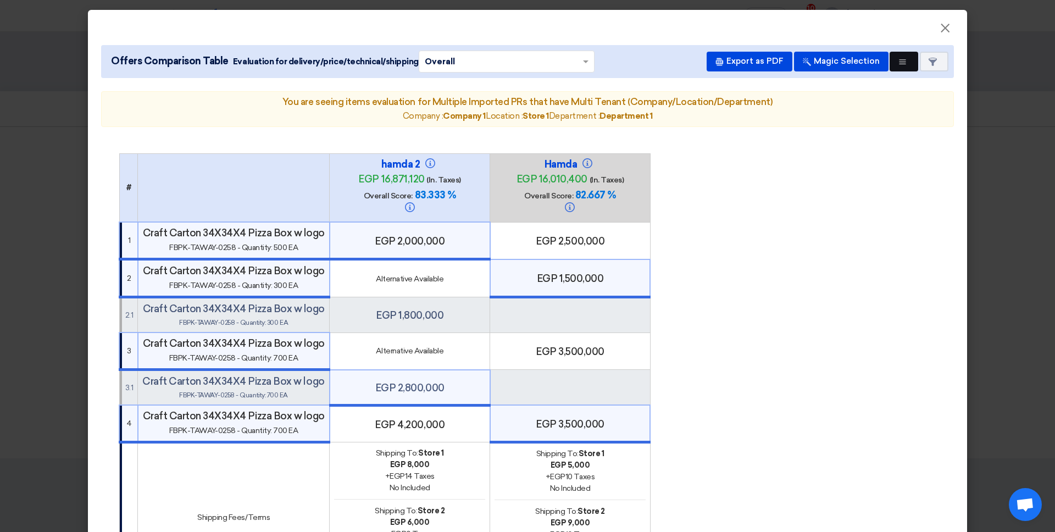
click at [807, 65] on button "Multi Tenant Preferences" at bounding box center [904, 62] width 29 height 20
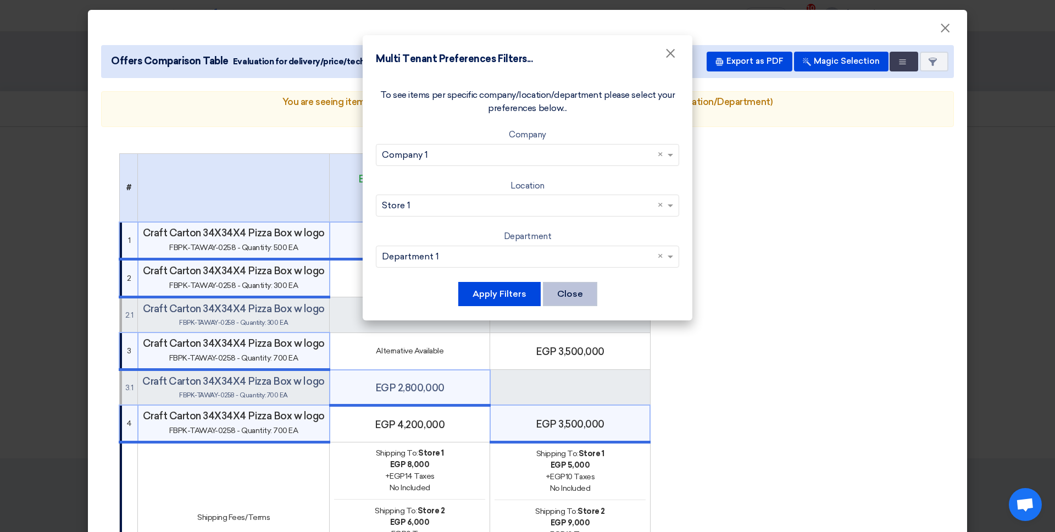
click at [566, 293] on button "Close" at bounding box center [570, 294] width 54 height 24
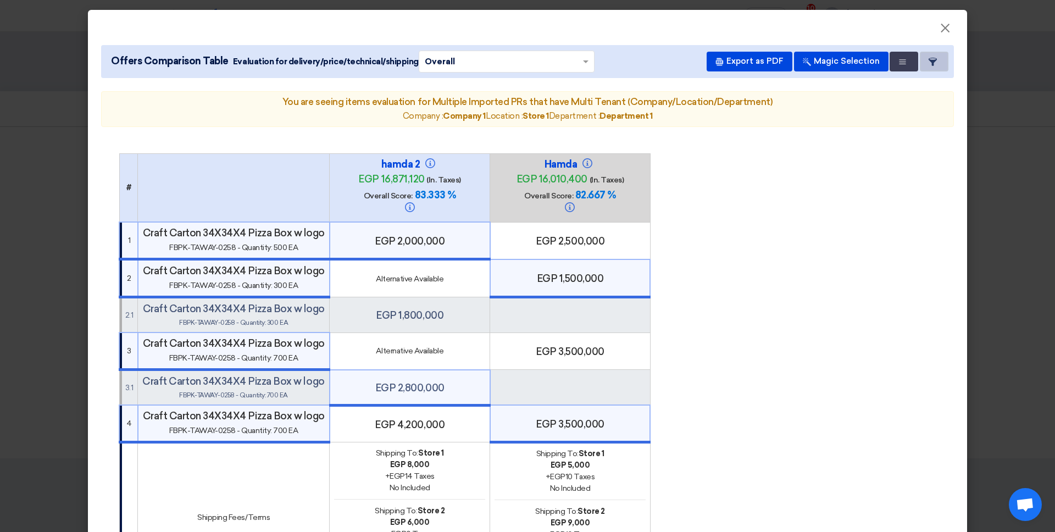
click at [807, 66] on button "Item Card filters" at bounding box center [934, 62] width 29 height 20
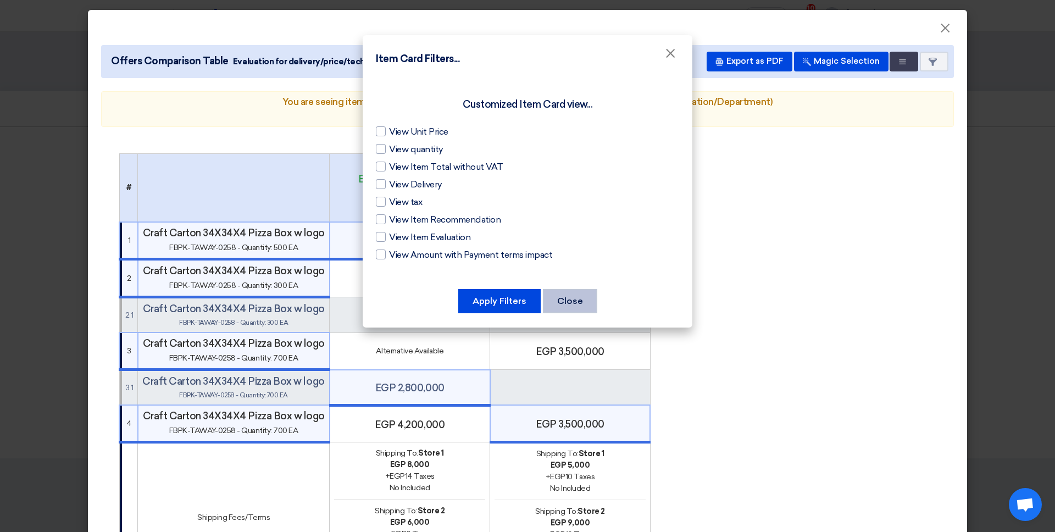
click at [571, 296] on button "Close" at bounding box center [570, 301] width 54 height 24
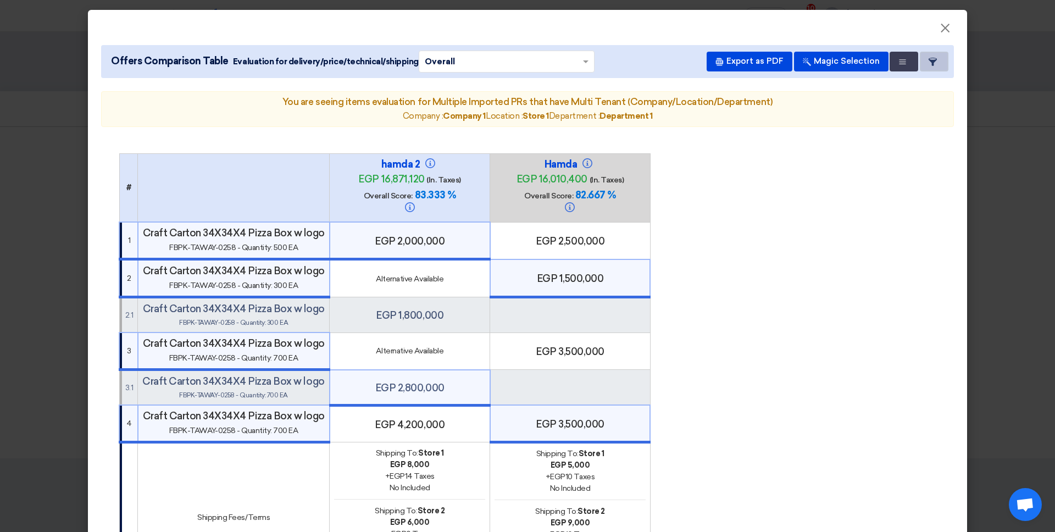
click at [807, 68] on button "Item Card filters" at bounding box center [934, 62] width 29 height 20
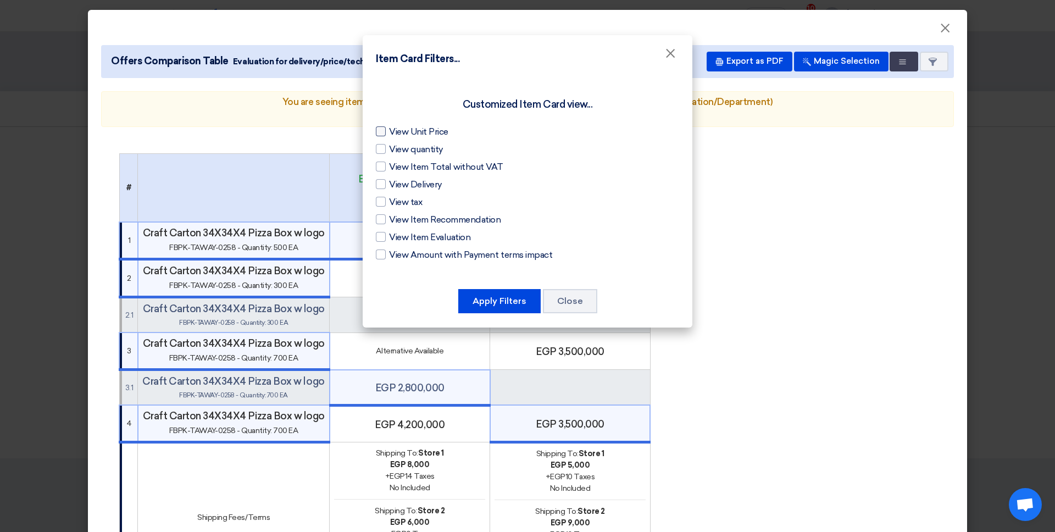
click at [418, 138] on span "View Unit Price" at bounding box center [418, 131] width 59 height 13
click at [396, 132] on input "View Unit Price" at bounding box center [392, 128] width 7 height 7
checkbox input "true"
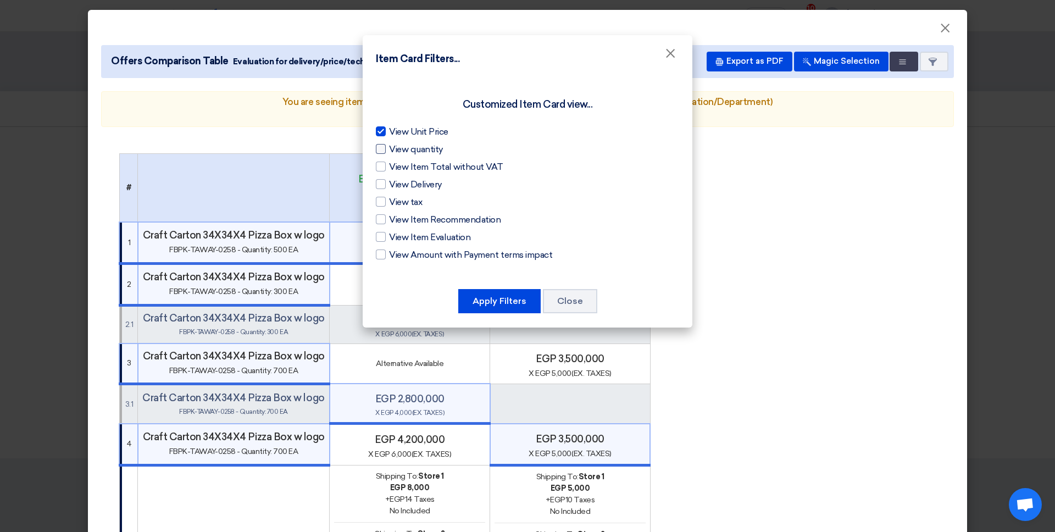
click at [421, 151] on span "View quantity" at bounding box center [416, 149] width 54 height 13
click at [396, 150] on input "View quantity" at bounding box center [392, 146] width 7 height 7
checkbox input "true"
click at [414, 173] on span "View Item Total without VAT" at bounding box center [446, 166] width 114 height 13
click at [396, 168] on input "View Item Total without VAT" at bounding box center [392, 163] width 7 height 7
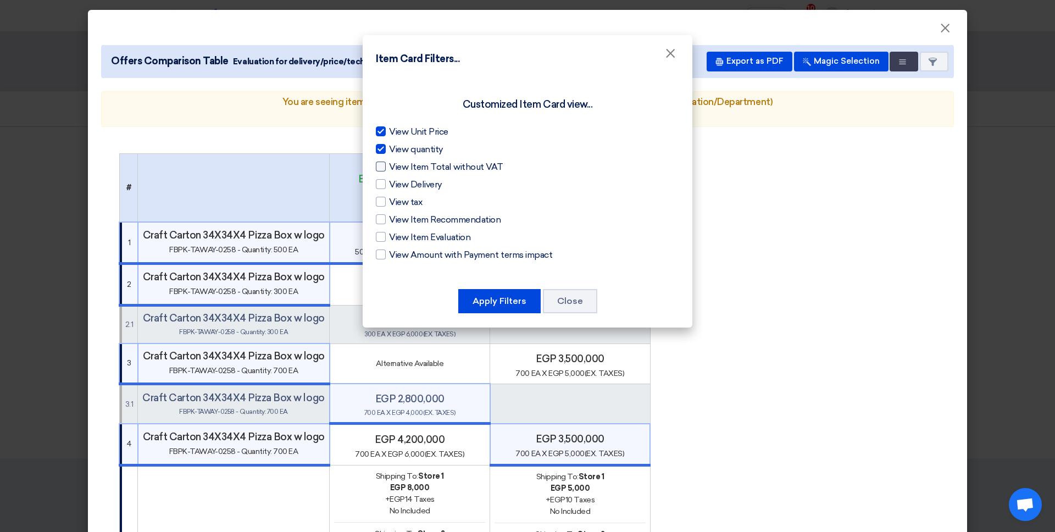
checkbox input "true"
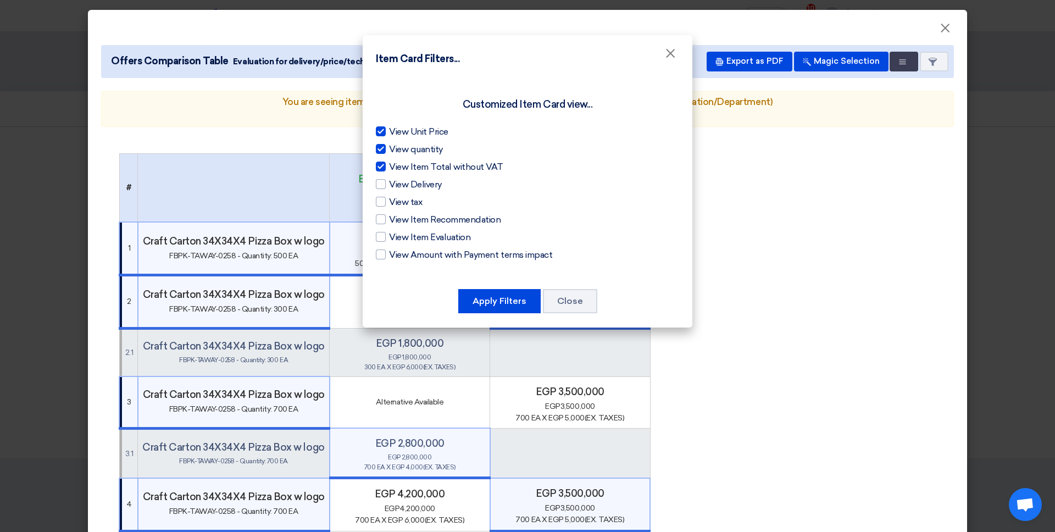
click at [412, 191] on div "View Unit Price View quantity View Item Total without VAT View Delivery View ta…" at bounding box center [527, 193] width 303 height 136
click at [409, 207] on span "View tax" at bounding box center [405, 202] width 33 height 13
click at [396, 203] on input "View tax" at bounding box center [392, 199] width 7 height 7
checkbox input "true"
click at [444, 240] on span "View Item Evaluation" at bounding box center [429, 237] width 81 height 13
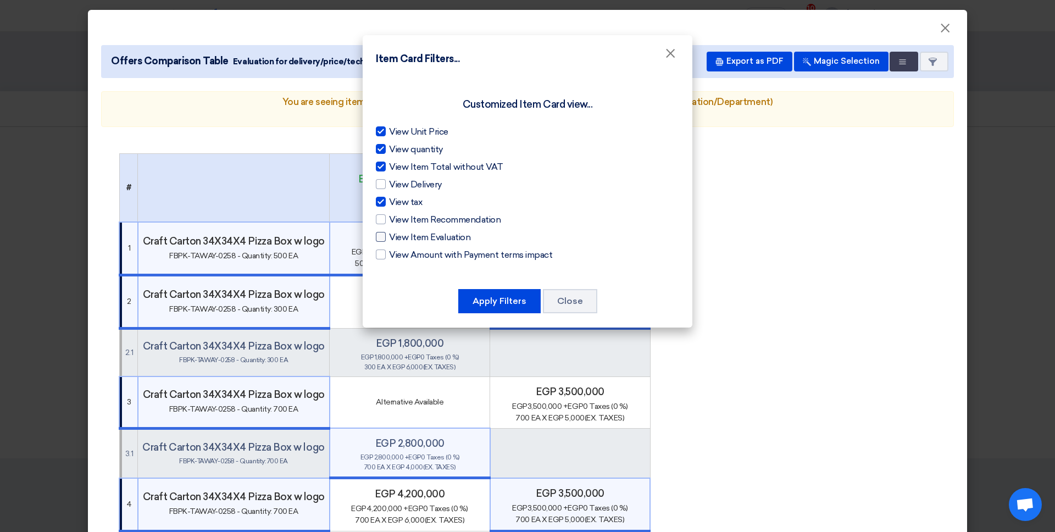
click at [396, 238] on input "View Item Evaluation" at bounding box center [392, 234] width 7 height 7
checkbox input "true"
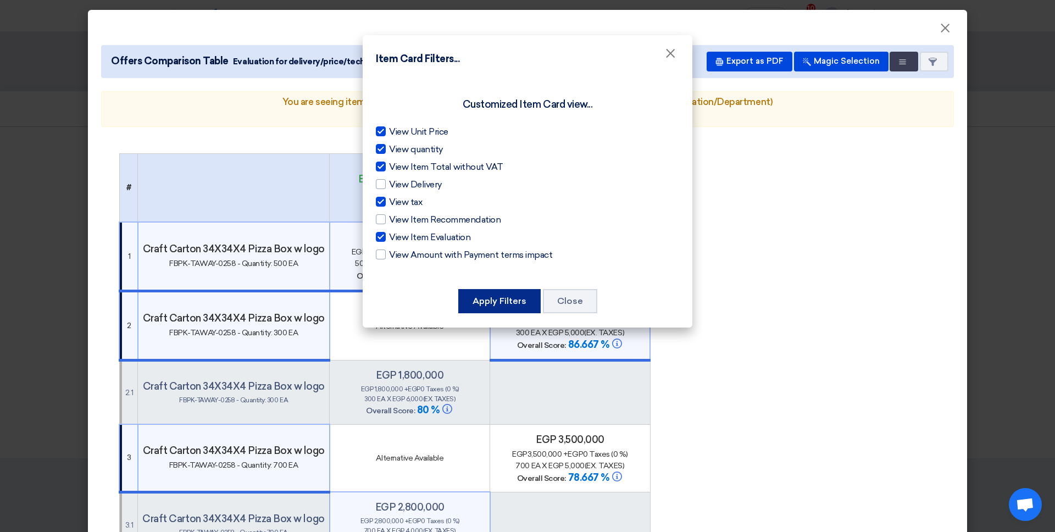
click at [497, 292] on button "Apply Filters" at bounding box center [499, 301] width 82 height 24
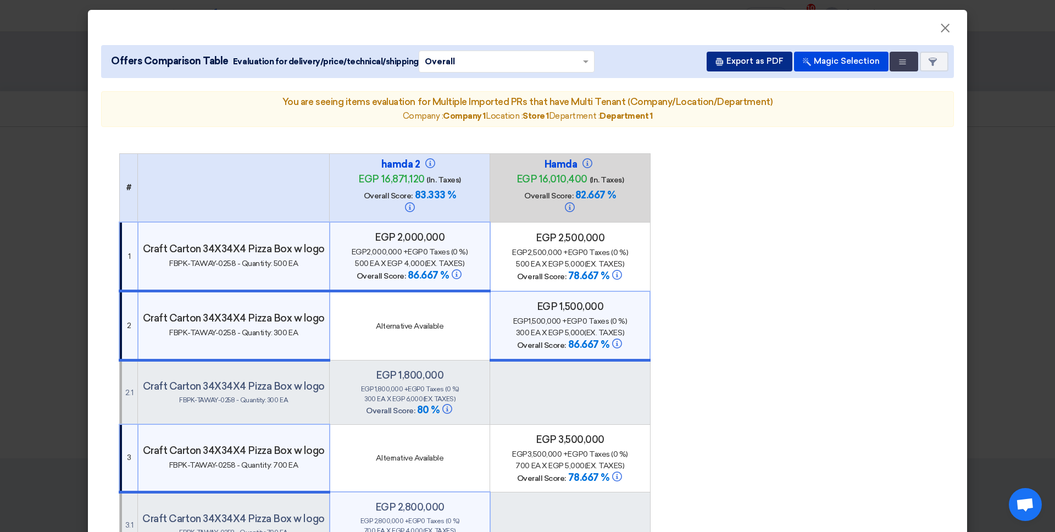
click at [751, 56] on button "Export as PDF" at bounding box center [750, 62] width 86 height 20
click at [807, 56] on div "Offers Comparison Table Evaluation for delivery/price/technical/shipping × Over…" at bounding box center [527, 61] width 853 height 33
click at [807, 60] on button "Item Card filters" at bounding box center [934, 62] width 29 height 20
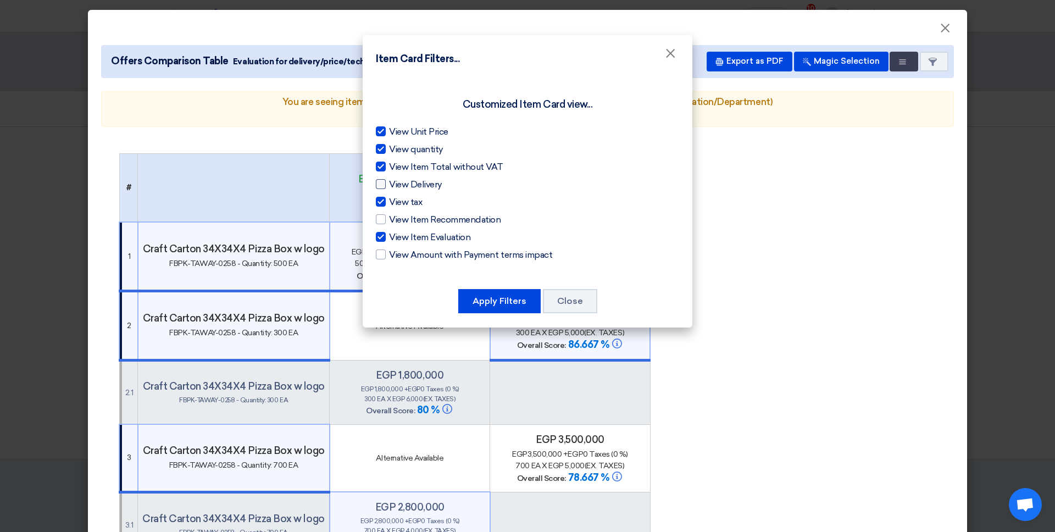
click at [422, 189] on span "View Delivery" at bounding box center [415, 184] width 53 height 13
click at [396, 185] on input "View Delivery" at bounding box center [392, 181] width 7 height 7
checkbox input "true"
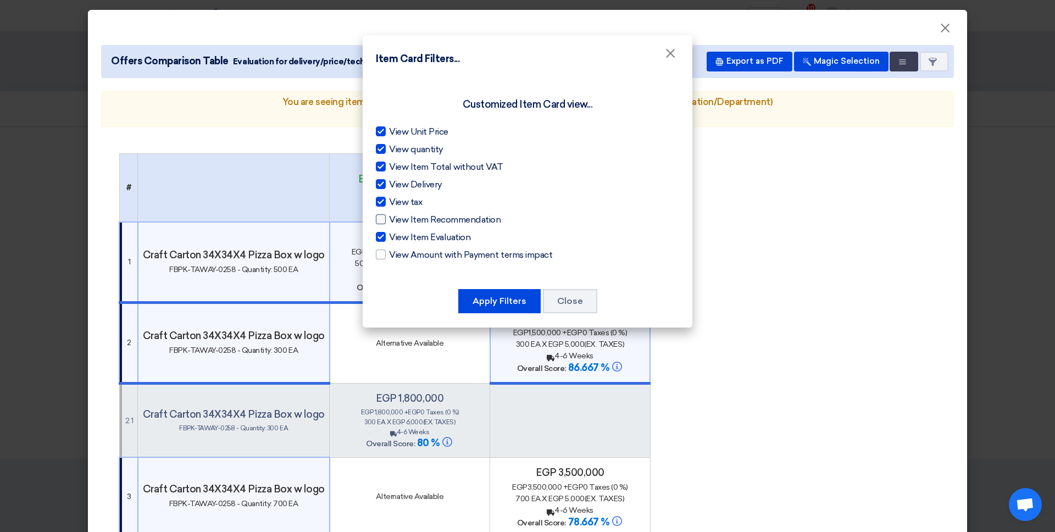
click at [415, 217] on span "View Item Recommendation" at bounding box center [445, 219] width 112 height 13
click at [396, 217] on input "View Item Recommendation" at bounding box center [392, 216] width 7 height 7
checkbox input "true"
click at [407, 252] on span "View Amount with Payment terms impact" at bounding box center [470, 254] width 163 height 13
click at [396, 252] on input "View Amount with Payment terms impact" at bounding box center [392, 251] width 7 height 7
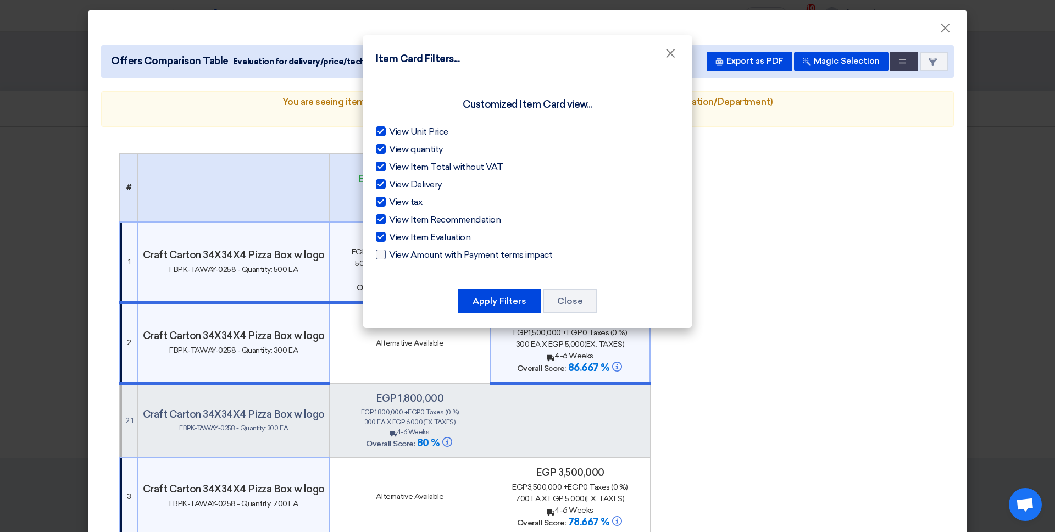
checkbox input "true"
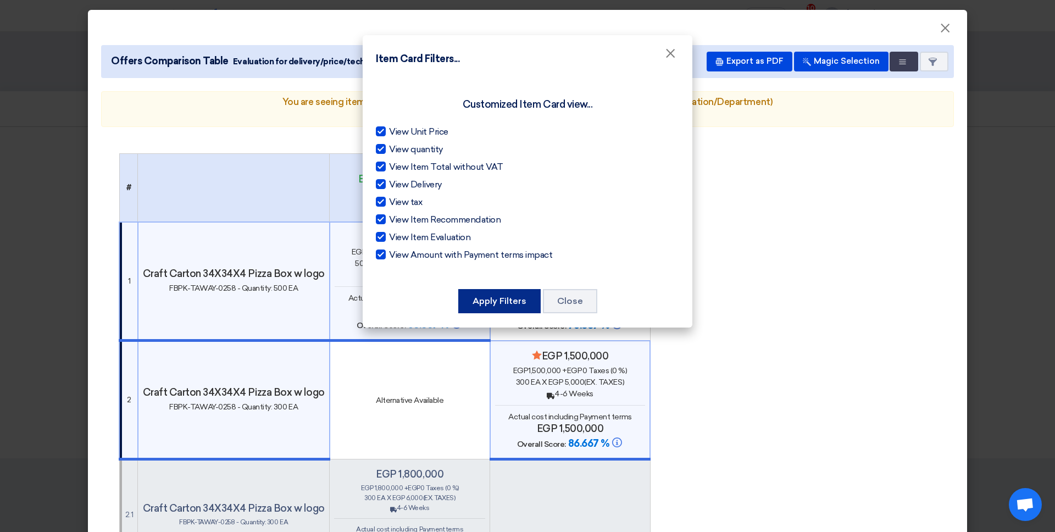
click at [525, 293] on button "Apply Filters" at bounding box center [499, 301] width 82 height 24
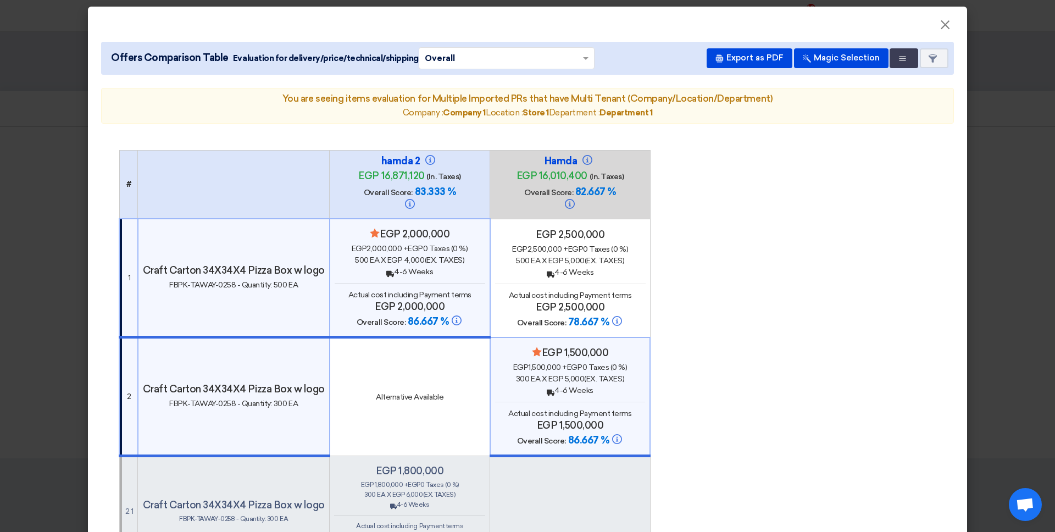
scroll to position [4, 0]
click at [505, 264] on div "egp 2,500,000 egp 2,500,000 + egp 0 Taxes (0 %) 500 EA x egp 5,000 (Ex. Taxes) …" at bounding box center [570, 278] width 151 height 101
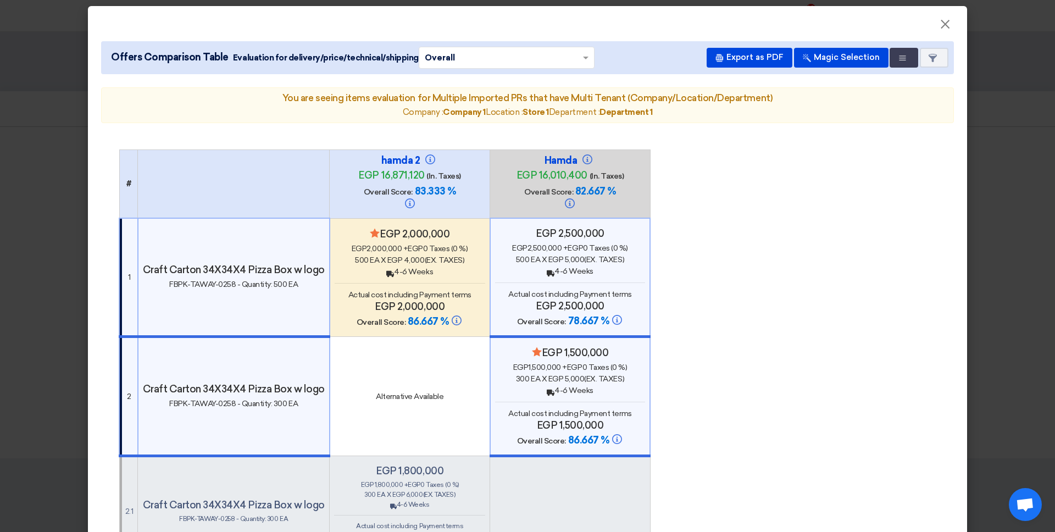
click at [399, 274] on div "Minimize/Maximize Category egp 2,000,000 egp 2,000,000 + egp 0 Taxes (0 %) 500 …" at bounding box center [410, 278] width 151 height 101
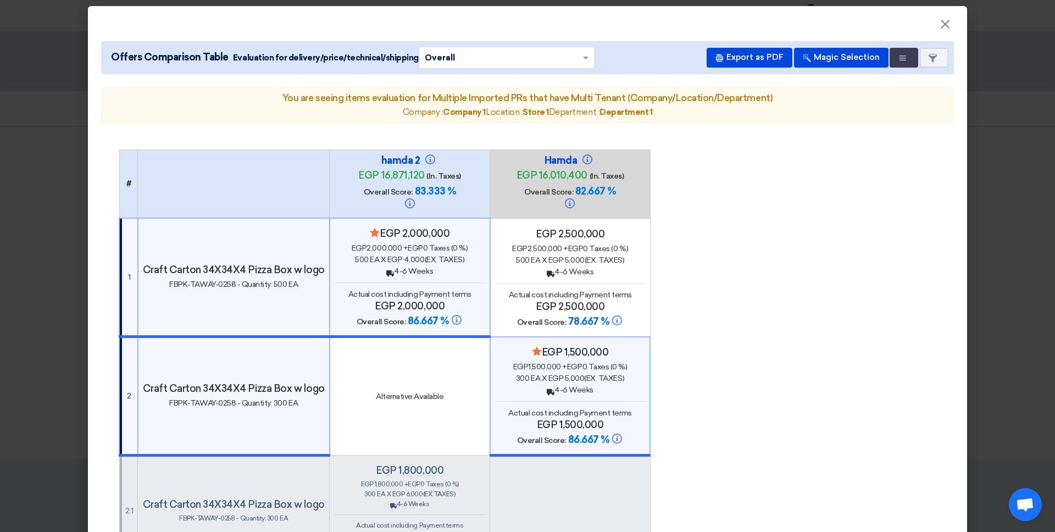
click at [519, 290] on span "Actual cost including Payment terms" at bounding box center [570, 294] width 123 height 9
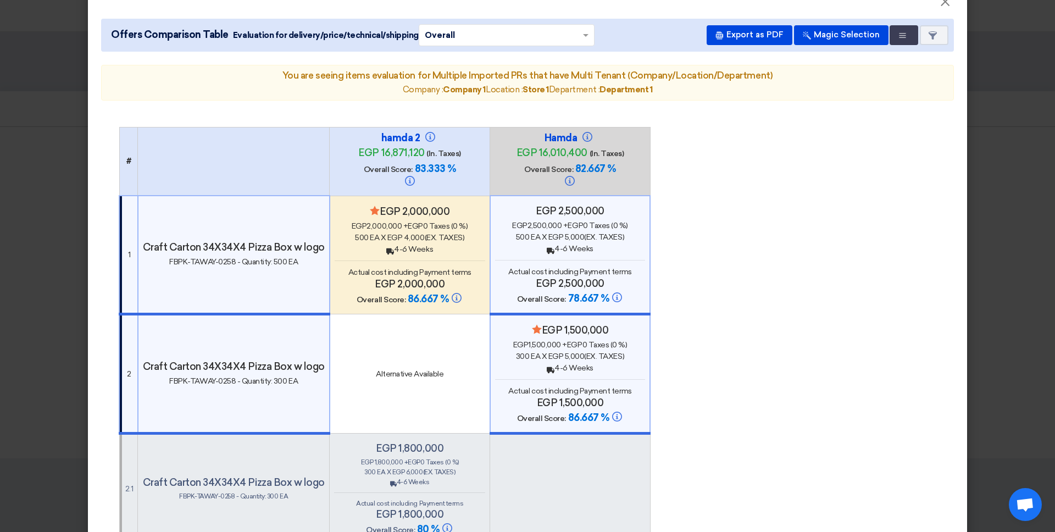
scroll to position [28, 0]
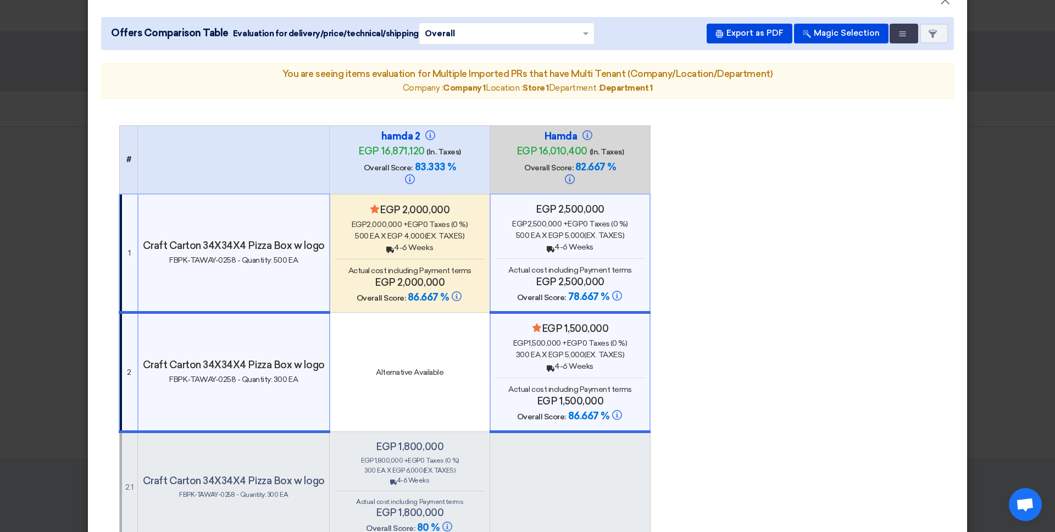
drag, startPoint x: 402, startPoint y: 162, endPoint x: 425, endPoint y: 163, distance: 23.1
click at [425, 163] on span "83.333 %" at bounding box center [435, 167] width 41 height 12
drag, startPoint x: 601, startPoint y: 170, endPoint x: 643, endPoint y: 170, distance: 41.8
click at [643, 170] on div "Hamda egp 16,010,400 (In. Taxes) Overall Score: 82.667 %" at bounding box center [570, 159] width 151 height 59
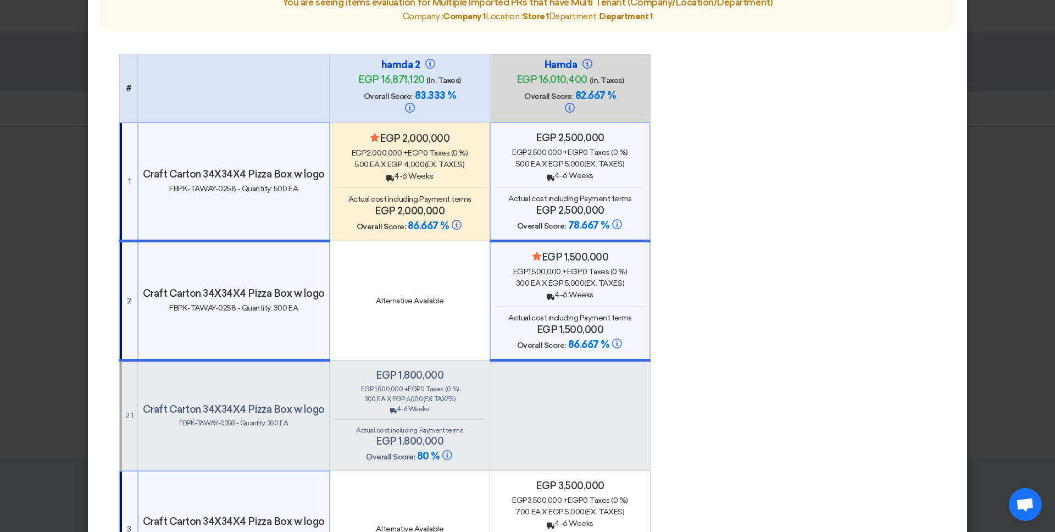
scroll to position [86, 0]
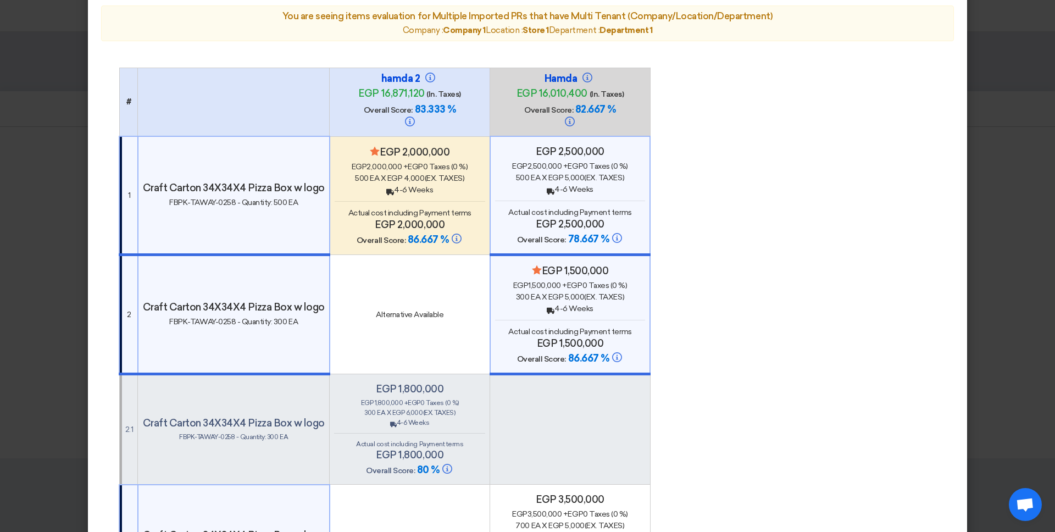
click at [590, 109] on span "82.667 %" at bounding box center [595, 109] width 41 height 12
click at [442, 99] on h4 "egp 16,871,120 (In. Taxes)" at bounding box center [410, 93] width 110 height 13
click at [418, 174] on span "x egp 4,000 (Ex. Taxes)" at bounding box center [423, 178] width 84 height 9
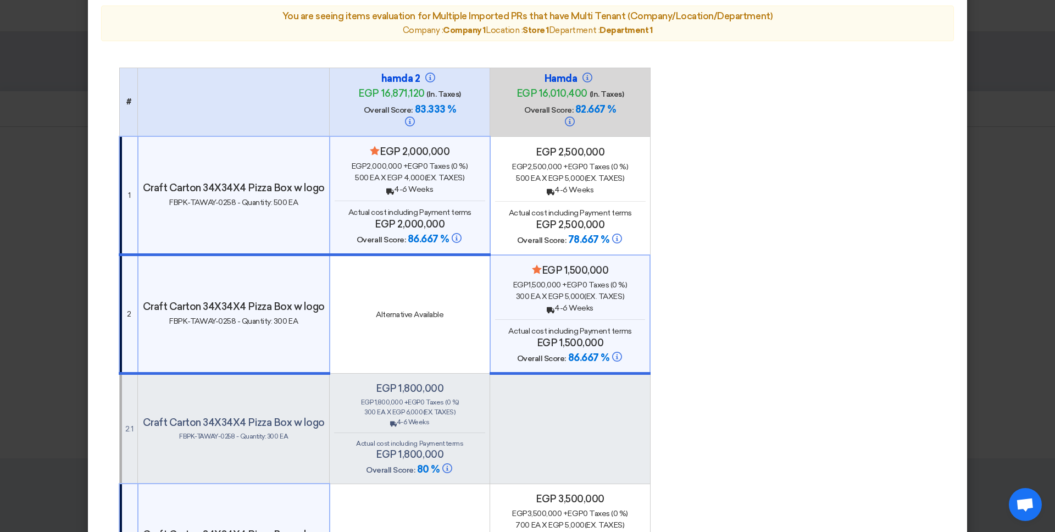
click at [593, 279] on div "egp 1,500,000 + egp 0 Taxes (0 %)" at bounding box center [570, 285] width 151 height 12
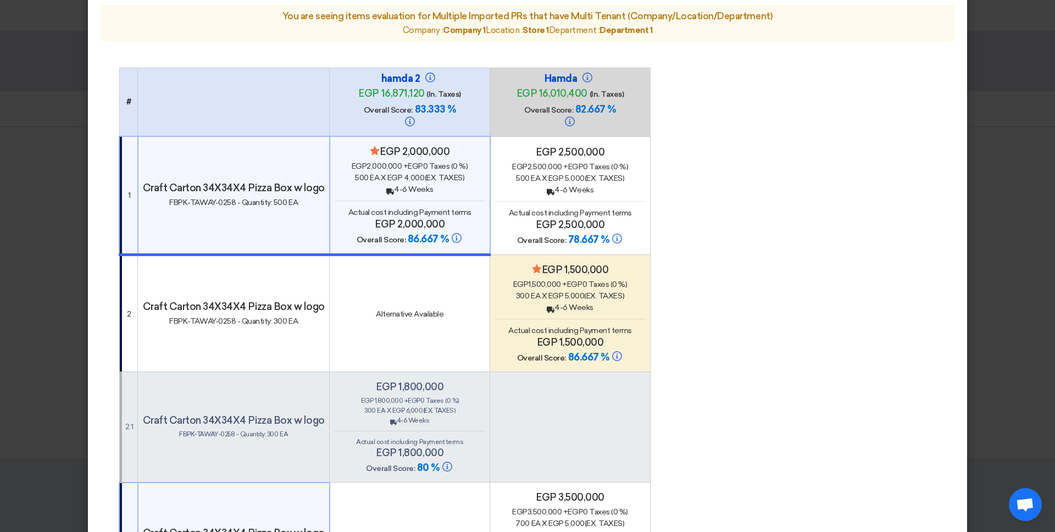
click at [591, 219] on h4 "egp 2,500,000" at bounding box center [570, 225] width 151 height 12
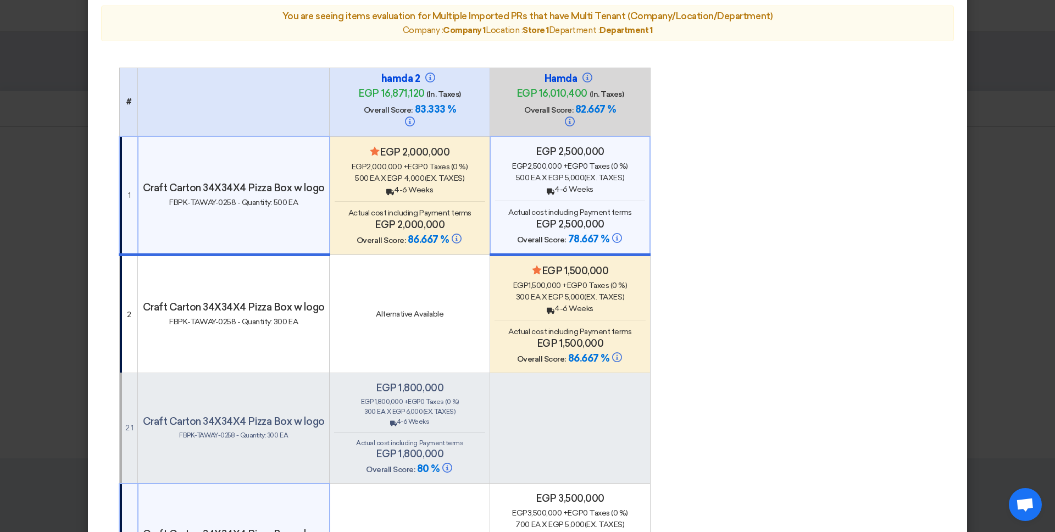
click at [591, 292] on span "(Ex. Taxes)" at bounding box center [604, 296] width 40 height 9
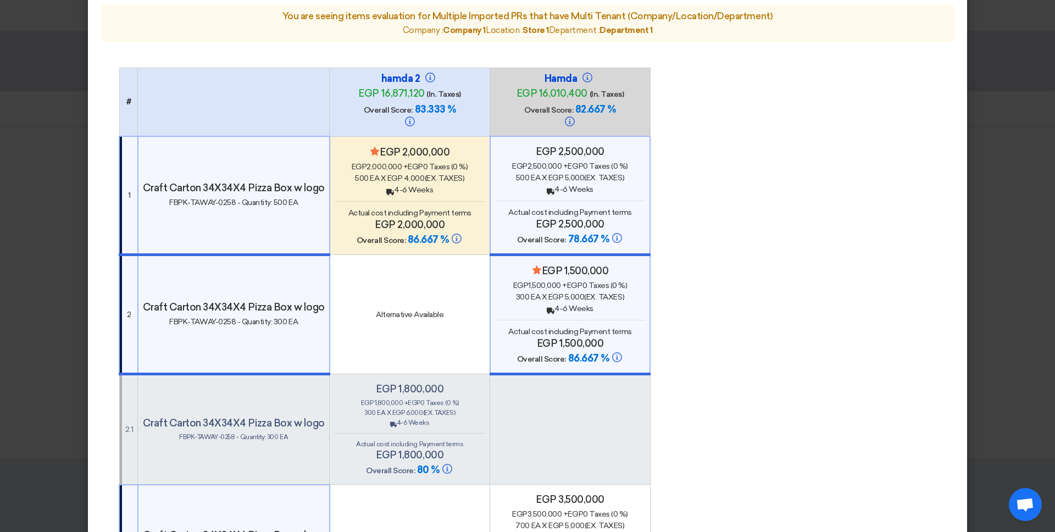
click at [390, 448] on div "egp 1,800,000 egp 1,800,000 + egp 0 Taxes (0 %) 300 EA x egp 6,000 (Ex. Taxes) …" at bounding box center [409, 430] width 151 height 94
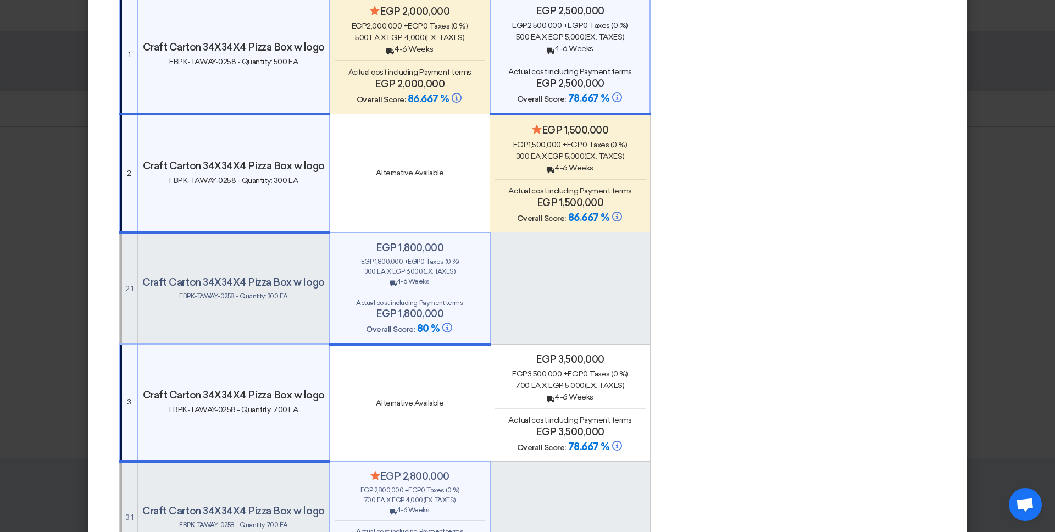
scroll to position [279, 0]
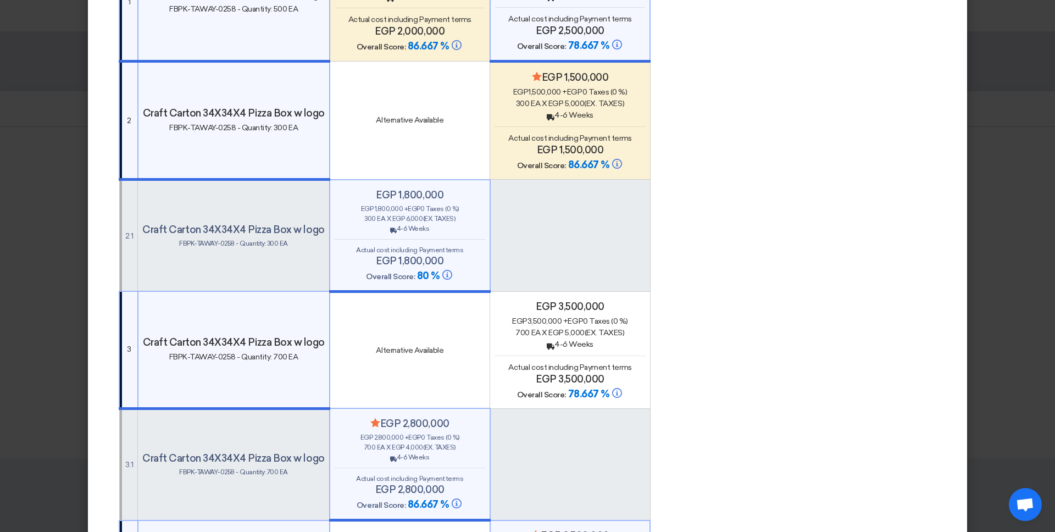
click at [541, 363] on span "Actual cost including Payment terms" at bounding box center [569, 367] width 123 height 9
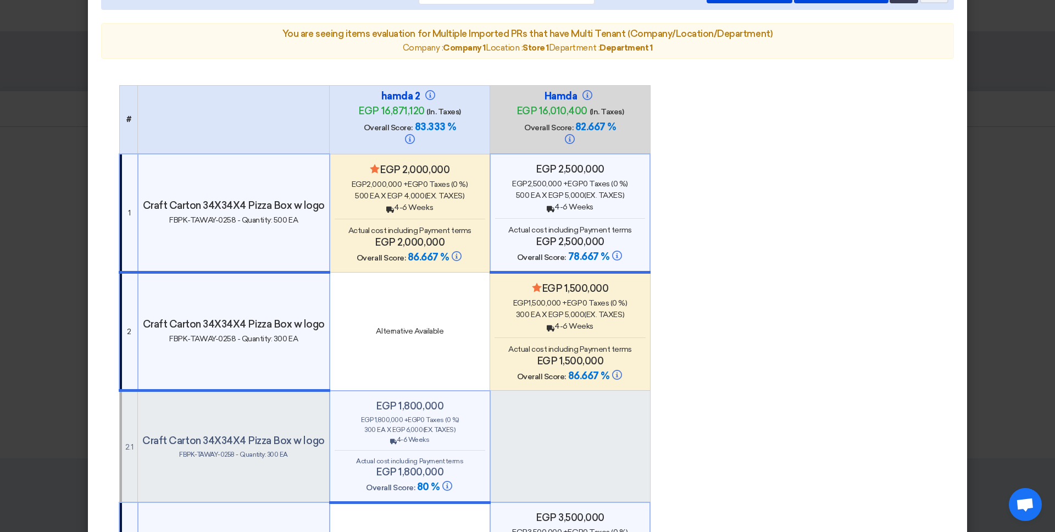
scroll to position [0, 0]
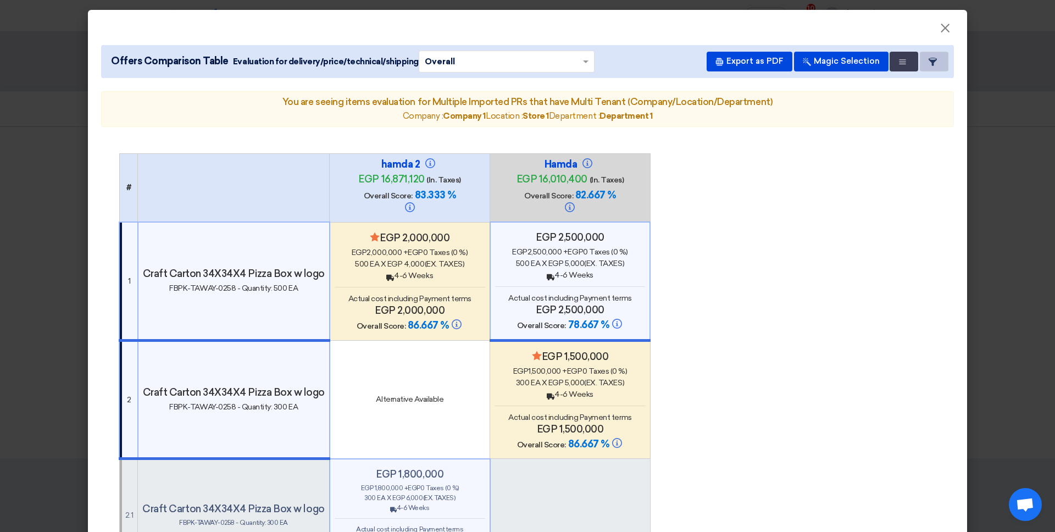
click at [807, 65] on icon "Item Card filters" at bounding box center [933, 62] width 8 height 8
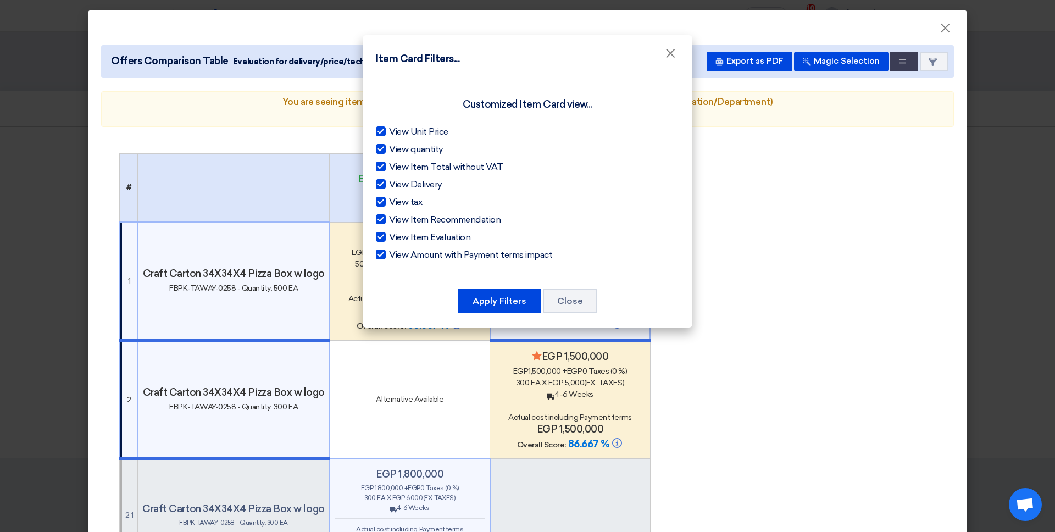
click at [403, 143] on span "View quantity" at bounding box center [416, 149] width 54 height 13
click at [396, 143] on input "View quantity" at bounding box center [392, 146] width 7 height 7
checkbox input "false"
click at [412, 161] on span "View Item Total without VAT" at bounding box center [446, 166] width 114 height 13
click at [396, 161] on input "View Item Total without VAT" at bounding box center [392, 163] width 7 height 7
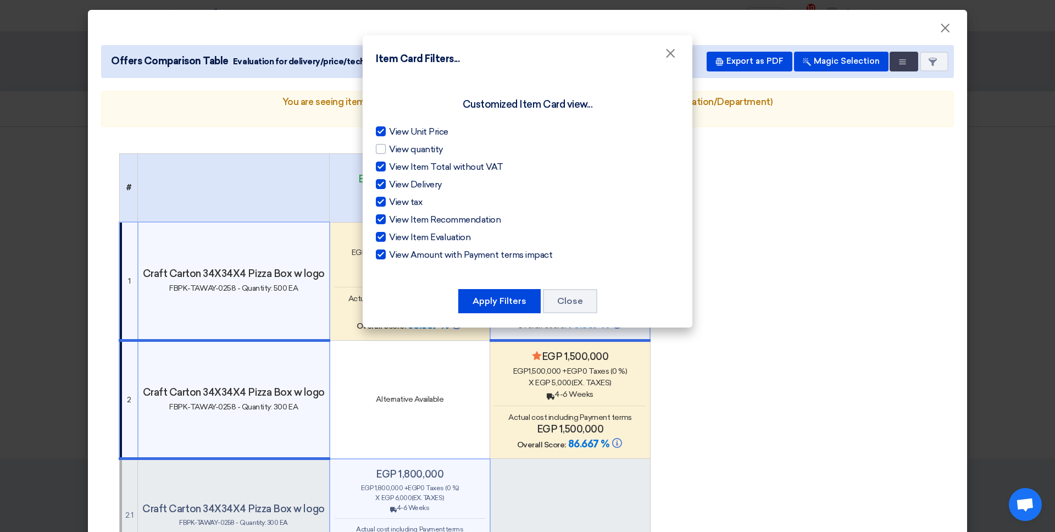
checkbox input "false"
click at [399, 178] on span "View Delivery" at bounding box center [415, 184] width 53 height 13
click at [396, 178] on input "View Delivery" at bounding box center [392, 181] width 7 height 7
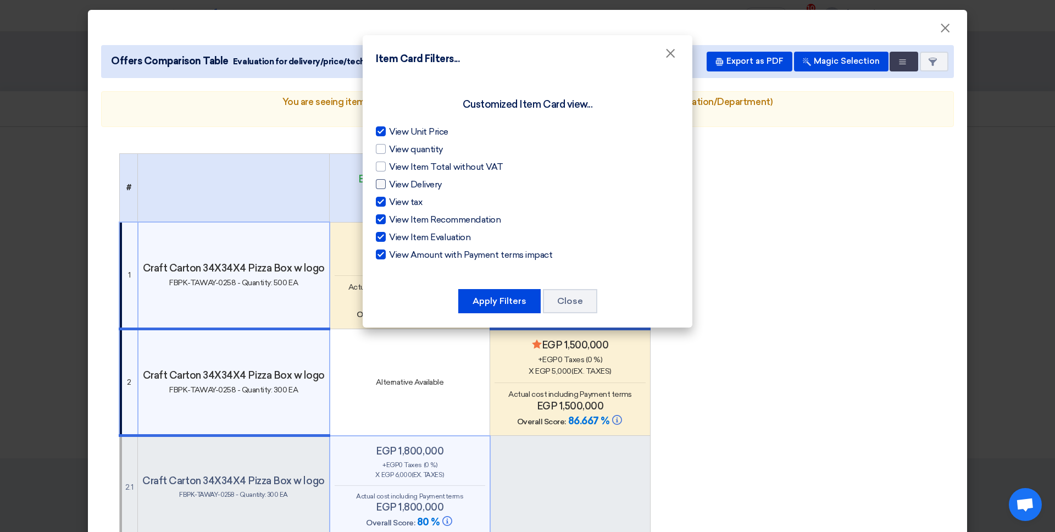
click at [399, 187] on span "View Delivery" at bounding box center [415, 184] width 53 height 13
click at [396, 185] on input "View Delivery" at bounding box center [392, 181] width 7 height 7
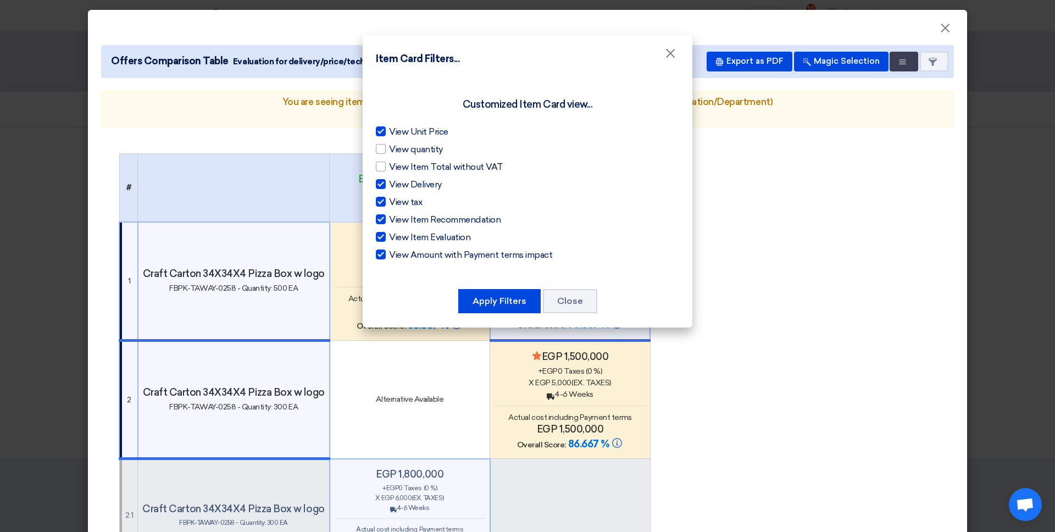
click at [399, 186] on span "View Delivery" at bounding box center [415, 184] width 53 height 13
click at [396, 185] on input "View Delivery" at bounding box center [392, 181] width 7 height 7
checkbox input "false"
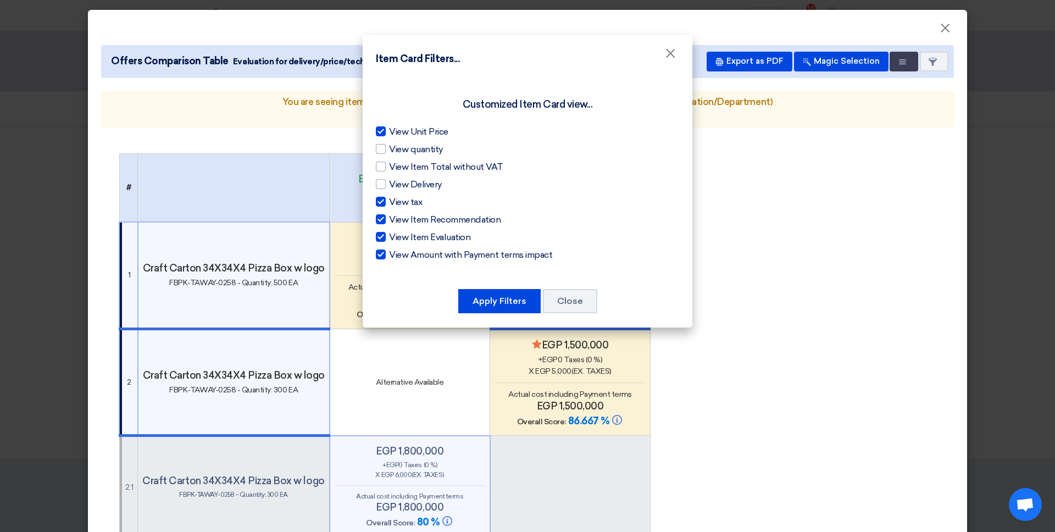
click at [396, 199] on span "View tax" at bounding box center [405, 202] width 33 height 13
click at [396, 199] on input "View tax" at bounding box center [392, 199] width 7 height 7
checkbox input "false"
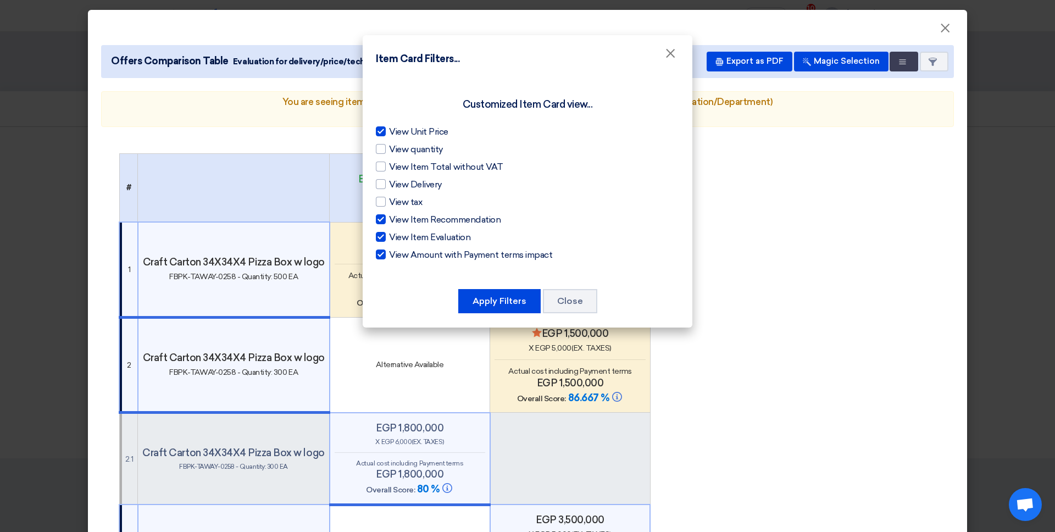
click at [403, 226] on div "View Unit Price View quantity View Item Total without VAT View Delivery View ta…" at bounding box center [527, 193] width 303 height 136
click at [404, 220] on span "View Item Recommendation" at bounding box center [445, 219] width 112 height 13
click at [396, 220] on input "View Item Recommendation" at bounding box center [392, 216] width 7 height 7
checkbox input "false"
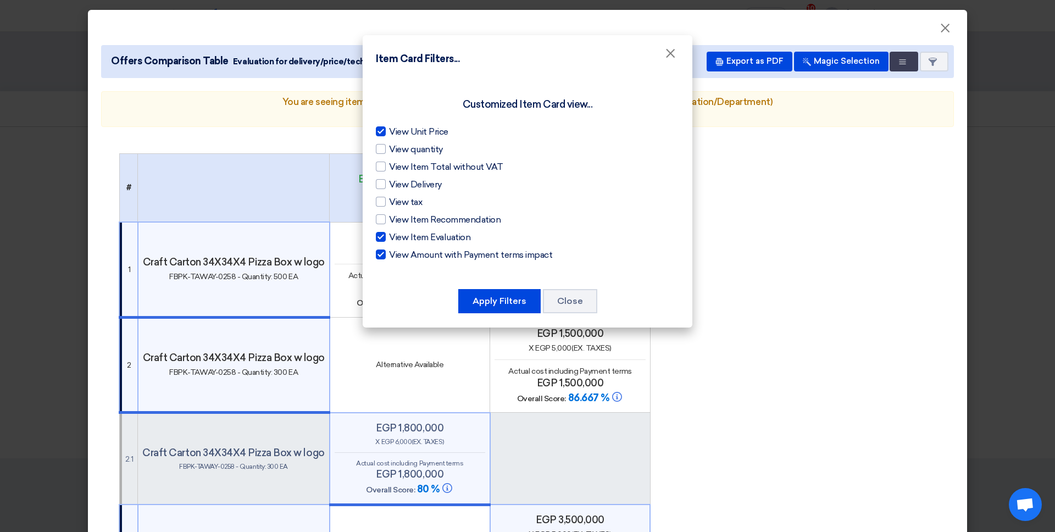
click at [404, 231] on span "View Item Evaluation" at bounding box center [429, 237] width 81 height 13
click at [396, 231] on input "View Item Evaluation" at bounding box center [392, 234] width 7 height 7
checkbox input "false"
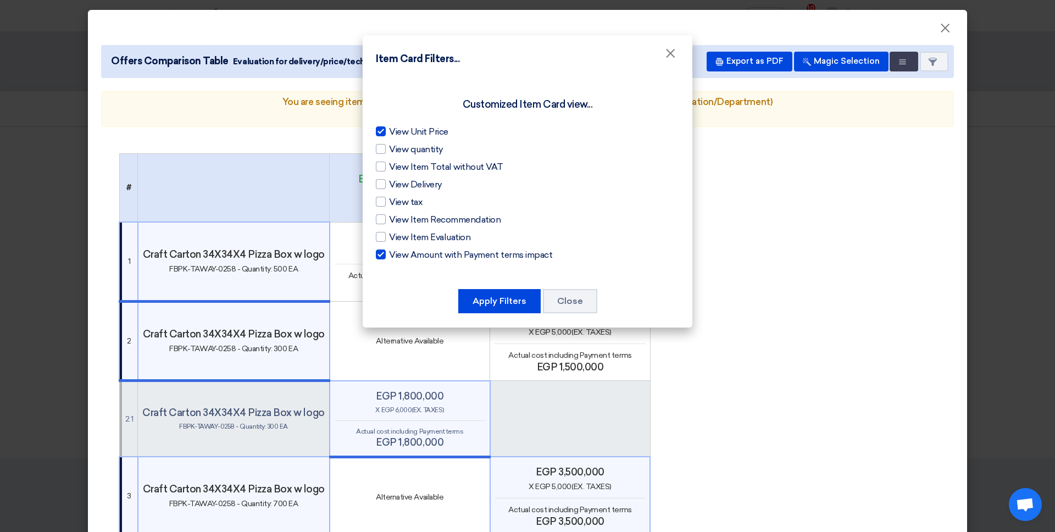
click at [404, 251] on span "View Amount with Payment terms impact" at bounding box center [470, 254] width 163 height 13
click at [396, 251] on input "View Amount with Payment terms impact" at bounding box center [392, 251] width 7 height 7
checkbox input "false"
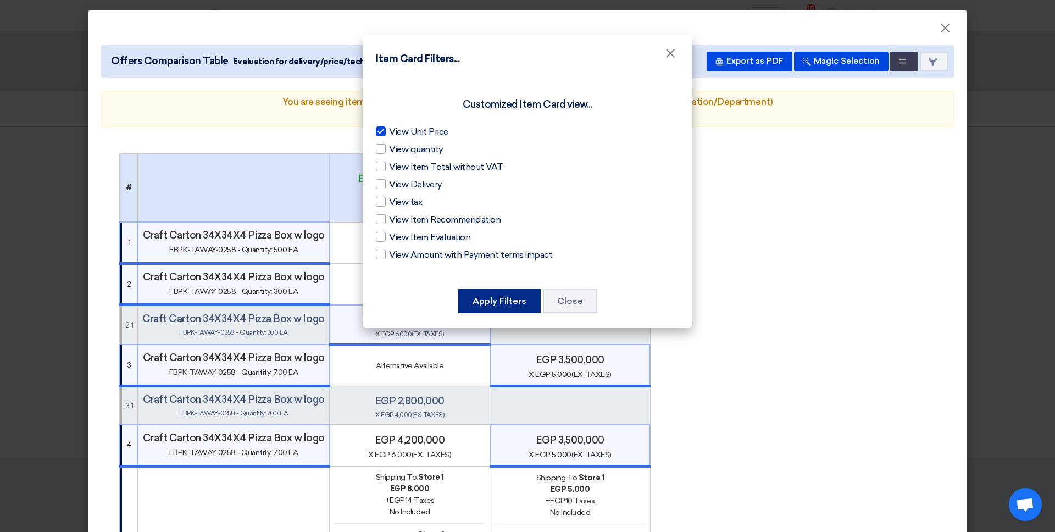
click at [514, 294] on button "Apply Filters" at bounding box center [499, 301] width 82 height 24
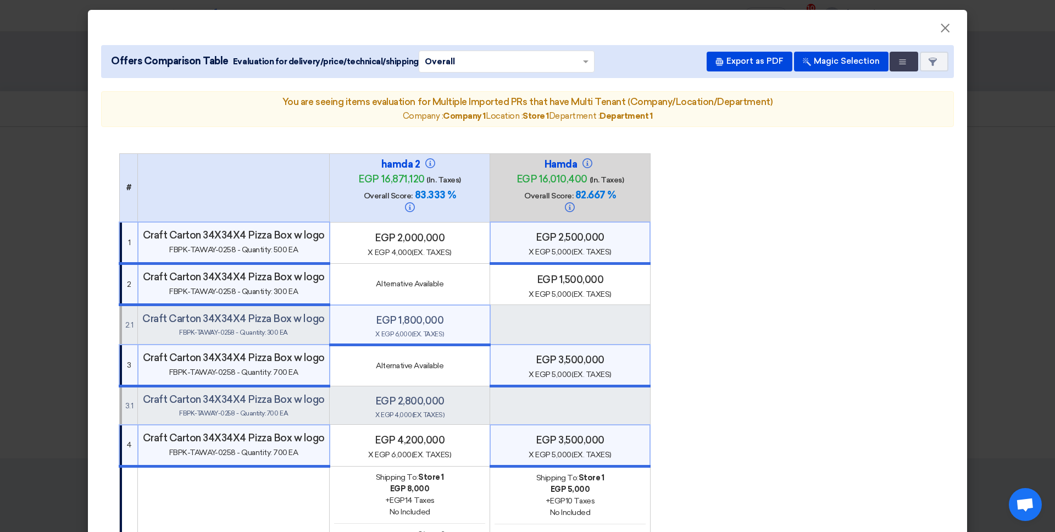
click at [727, 291] on table "# hamda 2 egp 16,871,120 (In. Taxes) Overall Score: 83.333 % [GEOGRAPHIC_DATA]" at bounding box center [528, 477] width 818 height 648
click at [807, 27] on span "×" at bounding box center [945, 31] width 11 height 22
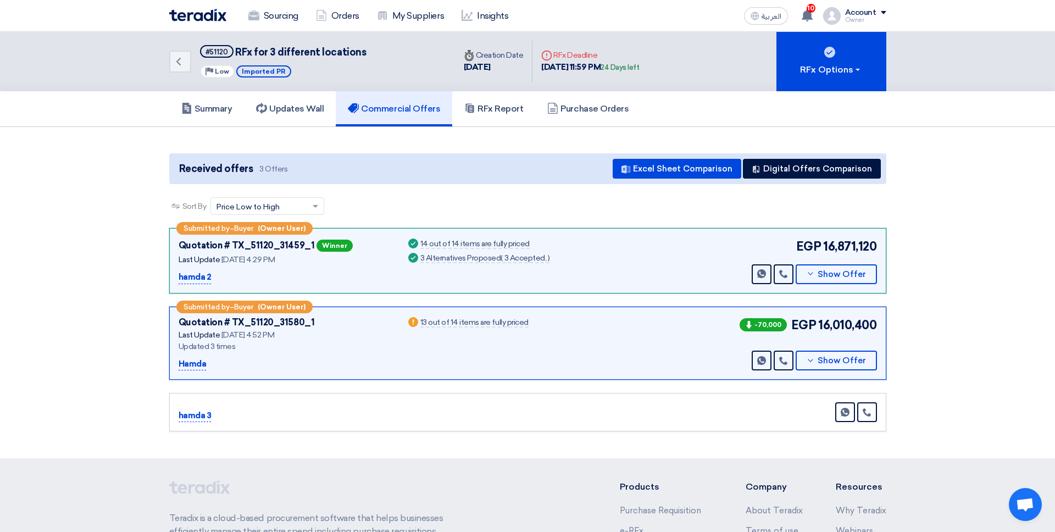
click at [807, 180] on div "Received offers 3 Offers Excel Sheet Comparison Digital Offers Comparison" at bounding box center [527, 168] width 717 height 31
click at [807, 170] on button "Digital Offers Comparison" at bounding box center [812, 169] width 138 height 20
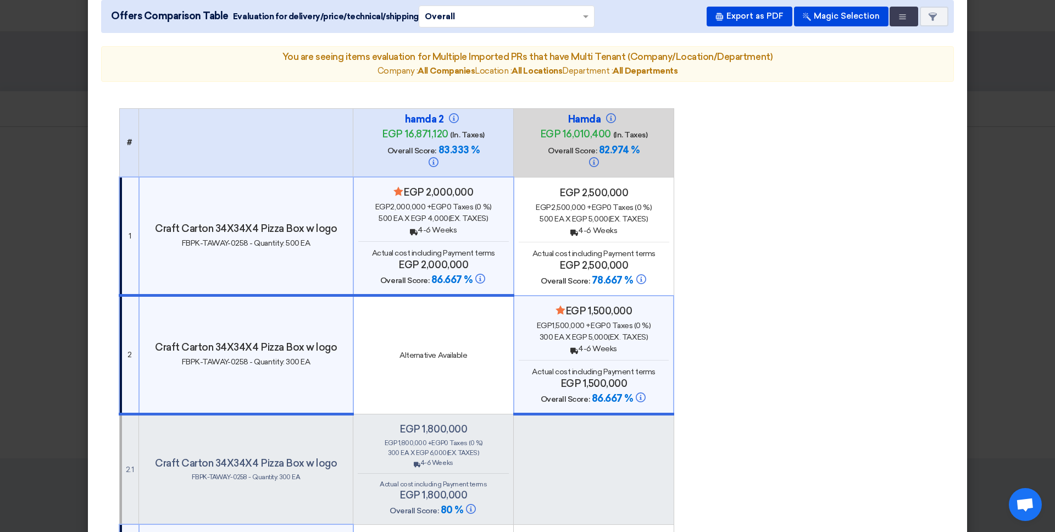
scroll to position [43, 0]
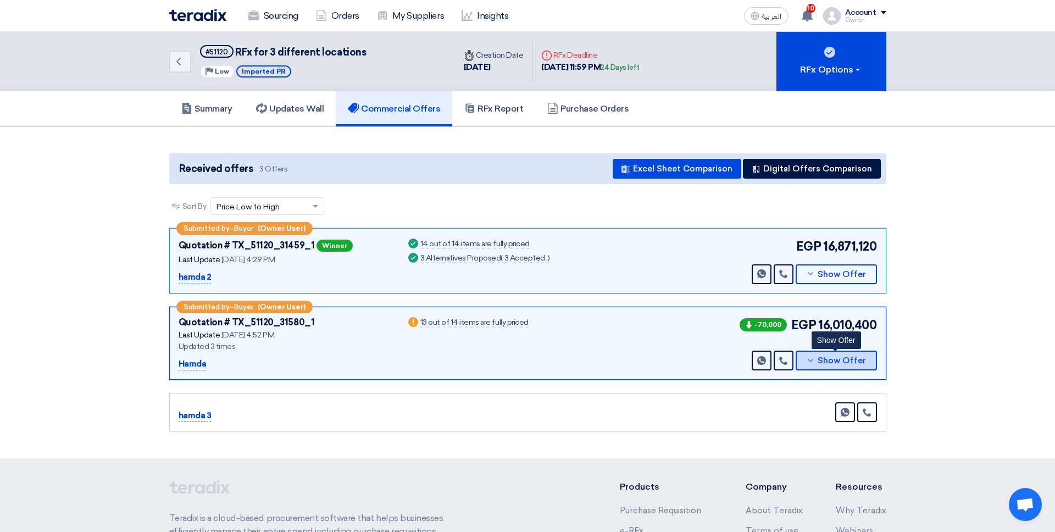
click at [803, 369] on button "Show Offer" at bounding box center [836, 361] width 81 height 20
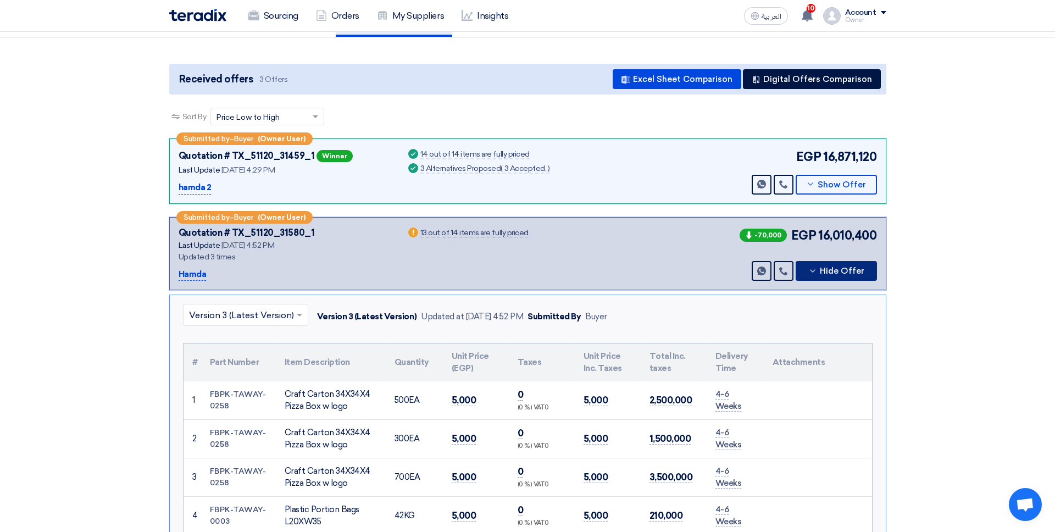
scroll to position [110, 0]
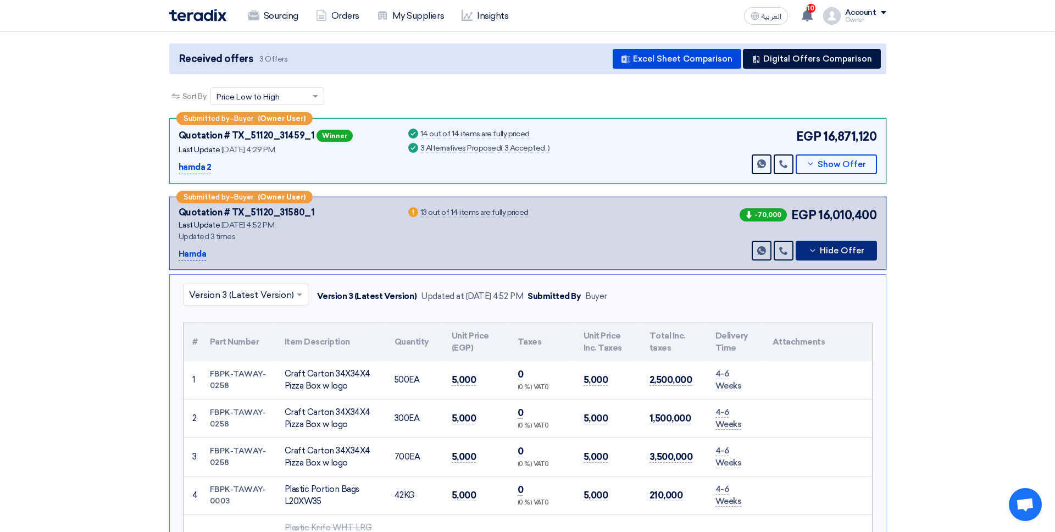
click at [247, 293] on input "text" at bounding box center [240, 296] width 102 height 18
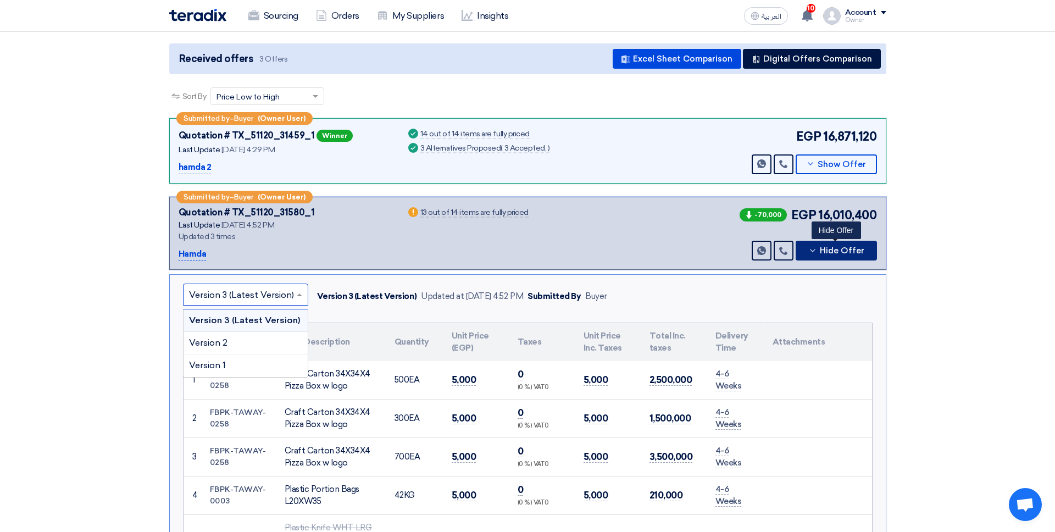
click at [807, 243] on button "Hide Offer" at bounding box center [836, 251] width 81 height 20
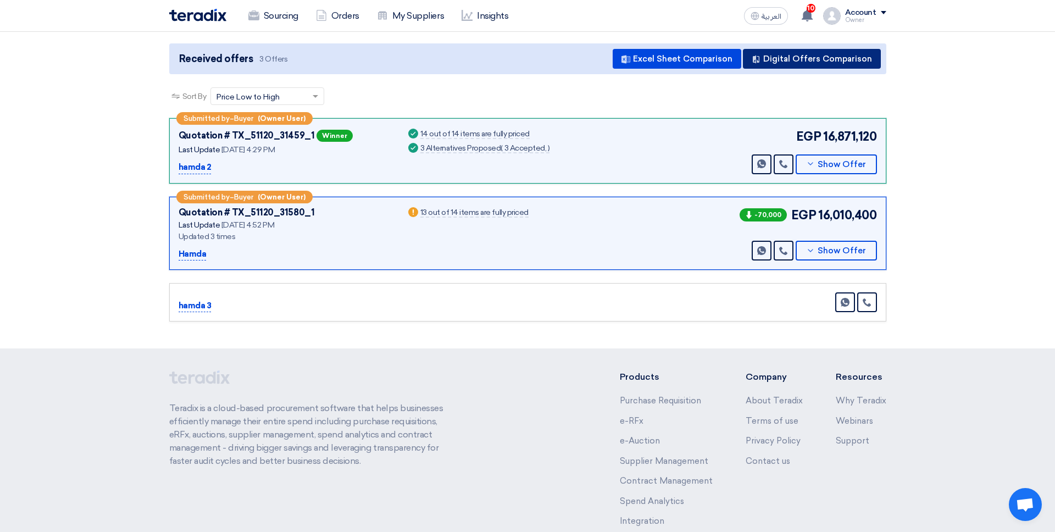
click at [807, 62] on button "Digital Offers Comparison" at bounding box center [812, 59] width 138 height 20
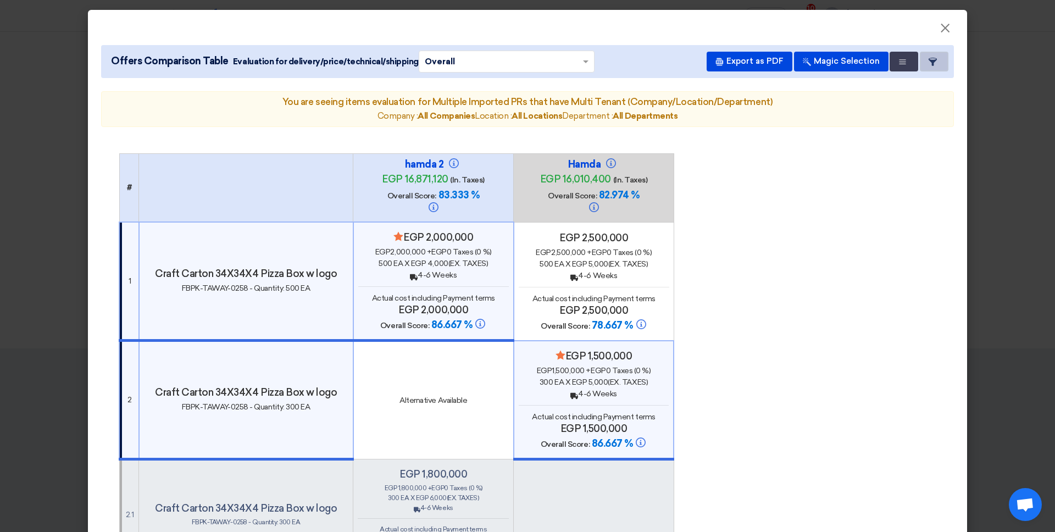
click at [807, 58] on button "Item Card filters" at bounding box center [934, 62] width 29 height 20
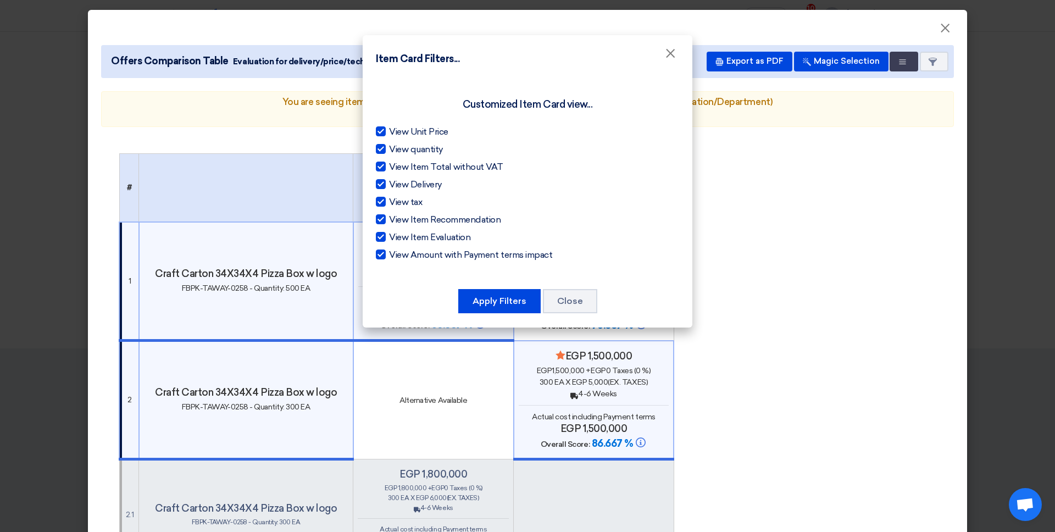
click at [413, 138] on div "View Unit Price View quantity View Item Total without VAT View Delivery View ta…" at bounding box center [527, 193] width 303 height 136
click at [415, 151] on span "View quantity" at bounding box center [416, 149] width 54 height 13
click at [396, 150] on input "View quantity" at bounding box center [392, 146] width 7 height 7
checkbox input "false"
click at [415, 163] on span "View Item Total without VAT" at bounding box center [446, 166] width 114 height 13
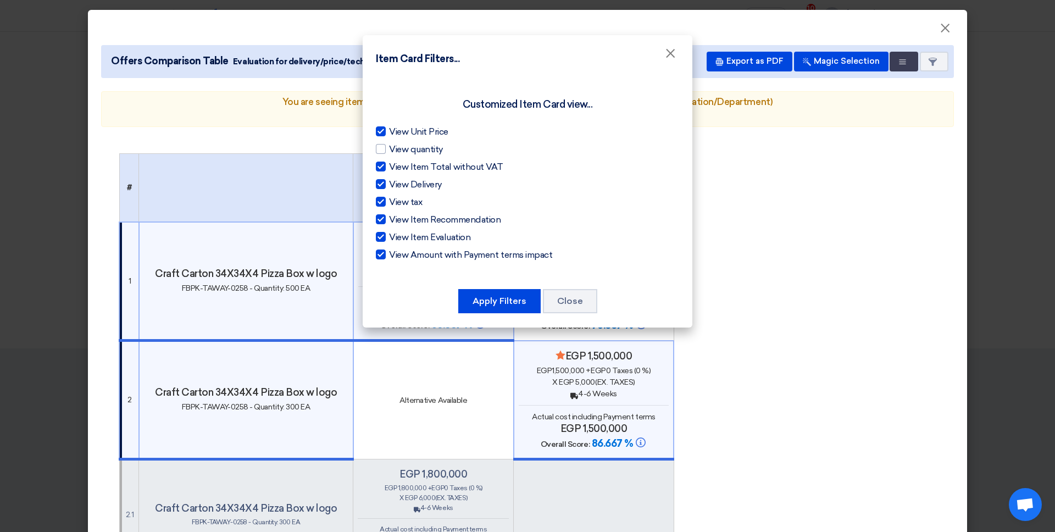
click at [396, 163] on input "View Item Total without VAT" at bounding box center [392, 163] width 7 height 7
checkbox input "false"
click at [413, 195] on div "View Unit Price View quantity View Item Total without VAT View Delivery View ta…" at bounding box center [527, 193] width 303 height 136
click at [413, 187] on span "View Delivery" at bounding box center [415, 184] width 53 height 13
click at [396, 185] on input "View Delivery" at bounding box center [392, 181] width 7 height 7
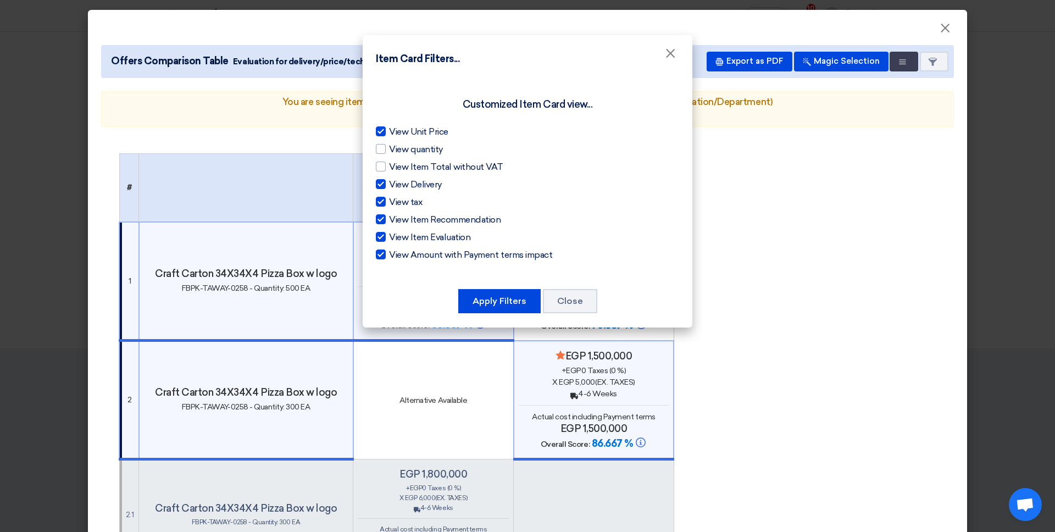
checkbox input "false"
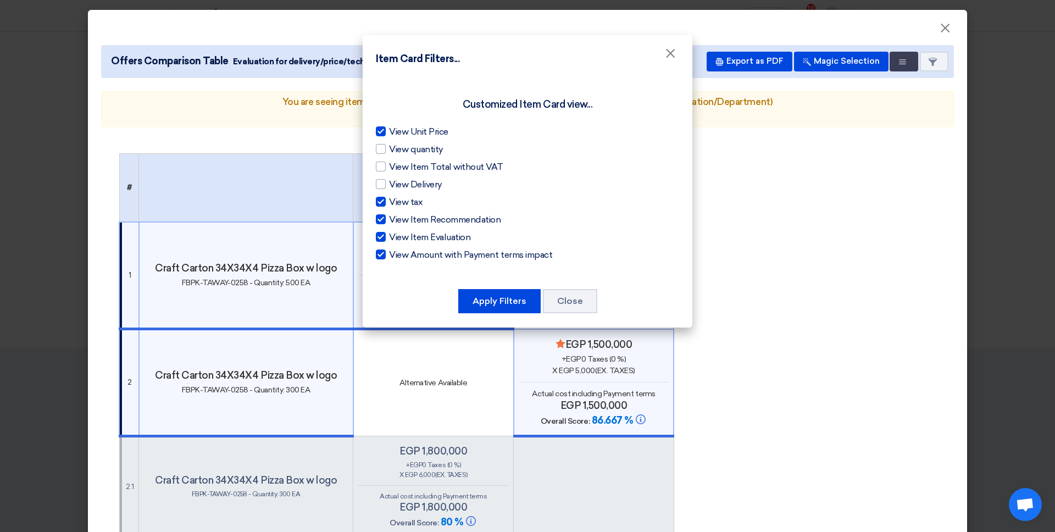
click at [408, 201] on span "View tax" at bounding box center [405, 202] width 33 height 13
click at [396, 201] on input "View tax" at bounding box center [392, 199] width 7 height 7
checkbox input "false"
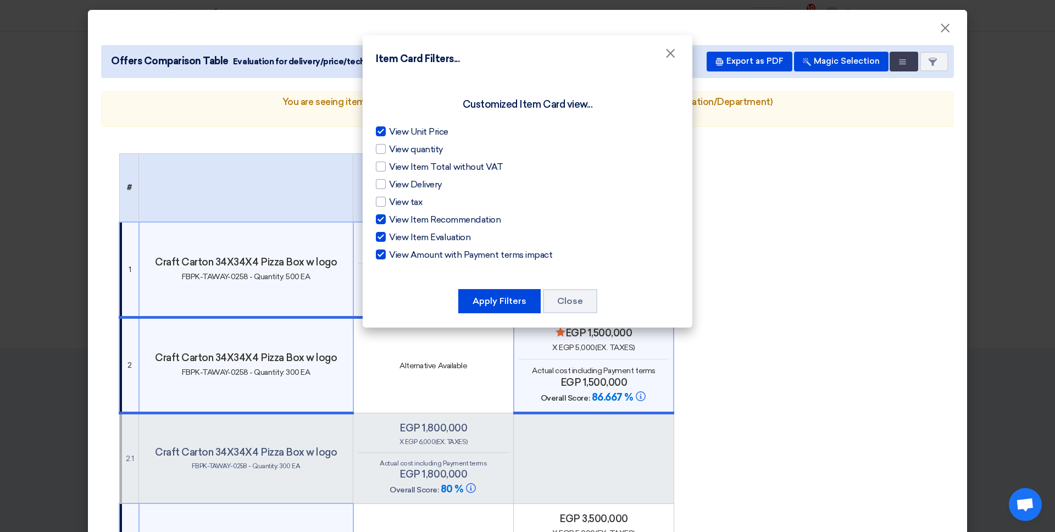
click at [412, 220] on span "View Item Recommendation" at bounding box center [445, 219] width 112 height 13
click at [396, 220] on input "View Item Recommendation" at bounding box center [392, 216] width 7 height 7
checkbox input "false"
click at [412, 240] on span "View Item Evaluation" at bounding box center [429, 237] width 81 height 13
click at [396, 238] on input "View Item Evaluation" at bounding box center [392, 234] width 7 height 7
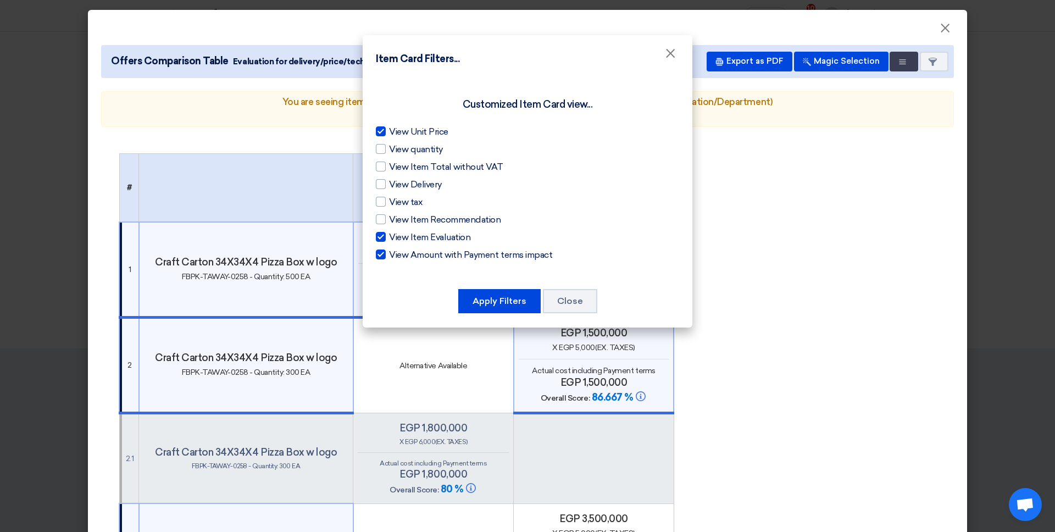
checkbox input "false"
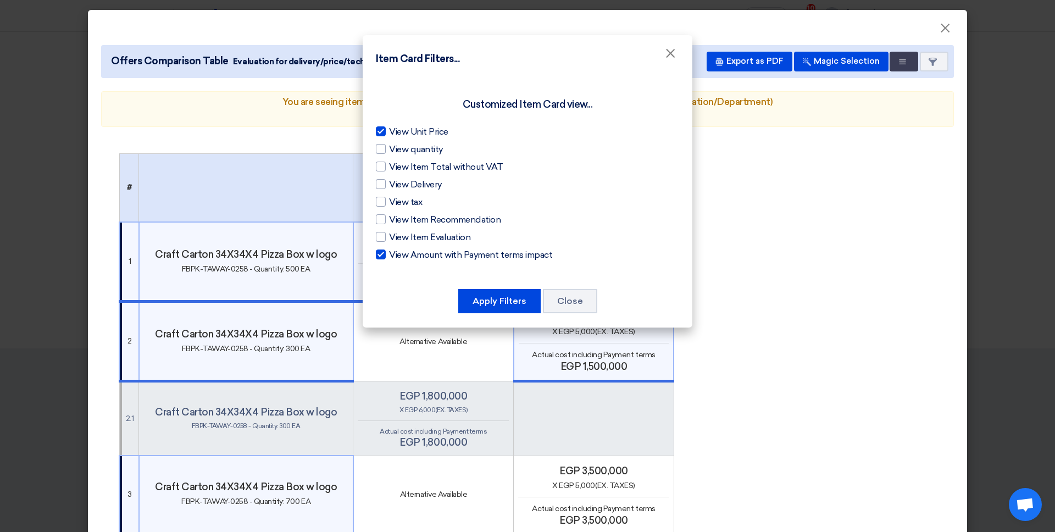
click at [447, 256] on span "View Amount with Payment terms impact" at bounding box center [470, 254] width 163 height 13
click at [396, 256] on input "View Amount with Payment terms impact" at bounding box center [392, 251] width 7 height 7
checkbox input "false"
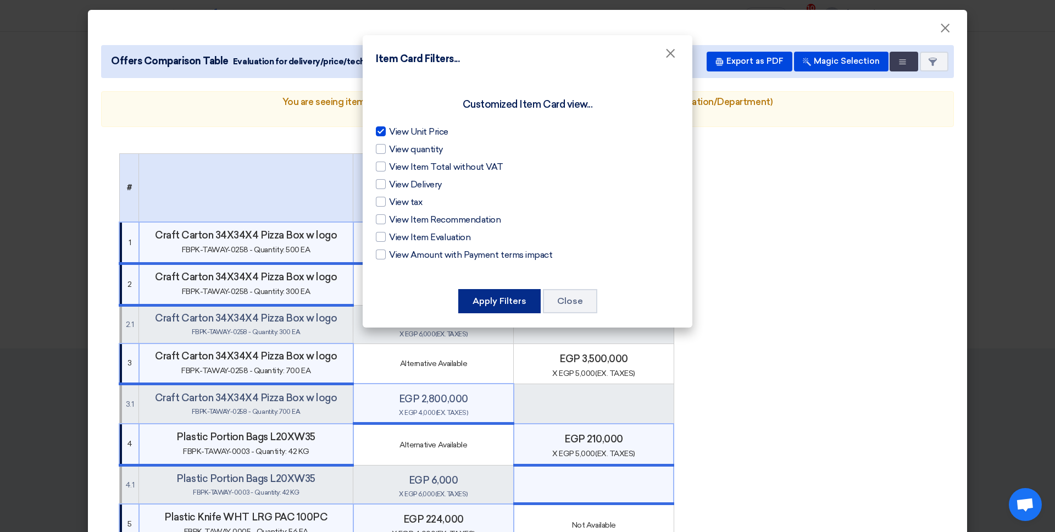
click at [509, 295] on button "Apply Filters" at bounding box center [499, 301] width 82 height 24
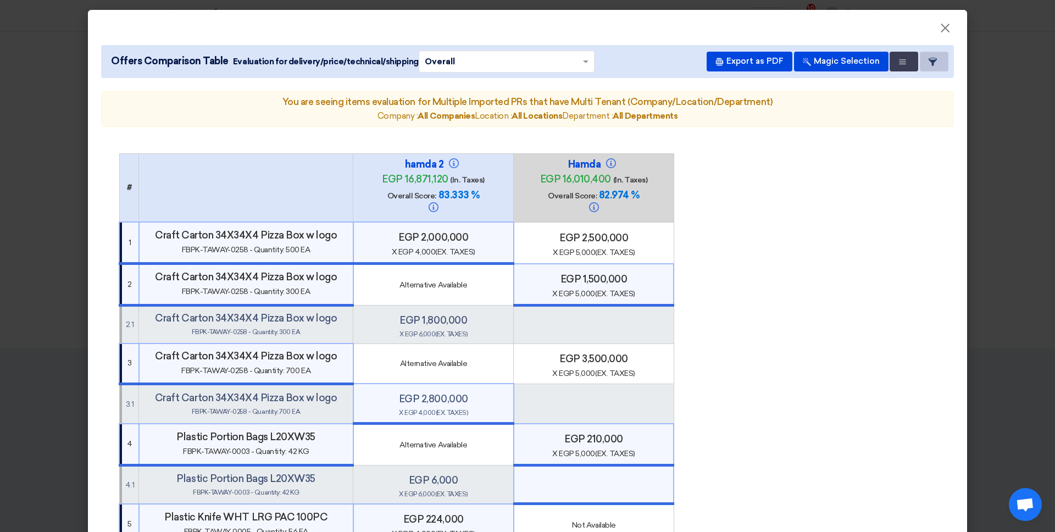
click at [807, 63] on button "Item Card filters" at bounding box center [934, 62] width 29 height 20
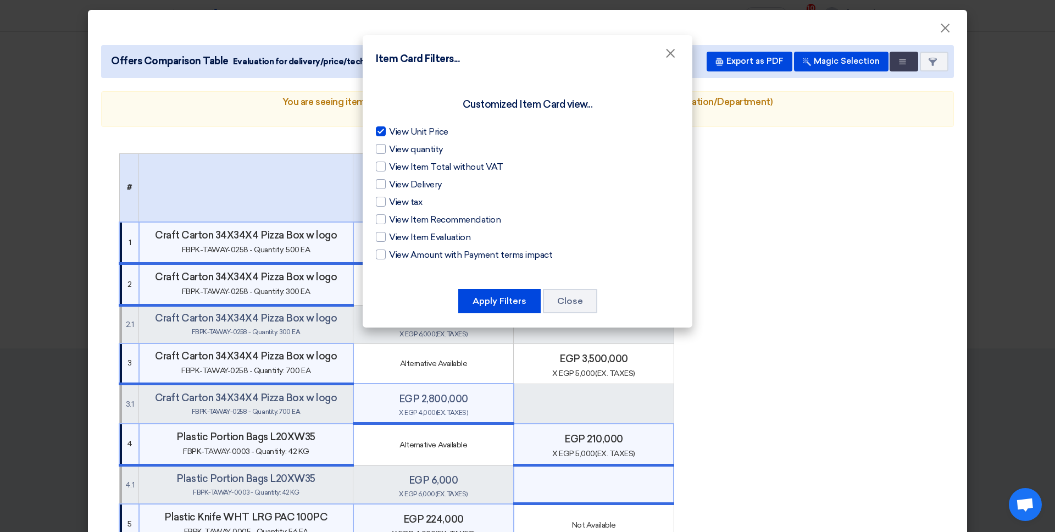
click at [412, 134] on span "View Unit Price" at bounding box center [418, 131] width 59 height 13
click at [396, 132] on input "View Unit Price" at bounding box center [392, 128] width 7 height 7
checkbox input "false"
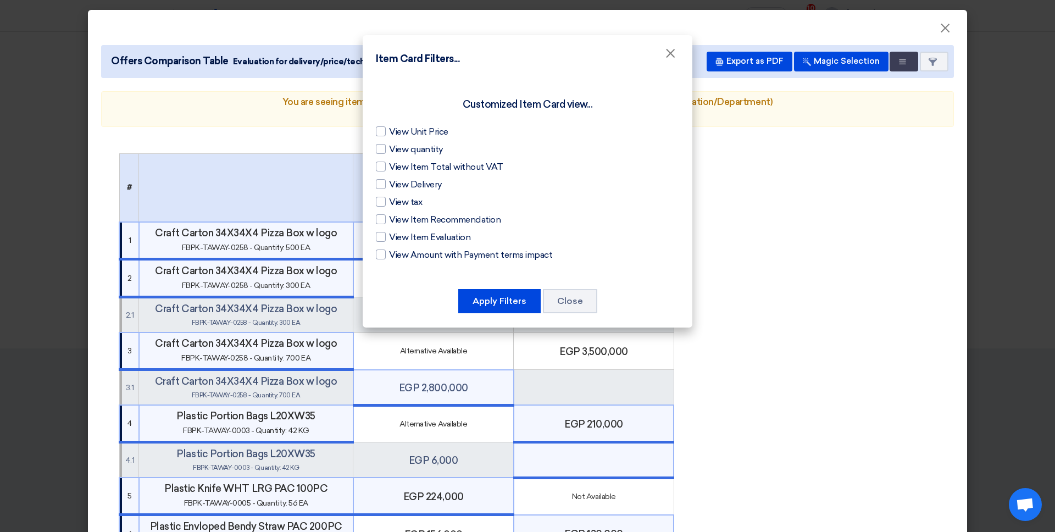
click at [497, 286] on div "Customized Item Card view... View Unit Price View quantity View Item Total with…" at bounding box center [528, 201] width 330 height 252
click at [498, 297] on button "Apply Filters" at bounding box center [499, 301] width 82 height 24
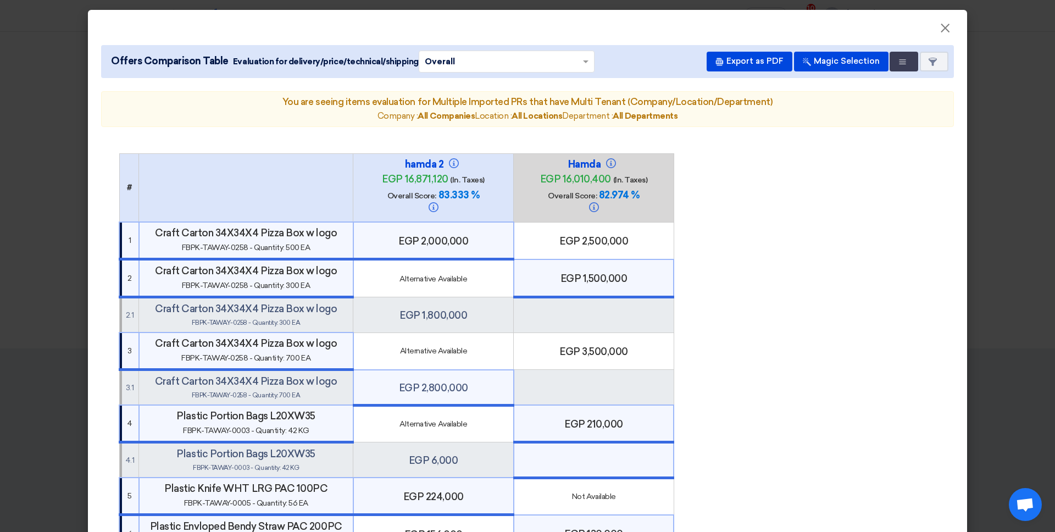
scroll to position [128, 0]
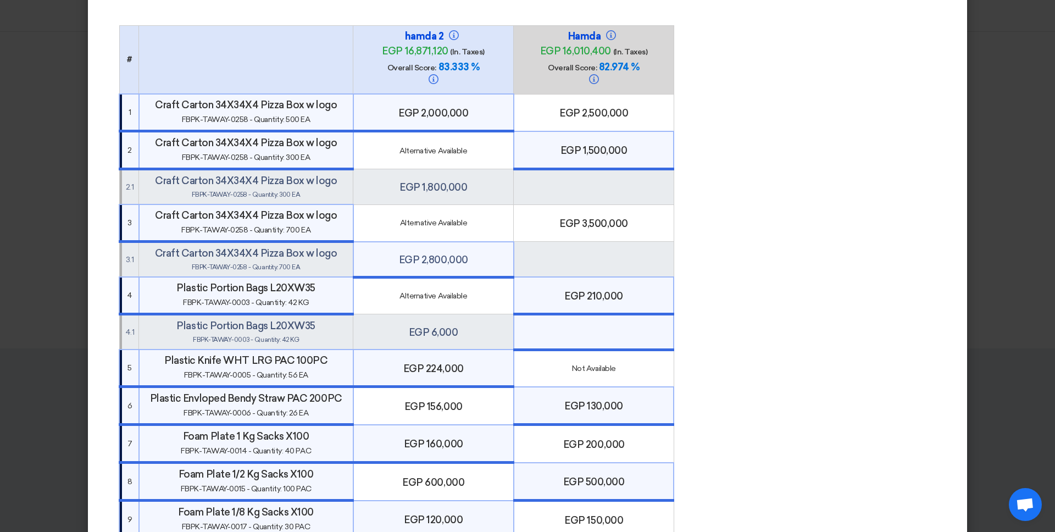
click at [607, 113] on td "egp 2,500,000" at bounding box center [594, 112] width 160 height 37
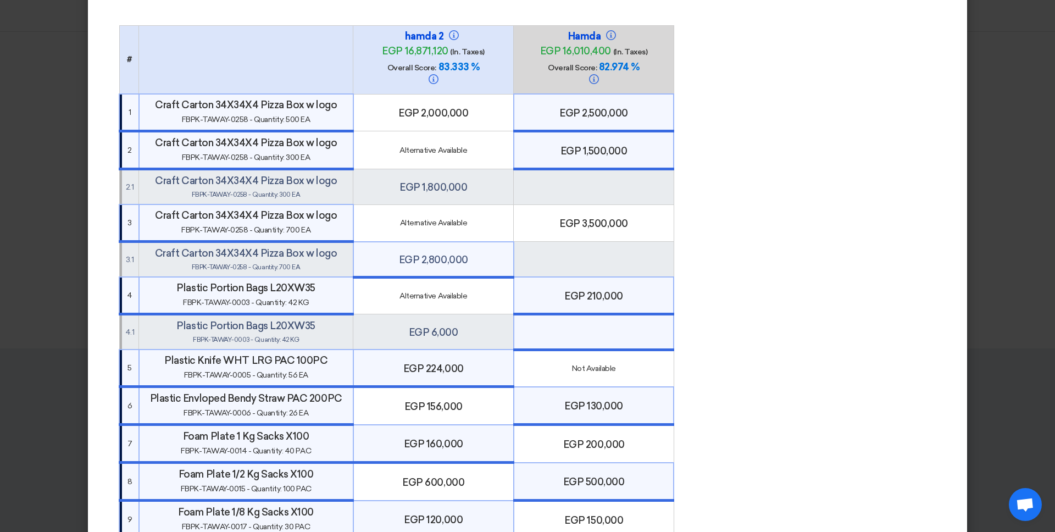
click at [596, 218] on h4 "egp 3,500,000" at bounding box center [593, 224] width 151 height 12
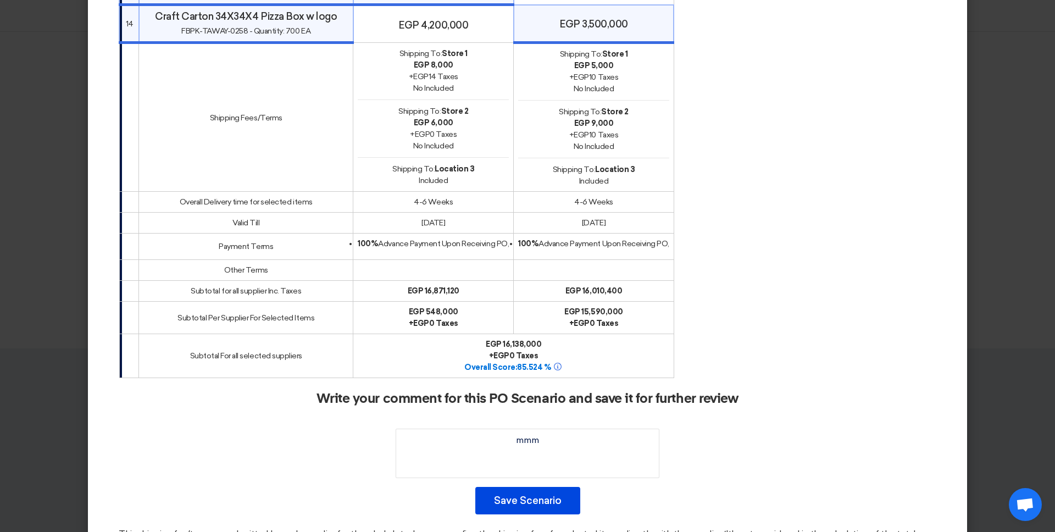
click at [587, 391] on h2 "Write your comment for this PO Scenario and save it for further review" at bounding box center [528, 398] width 422 height 15
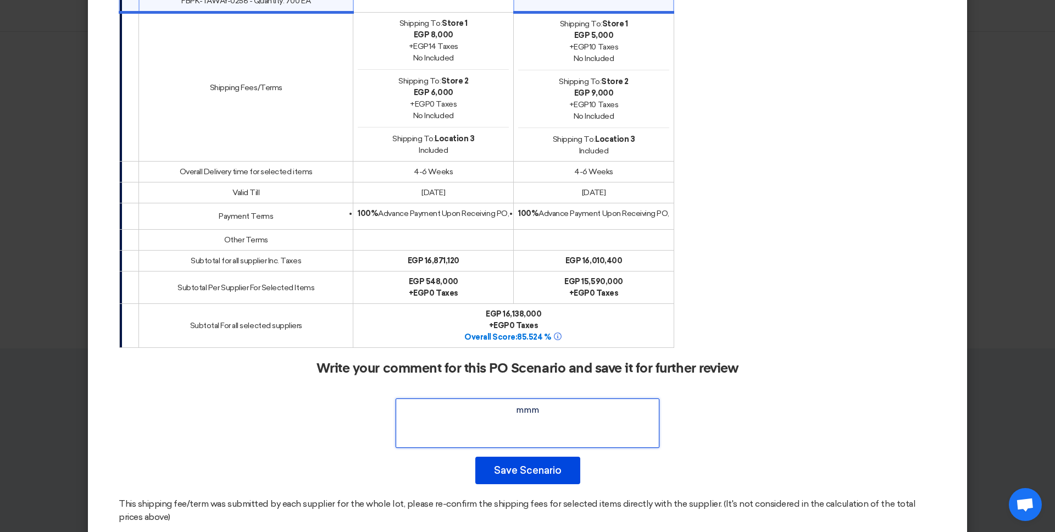
click at [551, 399] on textarea at bounding box center [528, 422] width 264 height 49
type textarea "dsfsdfdsfdsfdsf"
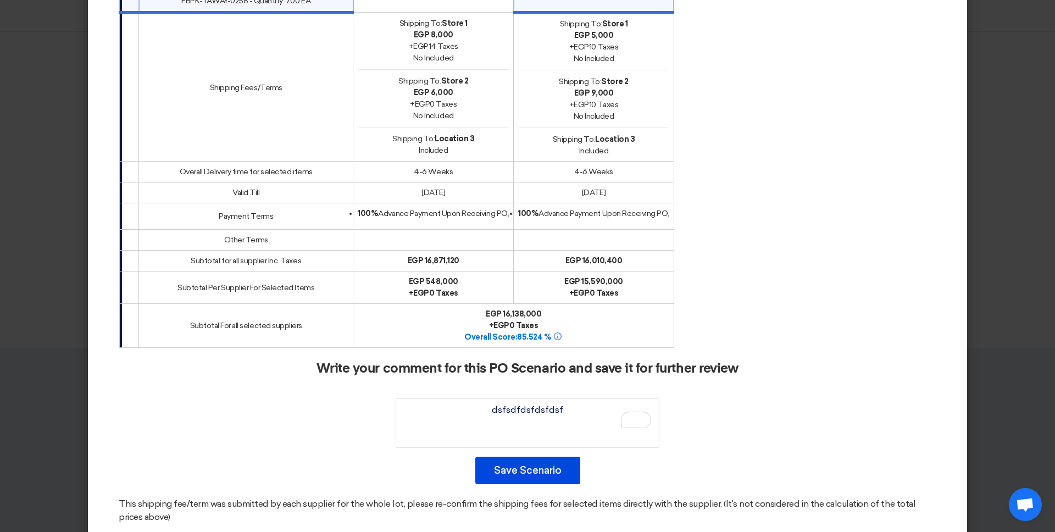
click at [807, 313] on modal-container "× Offers Comparison Table Evaluation for delivery/price/technical/shipping × Ov…" at bounding box center [527, 266] width 1055 height 532
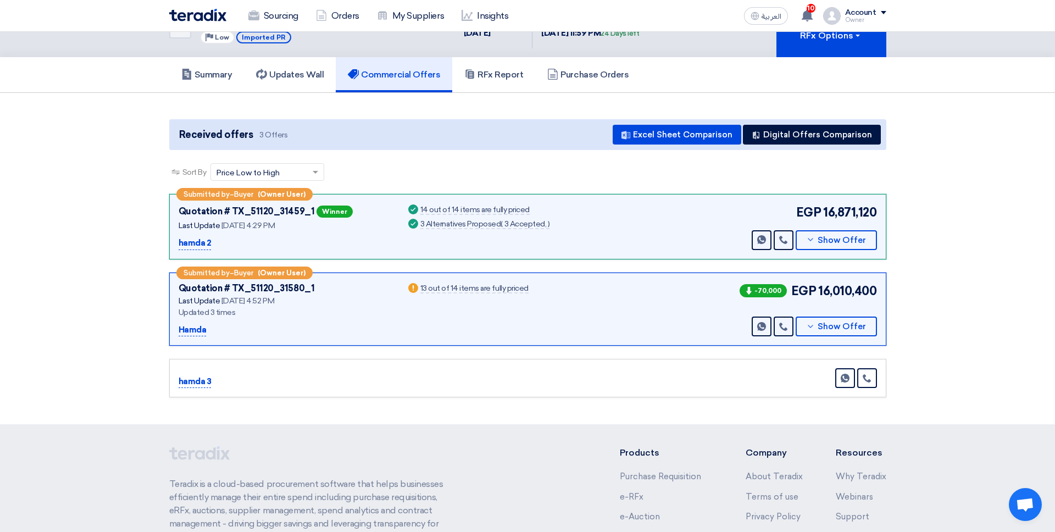
scroll to position [0, 0]
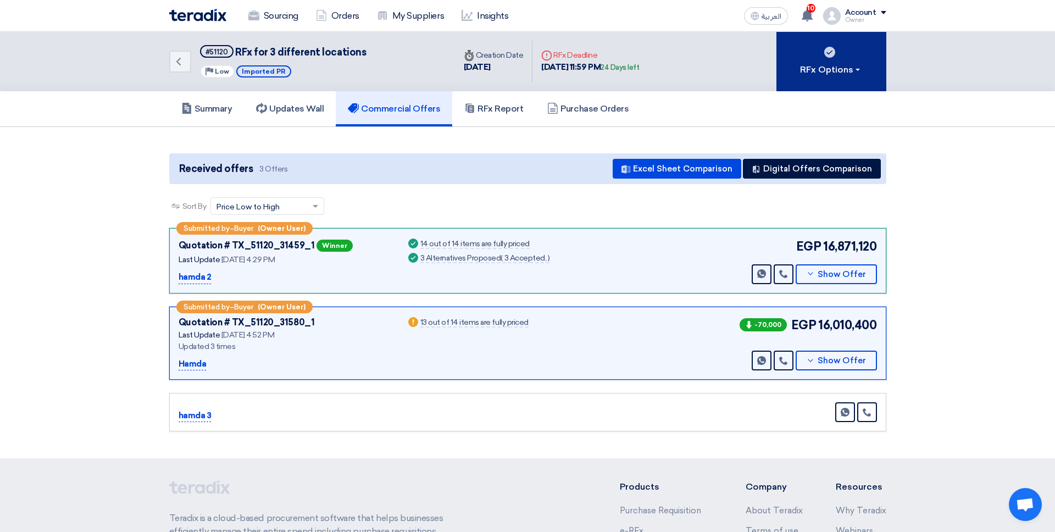
click at [807, 80] on button "RFx Options" at bounding box center [832, 61] width 110 height 59
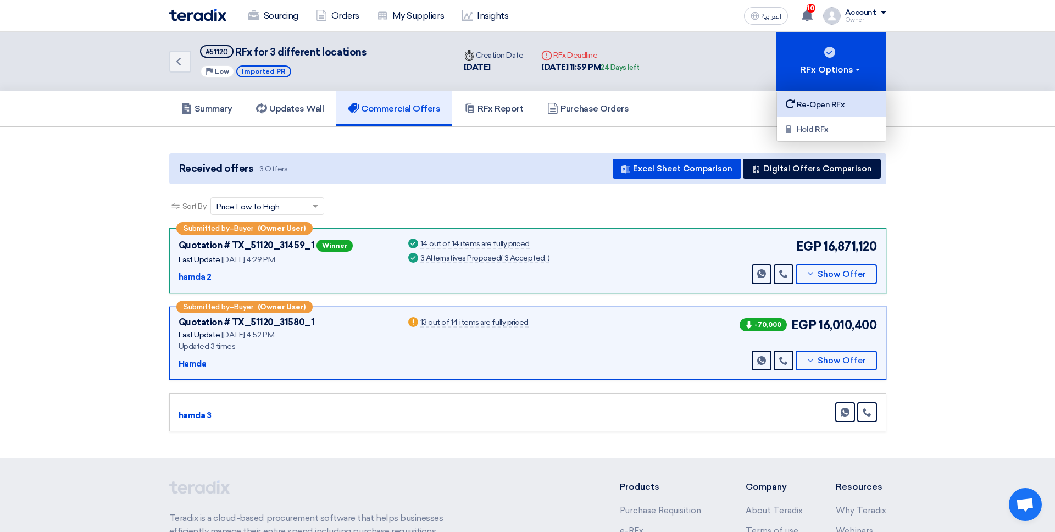
click at [807, 110] on div "Re-Open RFx" at bounding box center [832, 104] width 96 height 13
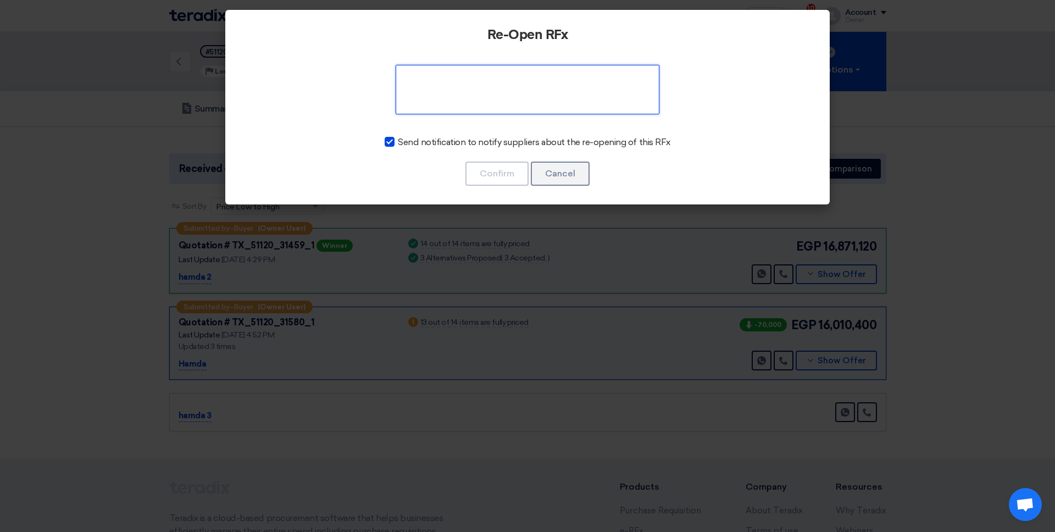
click at [480, 101] on textarea at bounding box center [528, 89] width 264 height 49
type textarea "dfdsf"
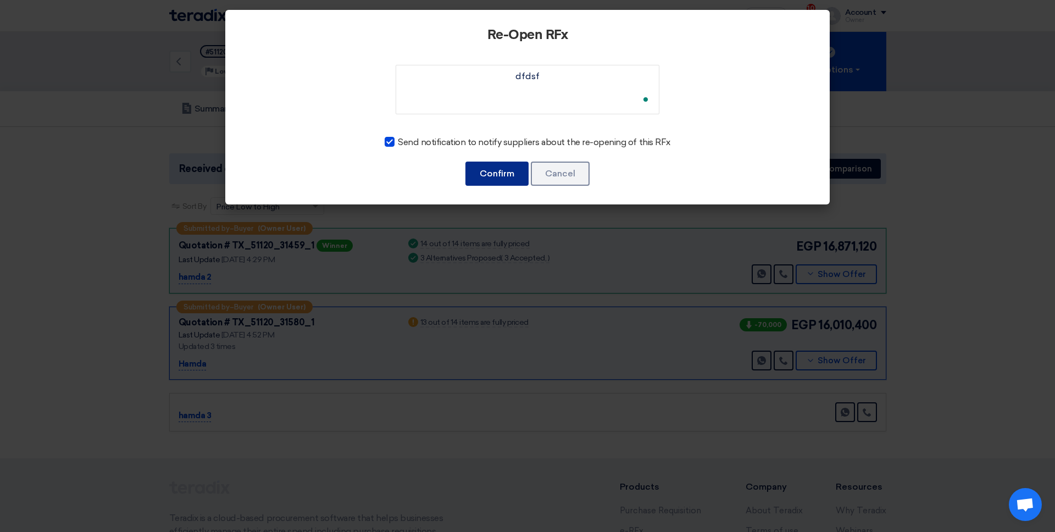
click at [479, 176] on button "Confirm" at bounding box center [496, 174] width 63 height 24
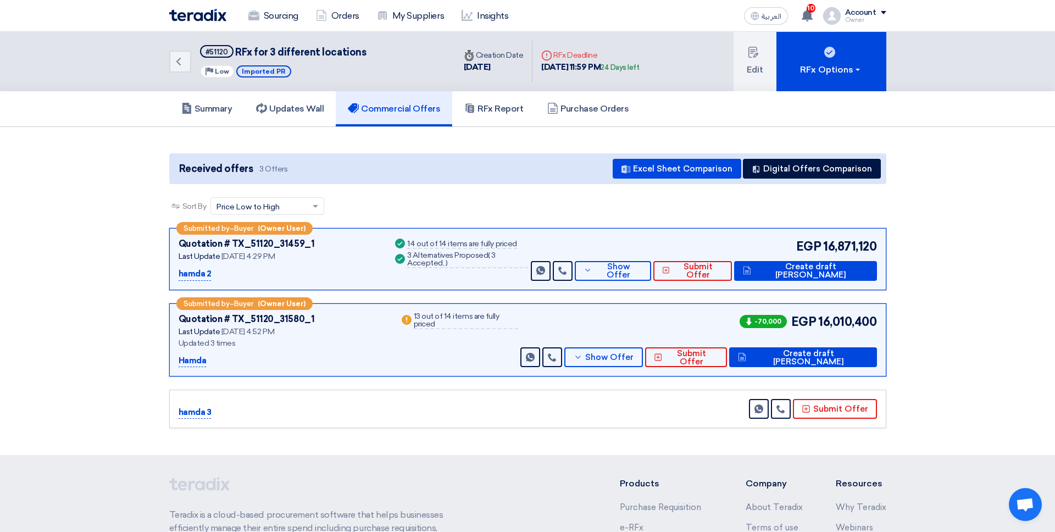
click at [807, 181] on div "Received offers 3 Offers Excel Sheet Comparison Digital Offers Comparison" at bounding box center [527, 168] width 717 height 31
click at [807, 163] on button "Digital Offers Comparison" at bounding box center [812, 169] width 138 height 20
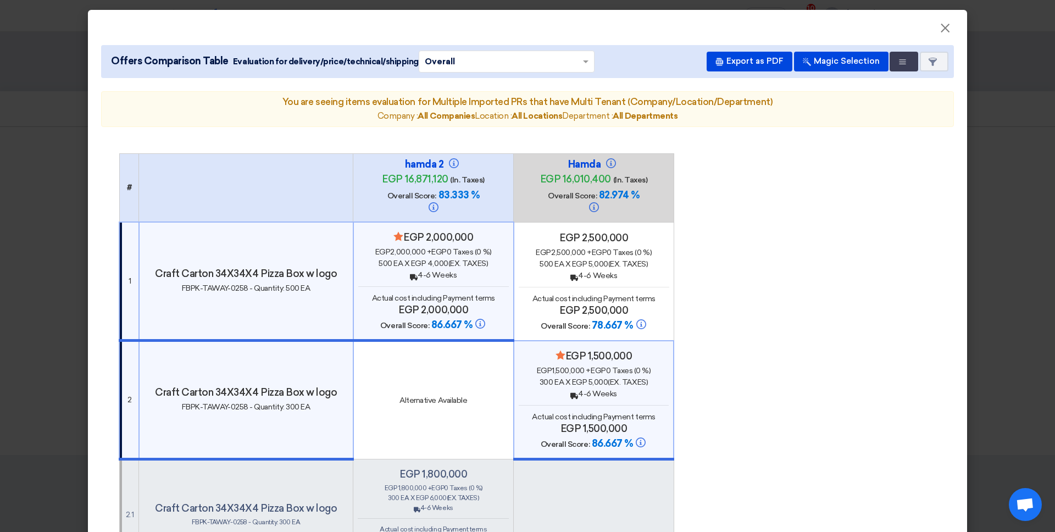
click at [807, 294] on modal-container "× Offers Comparison Table Evaluation for delivery/price/technical/shipping × Ov…" at bounding box center [527, 266] width 1055 height 532
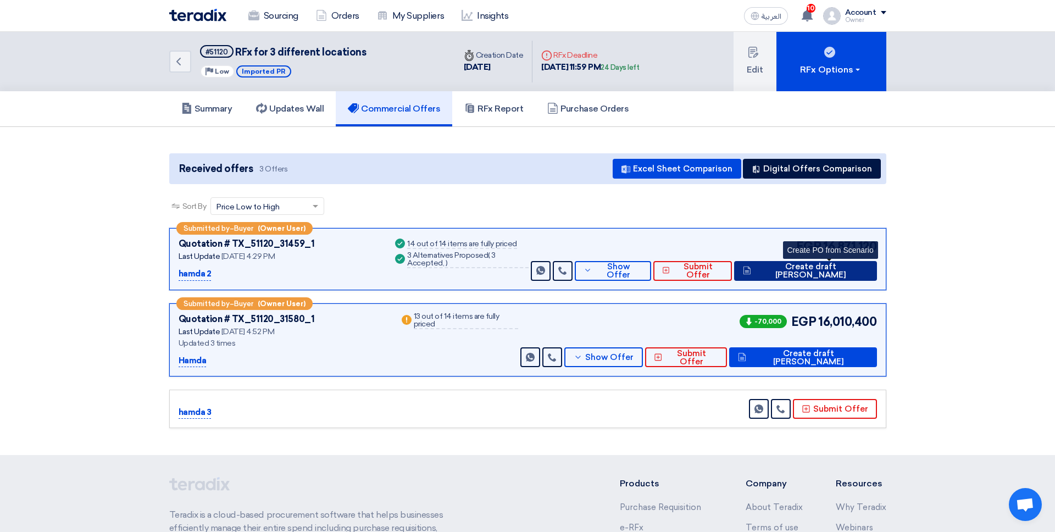
click at [807, 278] on button "Create draft PO" at bounding box center [805, 271] width 142 height 20
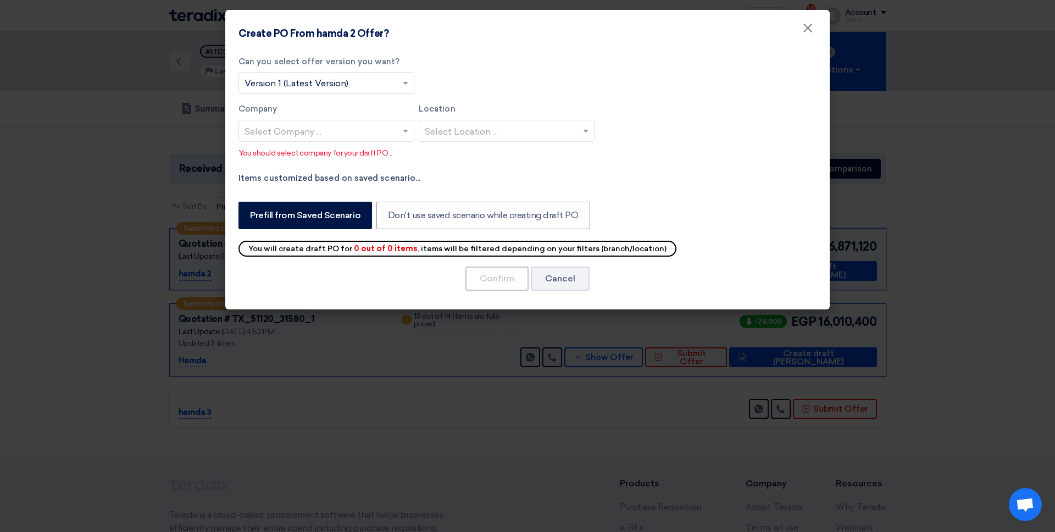
click at [397, 137] on input "text" at bounding box center [321, 132] width 153 height 18
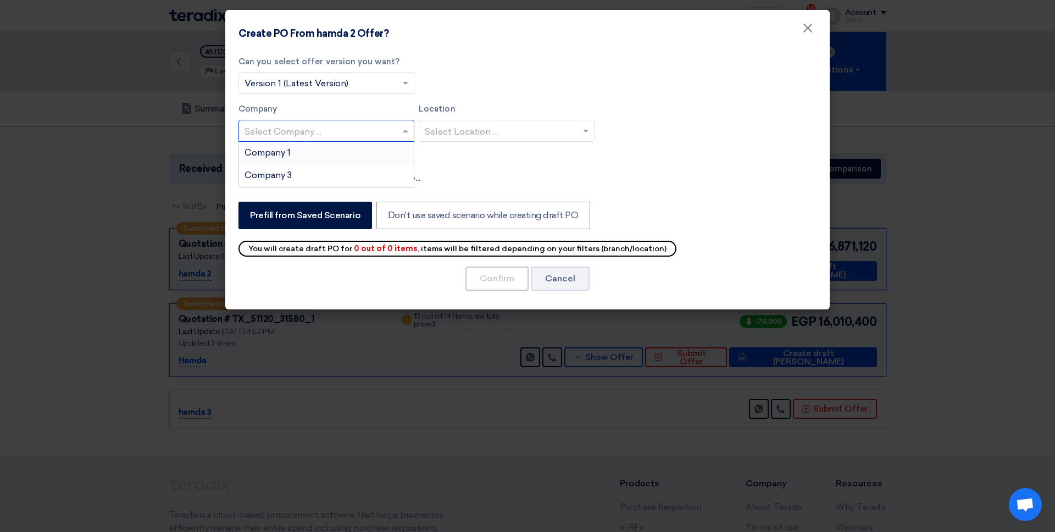
click at [367, 146] on div "Company 1" at bounding box center [326, 153] width 175 height 23
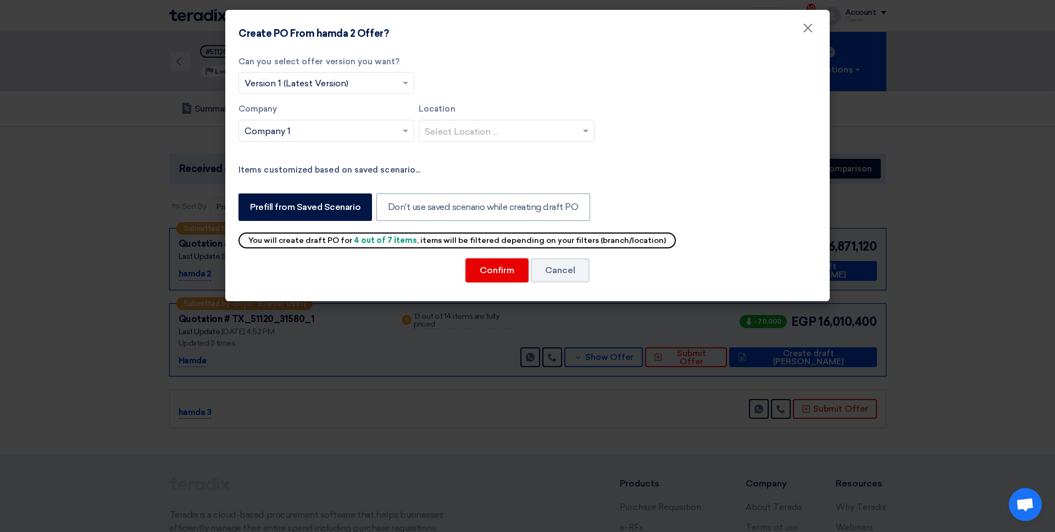
click at [503, 126] on input "text" at bounding box center [501, 132] width 153 height 18
click at [502, 149] on div "Store 1" at bounding box center [506, 153] width 175 height 23
click at [488, 277] on button "Confirm" at bounding box center [496, 270] width 63 height 24
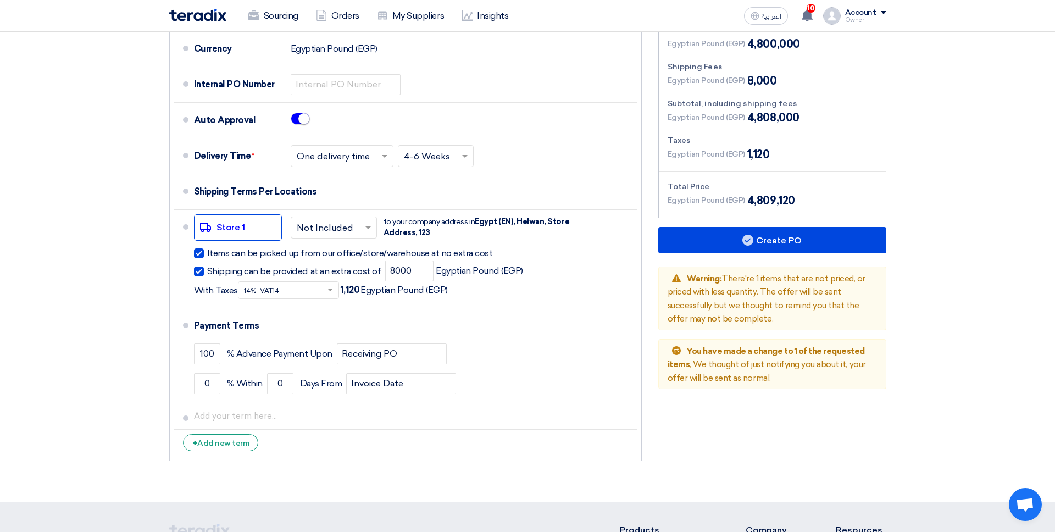
scroll to position [598, 0]
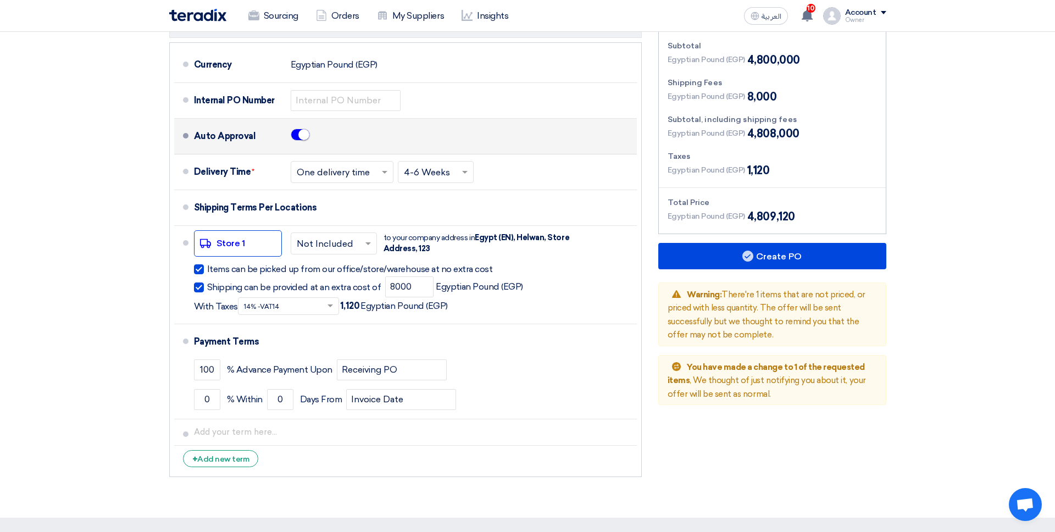
click at [300, 137] on small at bounding box center [303, 134] width 11 height 11
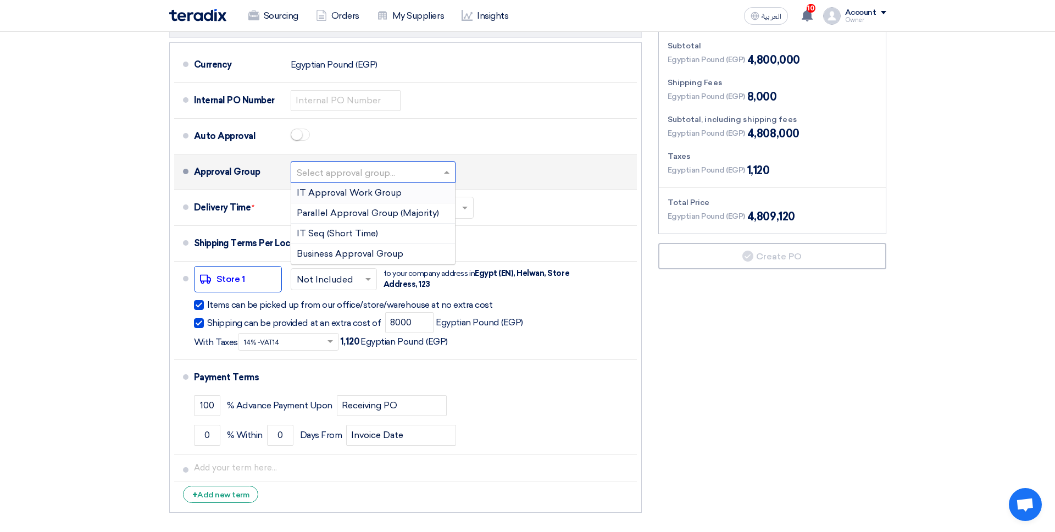
click at [319, 170] on input "text" at bounding box center [374, 173] width 154 height 16
click at [339, 199] on div "IT Approval Work Group" at bounding box center [373, 193] width 164 height 20
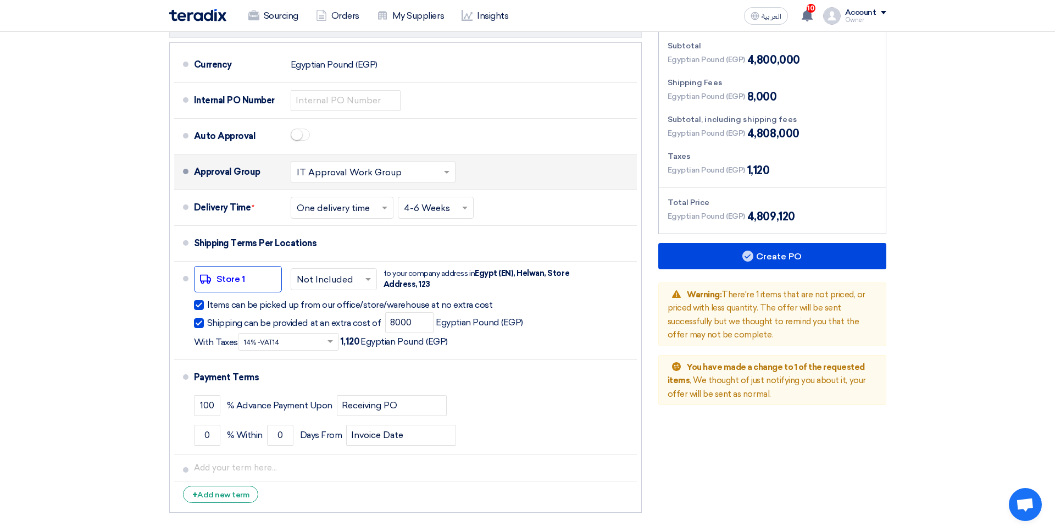
click at [396, 174] on input "text" at bounding box center [374, 173] width 154 height 16
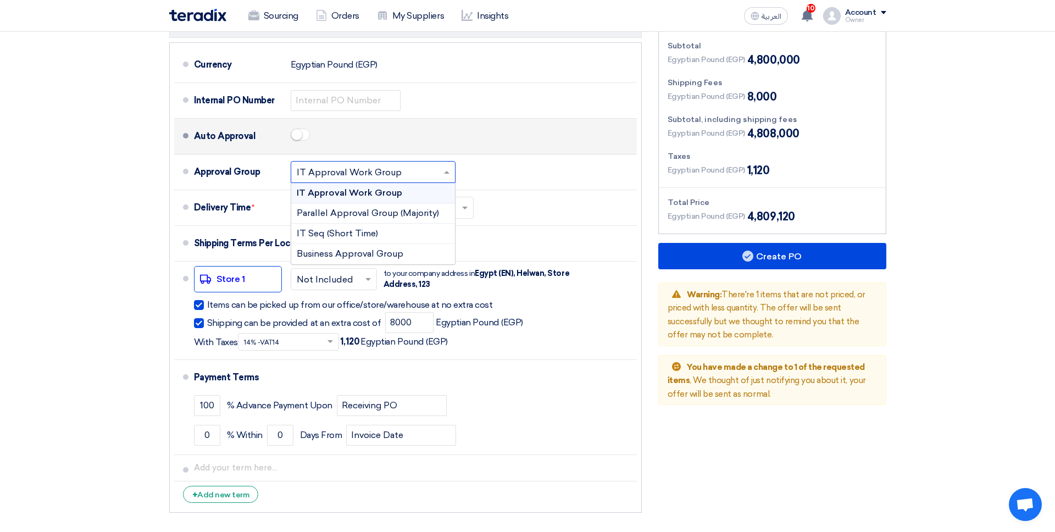
click at [302, 145] on div at bounding box center [300, 136] width 19 height 21
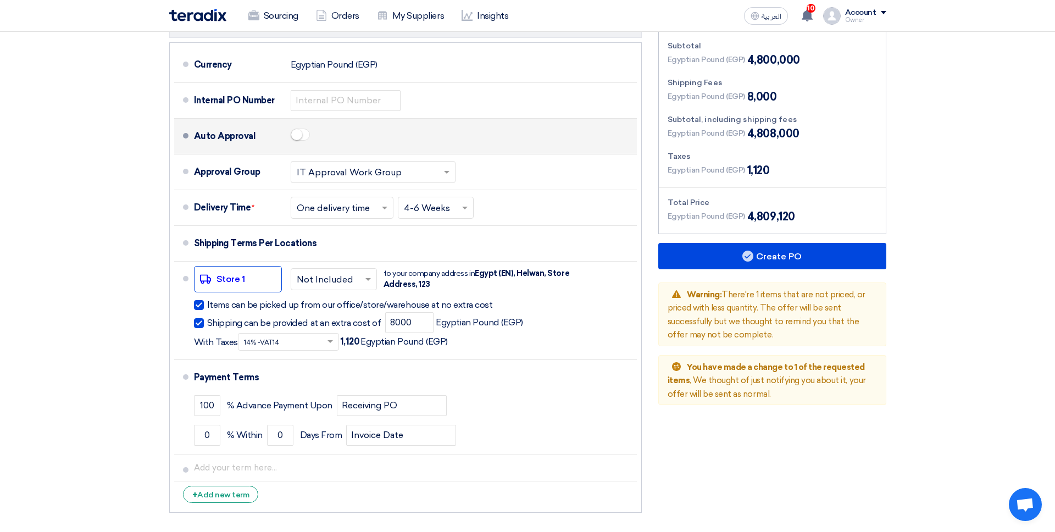
click at [302, 138] on span at bounding box center [300, 135] width 19 height 12
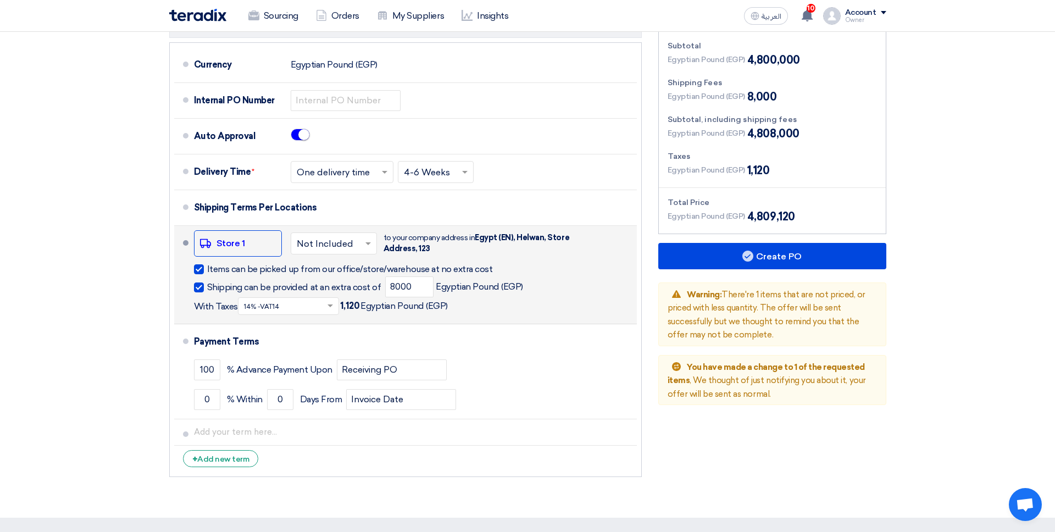
scroll to position [635, 0]
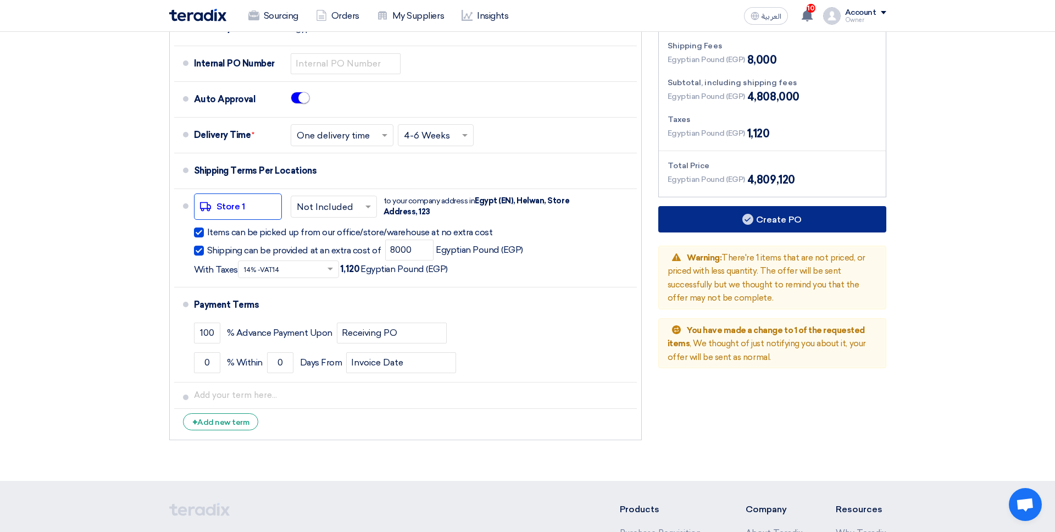
click at [806, 219] on button "Create PO" at bounding box center [772, 219] width 228 height 26
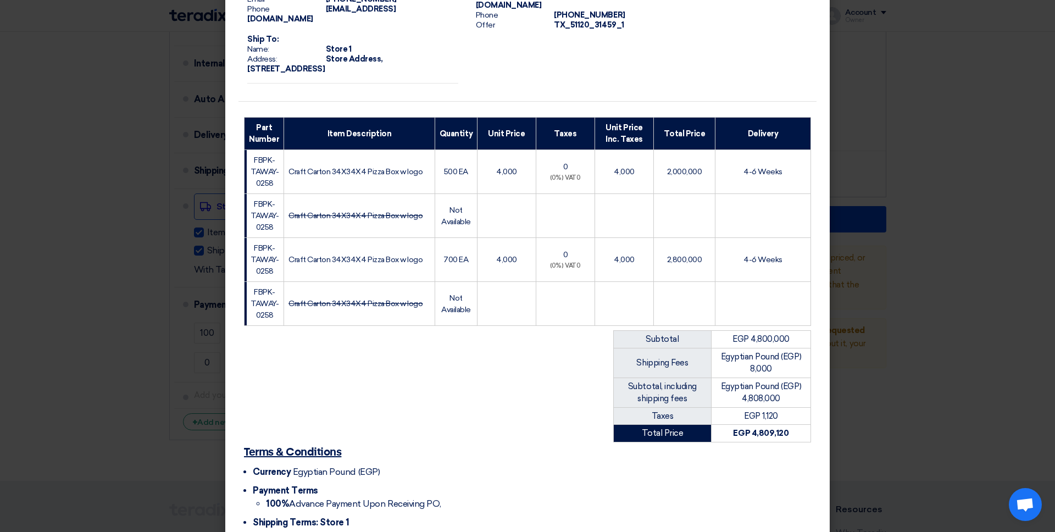
scroll to position [134, 0]
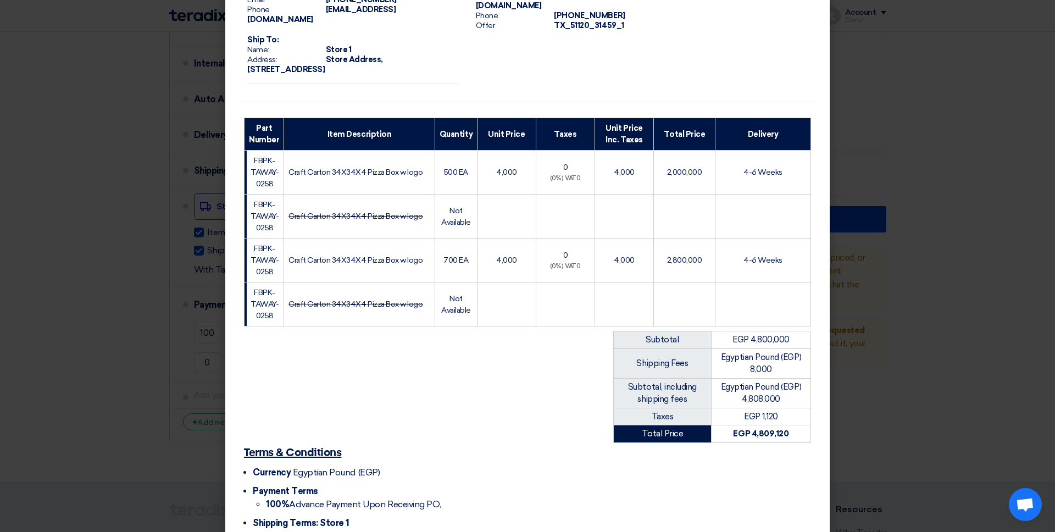
click at [807, 235] on modal-container "From: Name: Company 1 Address: Abc, Cairo, Egypt (EN) Person Owner User Title O…" at bounding box center [527, 266] width 1055 height 532
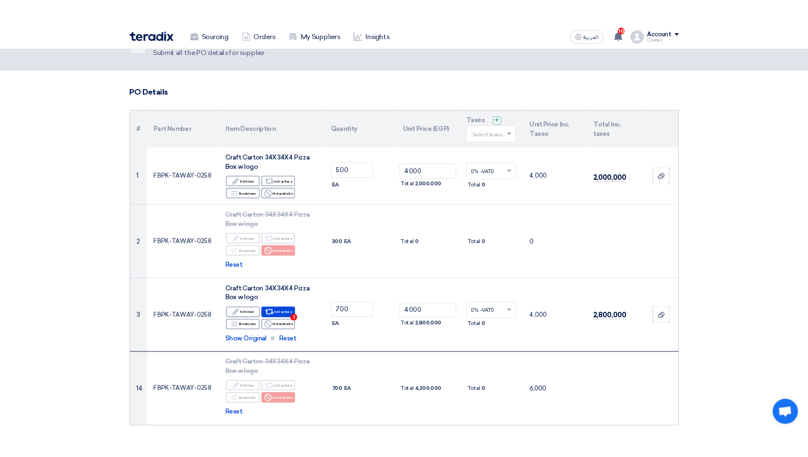
scroll to position [0, 0]
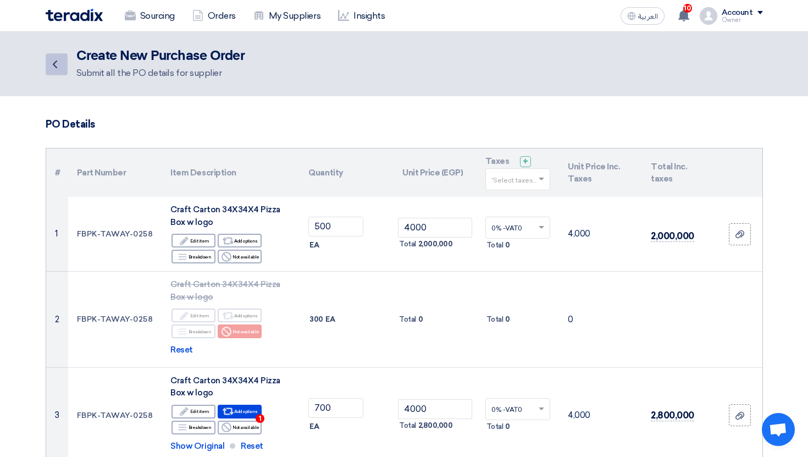
click at [52, 64] on icon "Back" at bounding box center [54, 64] width 13 height 13
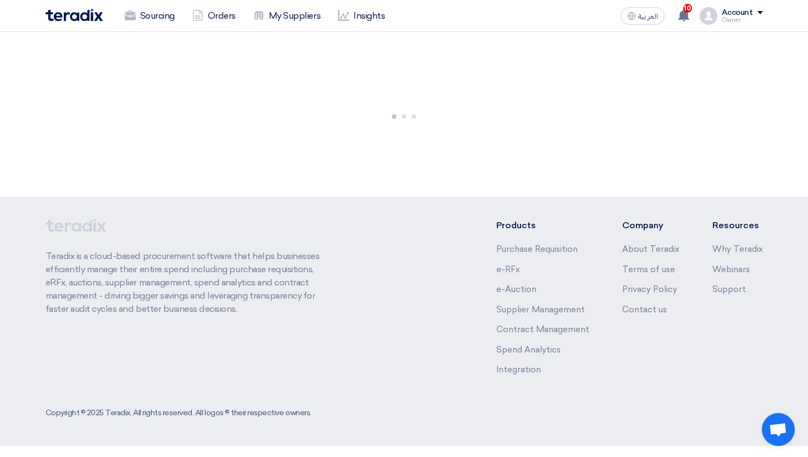
click at [717, 25] on div "العربية ع 10 You have a new offer for 'Test RFP' with price '*****' 2 days ago …" at bounding box center [689, 16] width 147 height 22
click at [722, 20] on div "Owner" at bounding box center [742, 20] width 41 height 6
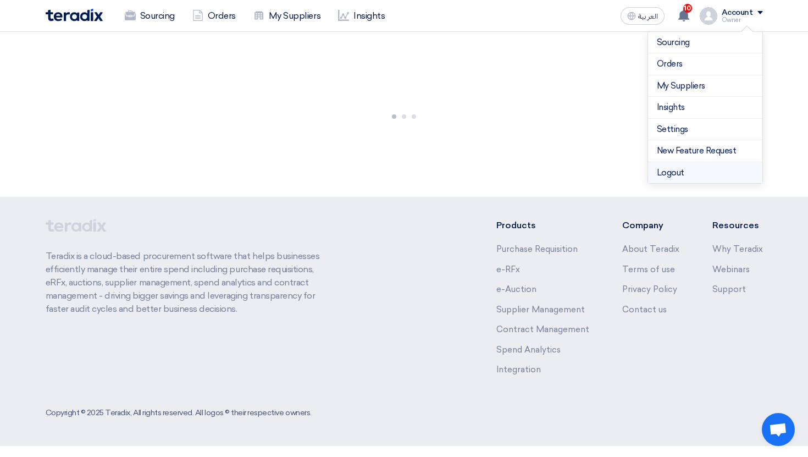
click at [679, 173] on li "Logout" at bounding box center [705, 172] width 114 height 21
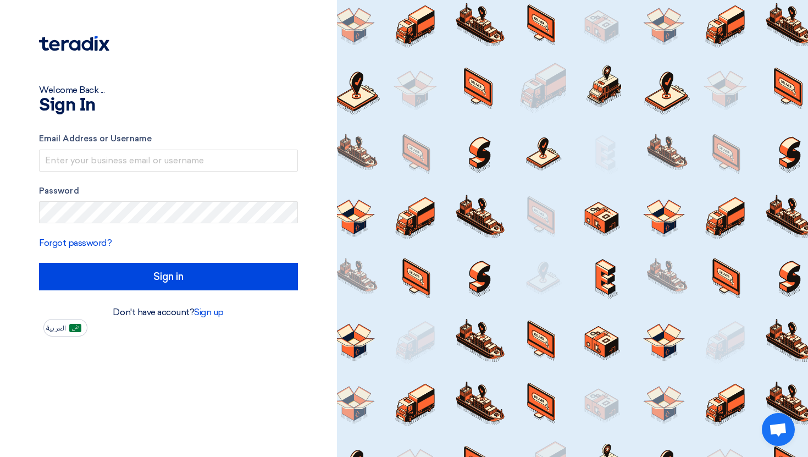
click at [679, 173] on div at bounding box center [573, 228] width 472 height 457
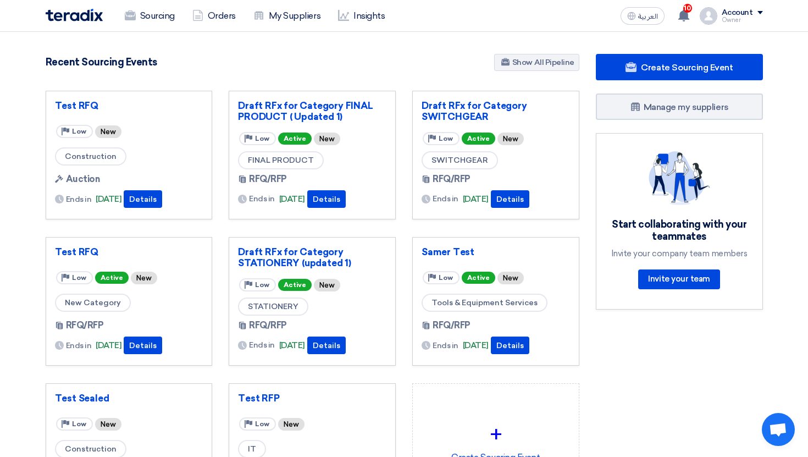
click at [735, 8] on div "Account" at bounding box center [737, 12] width 31 height 9
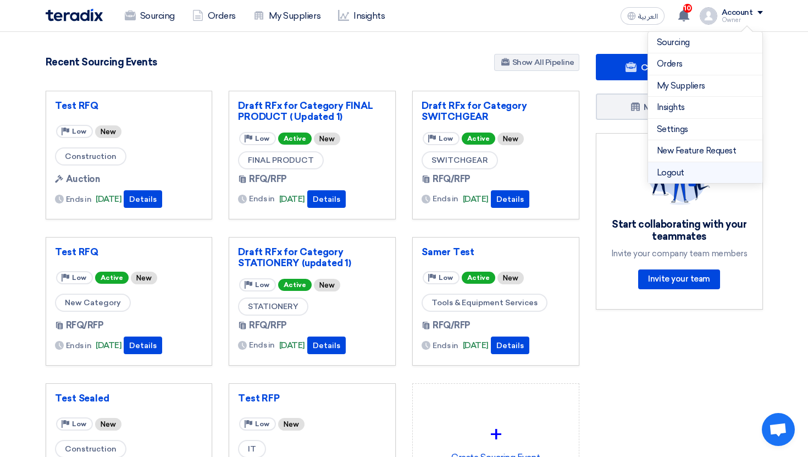
click at [679, 173] on li "Logout" at bounding box center [705, 172] width 114 height 21
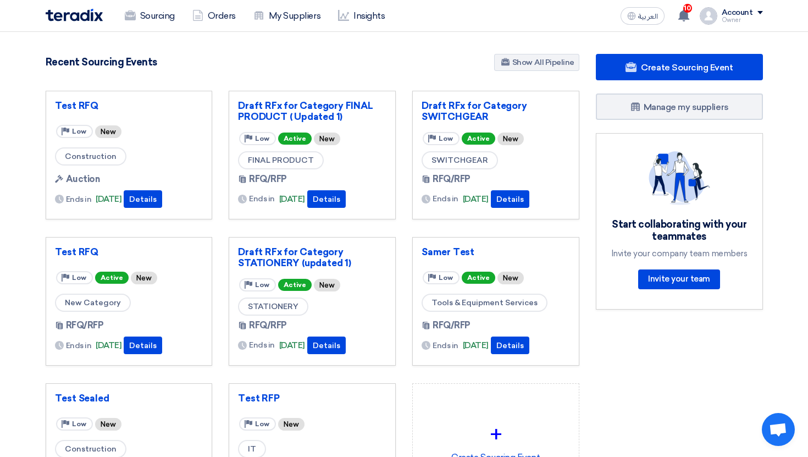
click at [739, 12] on div "Account" at bounding box center [737, 12] width 31 height 9
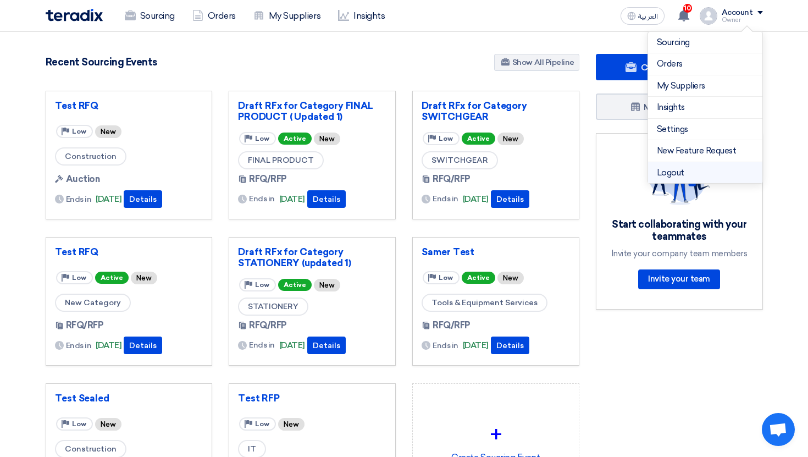
click at [695, 169] on li "Logout" at bounding box center [705, 172] width 114 height 21
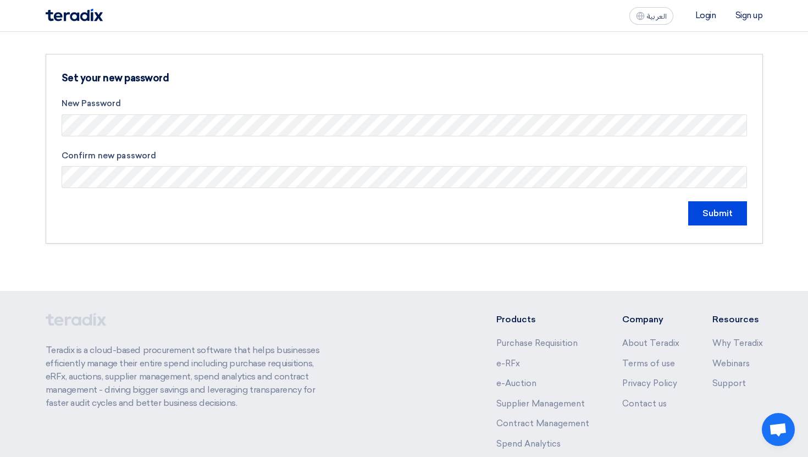
click at [656, 253] on section "Set your new password New Password Confirm new password Submit" at bounding box center [404, 149] width 808 height 234
click at [711, 222] on input "Submit" at bounding box center [717, 213] width 59 height 24
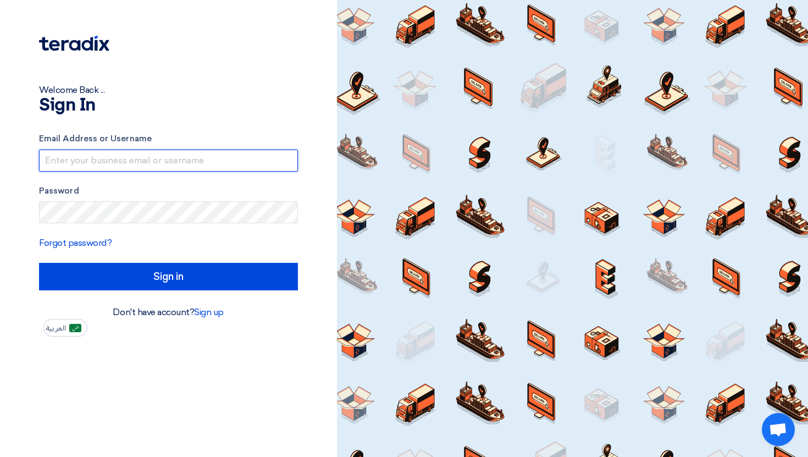
click at [85, 162] on input "text" at bounding box center [168, 160] width 259 height 22
paste input "[EMAIL_ADDRESS][DOMAIN_NAME]"
type input "[EMAIL_ADDRESS][DOMAIN_NAME]"
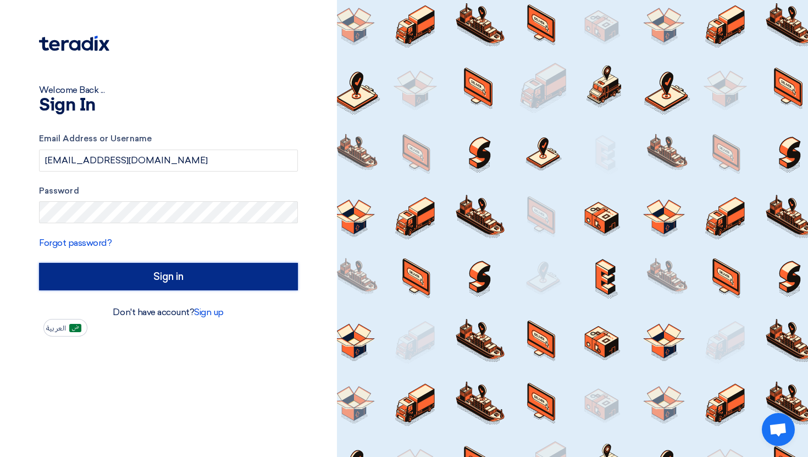
click at [112, 270] on input "Sign in" at bounding box center [168, 276] width 259 height 27
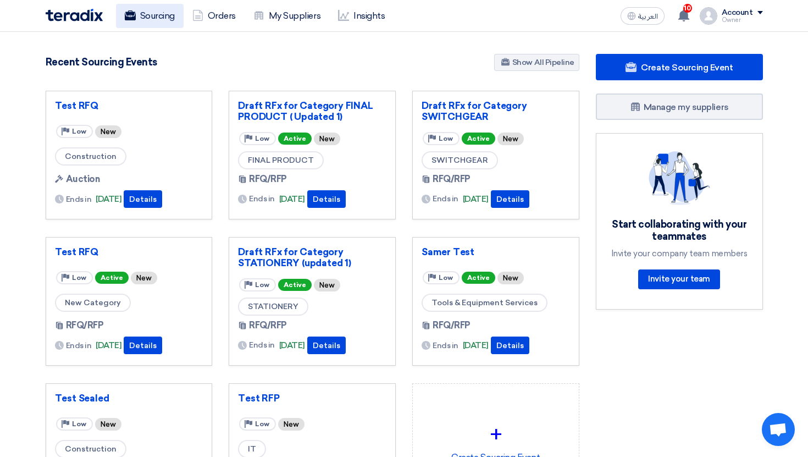
click at [169, 19] on link "Sourcing" at bounding box center [150, 16] width 68 height 24
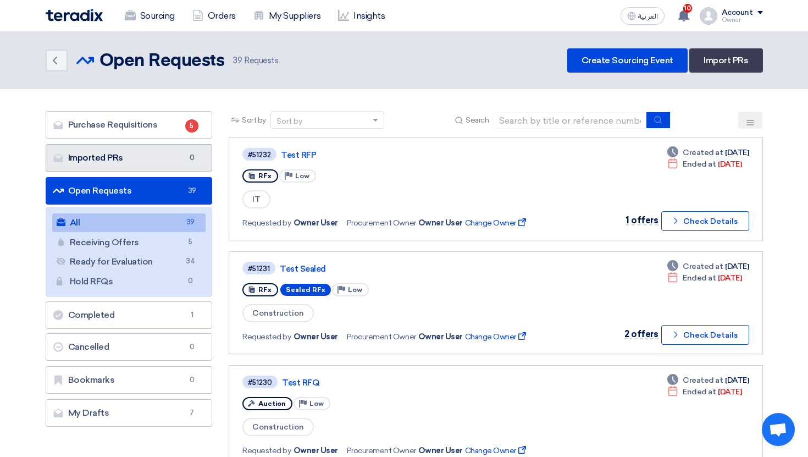
click at [184, 162] on link "Imported PRs Imported PRs 0" at bounding box center [129, 157] width 167 height 27
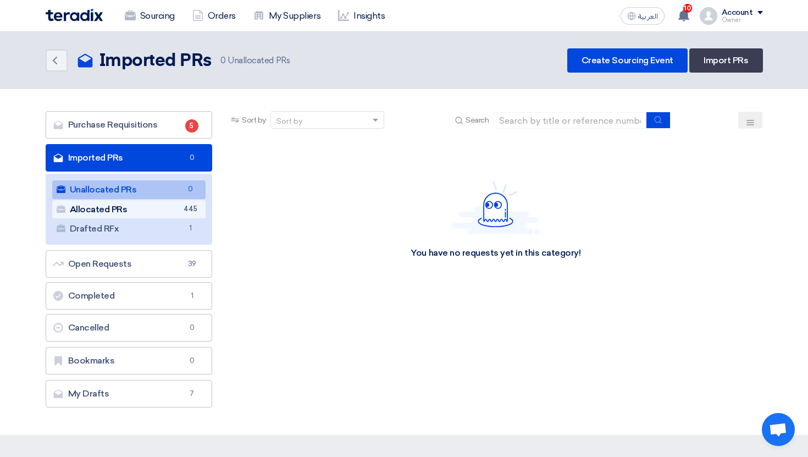
click at [193, 207] on span "445" at bounding box center [190, 209] width 13 height 12
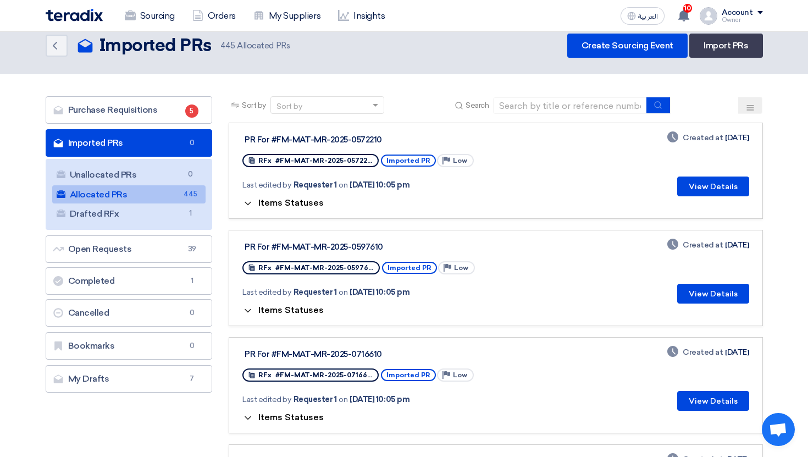
scroll to position [13, 0]
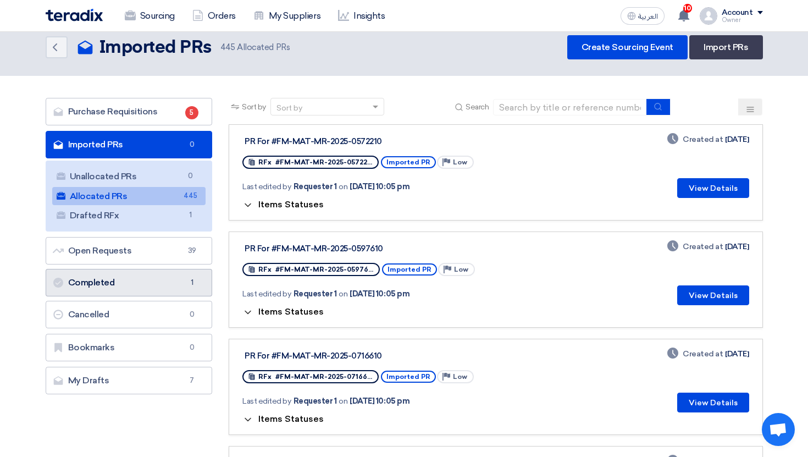
click at [158, 281] on link "Completed Completed 1" at bounding box center [129, 282] width 167 height 27
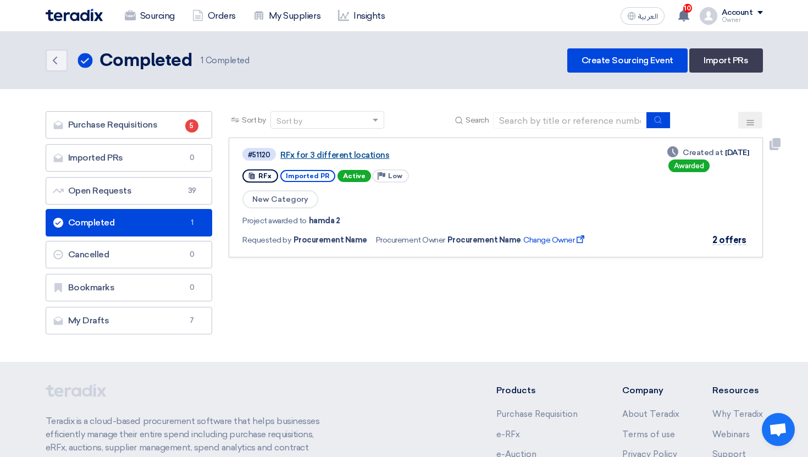
click at [349, 154] on link "RFx for 3 different locations" at bounding box center [417, 155] width 275 height 10
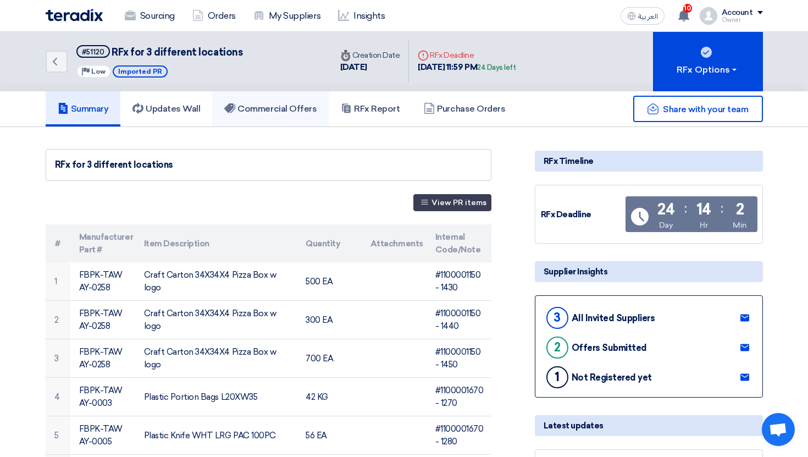
click at [252, 120] on link "Commercial Offers" at bounding box center [270, 108] width 117 height 35
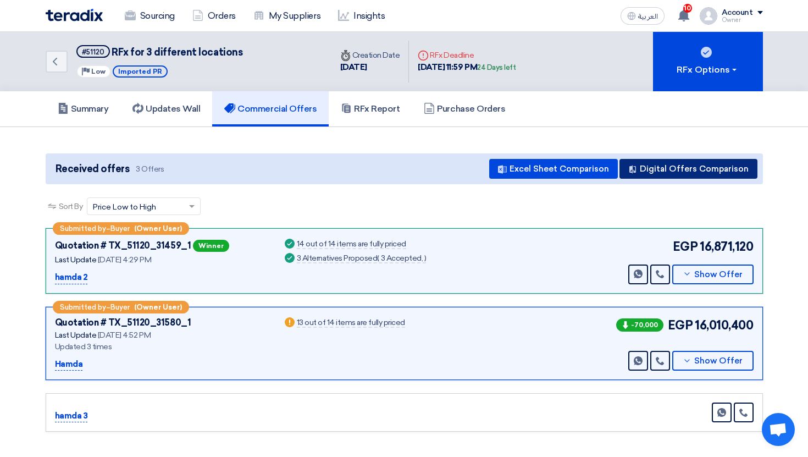
click at [679, 167] on button "Digital Offers Comparison" at bounding box center [688, 169] width 138 height 20
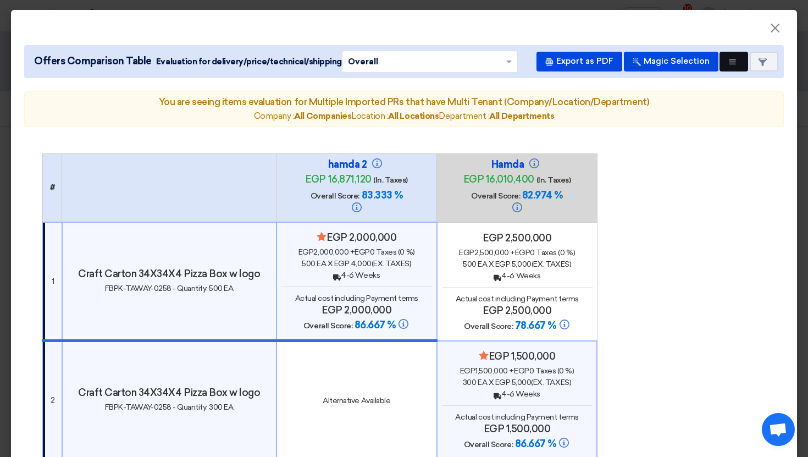
click at [733, 62] on icon "Multi Tenant Preferences" at bounding box center [732, 62] width 8 height 8
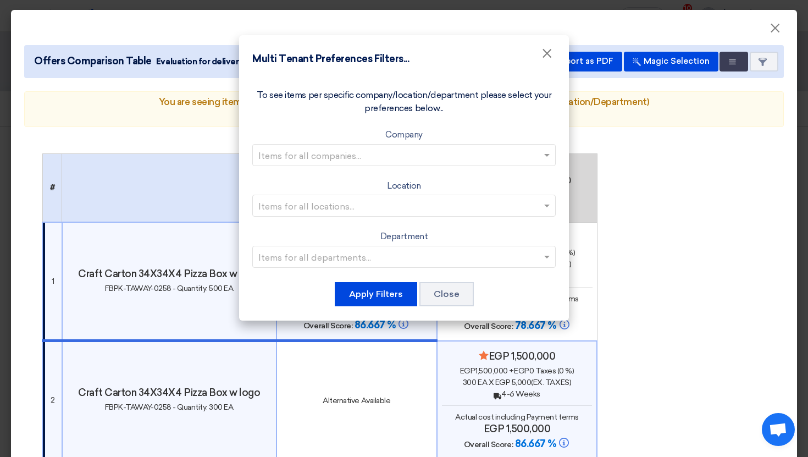
click at [701, 112] on modal-container "Multi Tenant Preferences Filters... × To see items per specific company/locatio…" at bounding box center [404, 228] width 808 height 457
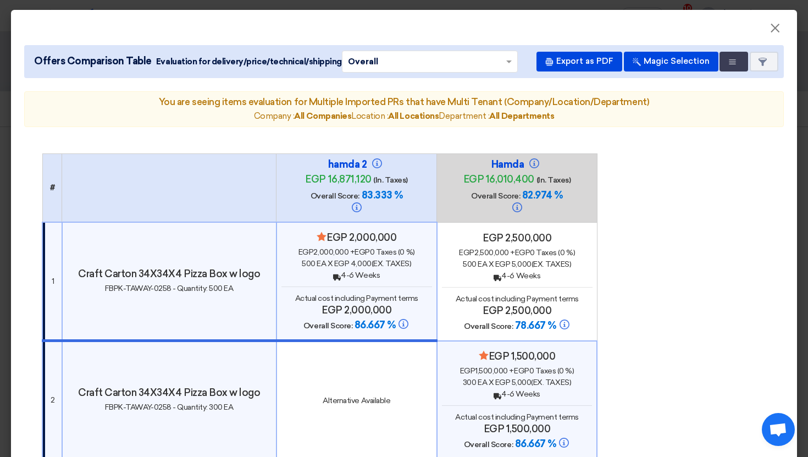
click at [765, 67] on button "Item Card filters" at bounding box center [764, 62] width 29 height 20
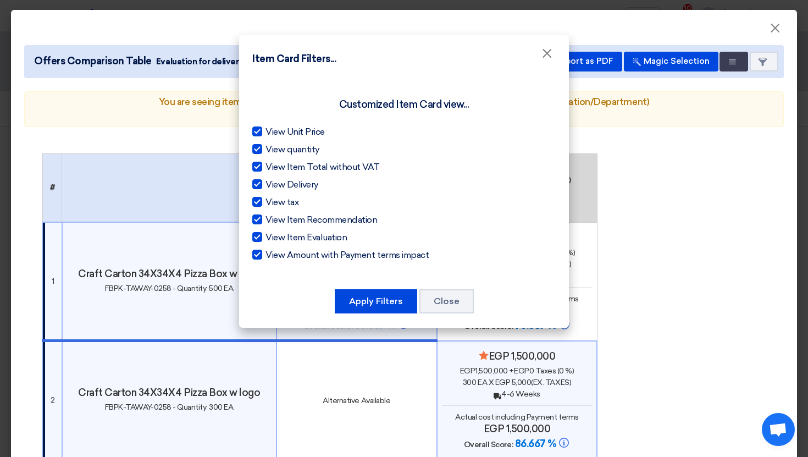
click at [688, 175] on modal-container "Item Card Filters... × Customized Item Card view... View Unit Price View quanti…" at bounding box center [404, 228] width 808 height 457
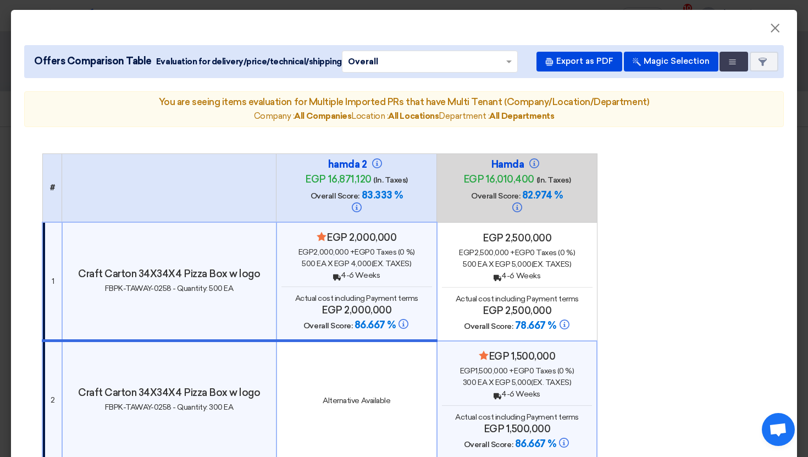
click at [773, 25] on span "×" at bounding box center [774, 31] width 11 height 22
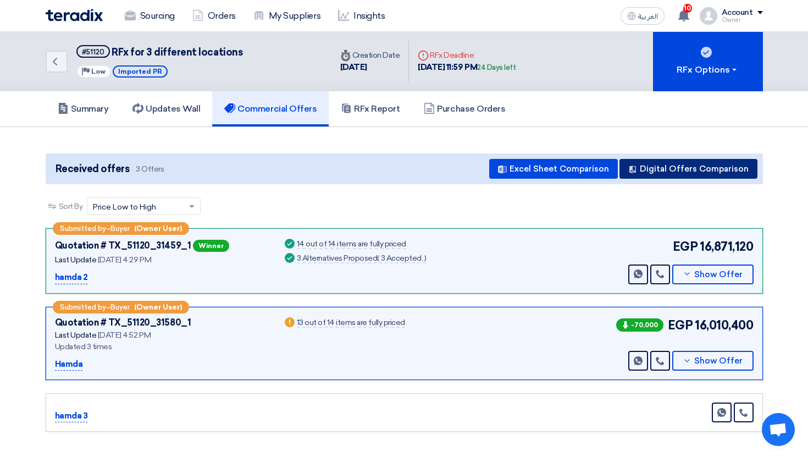
click at [674, 178] on button "Digital Offers Comparison" at bounding box center [688, 169] width 138 height 20
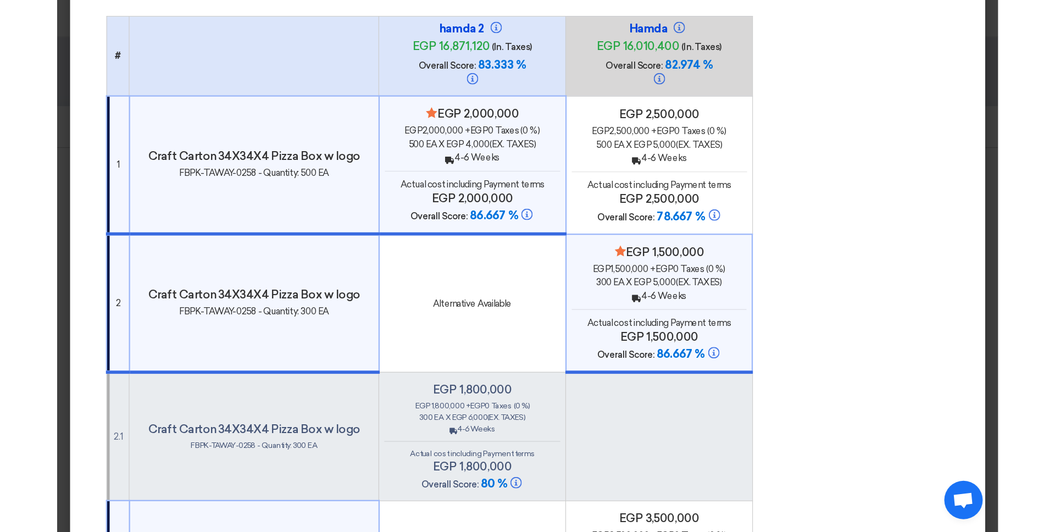
scroll to position [137, 0]
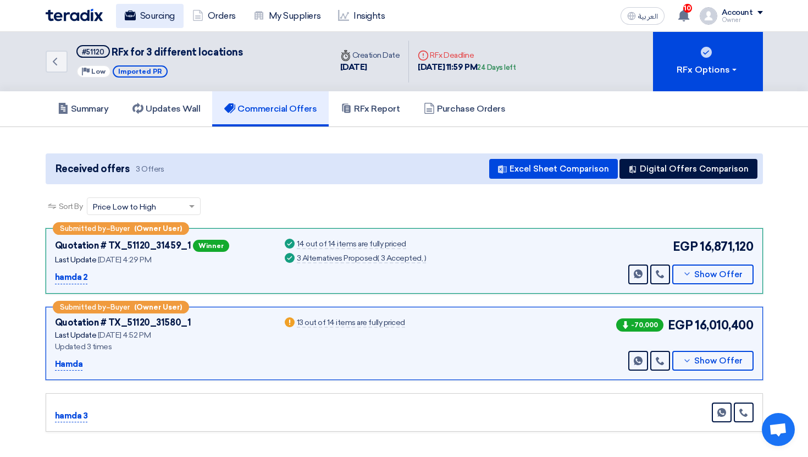
click at [150, 20] on link "Sourcing" at bounding box center [150, 16] width 68 height 24
